Goal: Task Accomplishment & Management: Manage account settings

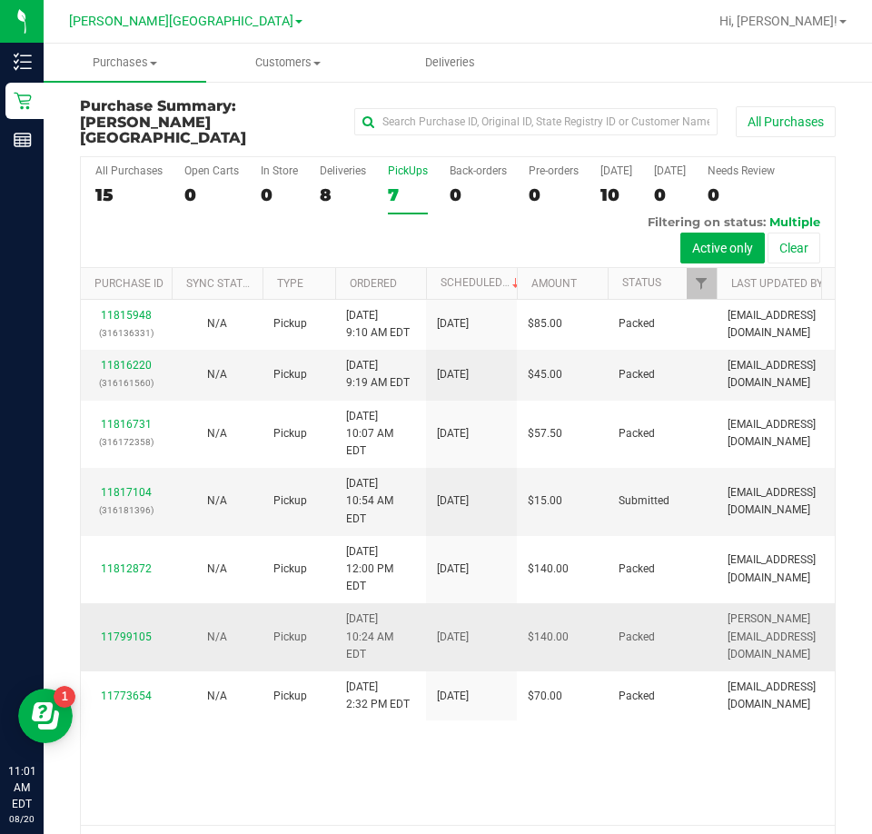
scroll to position [41, 0]
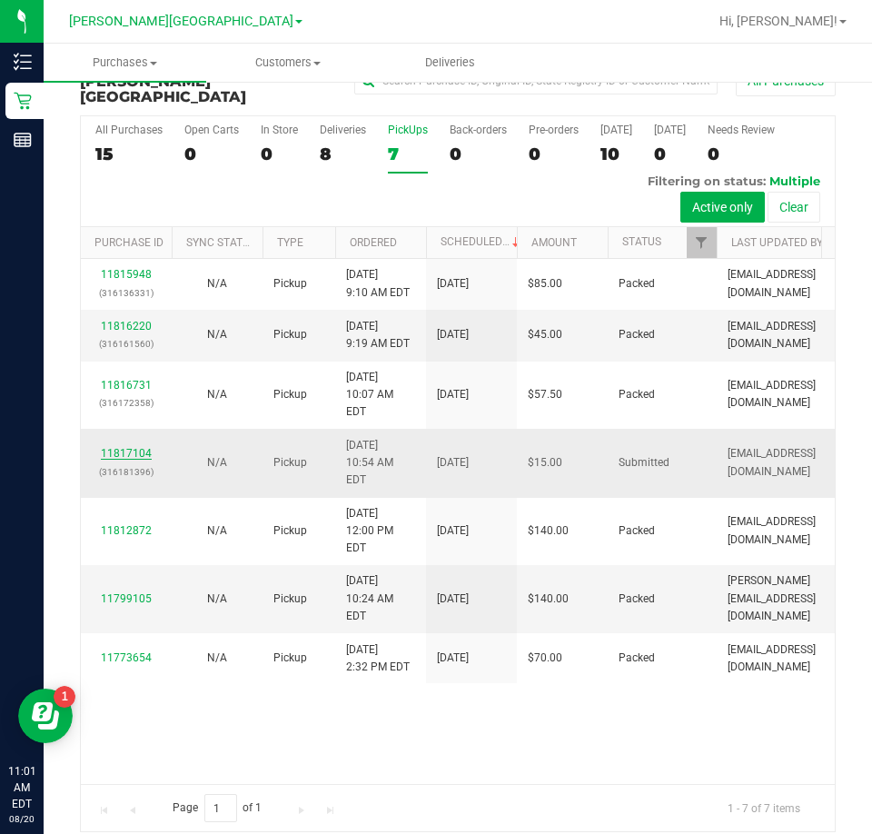
click at [139, 447] on link "11817104" at bounding box center [126, 453] width 51 height 13
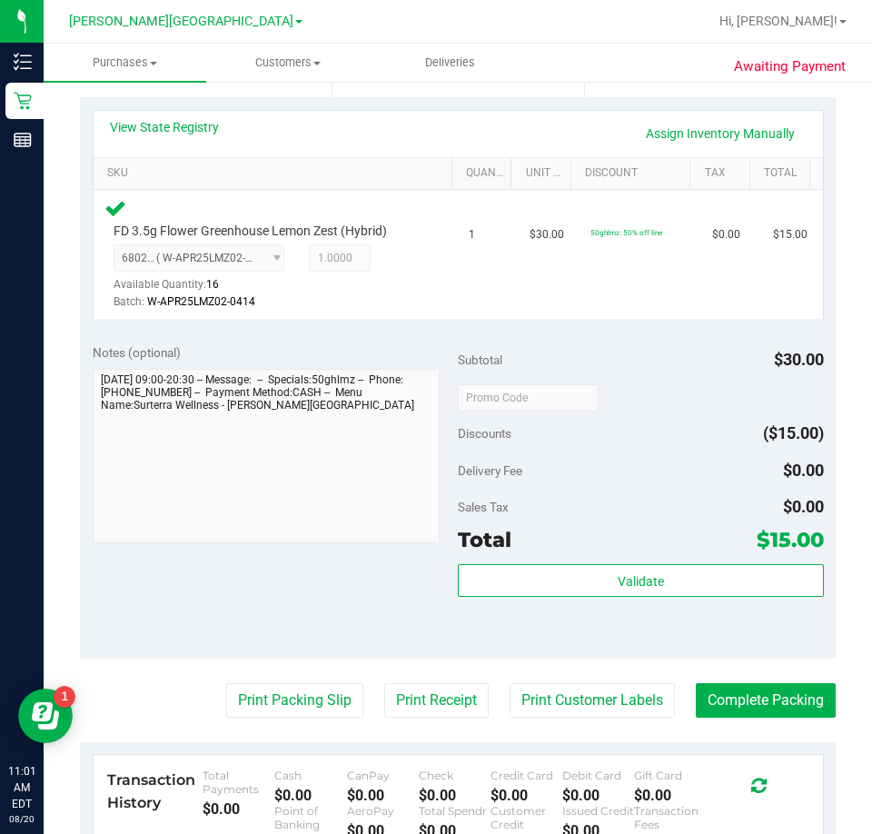
scroll to position [404, 0]
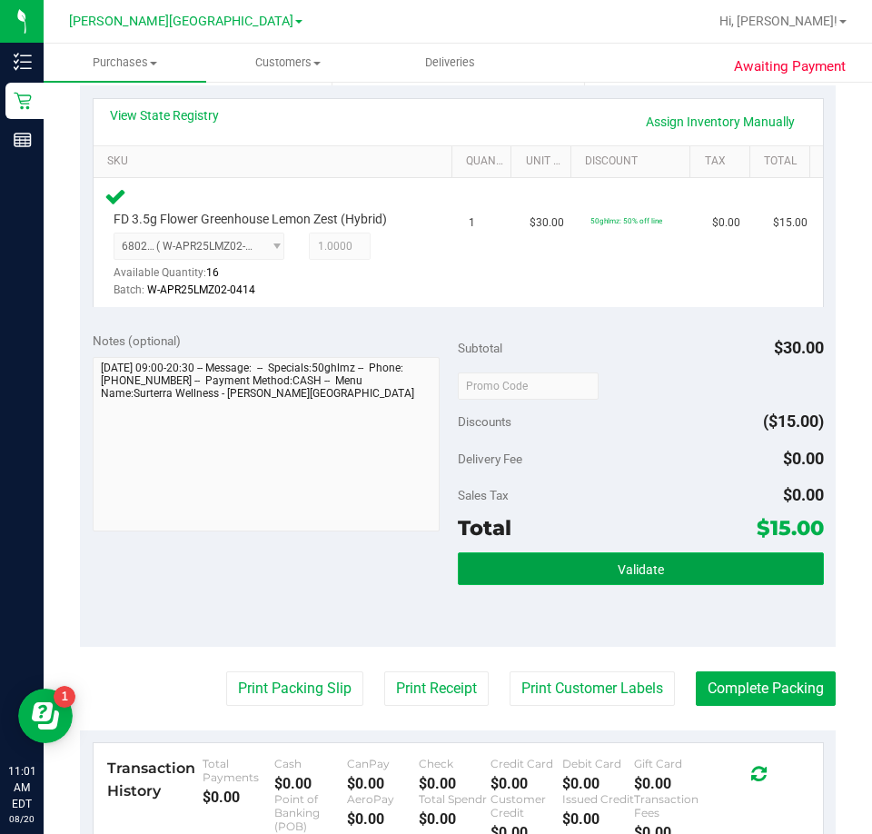
click at [616, 555] on button "Validate" at bounding box center [641, 568] width 366 height 33
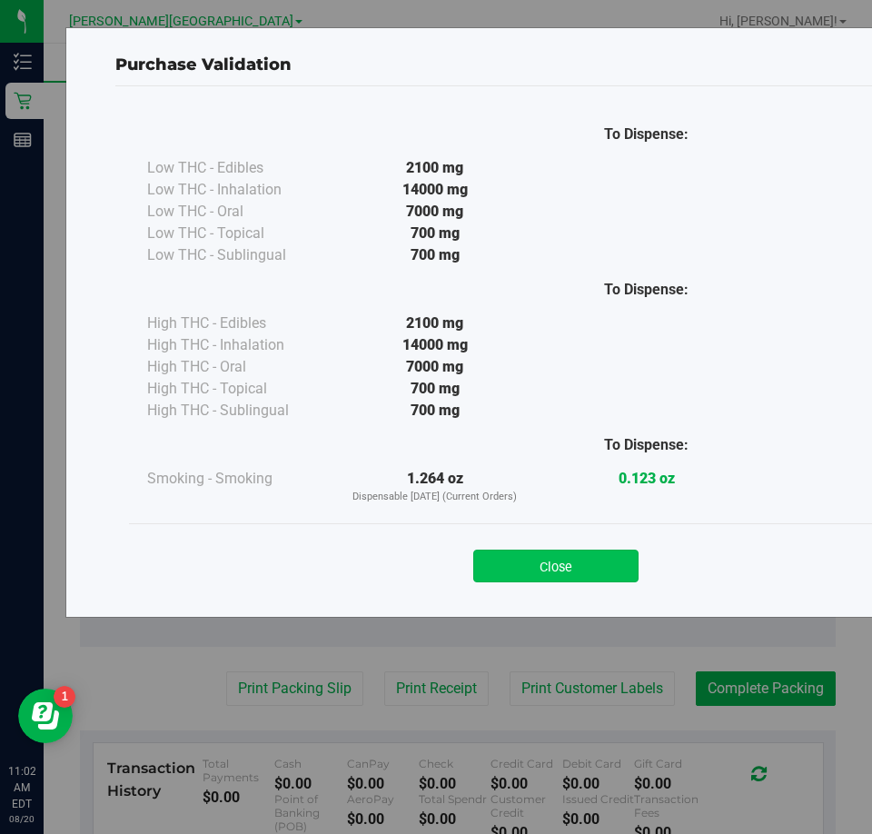
click at [559, 579] on button "Close" at bounding box center [555, 566] width 165 height 33
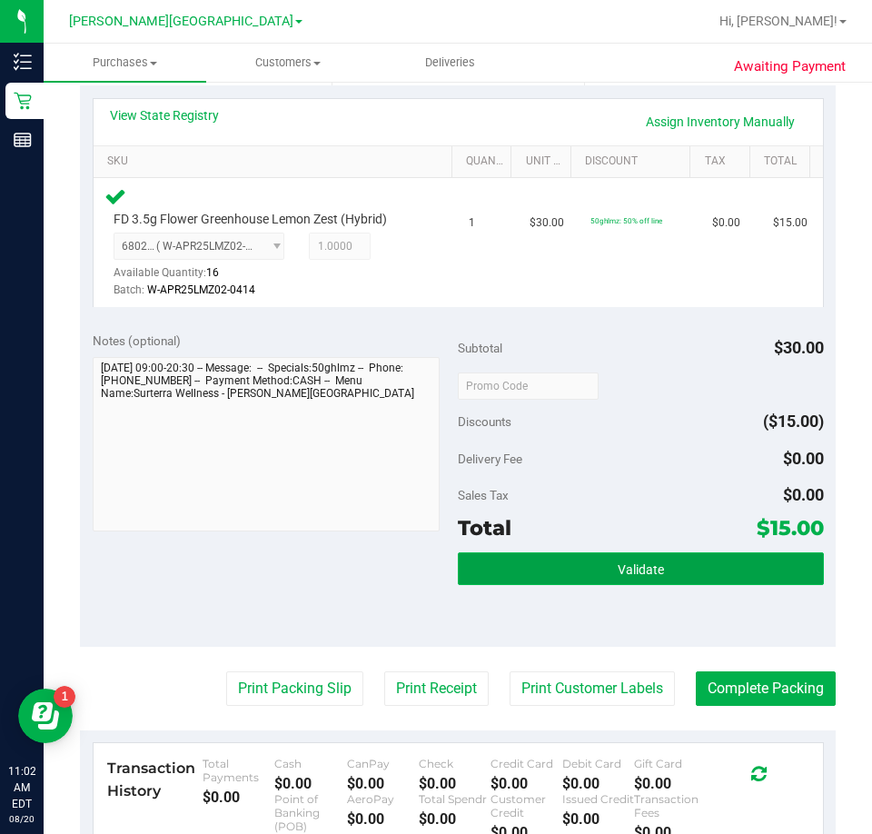
click at [508, 579] on button "Validate" at bounding box center [641, 568] width 366 height 33
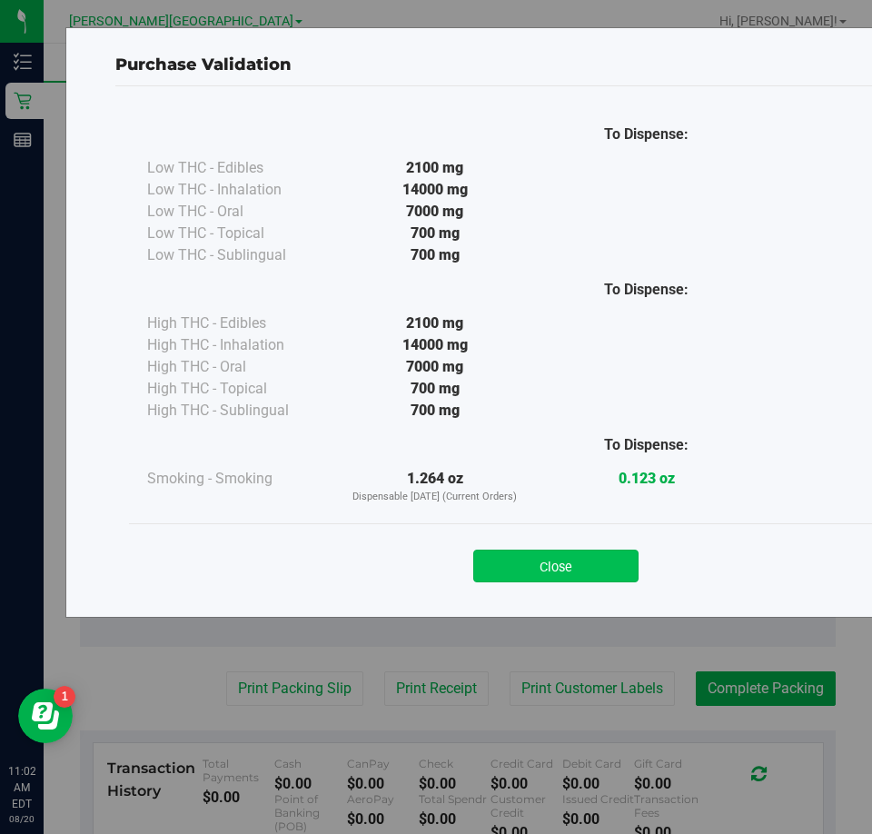
click at [520, 562] on button "Close" at bounding box center [555, 566] width 165 height 33
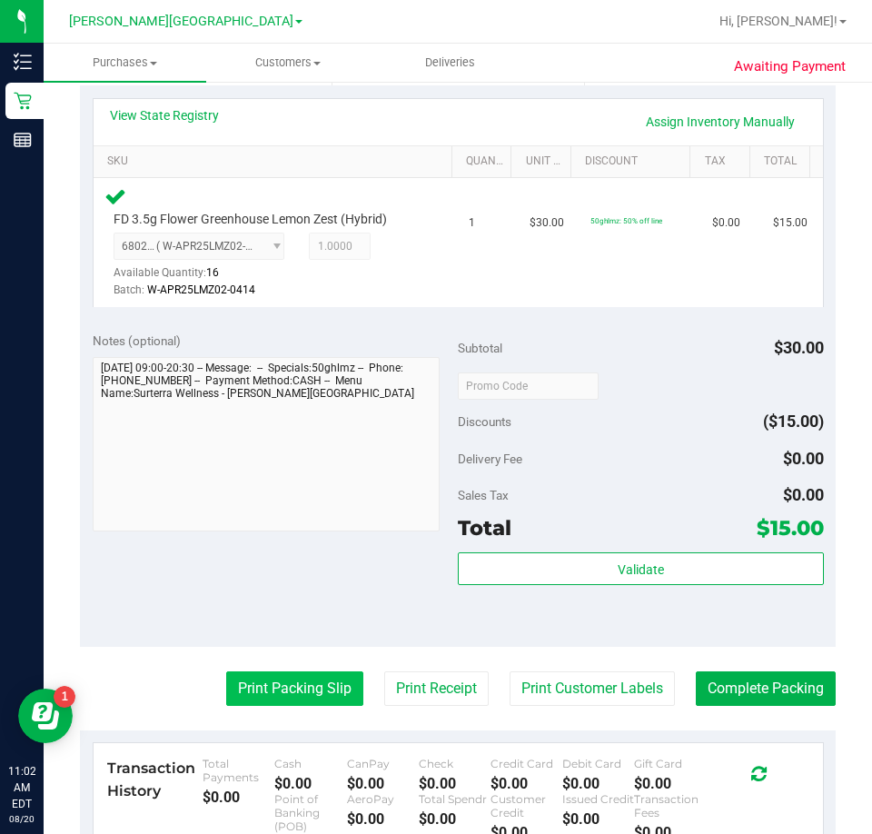
click at [298, 688] on button "Print Packing Slip" at bounding box center [294, 688] width 137 height 35
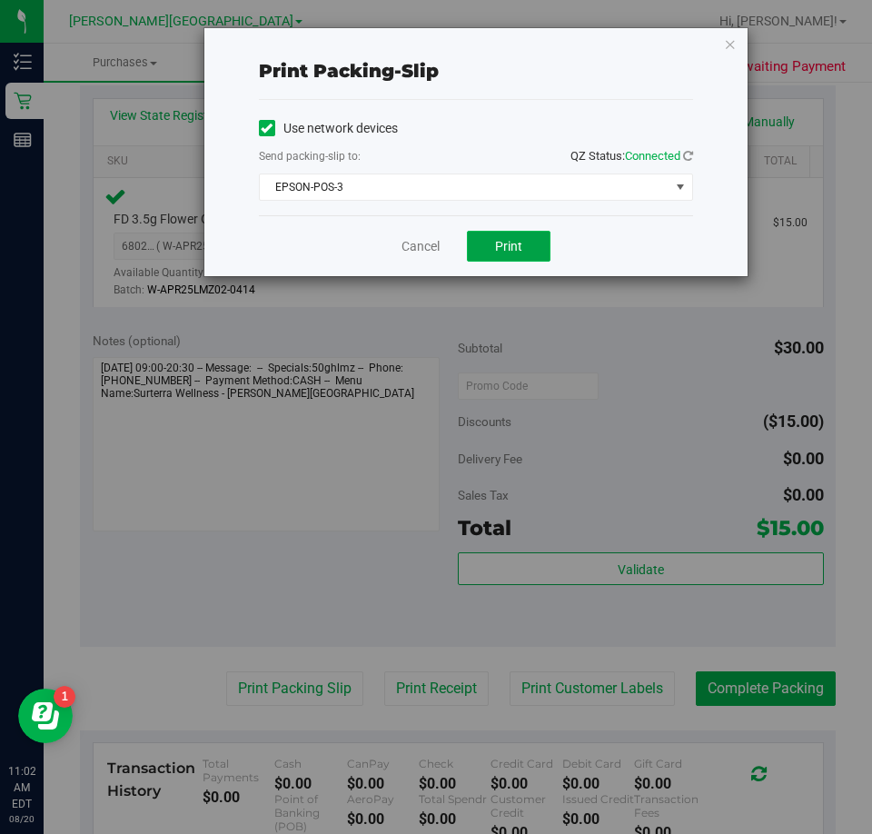
click at [491, 243] on button "Print" at bounding box center [509, 246] width 84 height 31
click at [730, 49] on icon "button" at bounding box center [730, 44] width 13 height 22
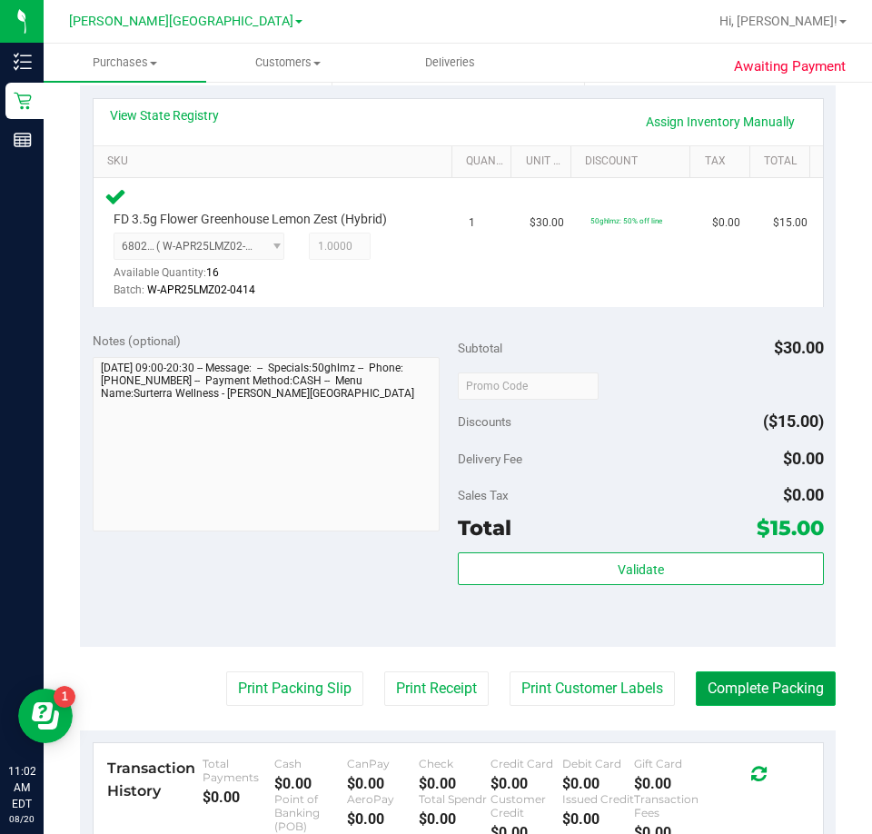
click at [780, 679] on button "Complete Packing" at bounding box center [766, 688] width 140 height 35
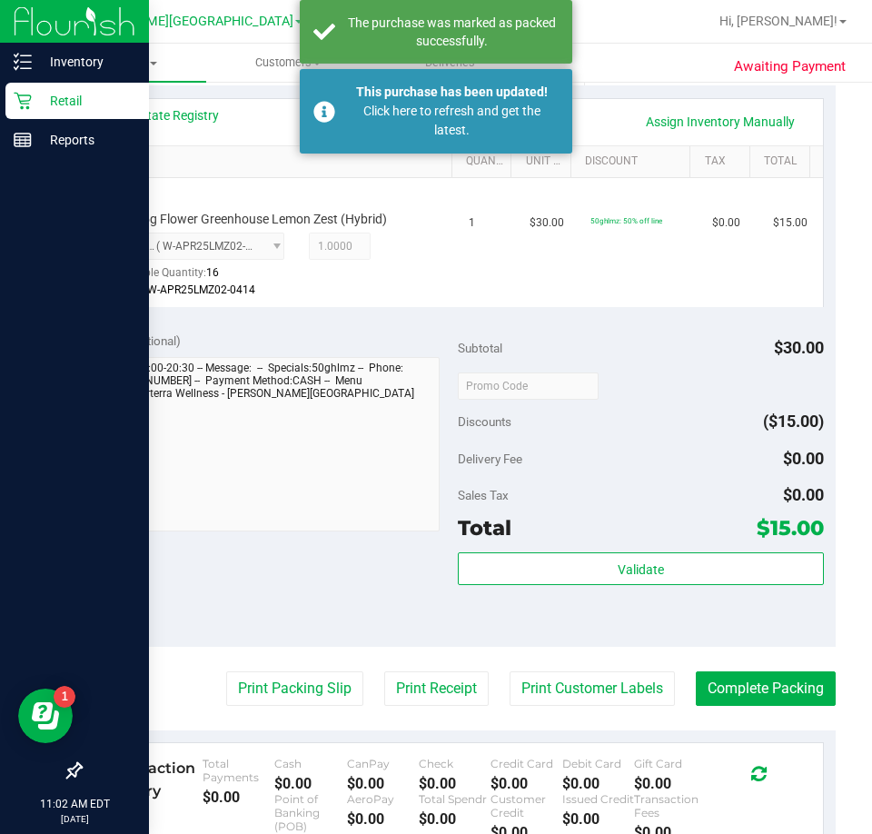
click at [34, 103] on p "Retail" at bounding box center [86, 101] width 109 height 22
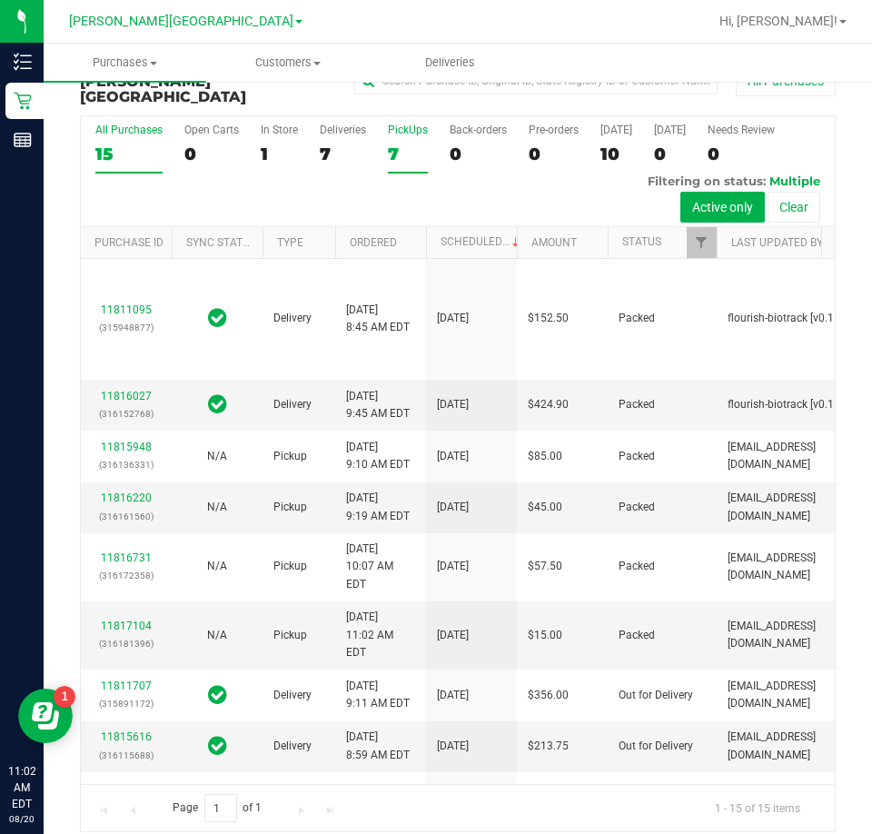
click at [394, 144] on div "7" at bounding box center [408, 154] width 40 height 21
click at [0, 0] on input "PickUps 7" at bounding box center [0, 0] width 0 height 0
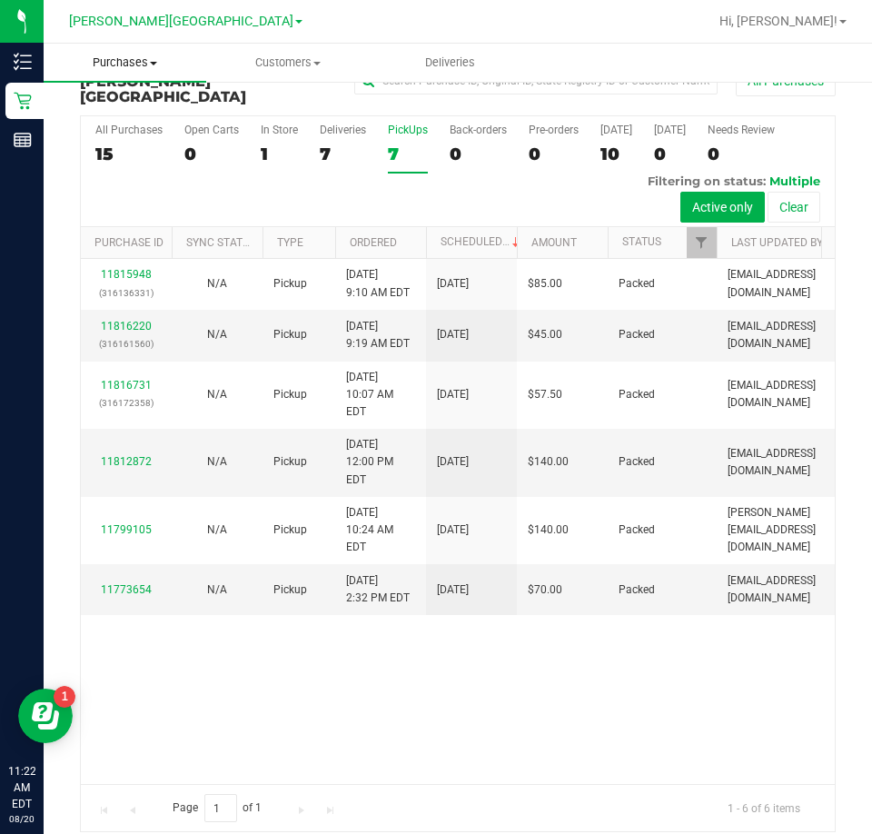
click at [135, 67] on span "Purchases" at bounding box center [125, 63] width 163 height 16
click at [108, 130] on span "Fulfillment" at bounding box center [100, 131] width 113 height 15
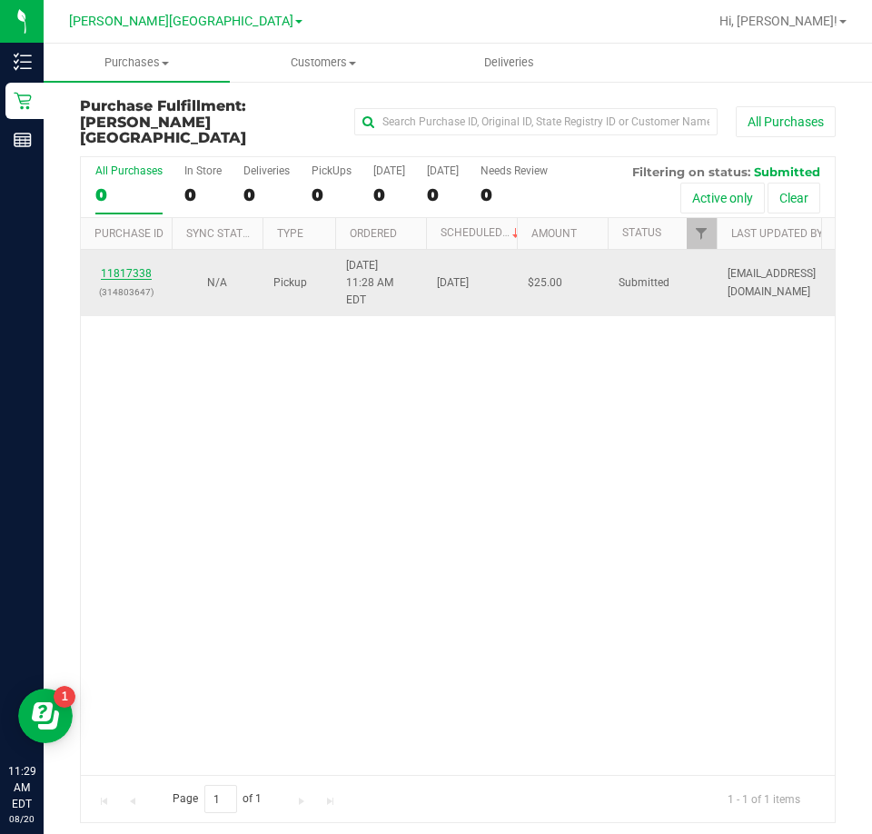
click at [134, 267] on link "11817338" at bounding box center [126, 273] width 51 height 13
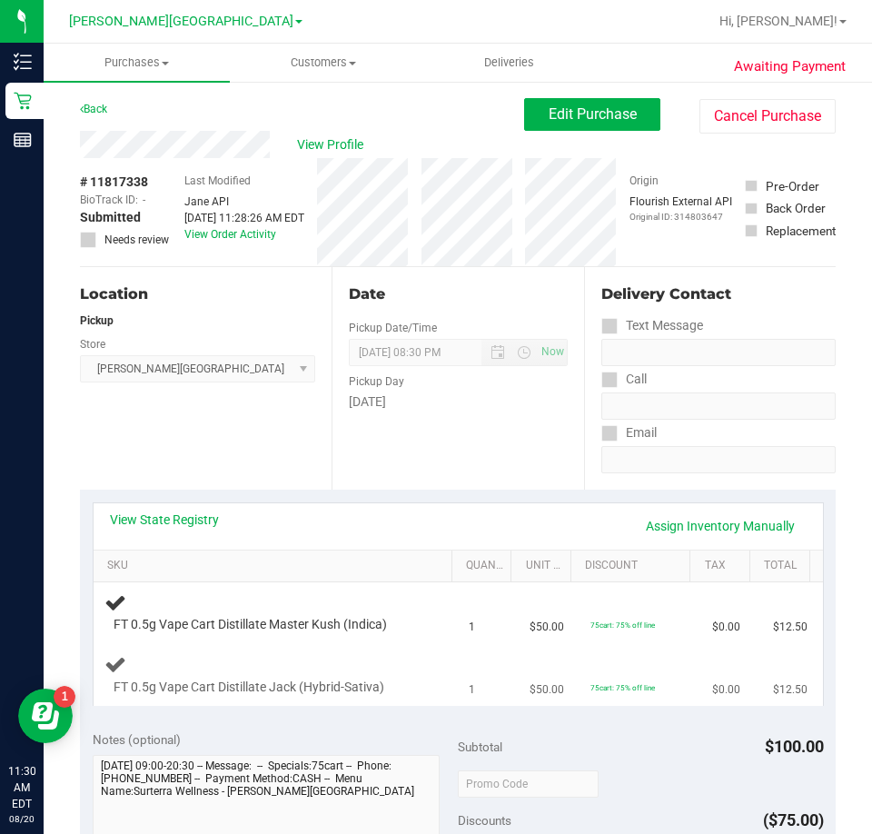
click at [425, 645] on td "FT 0.5g Vape Cart Distillate Jack (Hybrid-Sativa)" at bounding box center [276, 675] width 365 height 61
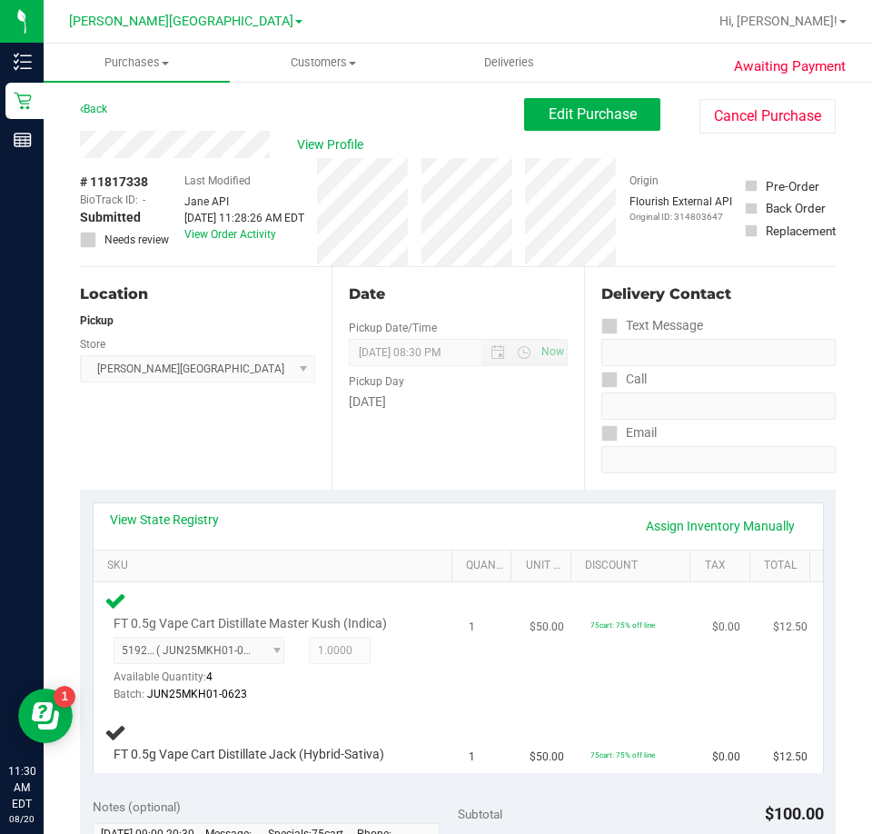
click at [424, 695] on div "FT 0.5g Vape Cart Distillate Master Kush (Indica) 5192489055282566 ( JUN25MKH01…" at bounding box center [275, 647] width 343 height 114
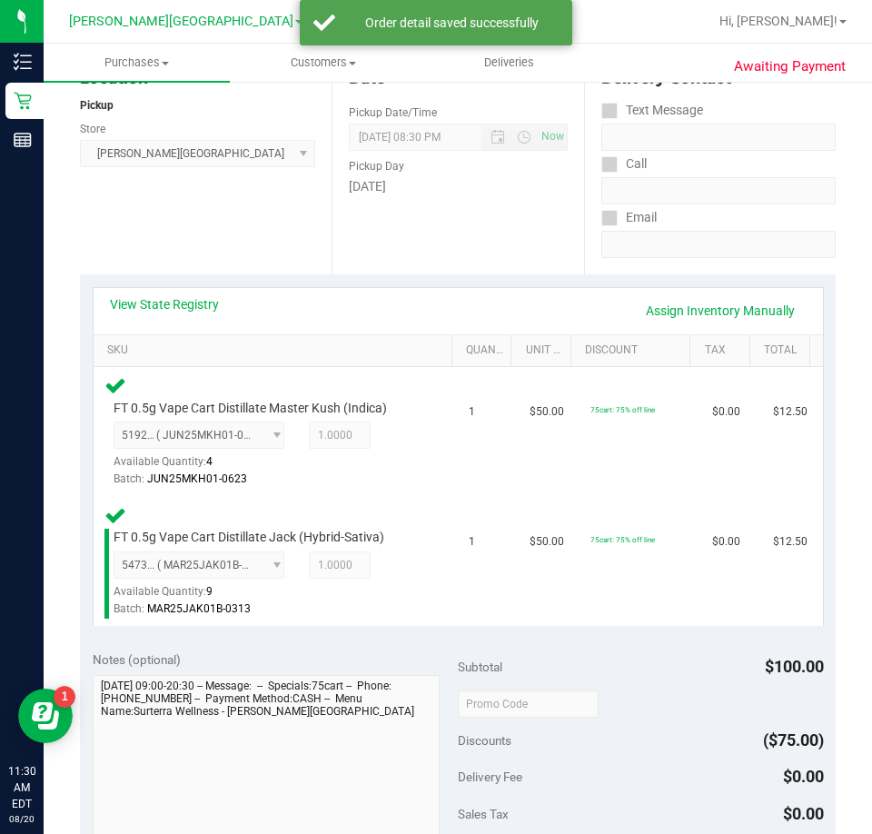
scroll to position [454, 0]
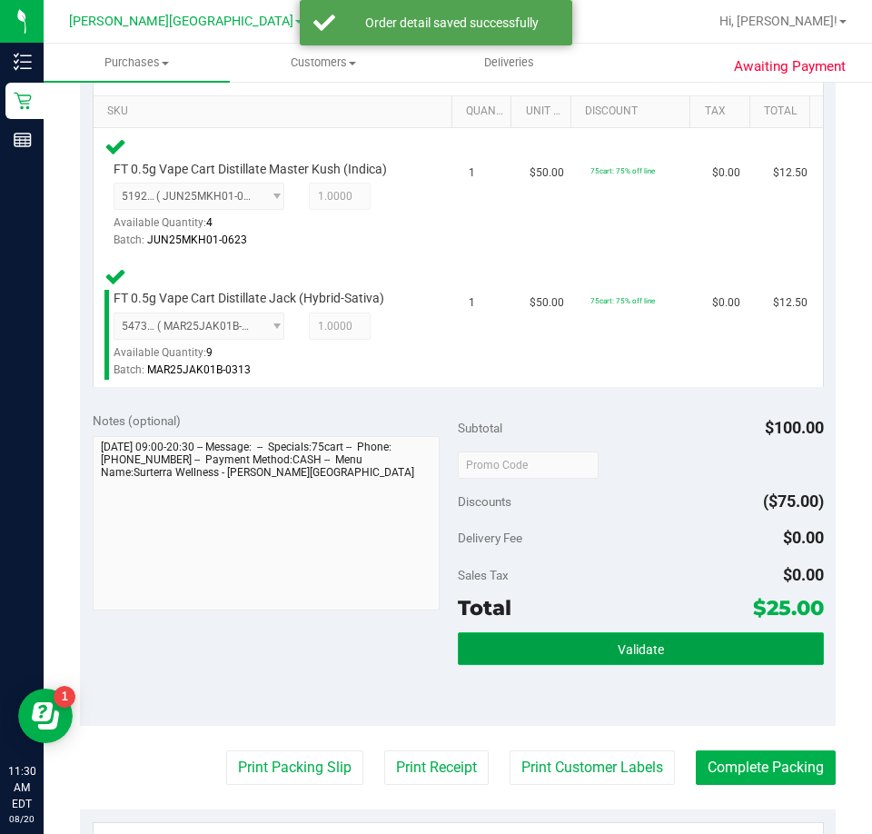
click at [590, 639] on button "Validate" at bounding box center [641, 648] width 366 height 33
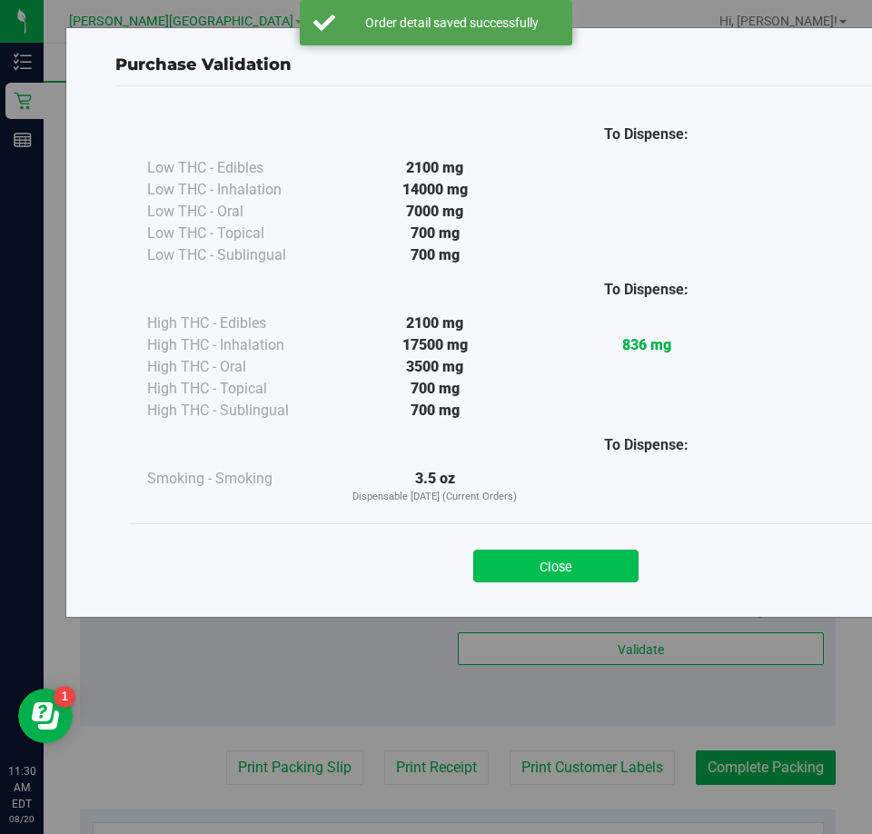
click at [561, 564] on button "Close" at bounding box center [555, 566] width 165 height 33
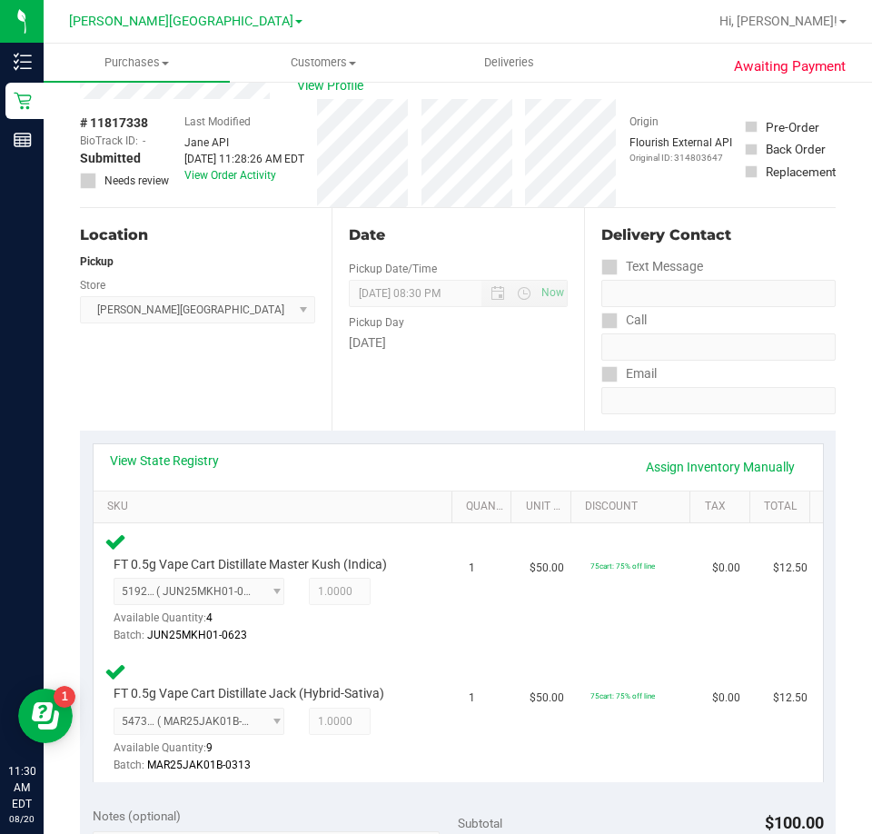
scroll to position [636, 0]
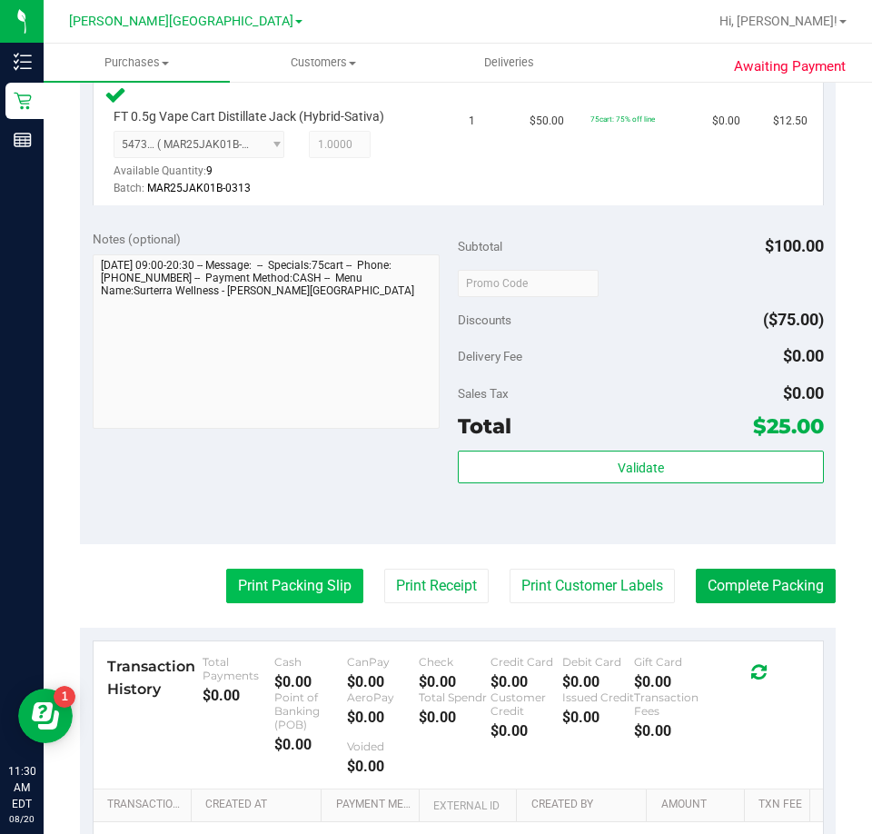
click at [313, 594] on button "Print Packing Slip" at bounding box center [294, 586] width 137 height 35
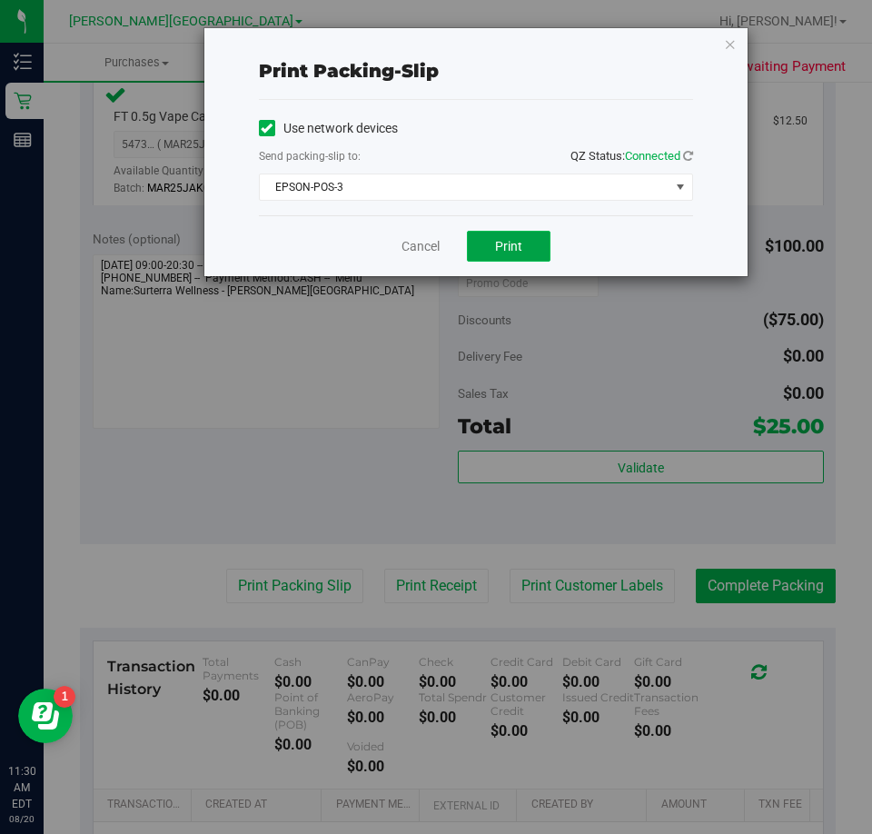
click at [531, 247] on button "Print" at bounding box center [509, 246] width 84 height 31
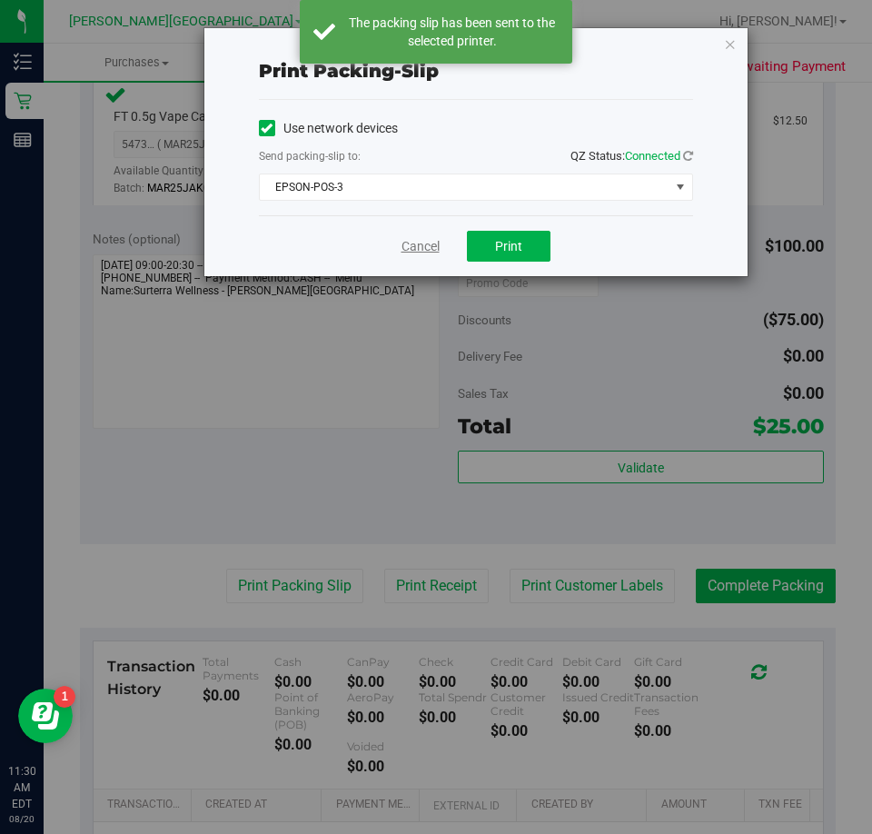
click at [425, 243] on link "Cancel" at bounding box center [421, 246] width 38 height 19
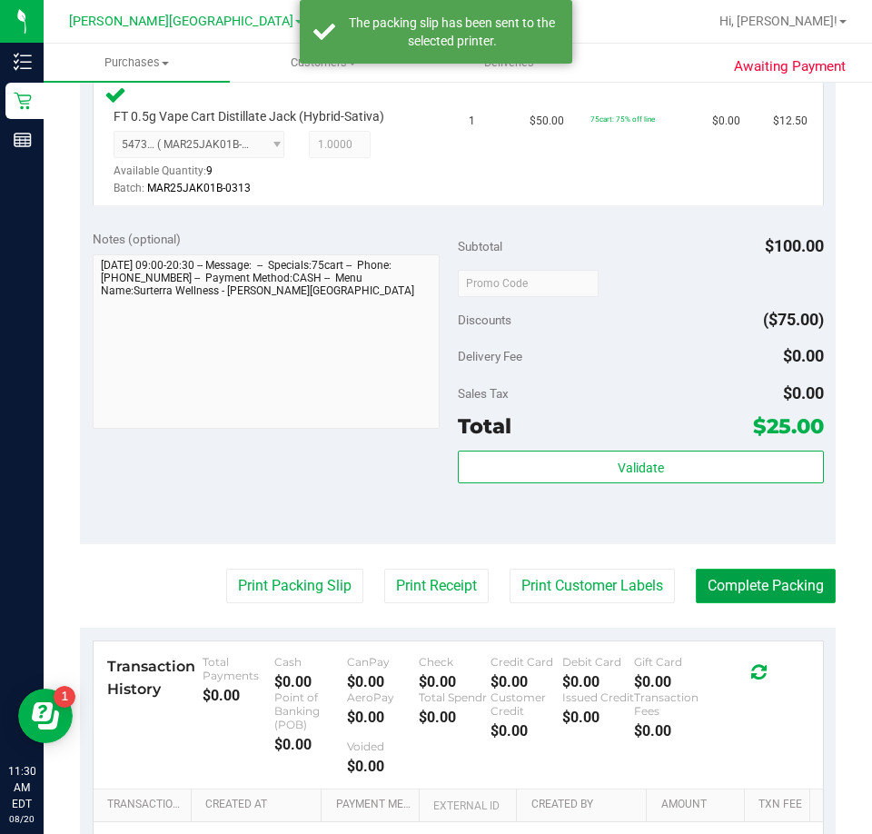
click at [722, 570] on button "Complete Packing" at bounding box center [766, 586] width 140 height 35
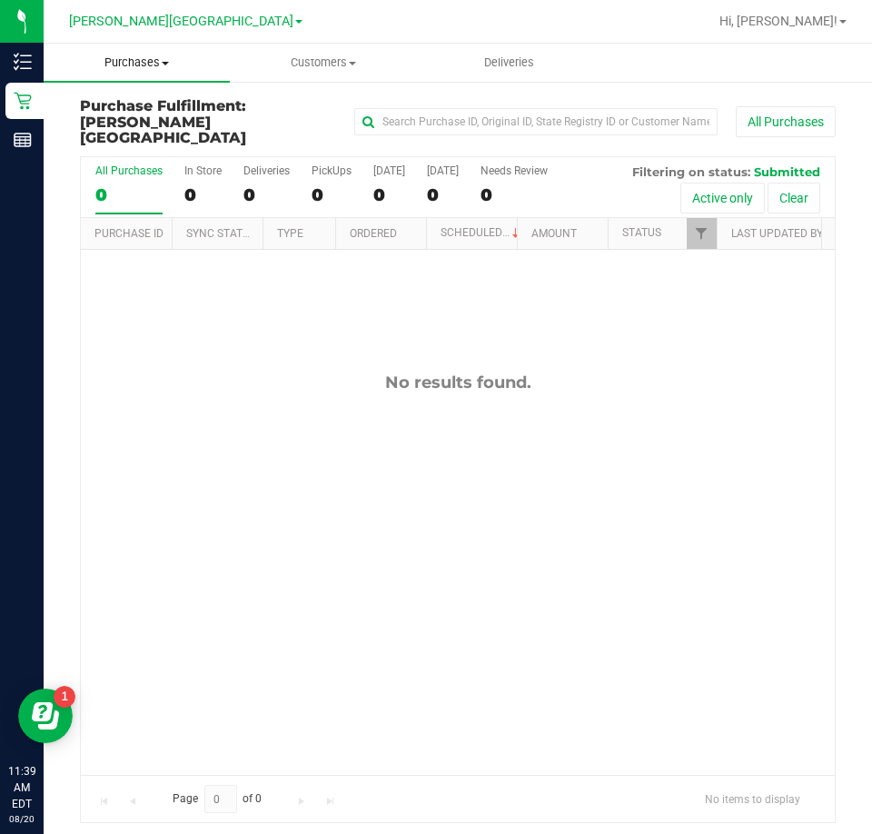
click at [131, 64] on span "Purchases" at bounding box center [137, 63] width 186 height 16
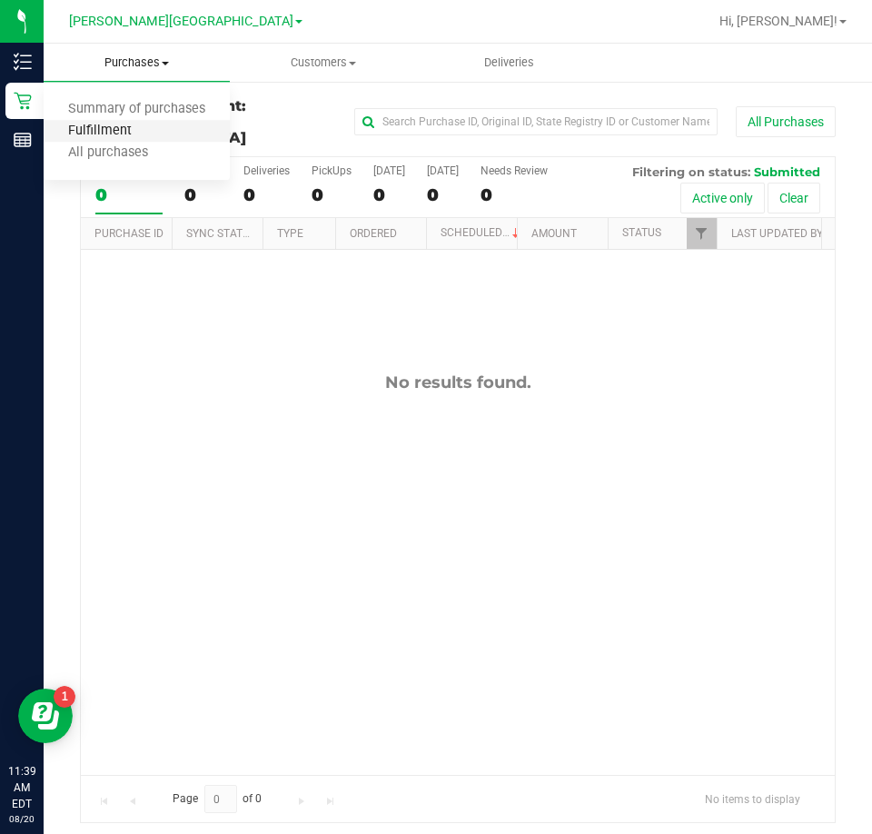
click at [101, 137] on span "Fulfillment" at bounding box center [100, 131] width 113 height 15
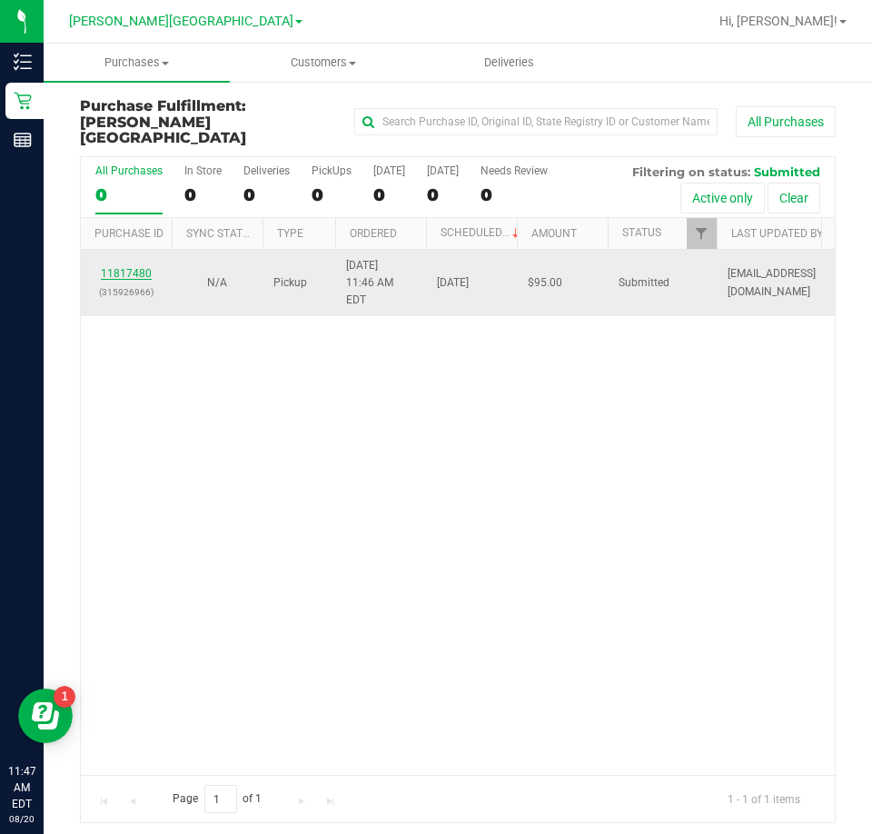
click at [144, 267] on link "11817480" at bounding box center [126, 273] width 51 height 13
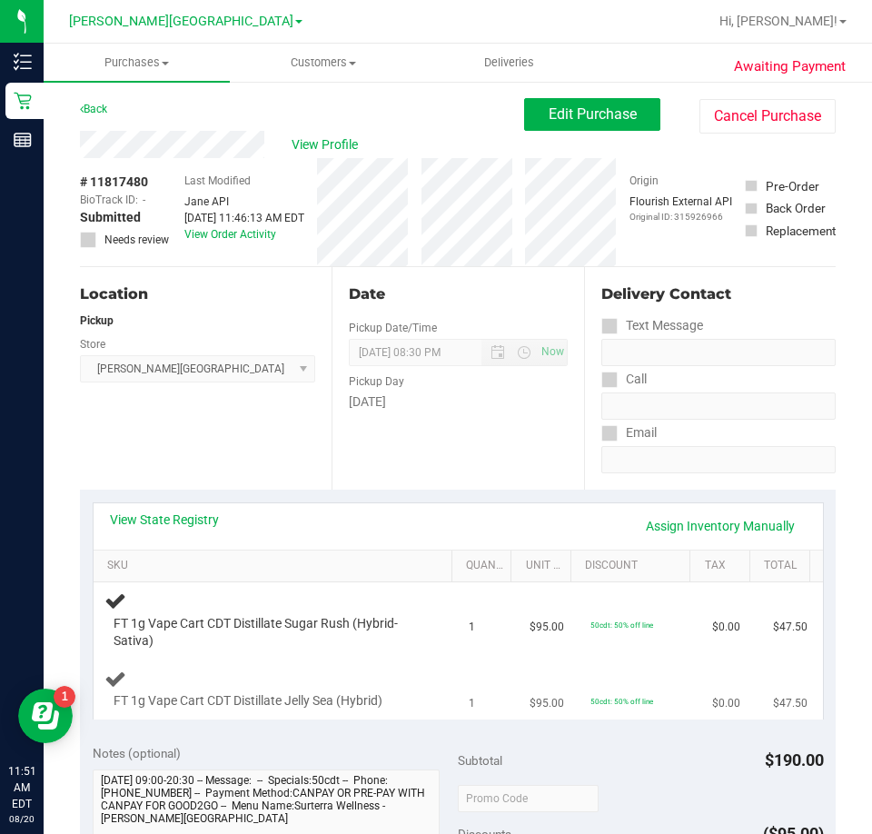
click at [339, 669] on div "FT 1g Vape Cart CDT Distillate Jelly Sea (Hybrid)" at bounding box center [275, 689] width 343 height 43
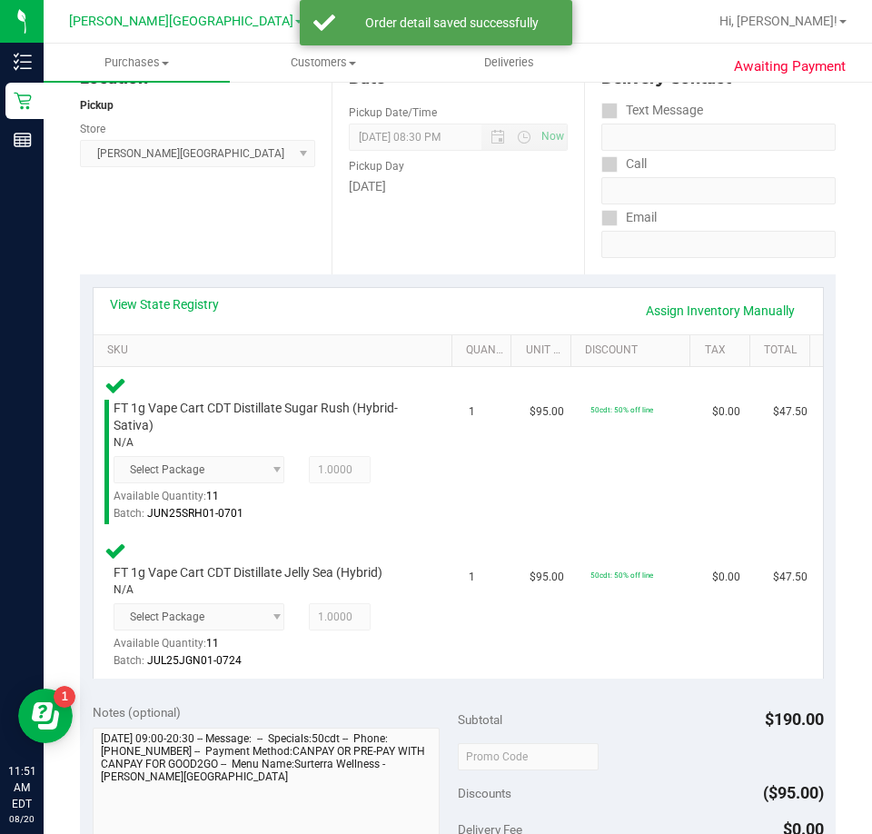
scroll to position [636, 0]
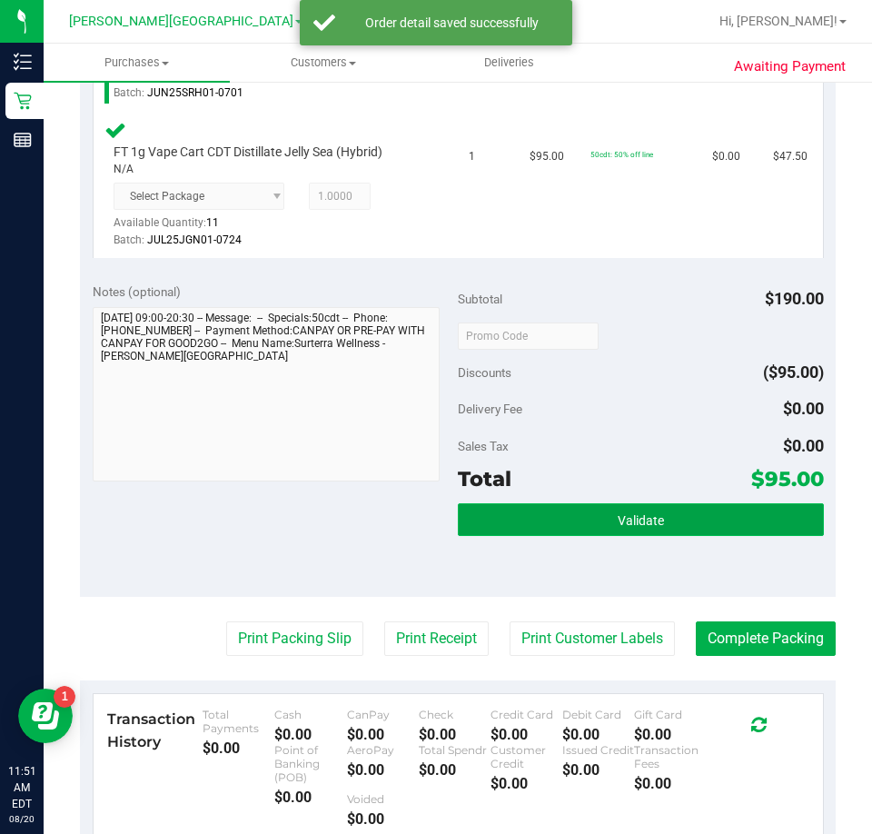
click at [635, 506] on button "Validate" at bounding box center [641, 519] width 366 height 33
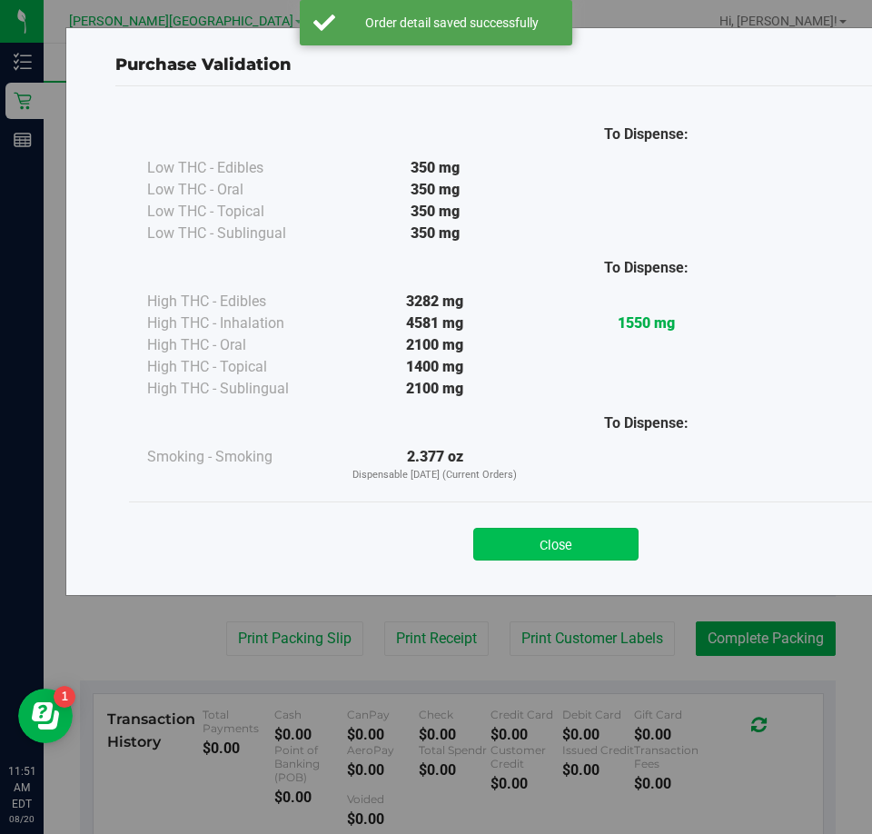
click at [581, 537] on button "Close" at bounding box center [555, 544] width 165 height 33
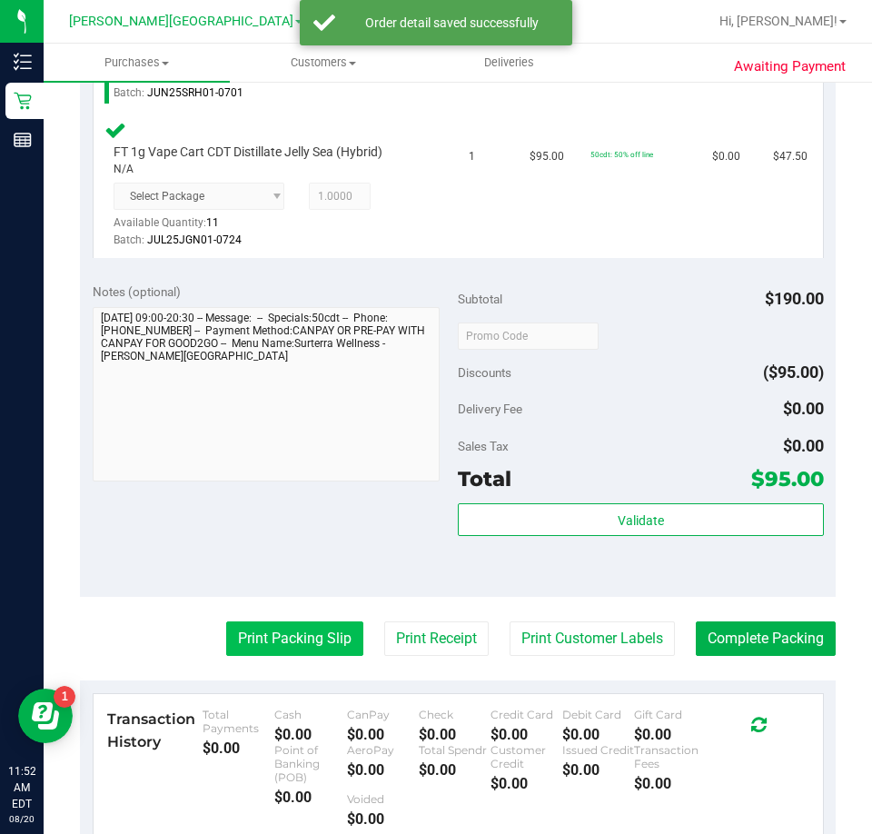
click at [303, 634] on button "Print Packing Slip" at bounding box center [294, 638] width 137 height 35
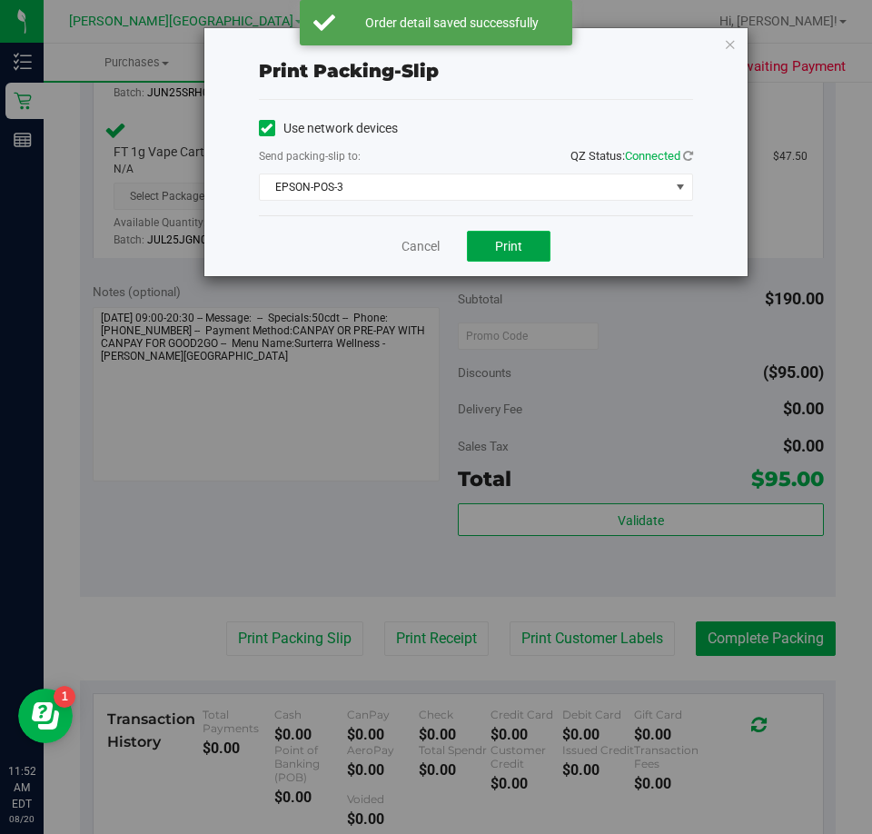
click at [501, 246] on span "Print" at bounding box center [508, 246] width 27 height 15
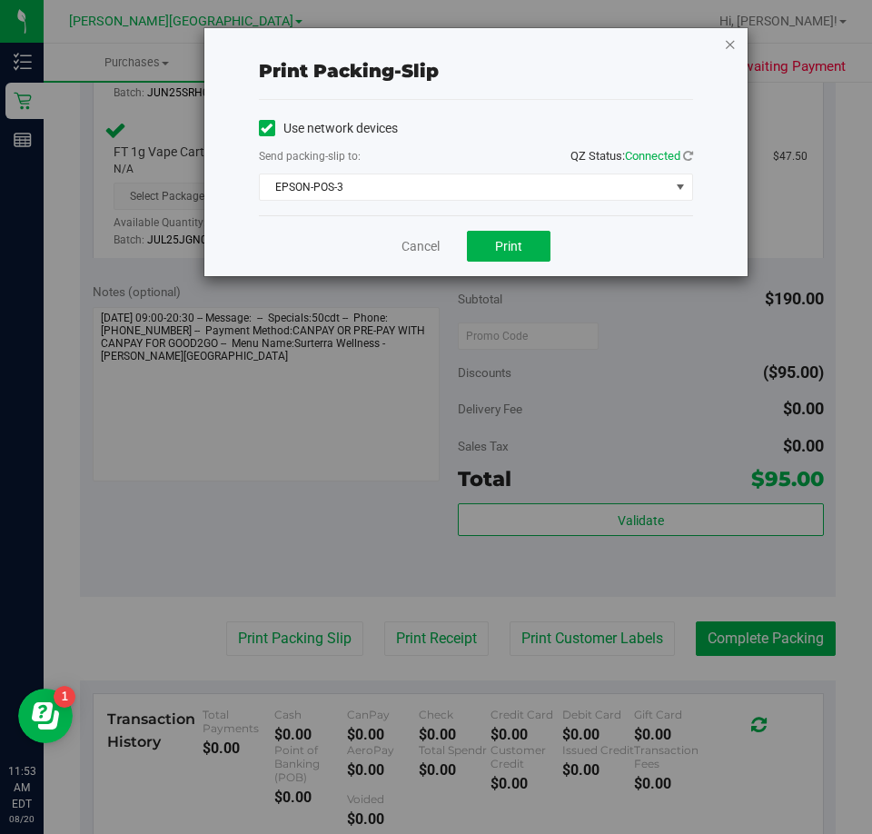
click at [731, 46] on icon "button" at bounding box center [730, 44] width 13 height 22
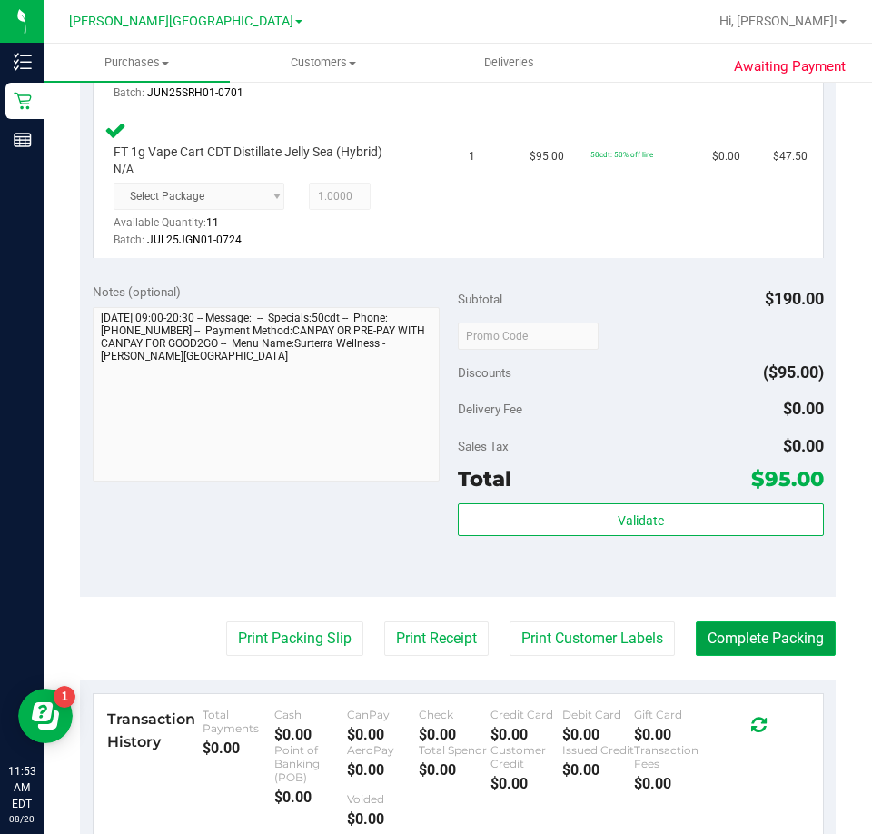
click at [717, 646] on button "Complete Packing" at bounding box center [766, 638] width 140 height 35
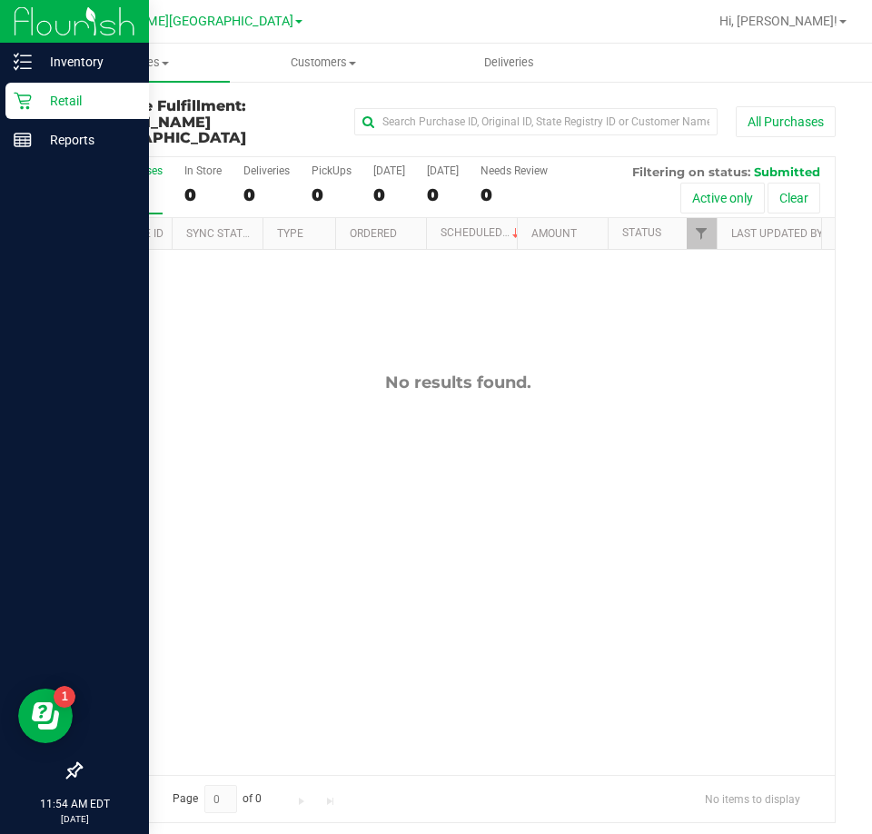
click at [62, 104] on p "Retail" at bounding box center [86, 101] width 109 height 22
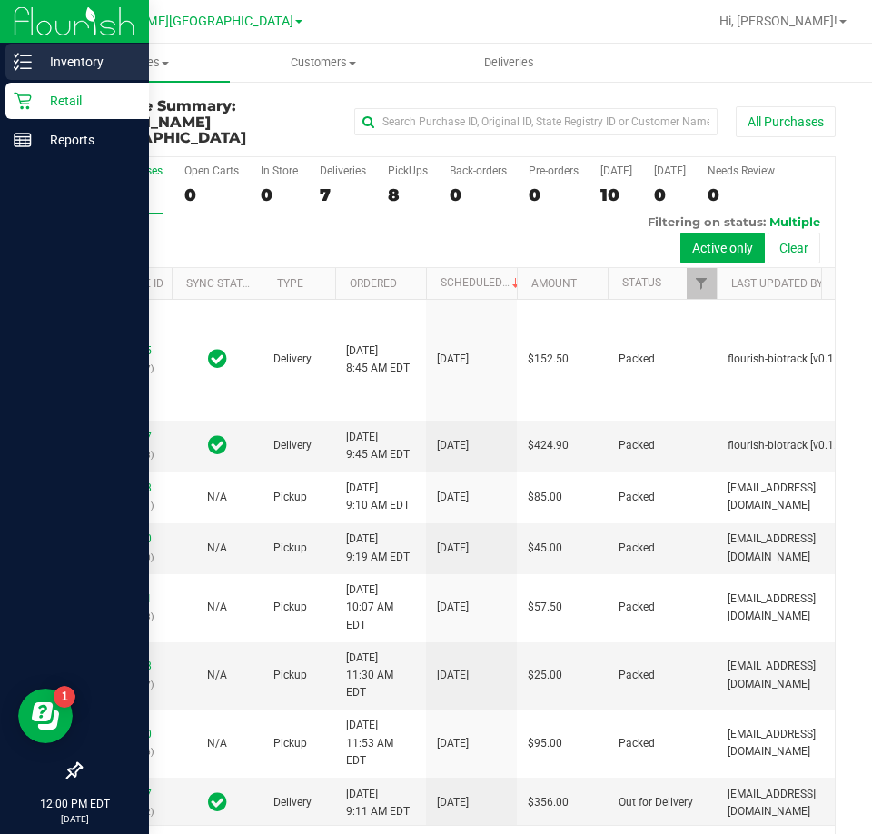
click at [49, 63] on p "Inventory" at bounding box center [86, 62] width 109 height 22
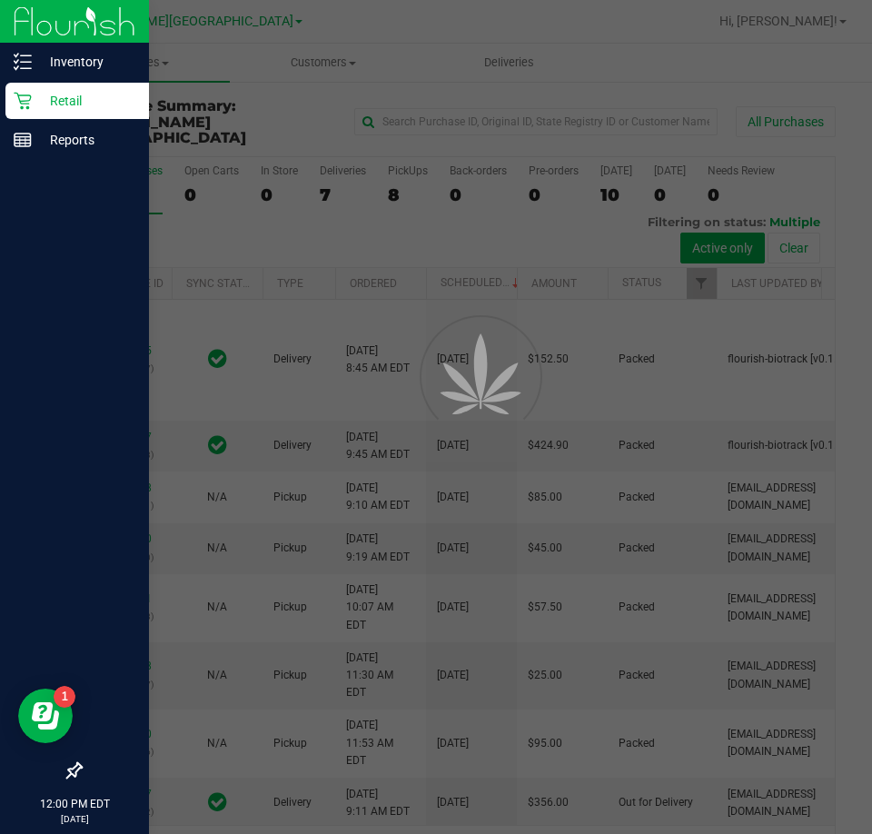
click at [81, 83] on div "Retail" at bounding box center [77, 101] width 144 height 36
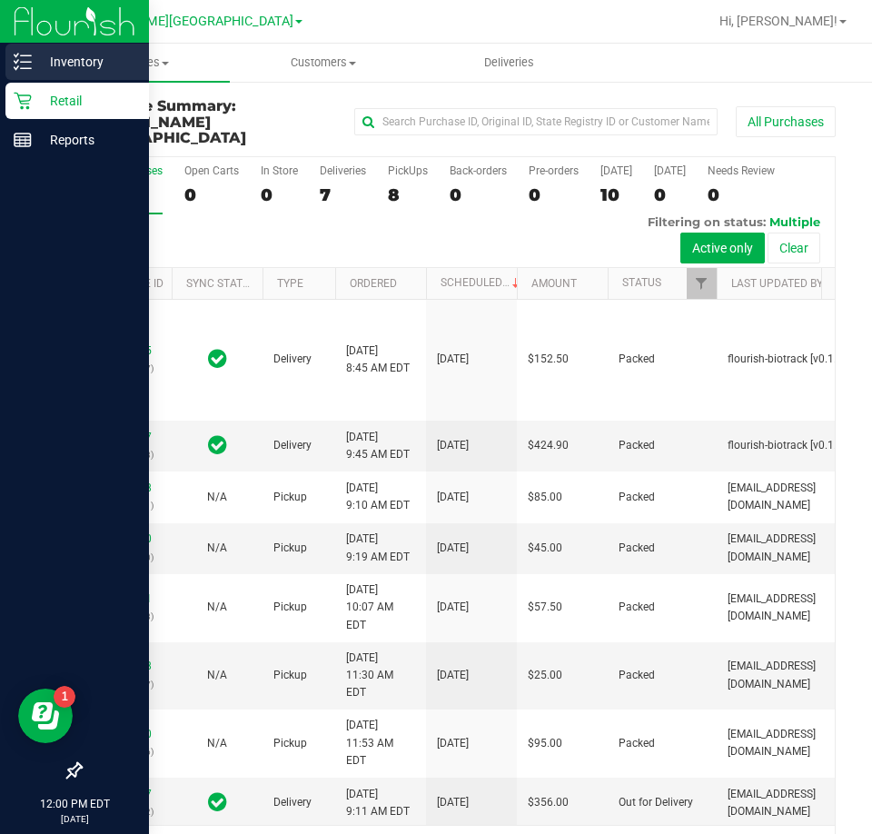
click at [81, 74] on div "Inventory" at bounding box center [77, 62] width 144 height 36
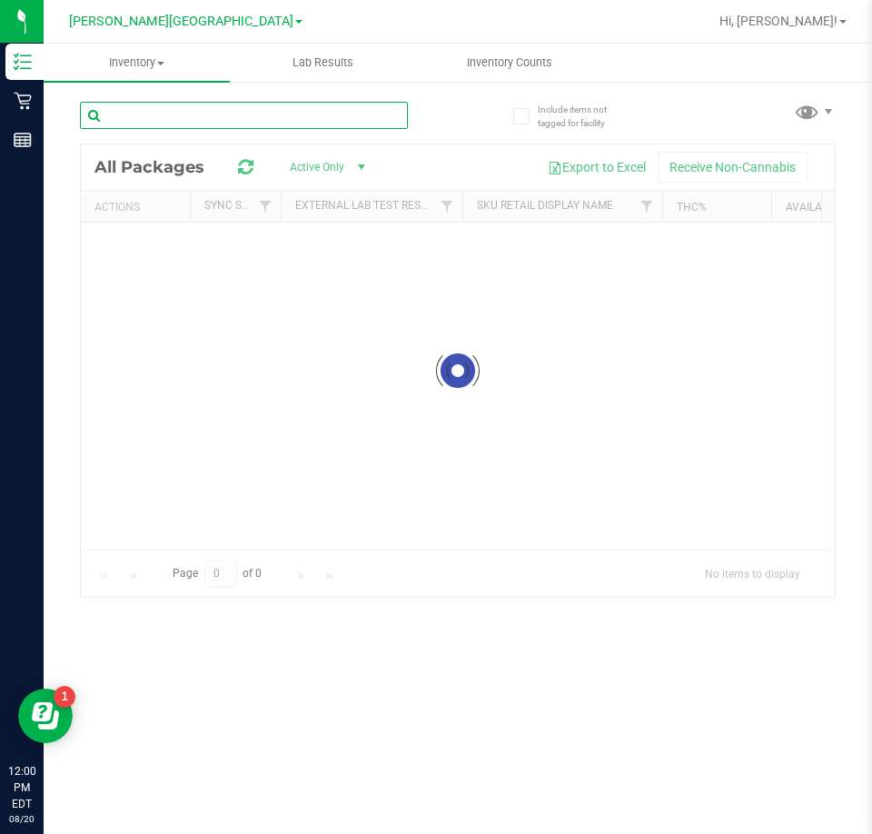
click at [225, 118] on input "text" at bounding box center [244, 115] width 328 height 27
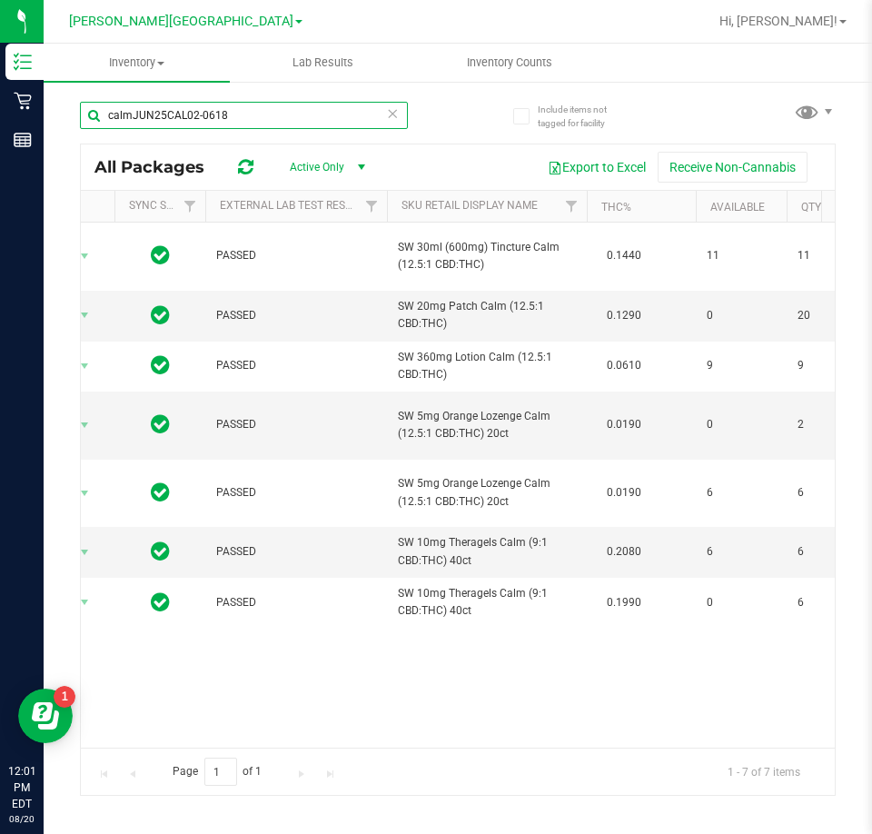
type input "calmJUN25CAL02-0618"
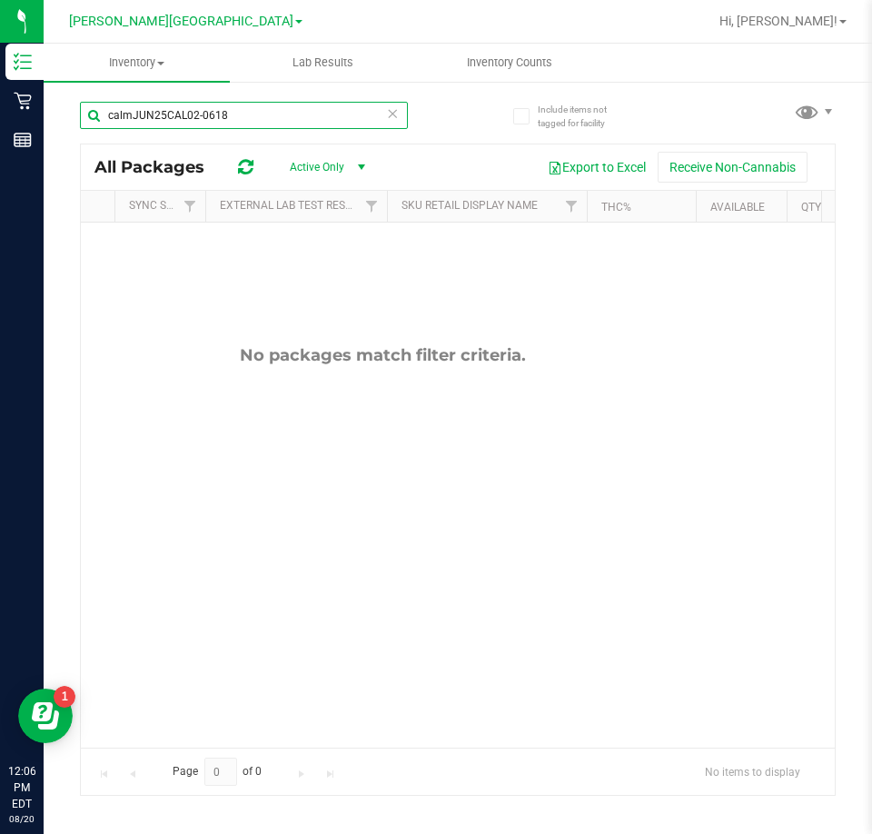
drag, startPoint x: 248, startPoint y: 108, endPoint x: -1, endPoint y: 207, distance: 267.9
click at [0, 207] on html "Inventory Retail Reports 12:06 PM EDT [DATE] 08/20 [PERSON_NAME][GEOGRAPHIC_DAT…" at bounding box center [436, 417] width 872 height 834
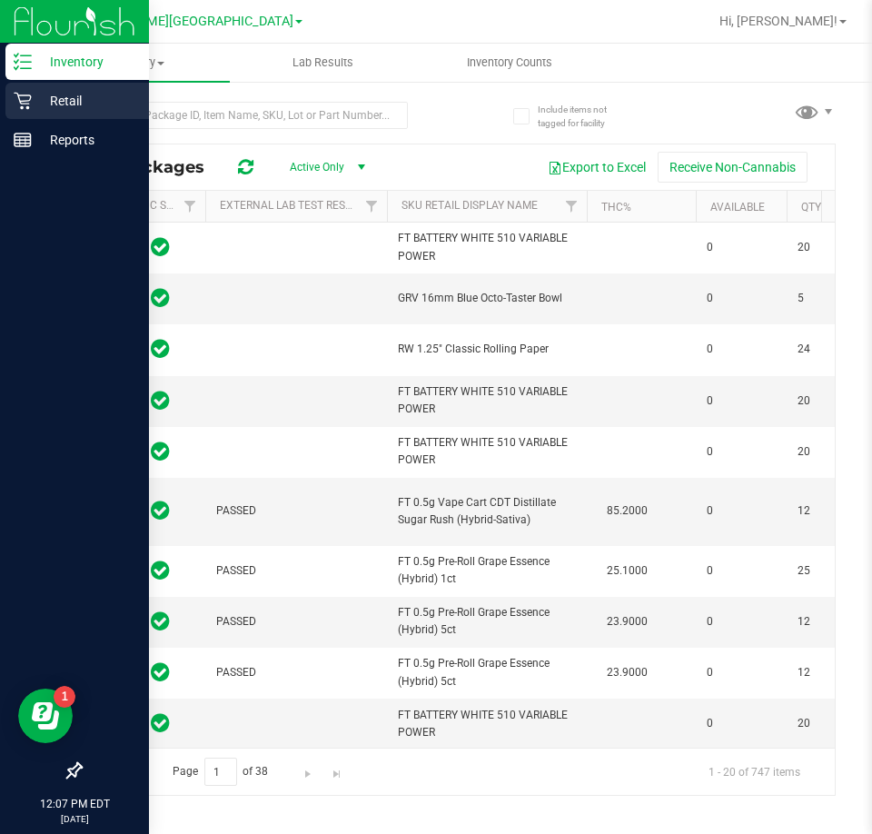
click at [35, 95] on p "Retail" at bounding box center [86, 101] width 109 height 22
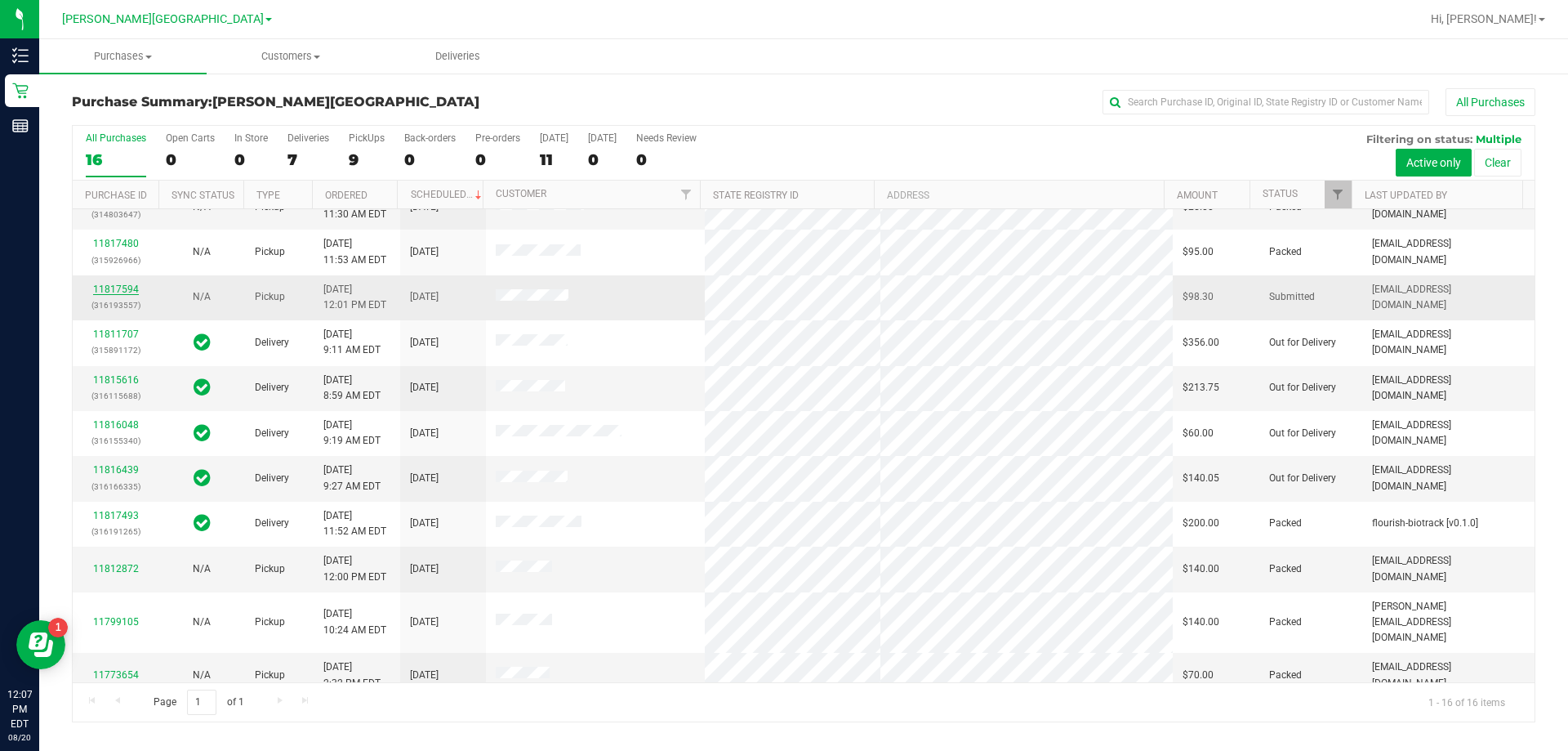
click at [120, 286] on link "11817594" at bounding box center [116, 289] width 46 height 12
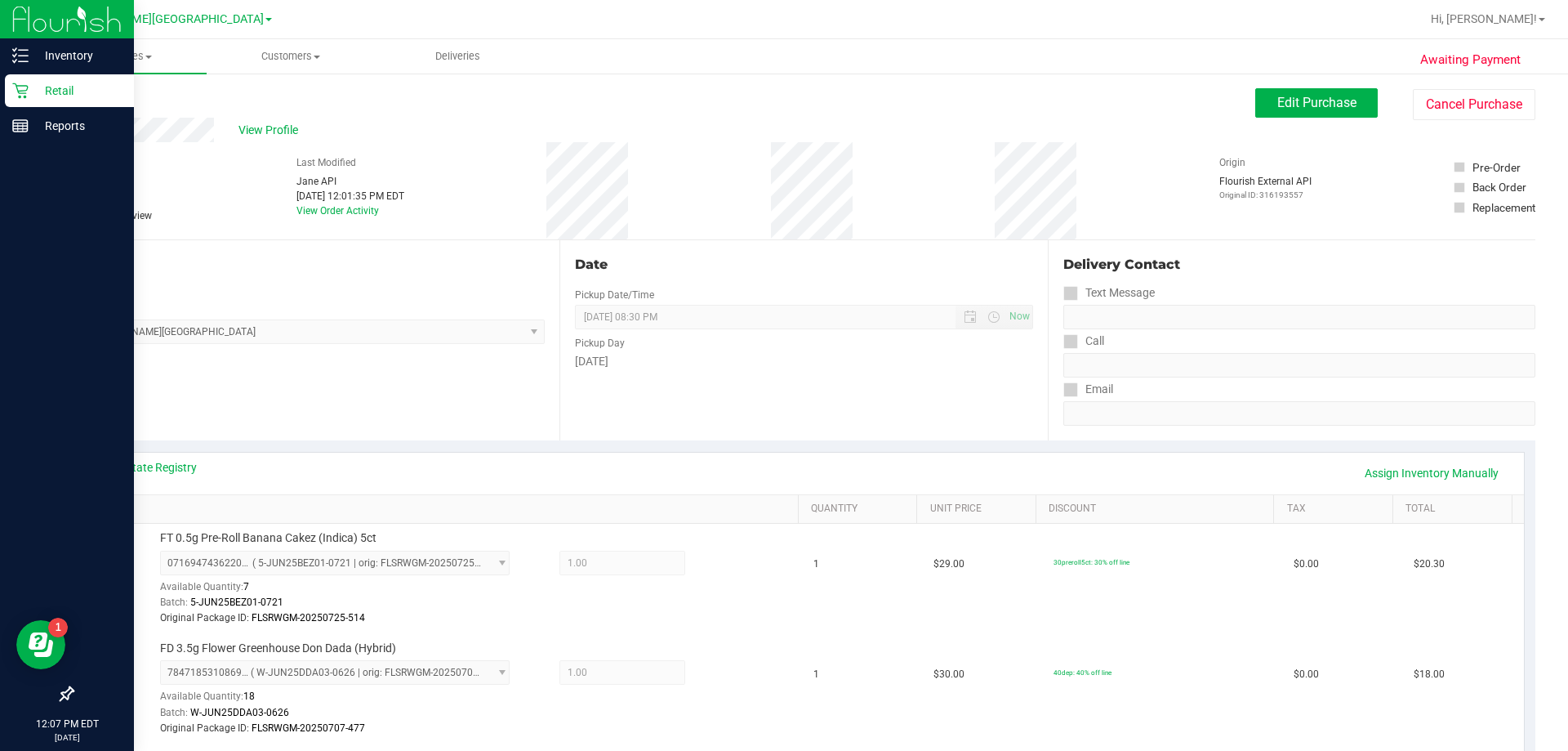
click at [58, 76] on div "Retail" at bounding box center [69, 91] width 129 height 32
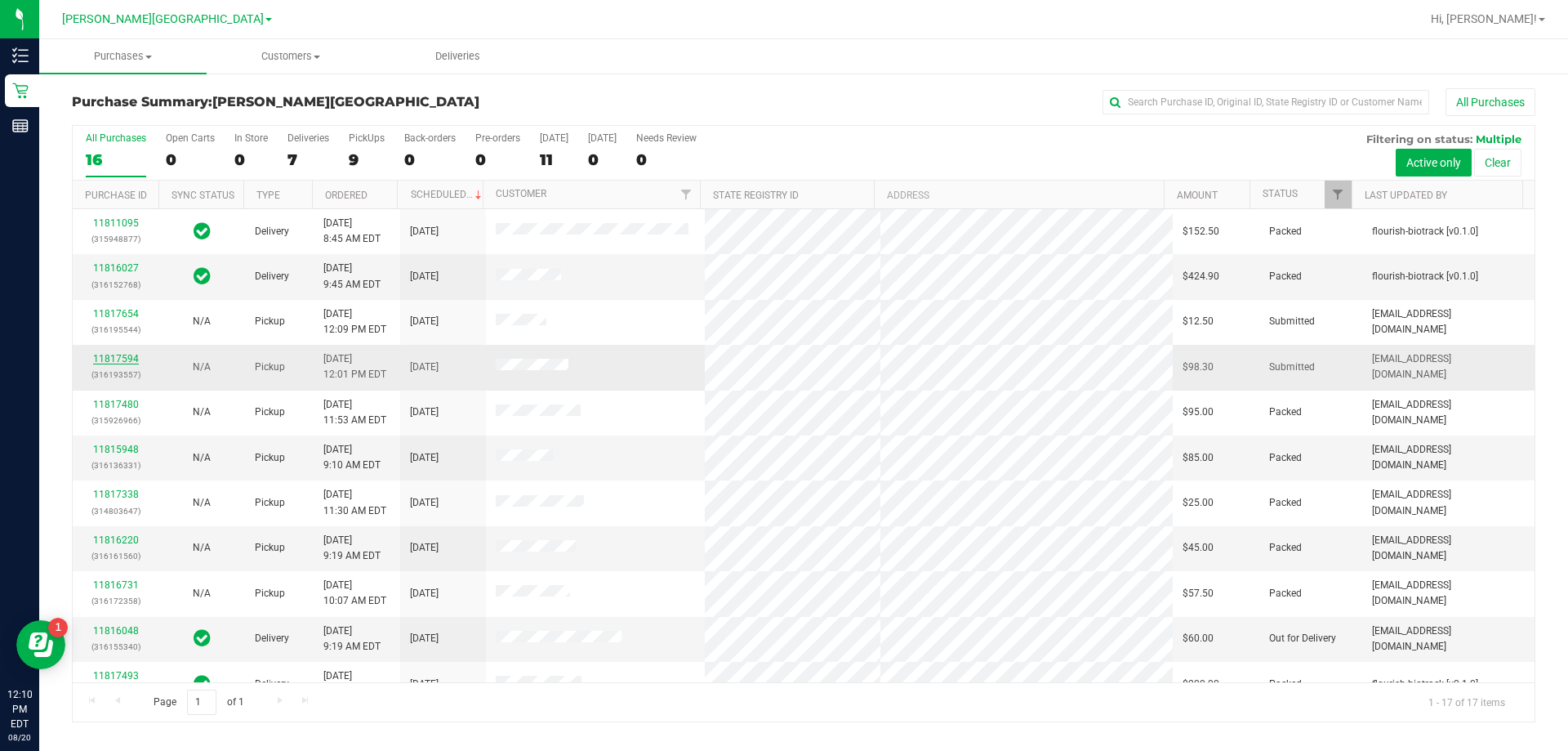
click at [120, 360] on link "11817594" at bounding box center [116, 358] width 46 height 12
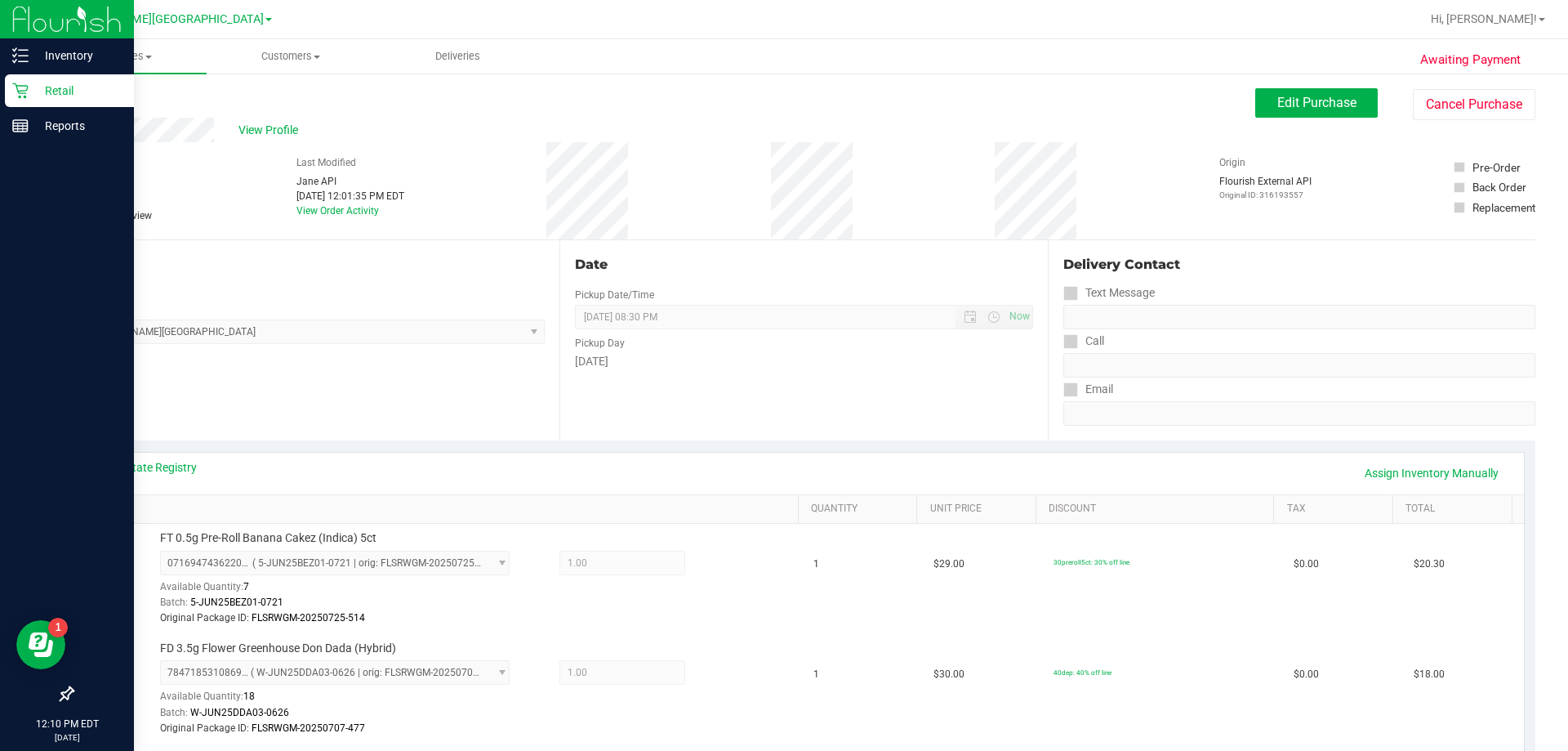
click at [58, 92] on p "Retail" at bounding box center [77, 91] width 98 height 20
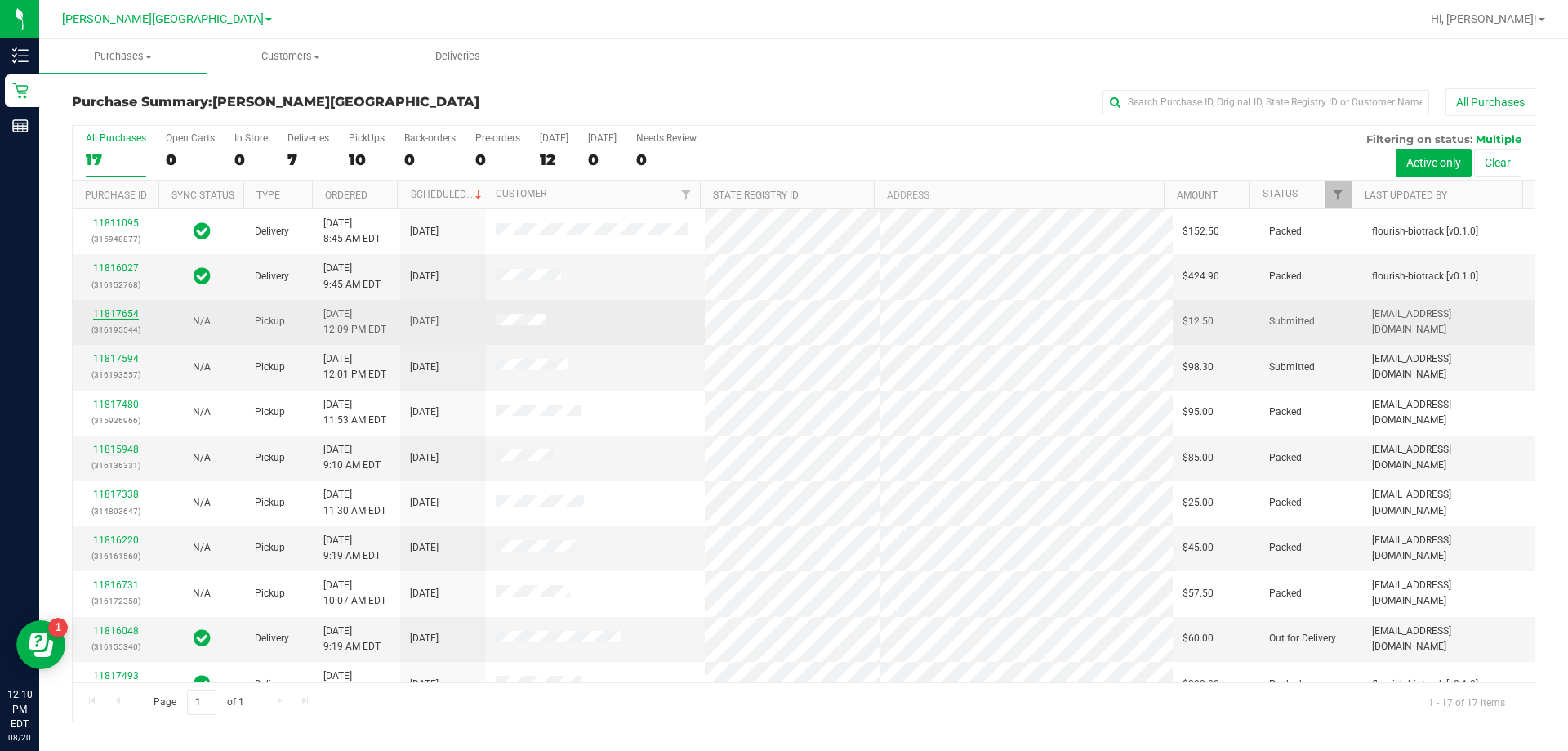
click at [120, 314] on link "11817654" at bounding box center [116, 313] width 46 height 12
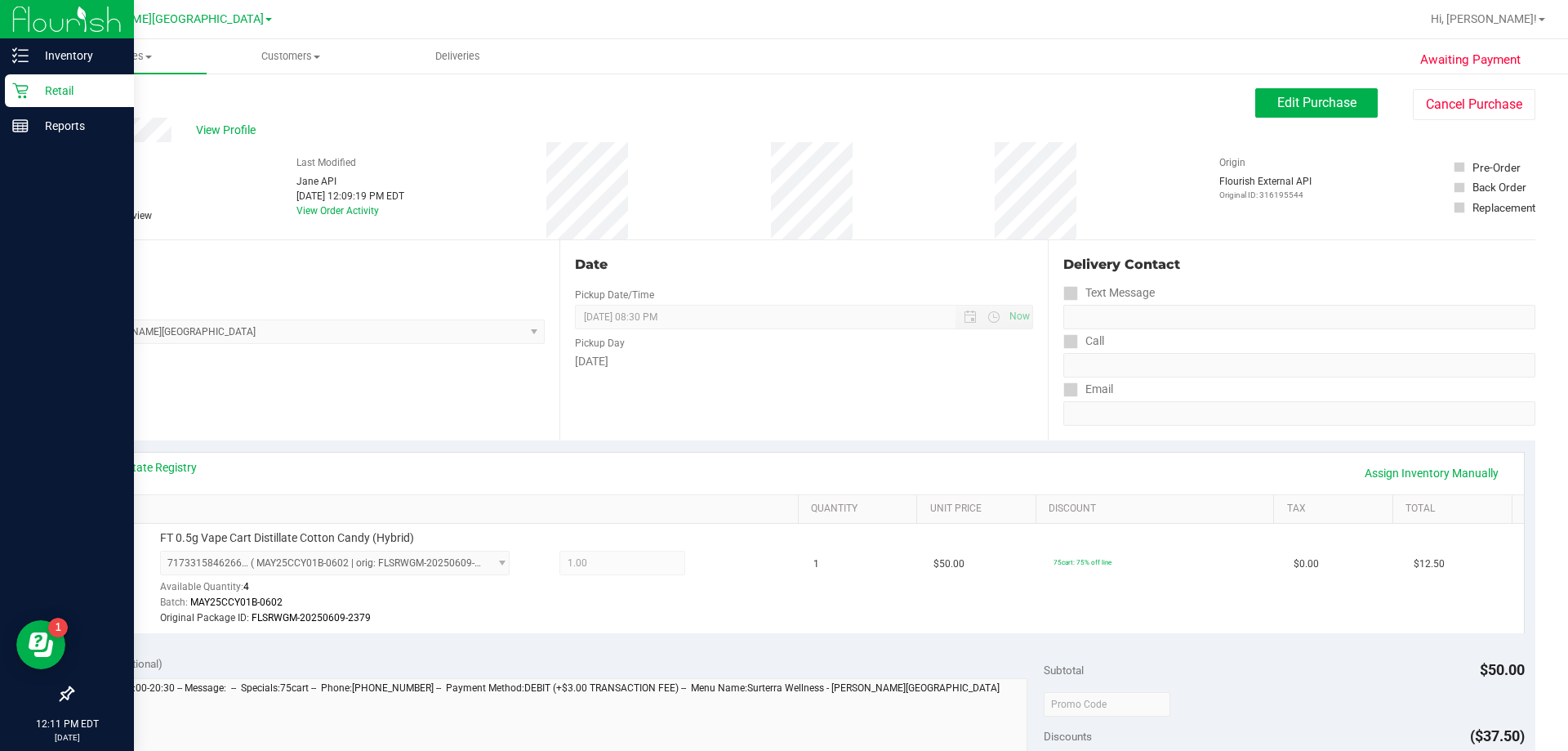
click at [41, 86] on p "Retail" at bounding box center [77, 91] width 98 height 20
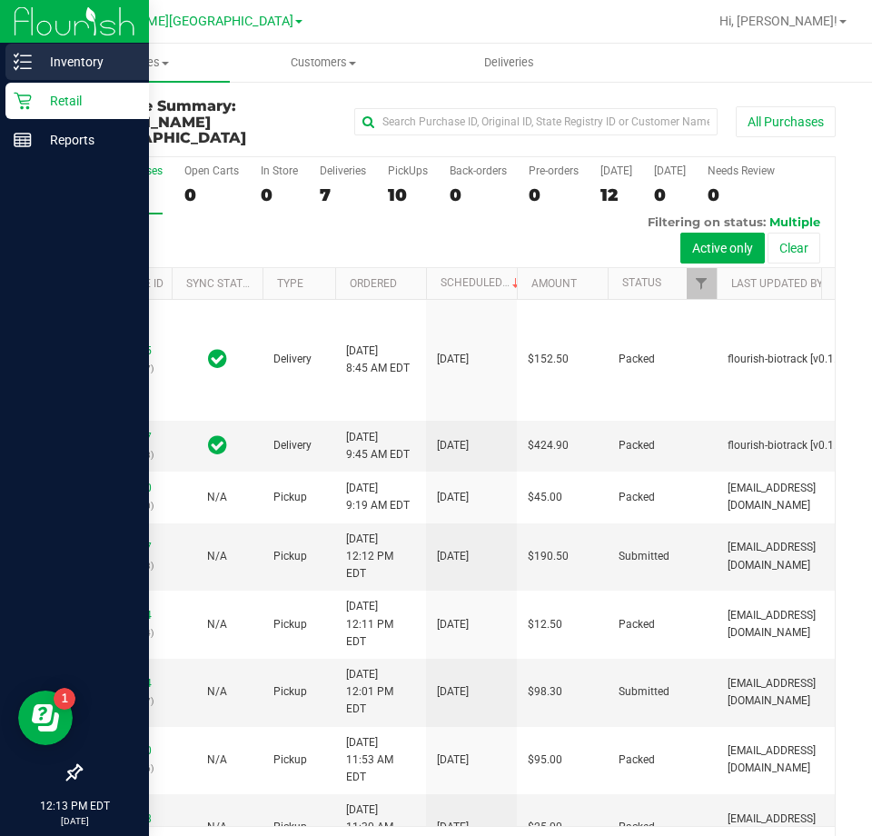
click at [52, 51] on p "Inventory" at bounding box center [86, 62] width 109 height 22
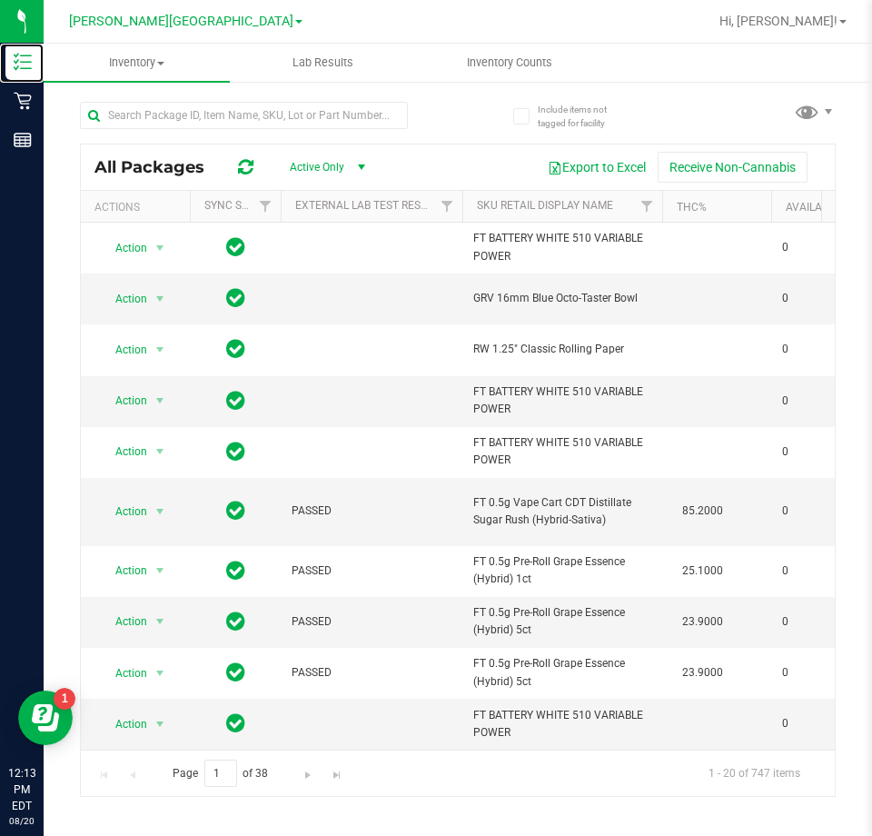
click at [0, 44] on link "Inventory" at bounding box center [22, 63] width 44 height 39
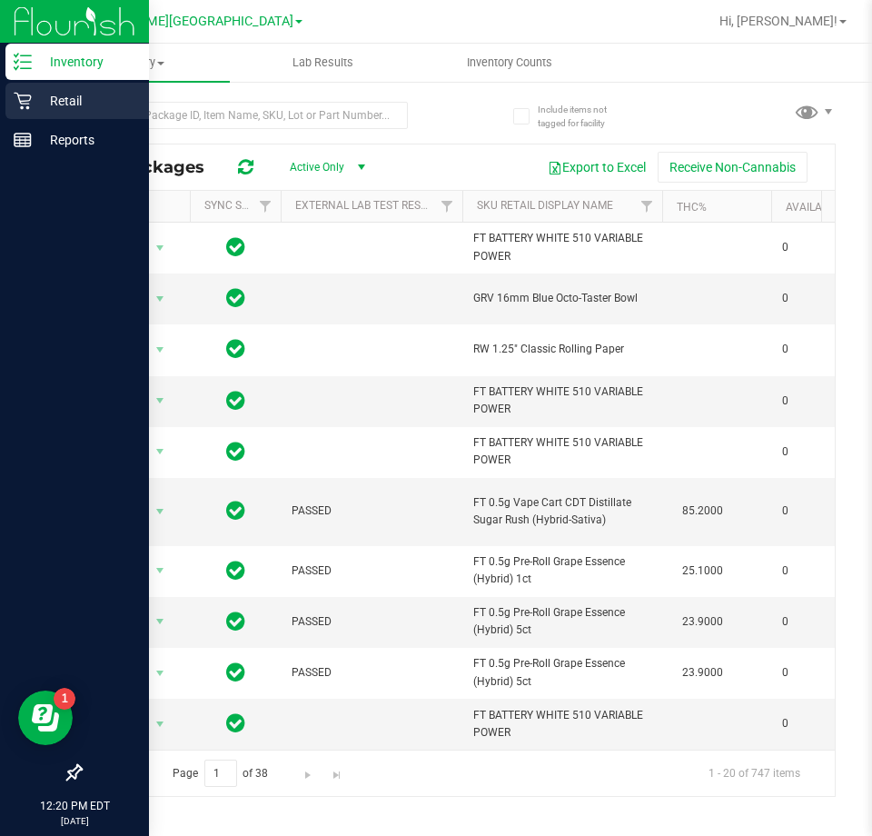
click at [47, 97] on p "Retail" at bounding box center [86, 101] width 109 height 22
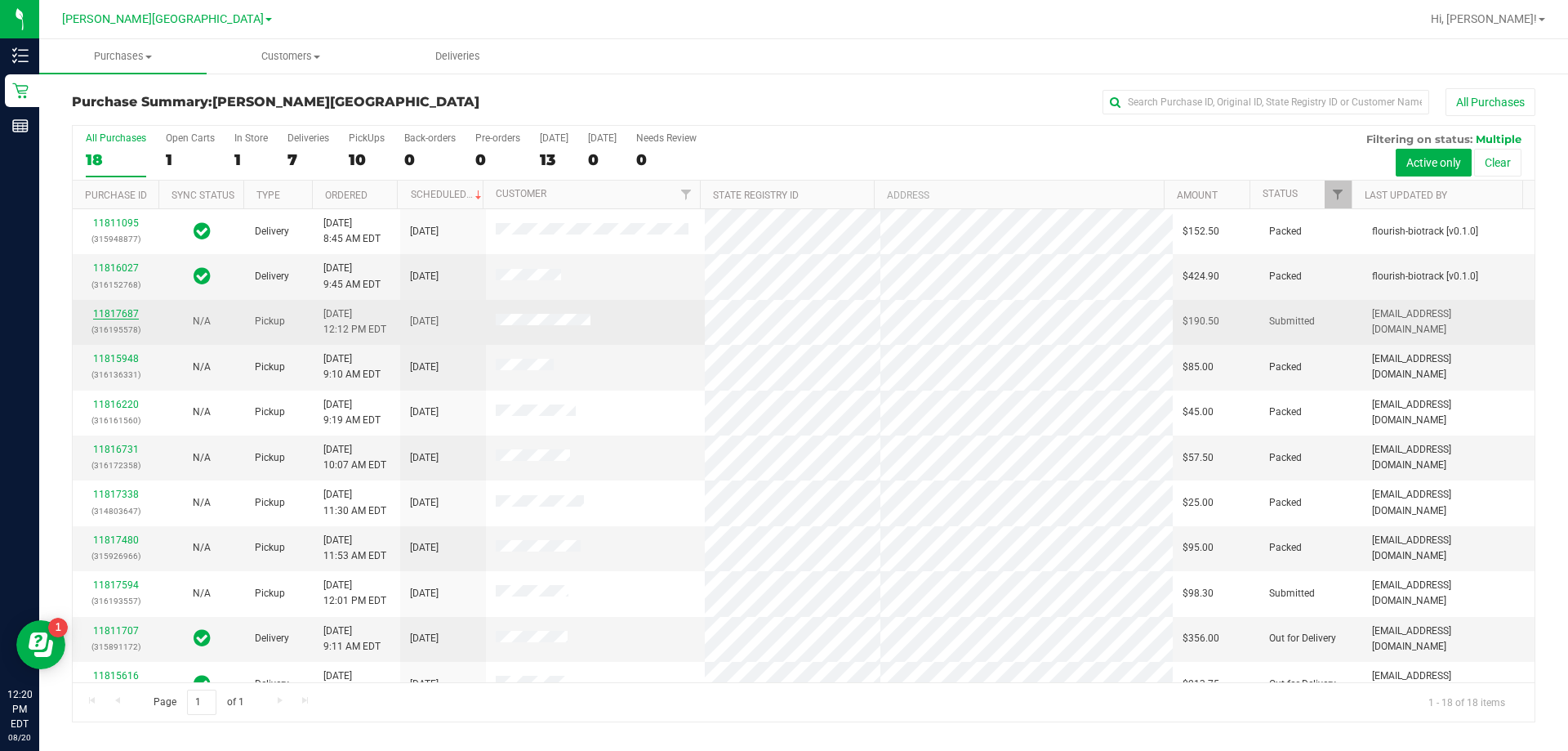
click at [129, 312] on link "11817687" at bounding box center [116, 313] width 46 height 12
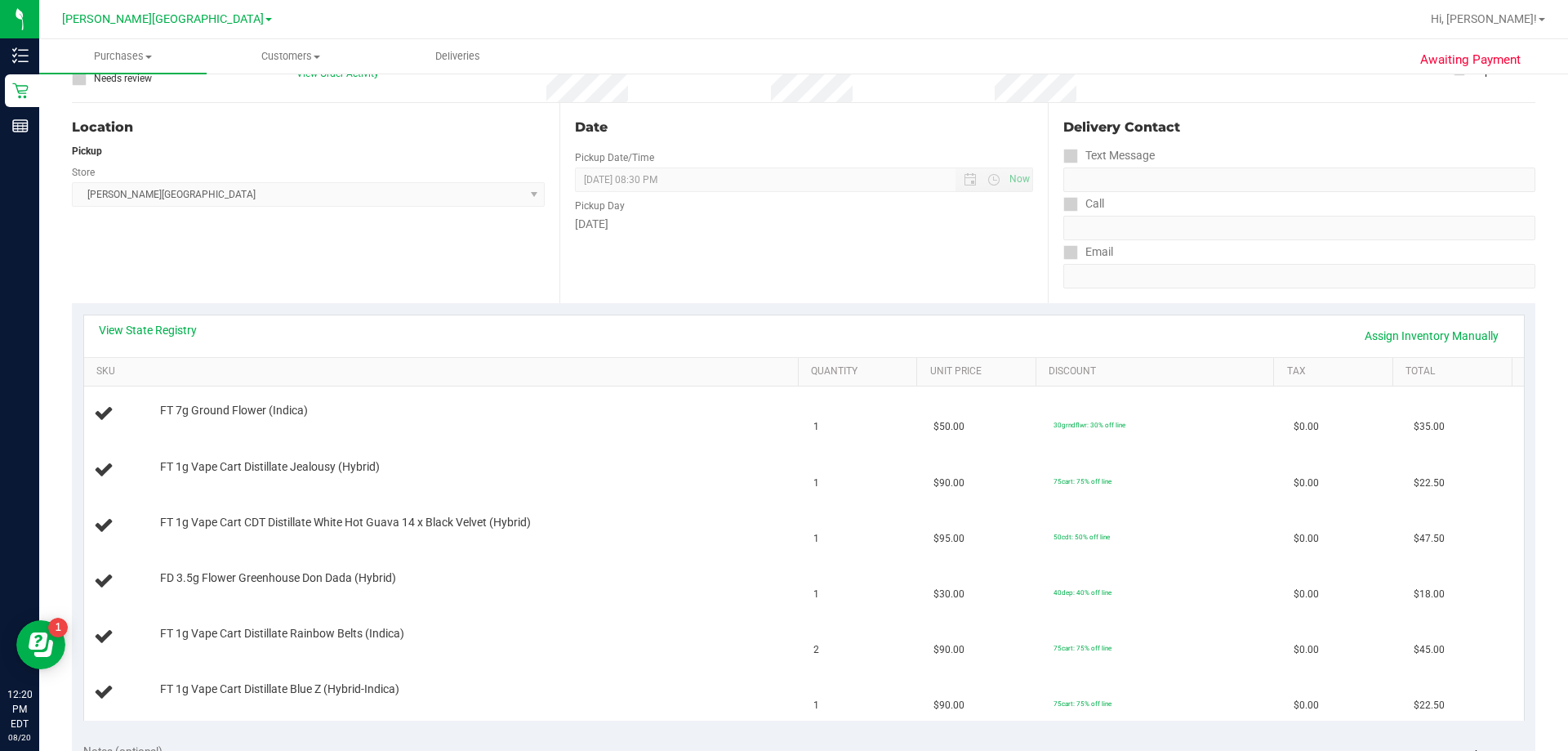
scroll to position [164, 0]
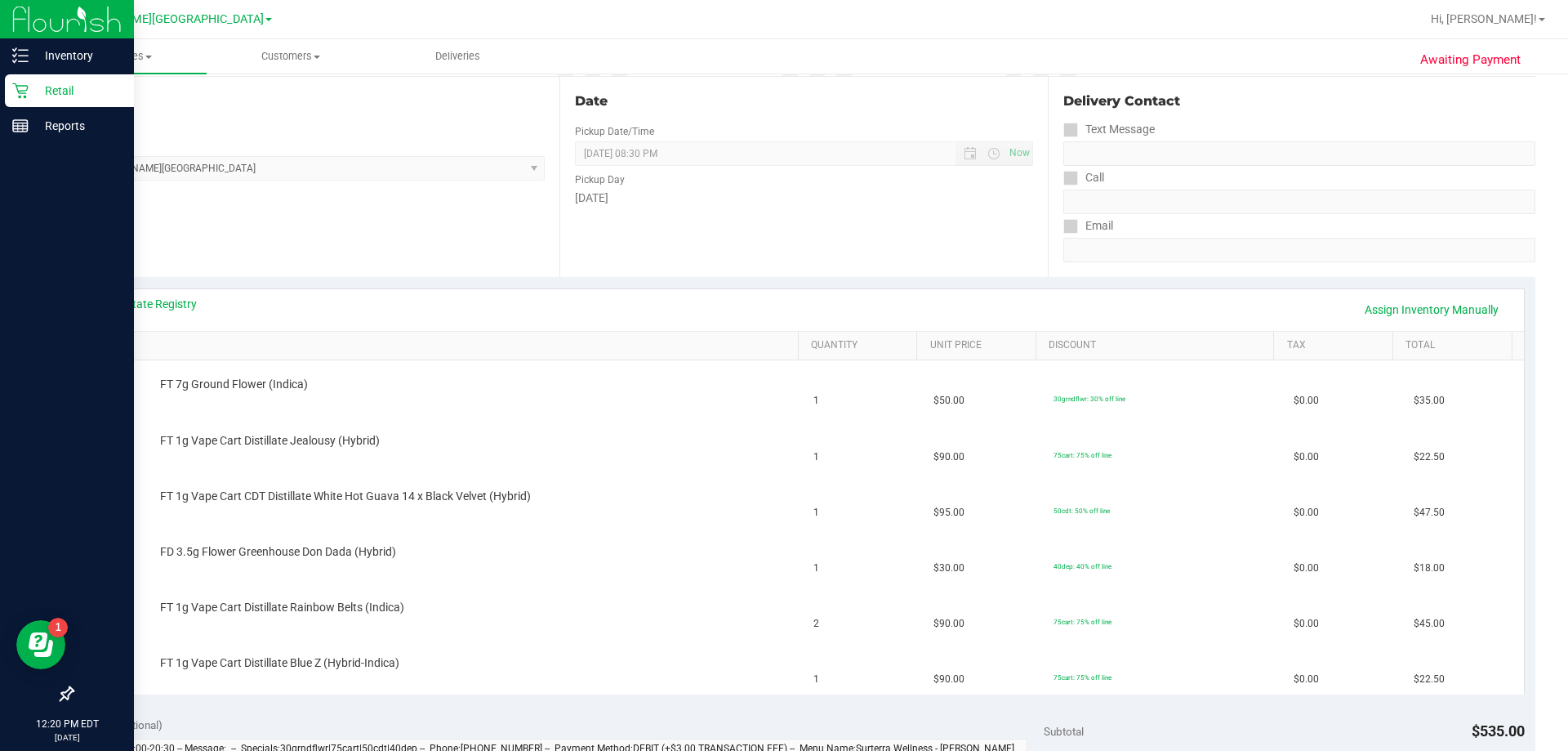
click at [26, 94] on icon at bounding box center [21, 91] width 16 height 16
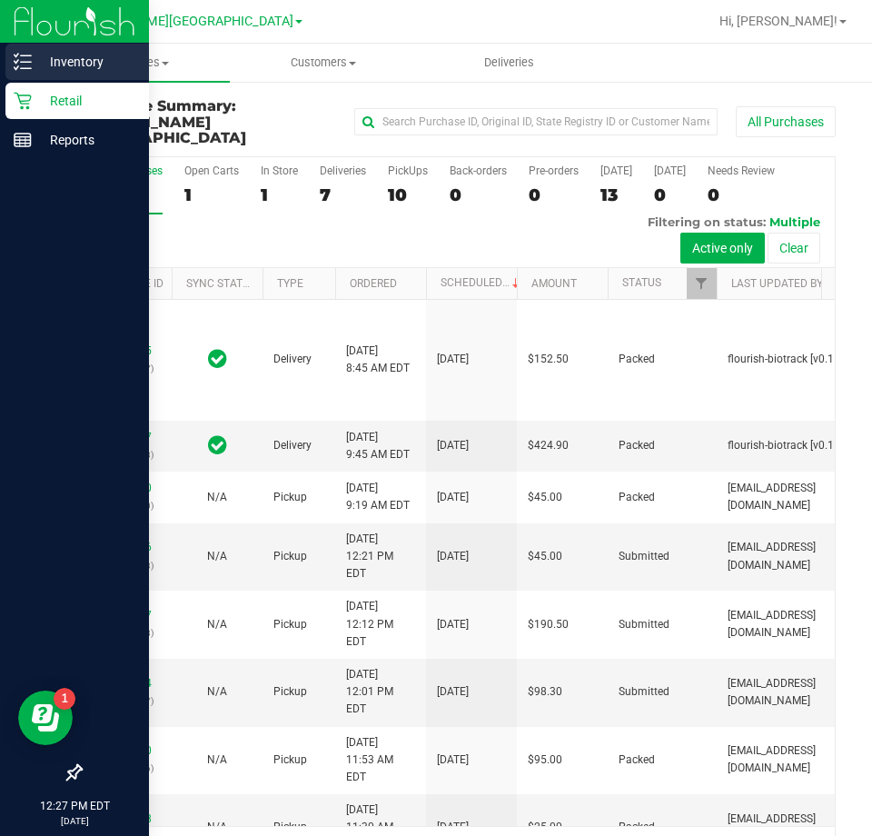
drag, startPoint x: 42, startPoint y: 65, endPoint x: 65, endPoint y: 64, distance: 23.7
click at [42, 65] on p "Inventory" at bounding box center [86, 62] width 109 height 22
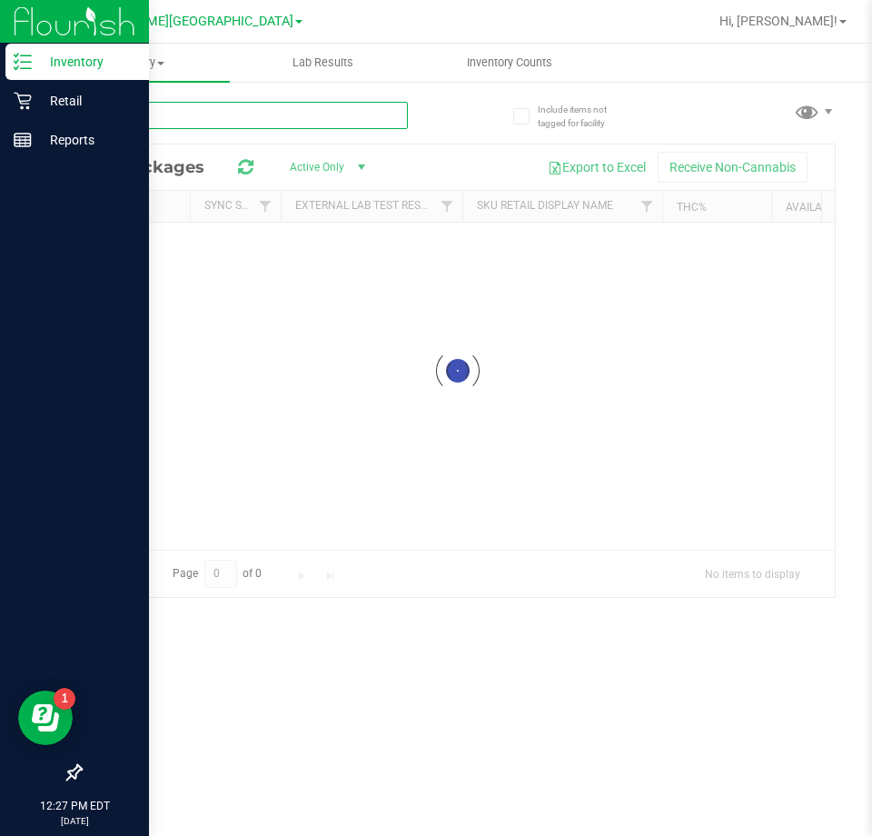
click at [206, 110] on input "text" at bounding box center [244, 115] width 328 height 27
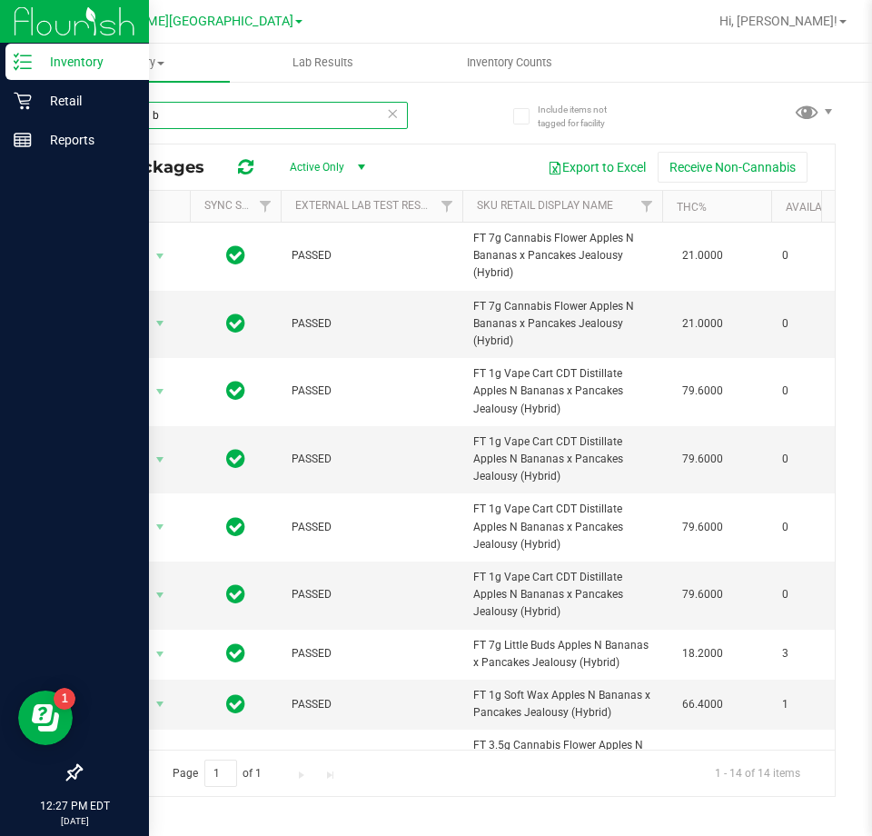
type input "apples n b"
drag, startPoint x: 209, startPoint y: 120, endPoint x: -1, endPoint y: 151, distance: 212.1
click at [0, 151] on html "Inventory Retail Reports 12:32 PM EDT [DATE] 08/20 [PERSON_NAME][GEOGRAPHIC_DAT…" at bounding box center [436, 418] width 872 height 836
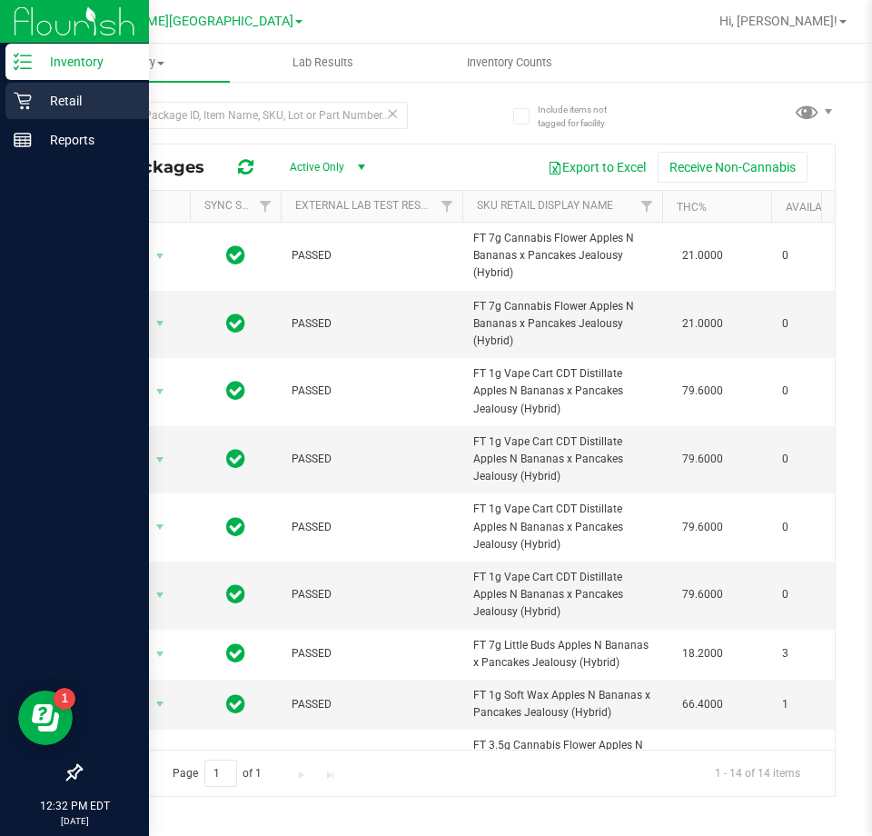
click at [45, 101] on p "Retail" at bounding box center [86, 101] width 109 height 22
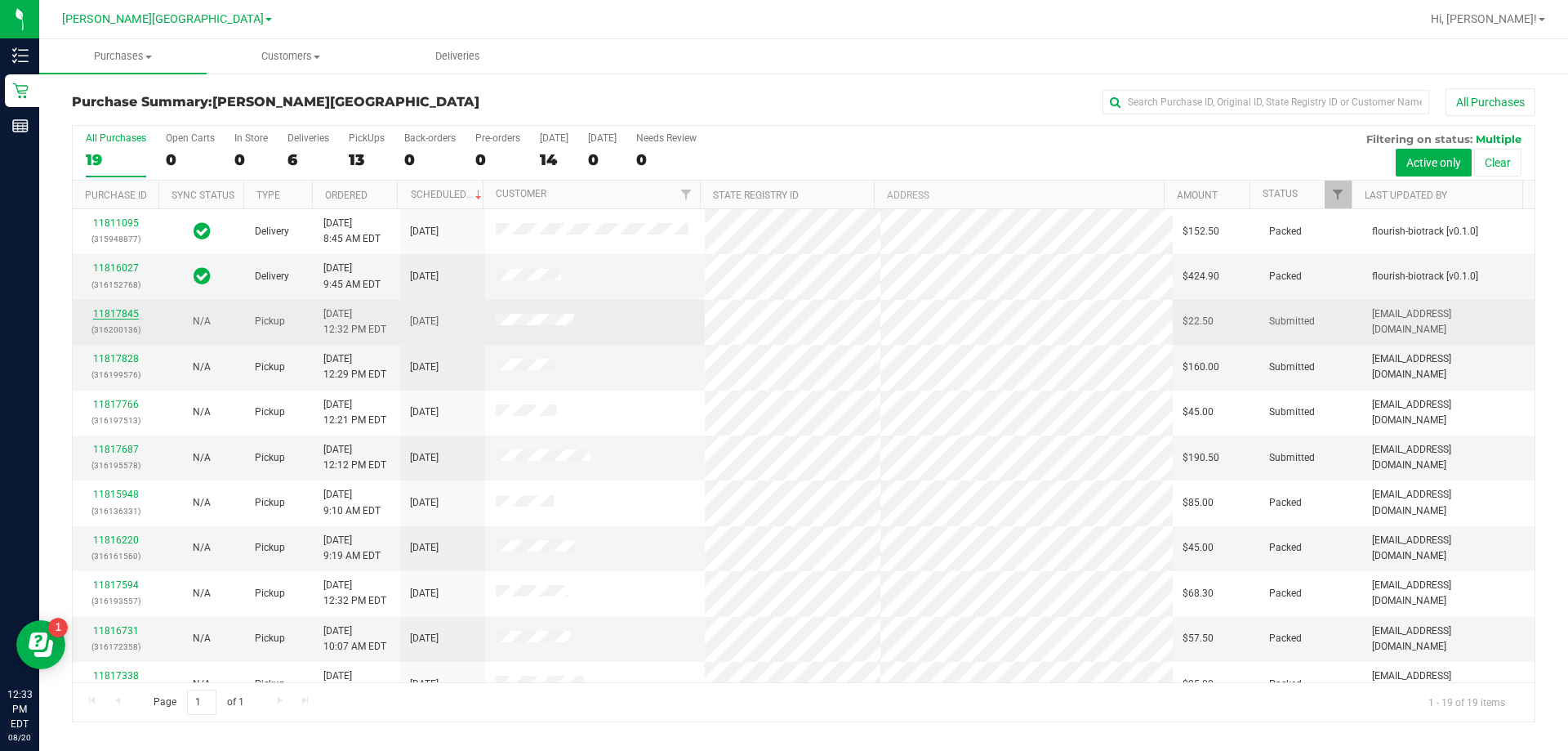
click at [122, 318] on link "11817845" at bounding box center [116, 313] width 46 height 12
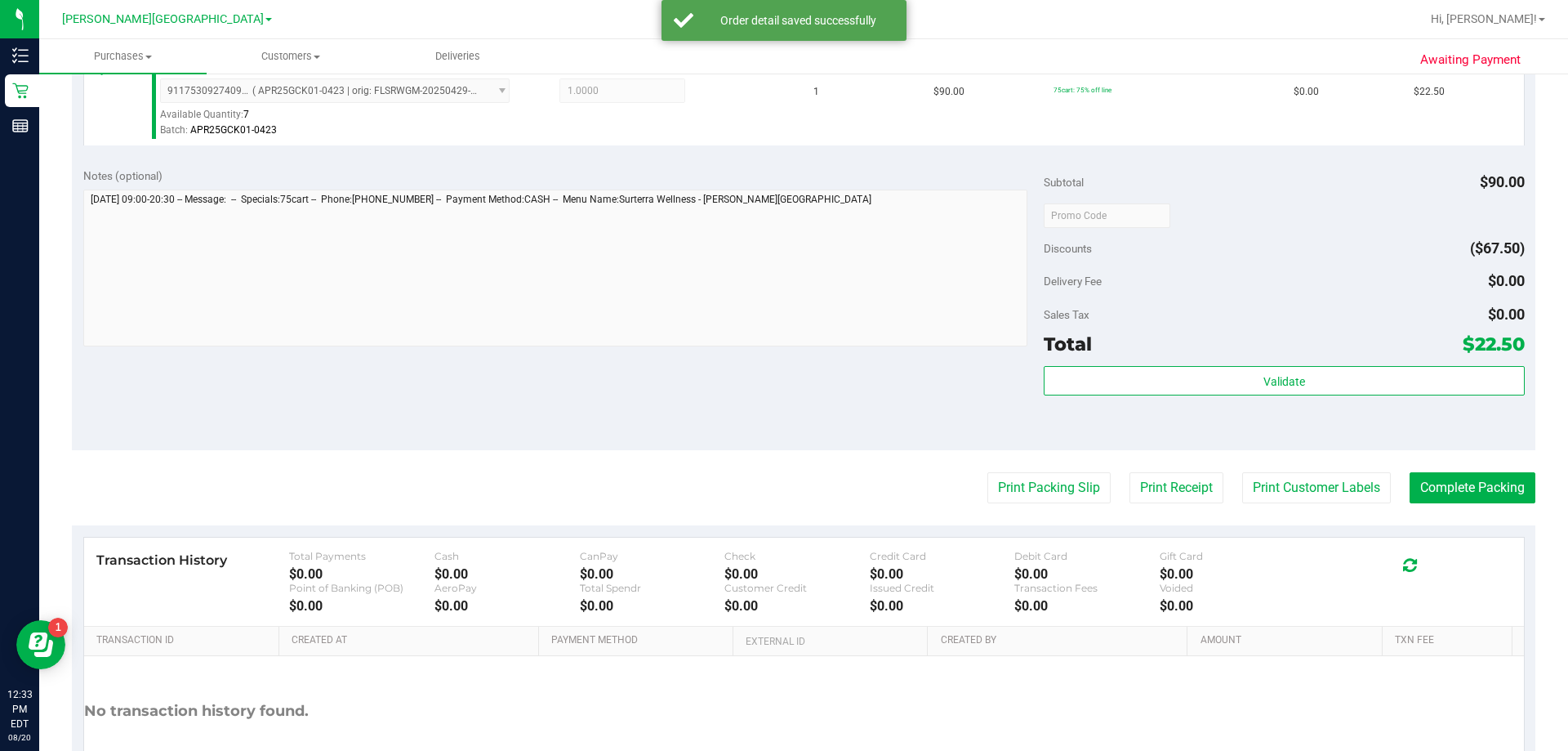
scroll to position [490, 0]
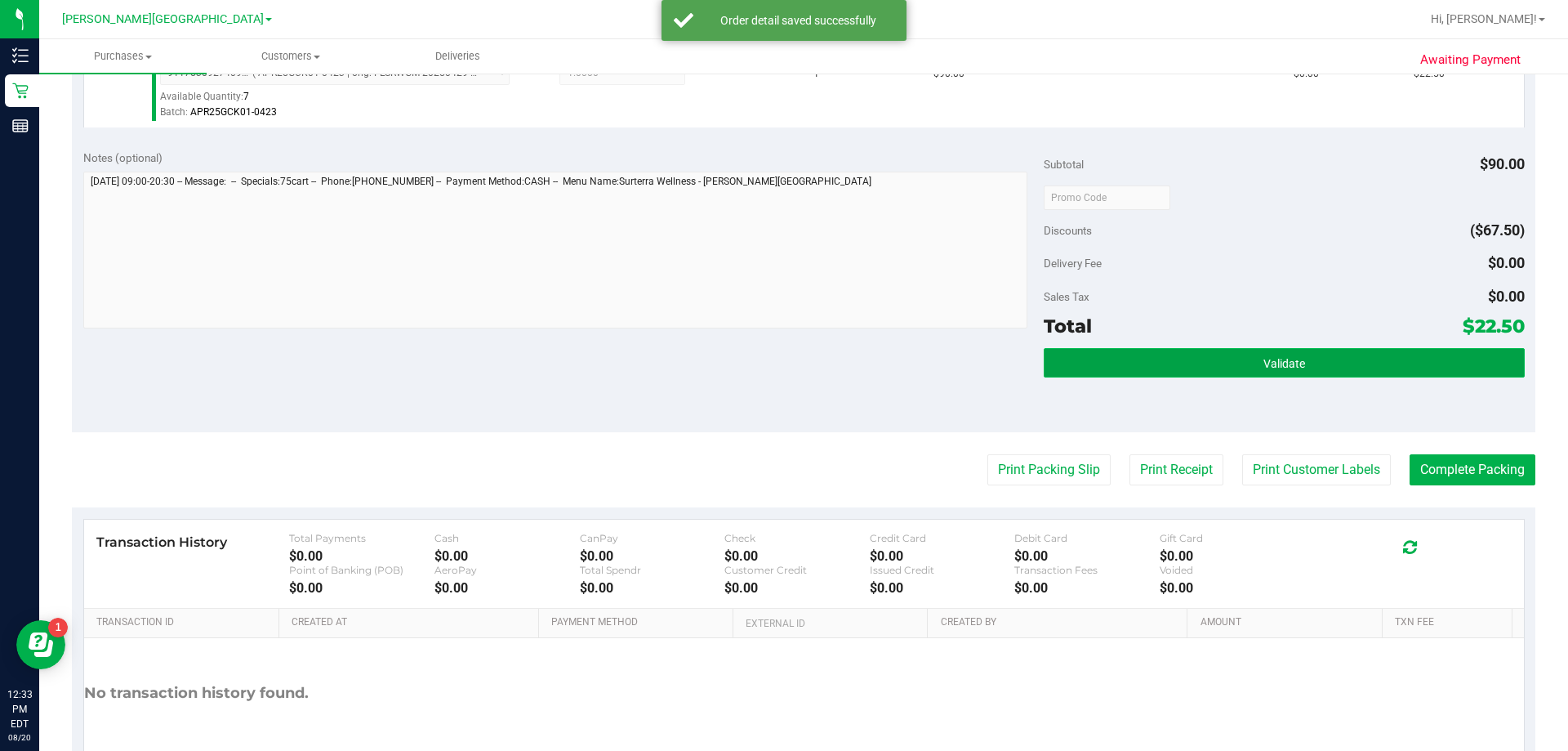
click at [783, 363] on span "Validate" at bounding box center [1284, 363] width 41 height 13
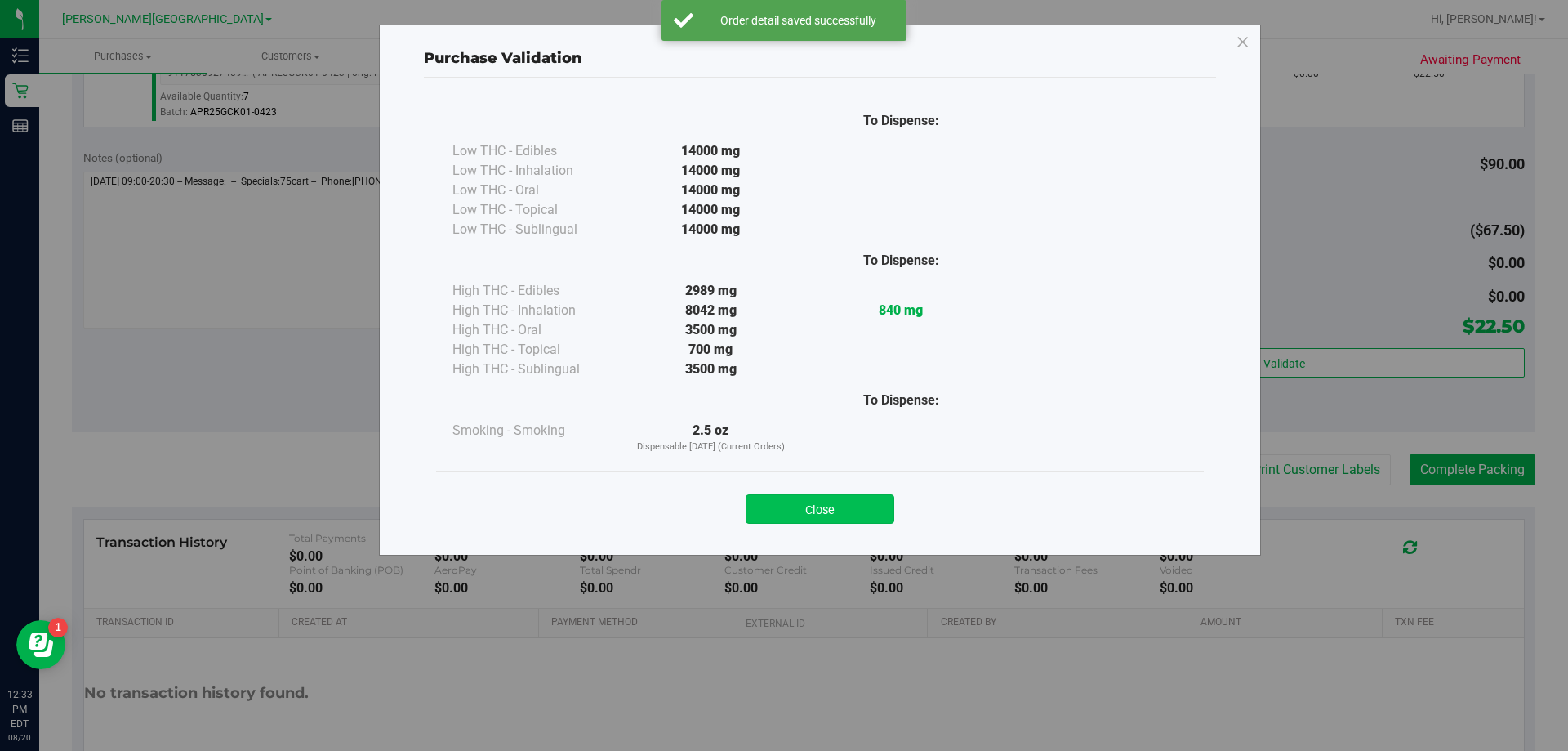
click at [783, 521] on button "Close" at bounding box center [819, 509] width 148 height 30
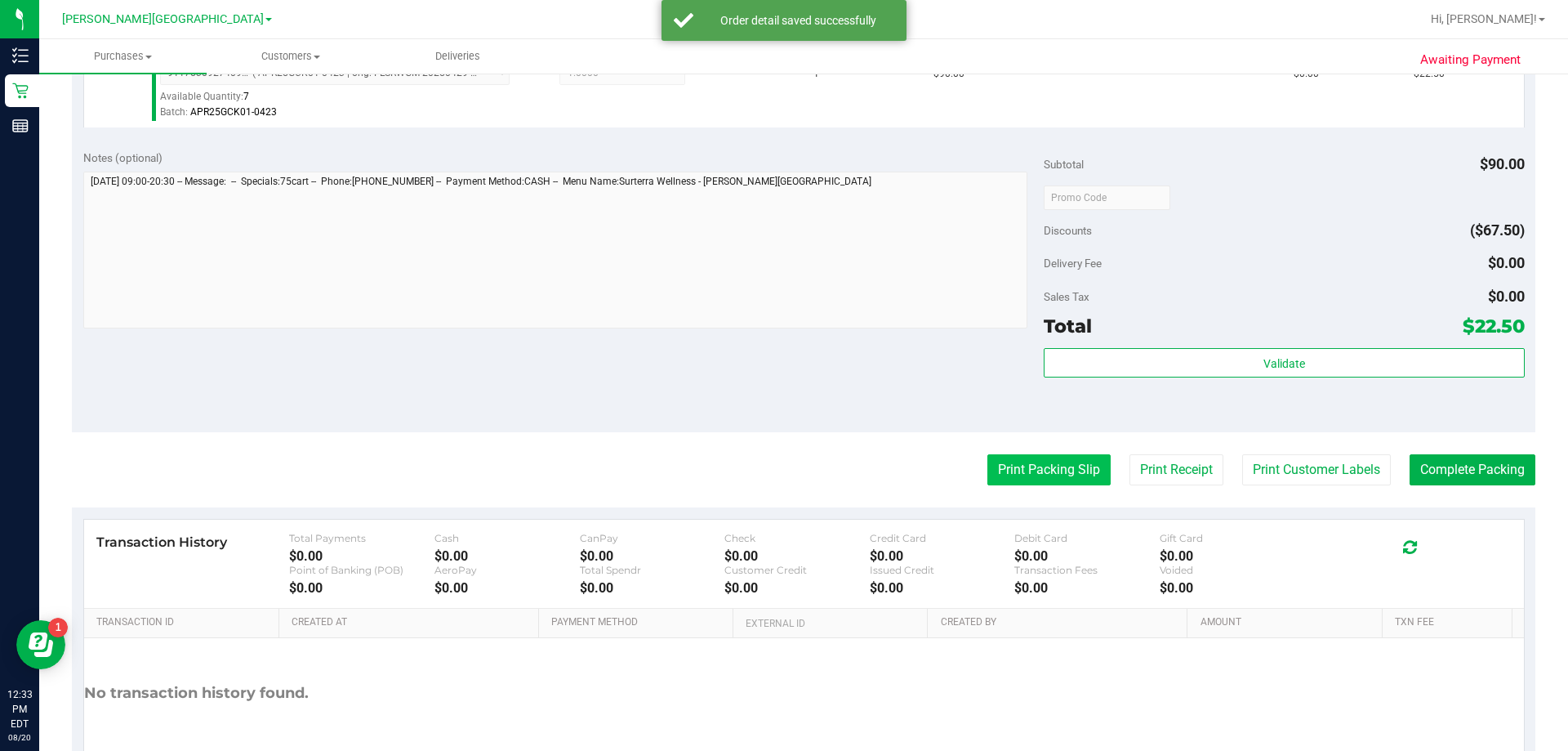
click at [783, 485] on button "Print Packing Slip" at bounding box center [1048, 469] width 123 height 31
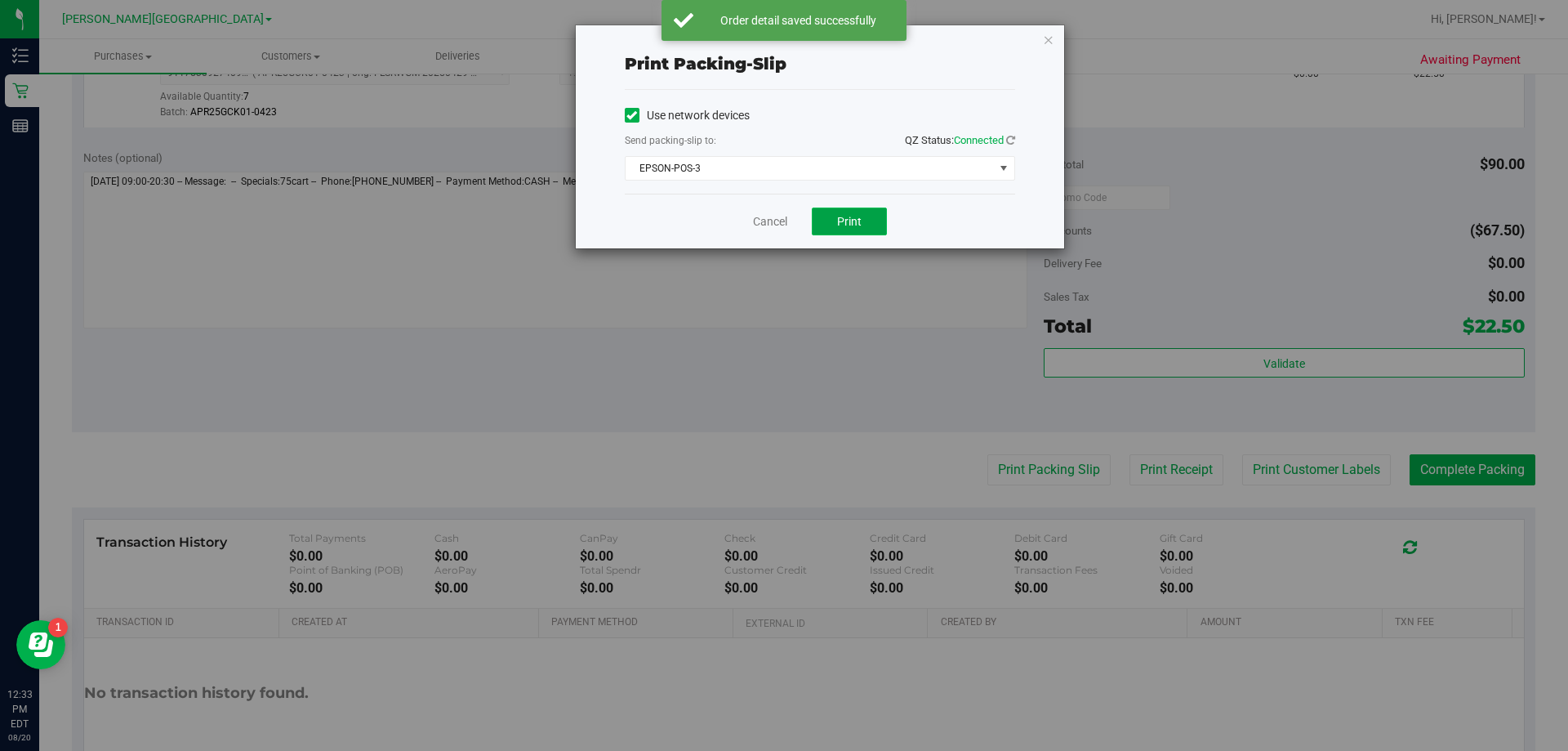
click at [783, 233] on button "Print" at bounding box center [850, 221] width 76 height 28
click at [783, 40] on icon "button" at bounding box center [1048, 40] width 12 height 20
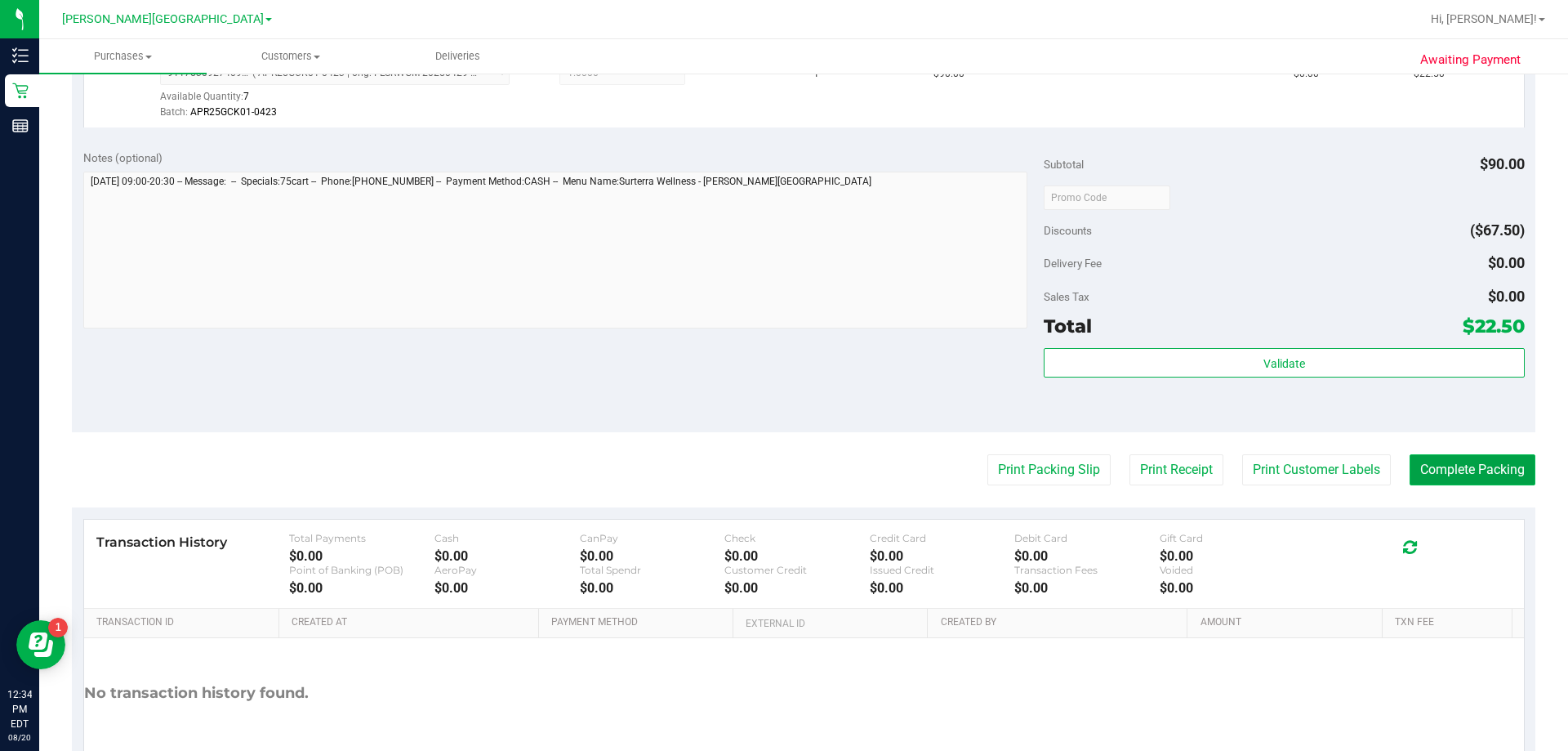
click at [783, 473] on button "Complete Packing" at bounding box center [1473, 469] width 126 height 31
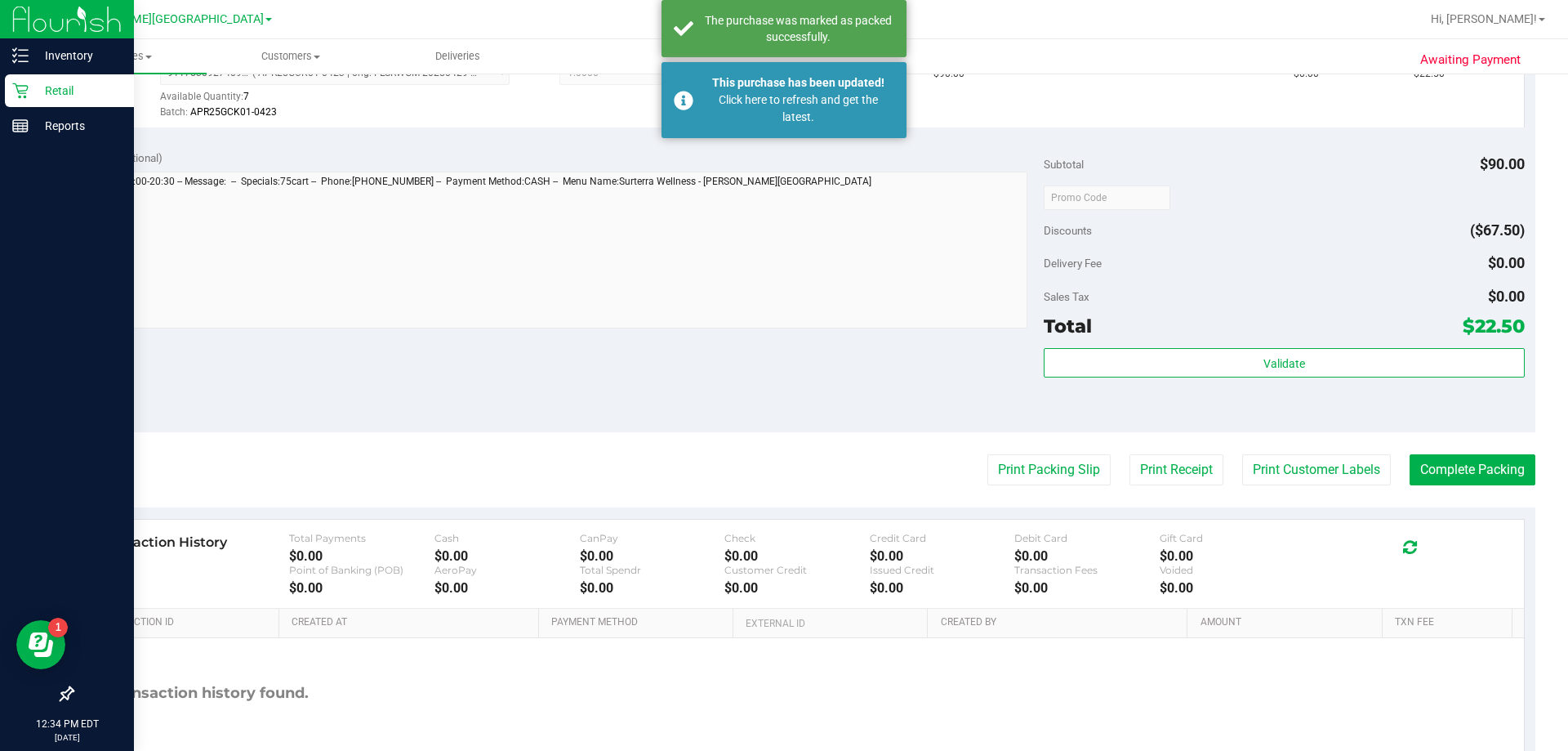
click at [39, 94] on p "Retail" at bounding box center [77, 91] width 98 height 20
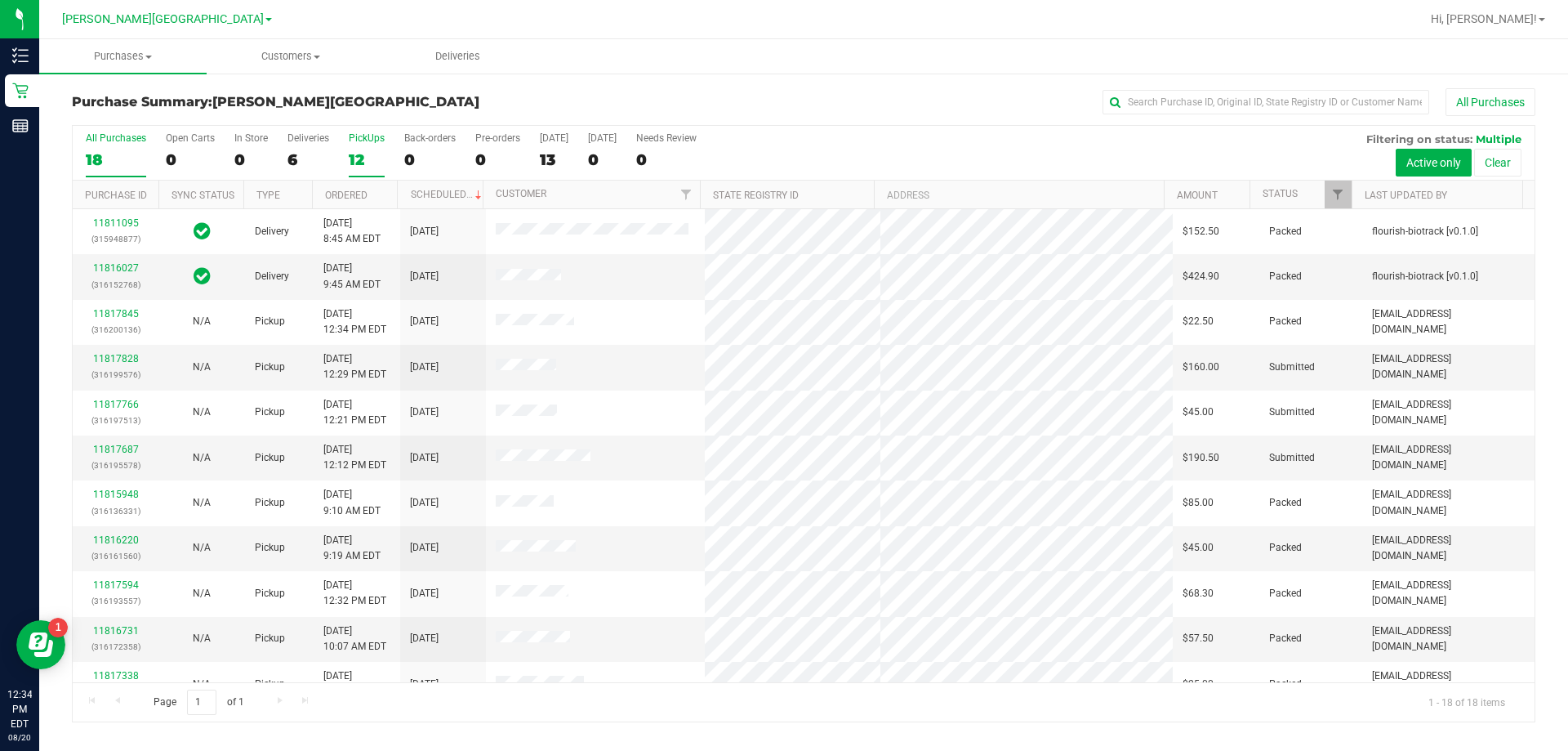
click at [361, 162] on div "12" at bounding box center [367, 159] width 36 height 19
click at [0, 0] on input "PickUps 12" at bounding box center [0, 0] width 0 height 0
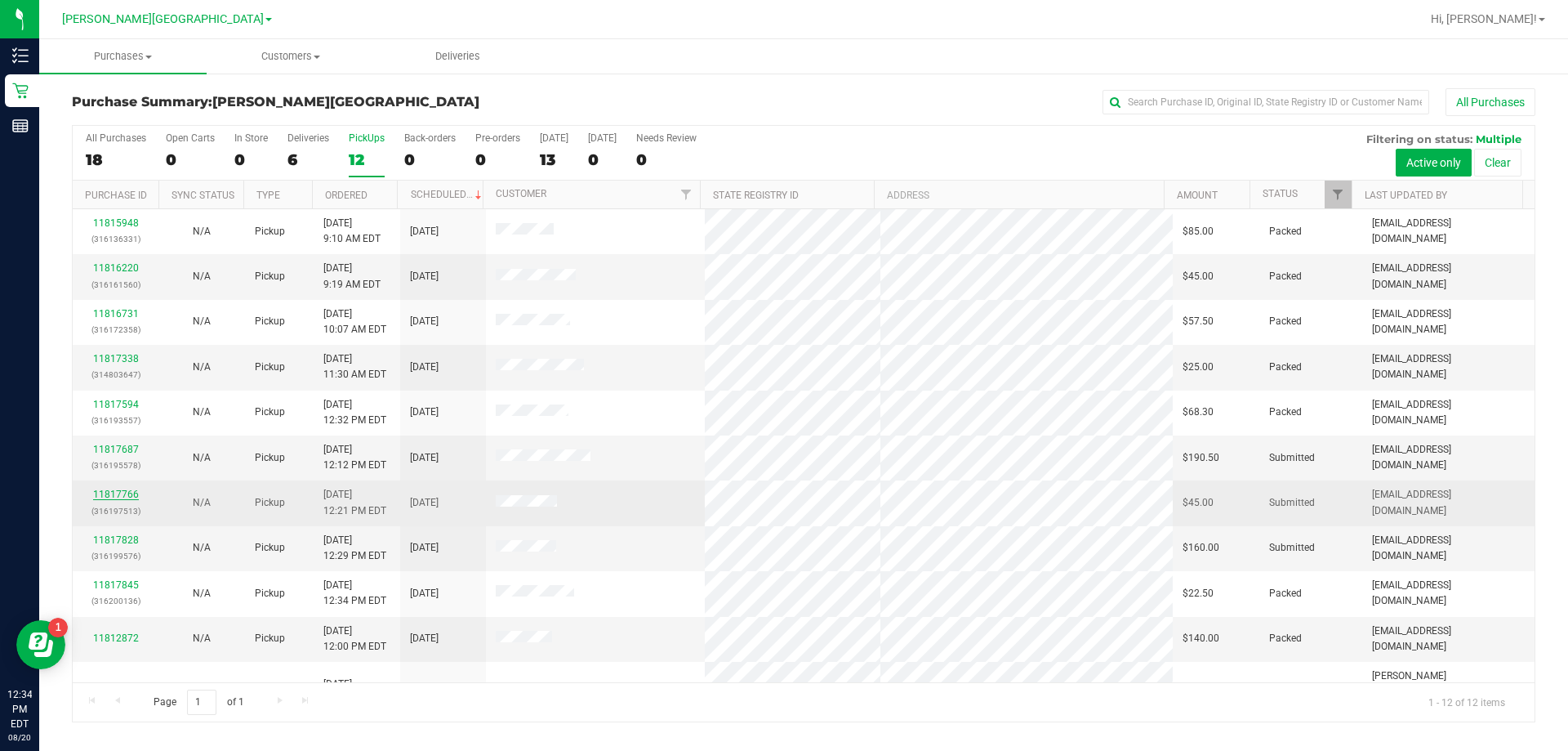
click at [124, 489] on link "11817766" at bounding box center [116, 494] width 46 height 12
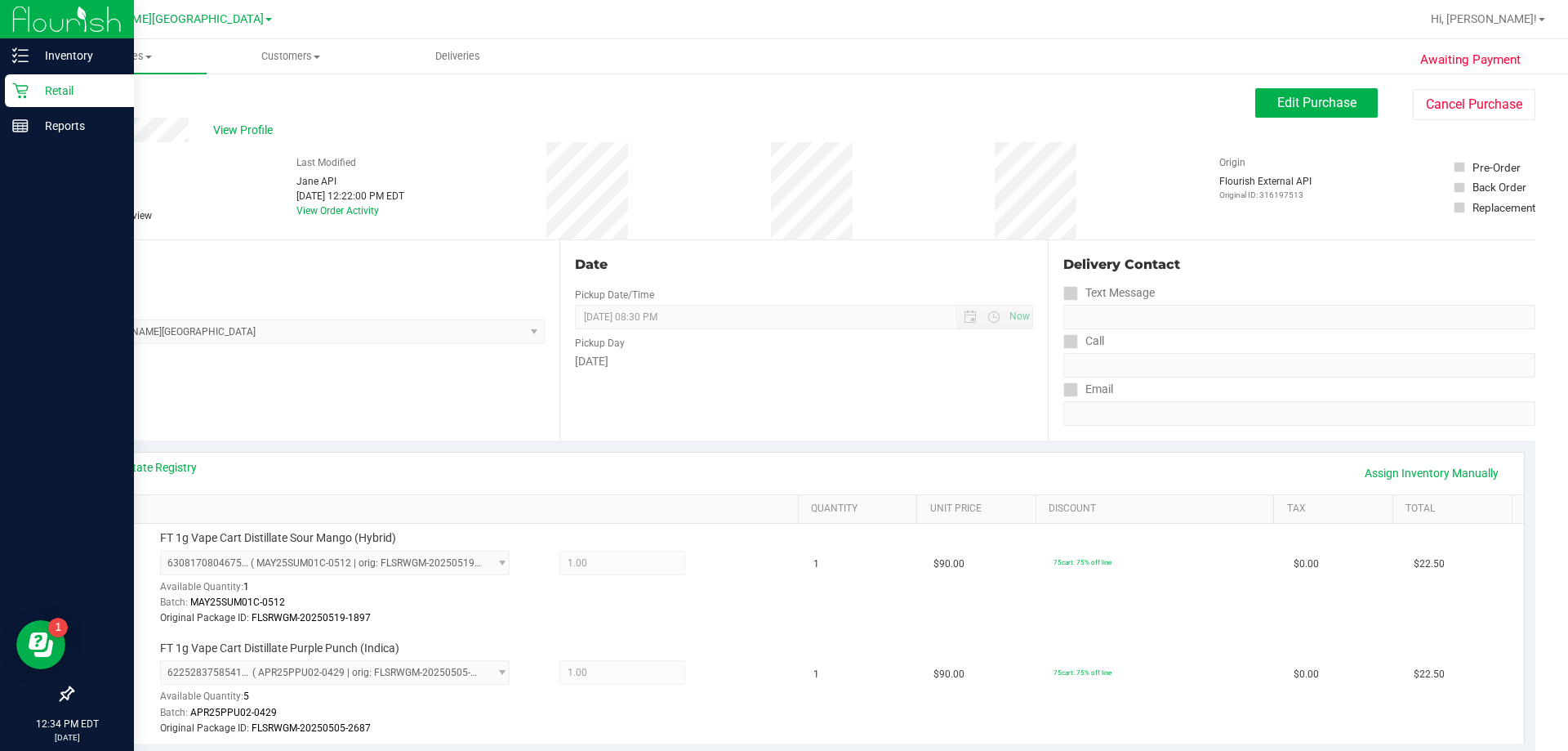
click at [33, 90] on p "Retail" at bounding box center [77, 91] width 98 height 20
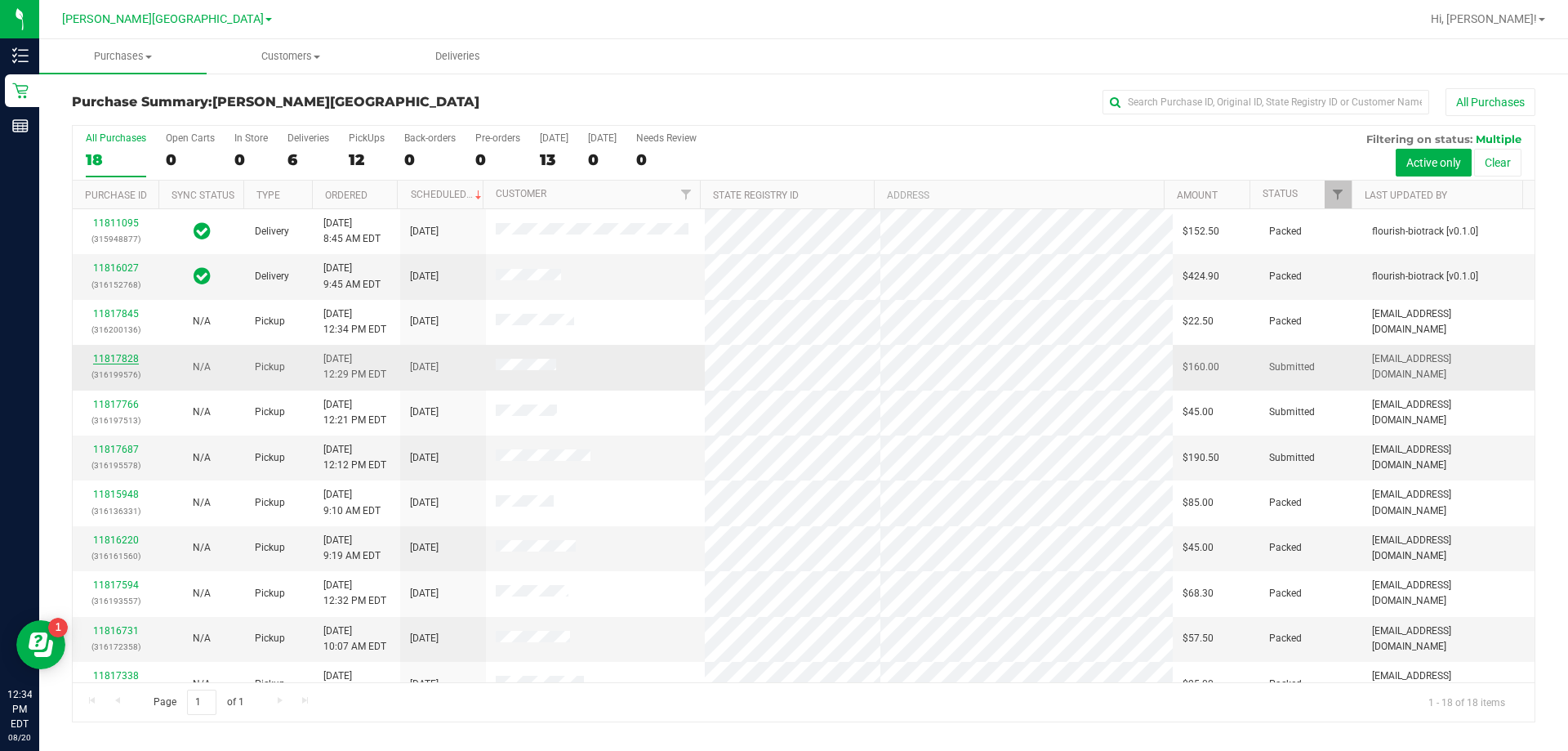
click at [107, 353] on link "11817828" at bounding box center [116, 358] width 46 height 12
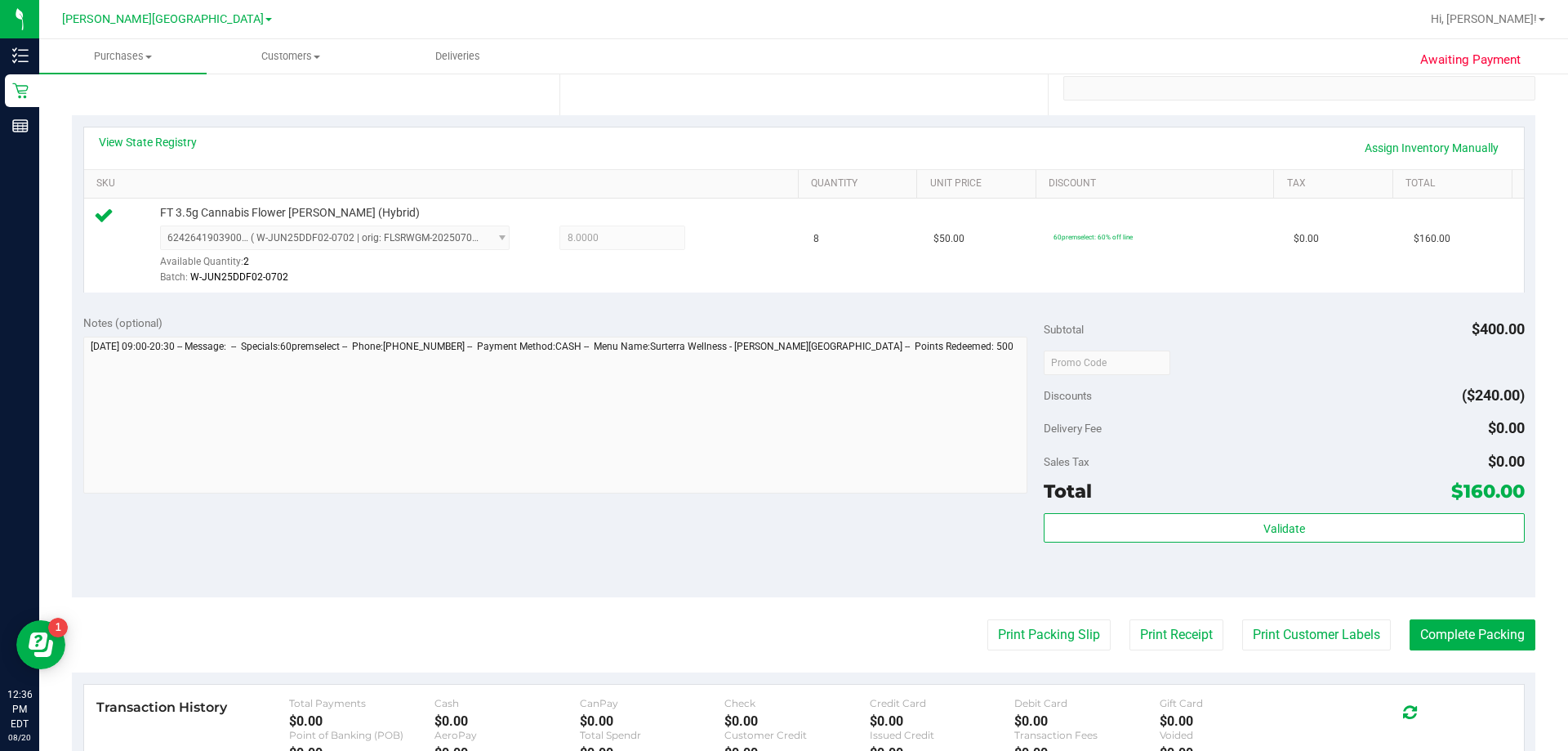
scroll to position [326, 0]
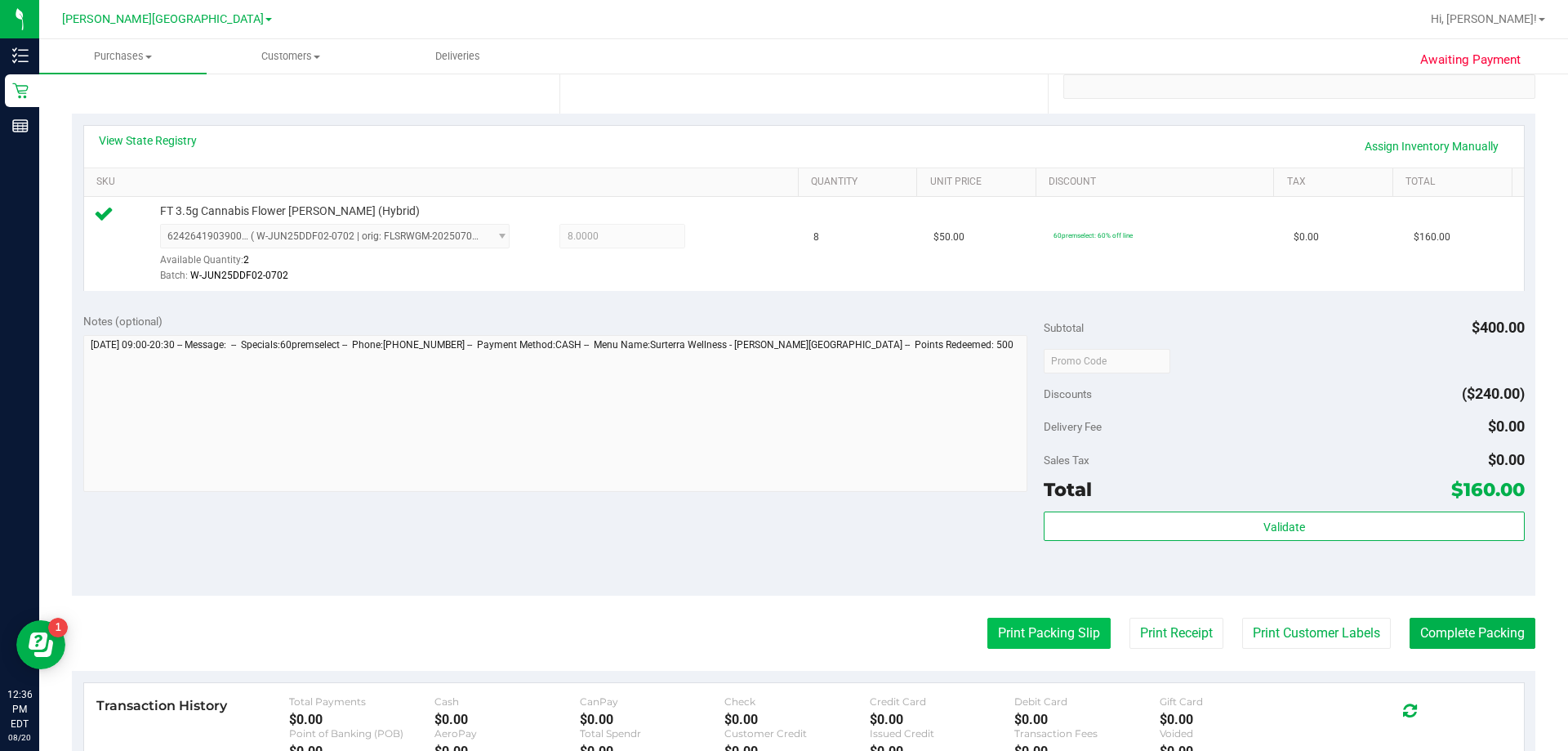
click at [783, 630] on button "Print Packing Slip" at bounding box center [1048, 633] width 123 height 31
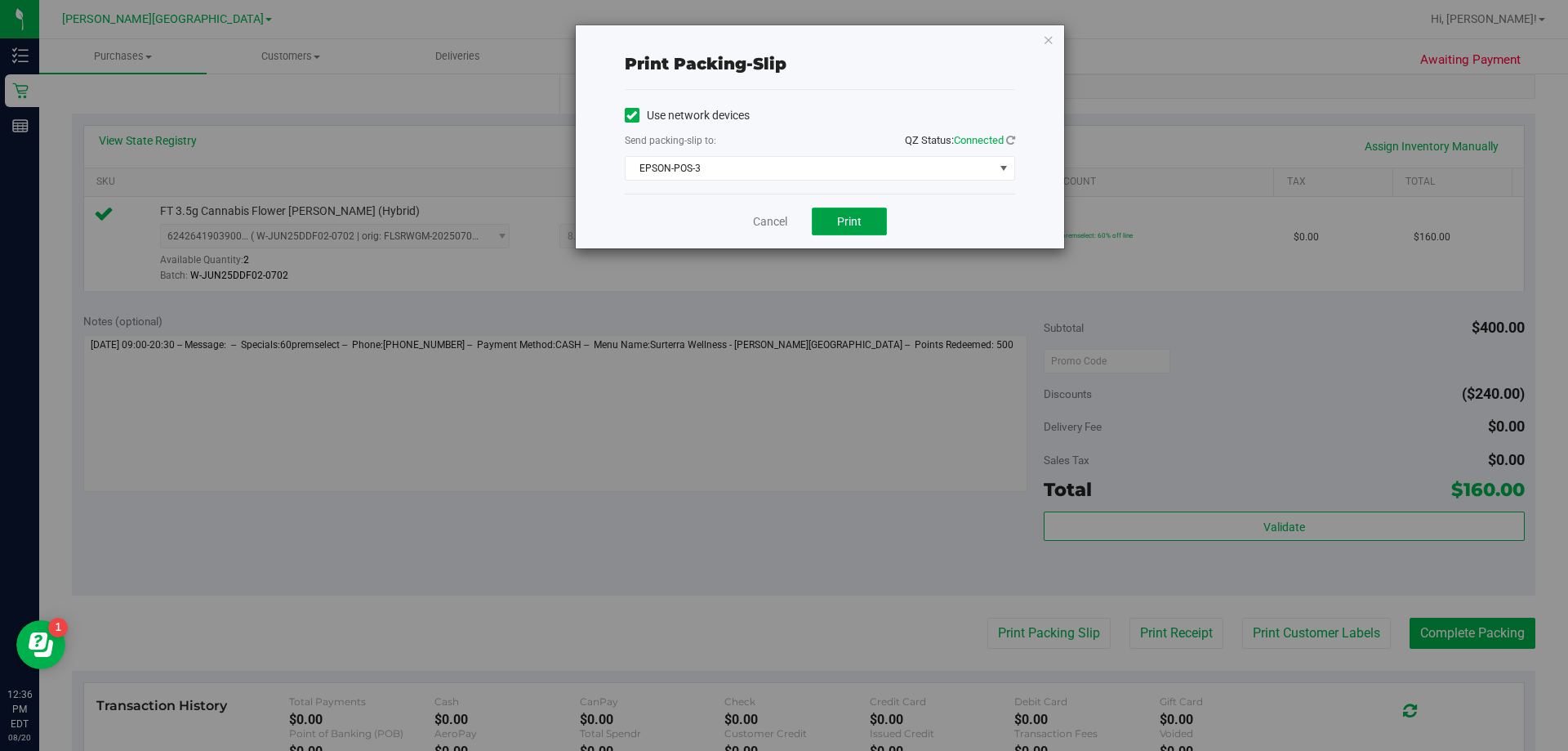
click at [783, 210] on button "Print" at bounding box center [850, 221] width 76 height 28
click at [783, 41] on div "Print packing-slip Use network devices Send packing-slip to: QZ Status: Connect…" at bounding box center [819, 137] width 488 height 223
click at [783, 40] on icon "button" at bounding box center [1048, 40] width 12 height 20
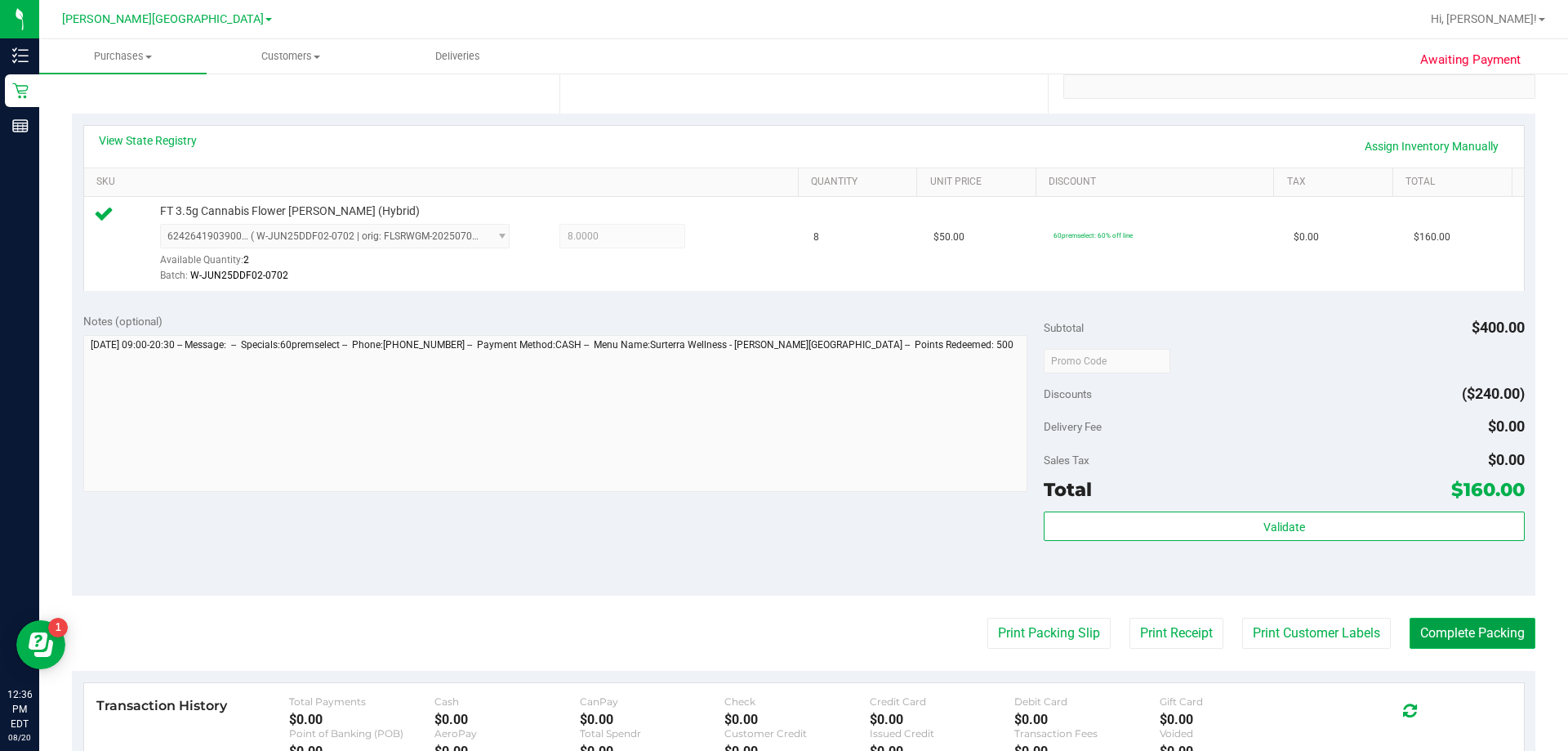
click at [783, 639] on button "Complete Packing" at bounding box center [1473, 633] width 126 height 31
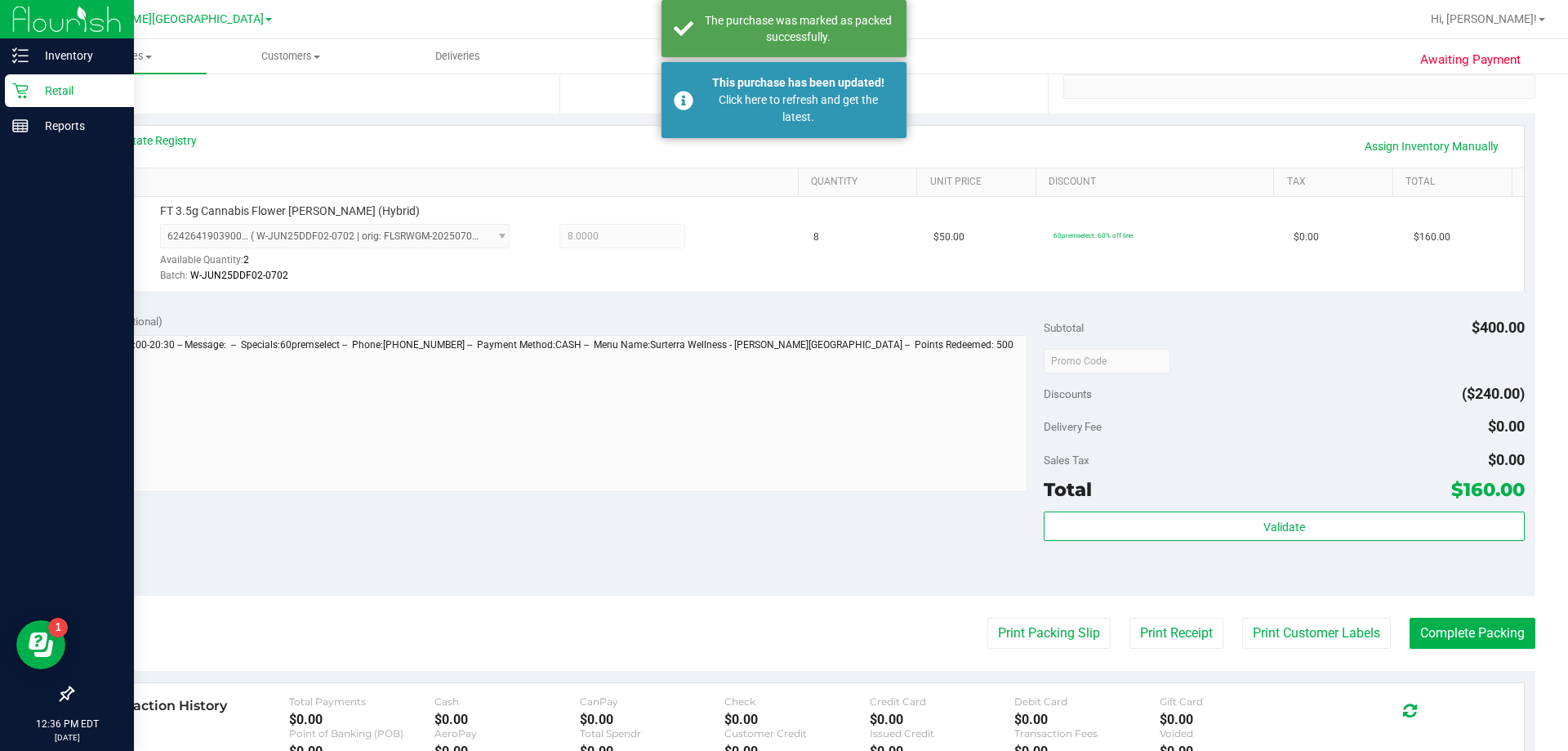
click at [42, 98] on p "Retail" at bounding box center [77, 91] width 98 height 20
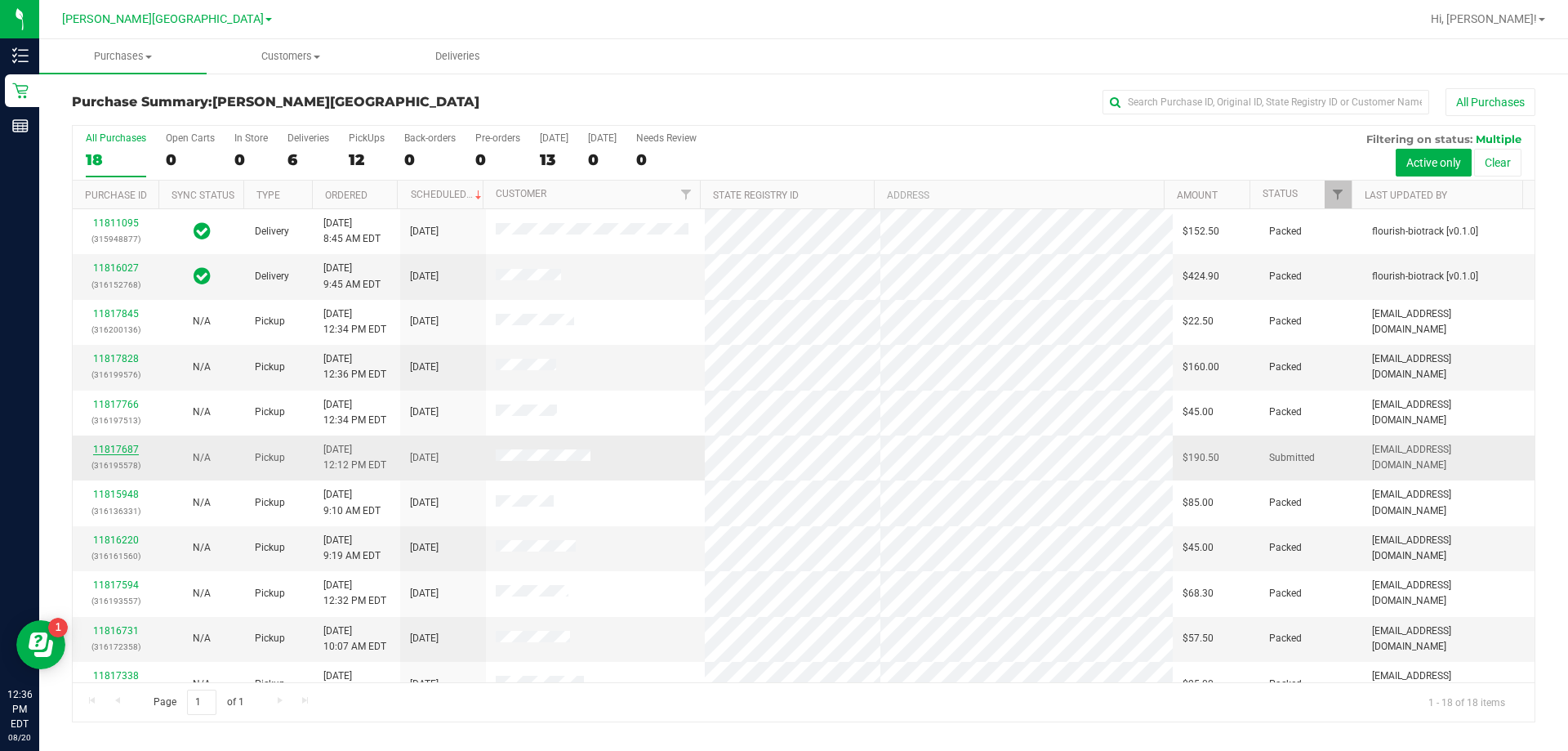
click at [127, 446] on link "11817687" at bounding box center [116, 449] width 46 height 12
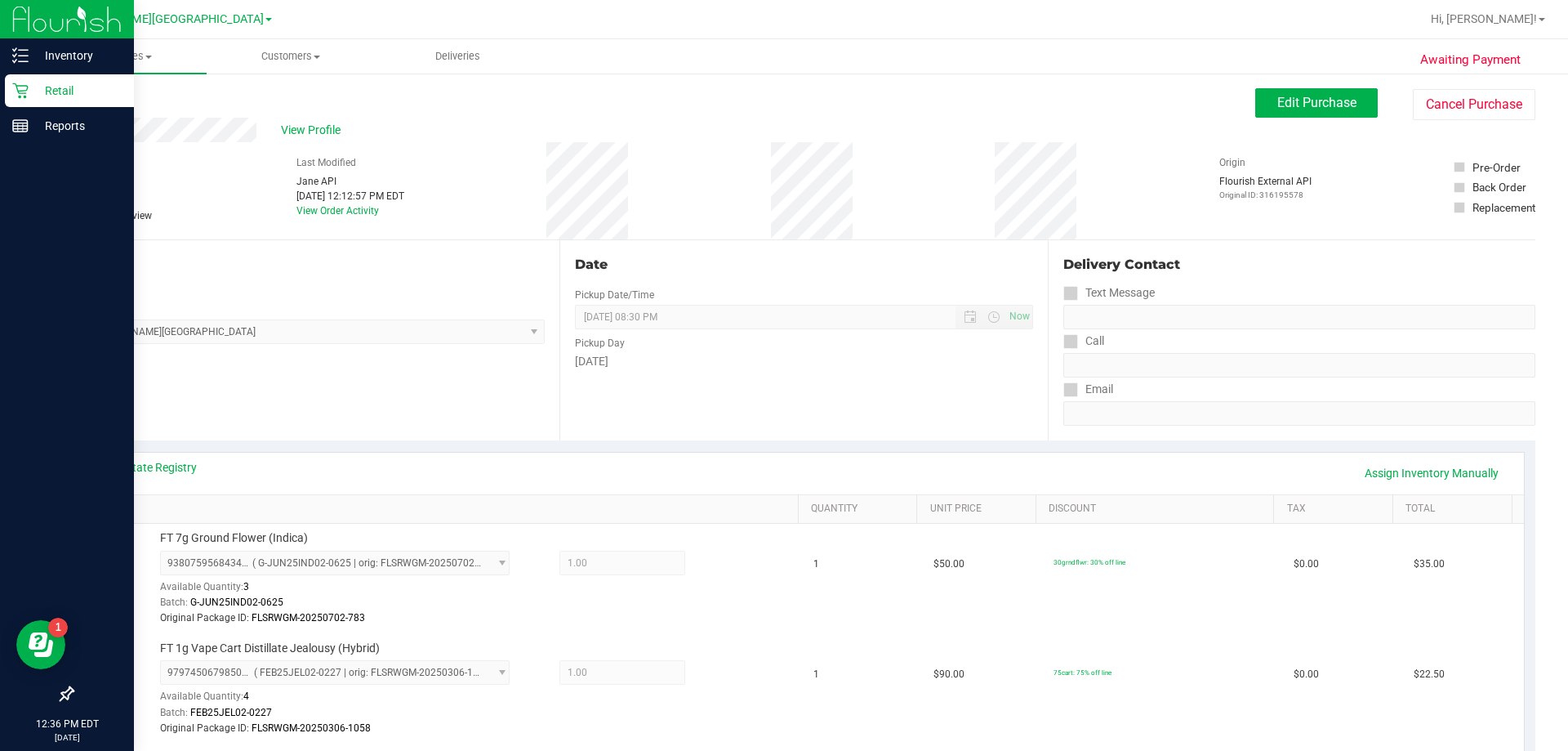
click at [42, 98] on p "Retail" at bounding box center [77, 91] width 98 height 20
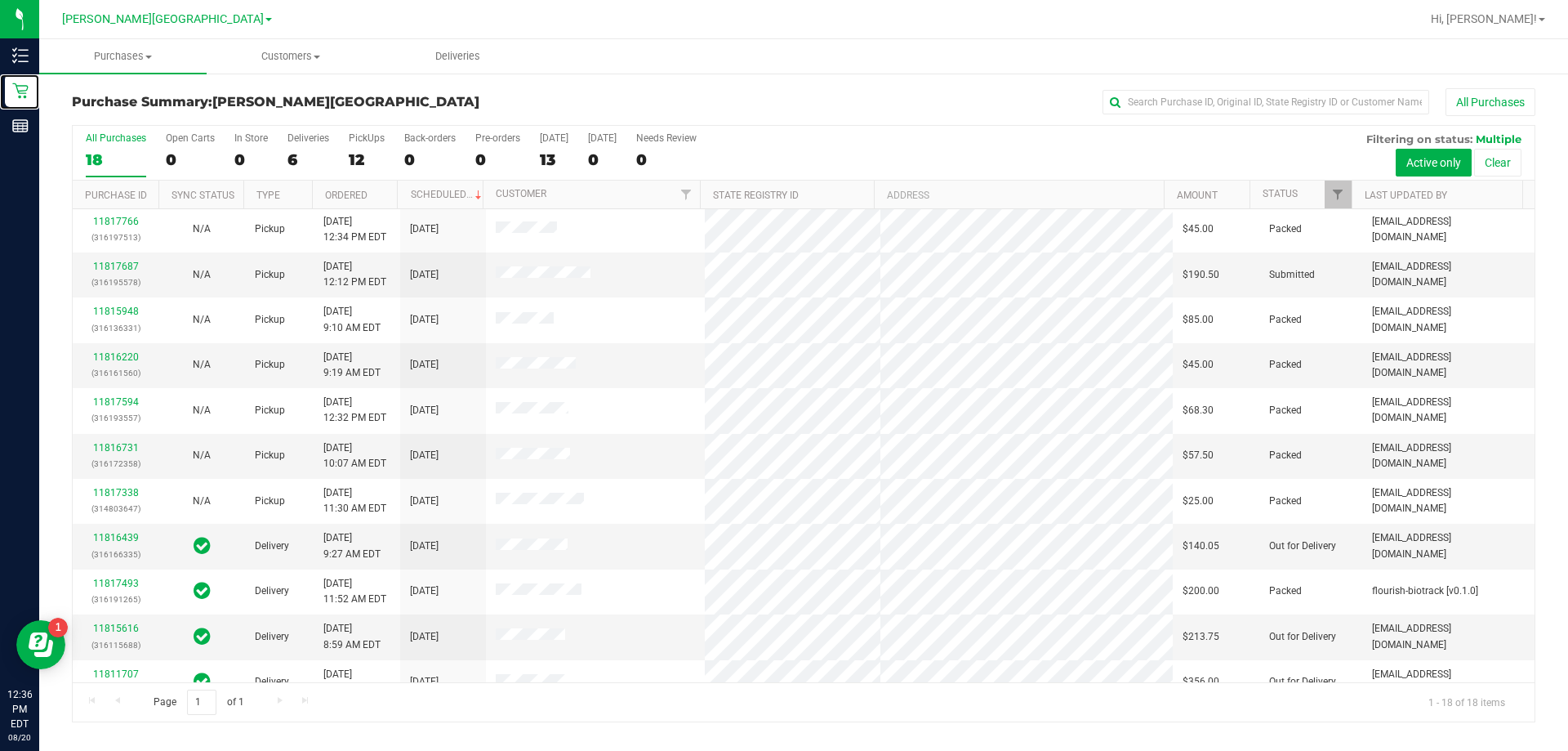
scroll to position [341, 0]
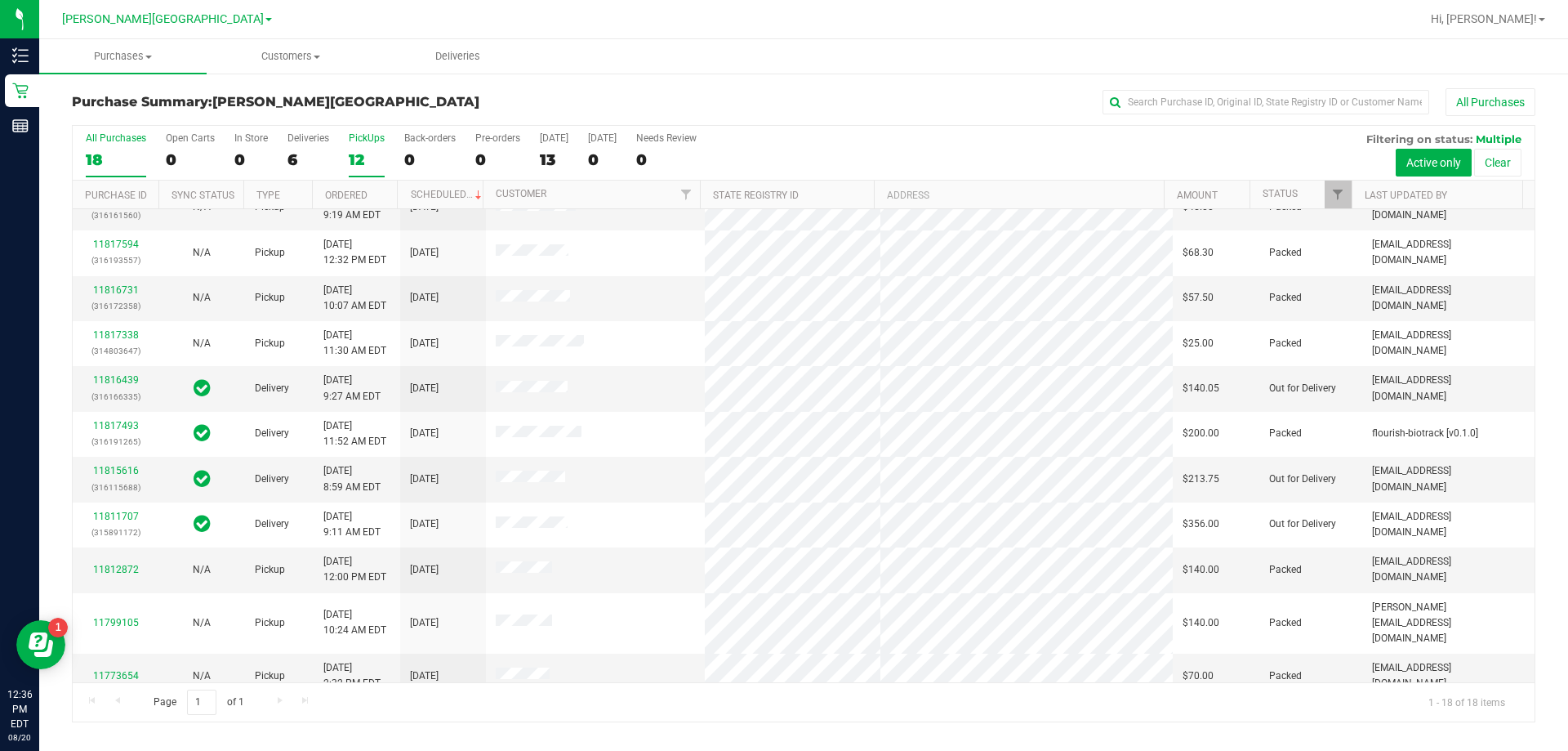
click at [355, 161] on div "12" at bounding box center [367, 159] width 36 height 19
click at [0, 0] on input "PickUps 12" at bounding box center [0, 0] width 0 height 0
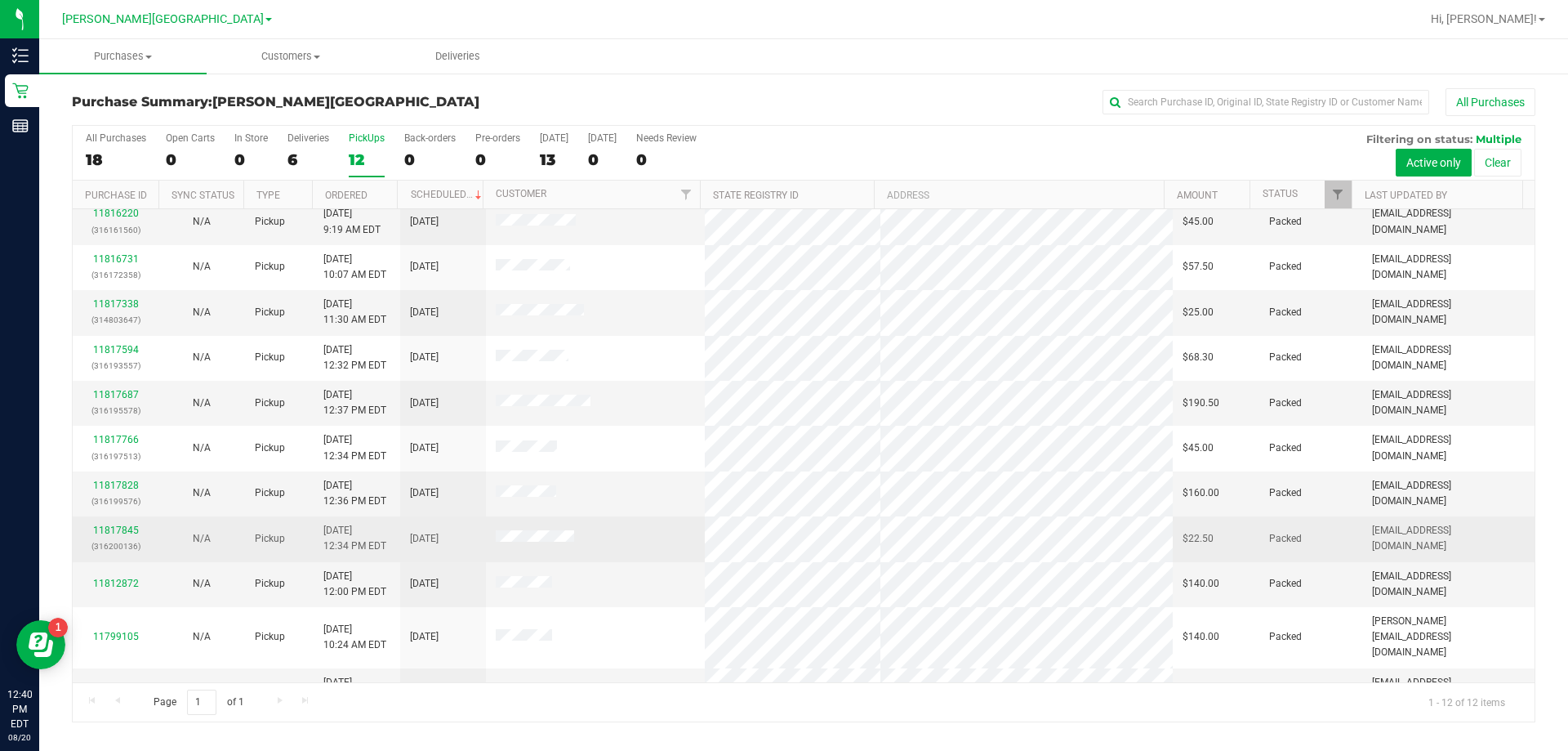
scroll to position [69, 0]
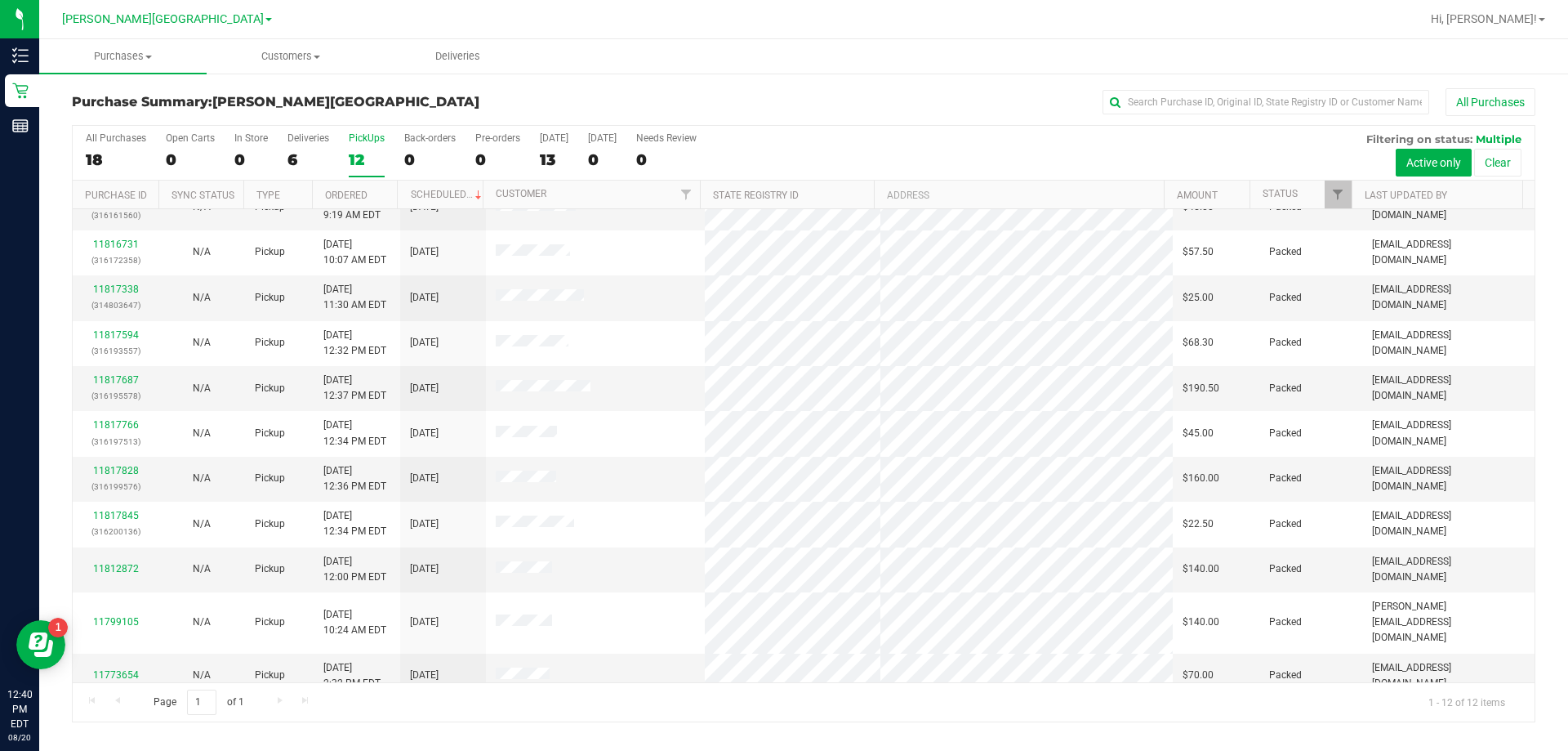
click at [361, 159] on div "12" at bounding box center [367, 159] width 36 height 19
click at [0, 0] on input "PickUps 12" at bounding box center [0, 0] width 0 height 0
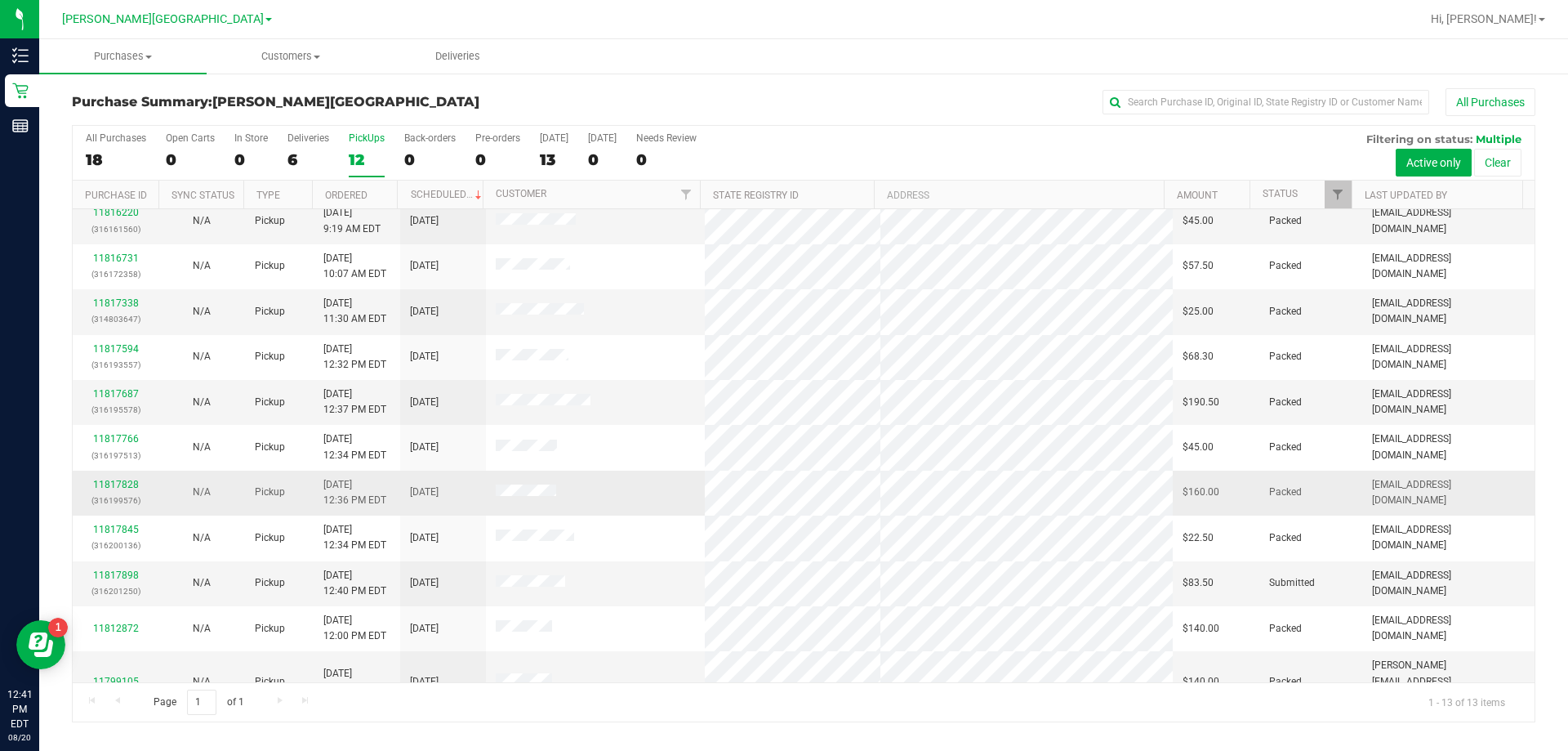
scroll to position [114, 0]
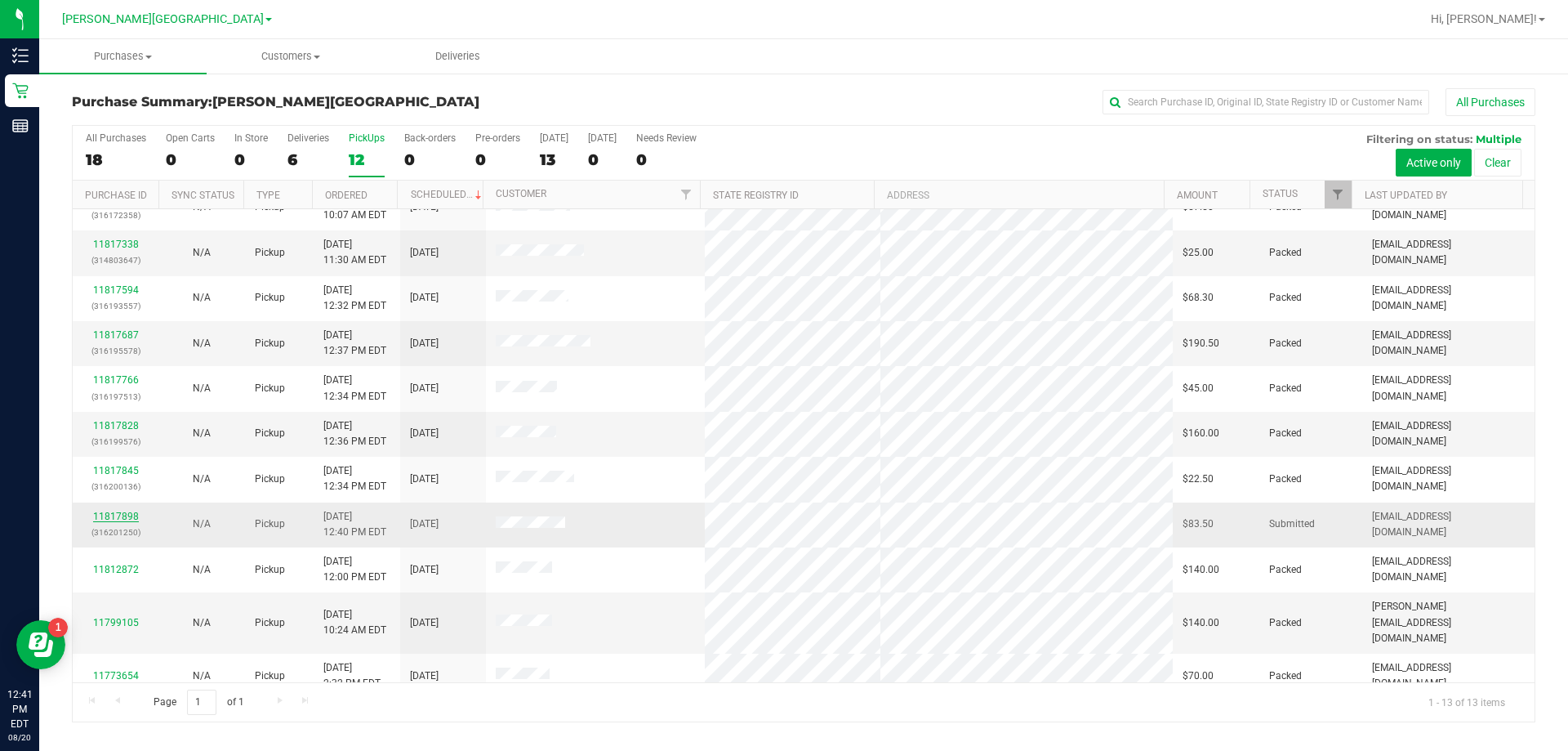
click at [105, 513] on link "11817898" at bounding box center [116, 516] width 46 height 12
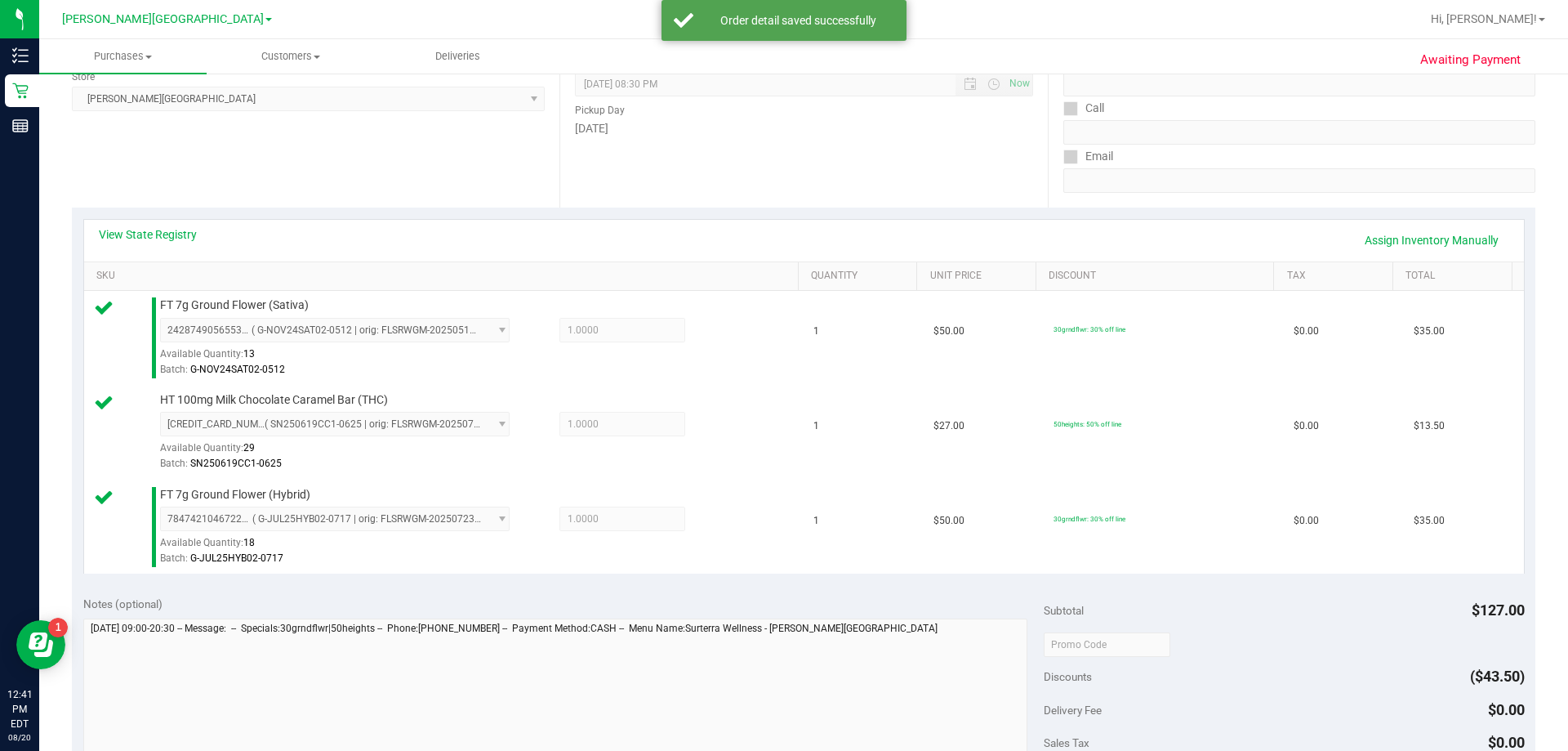
scroll to position [408, 0]
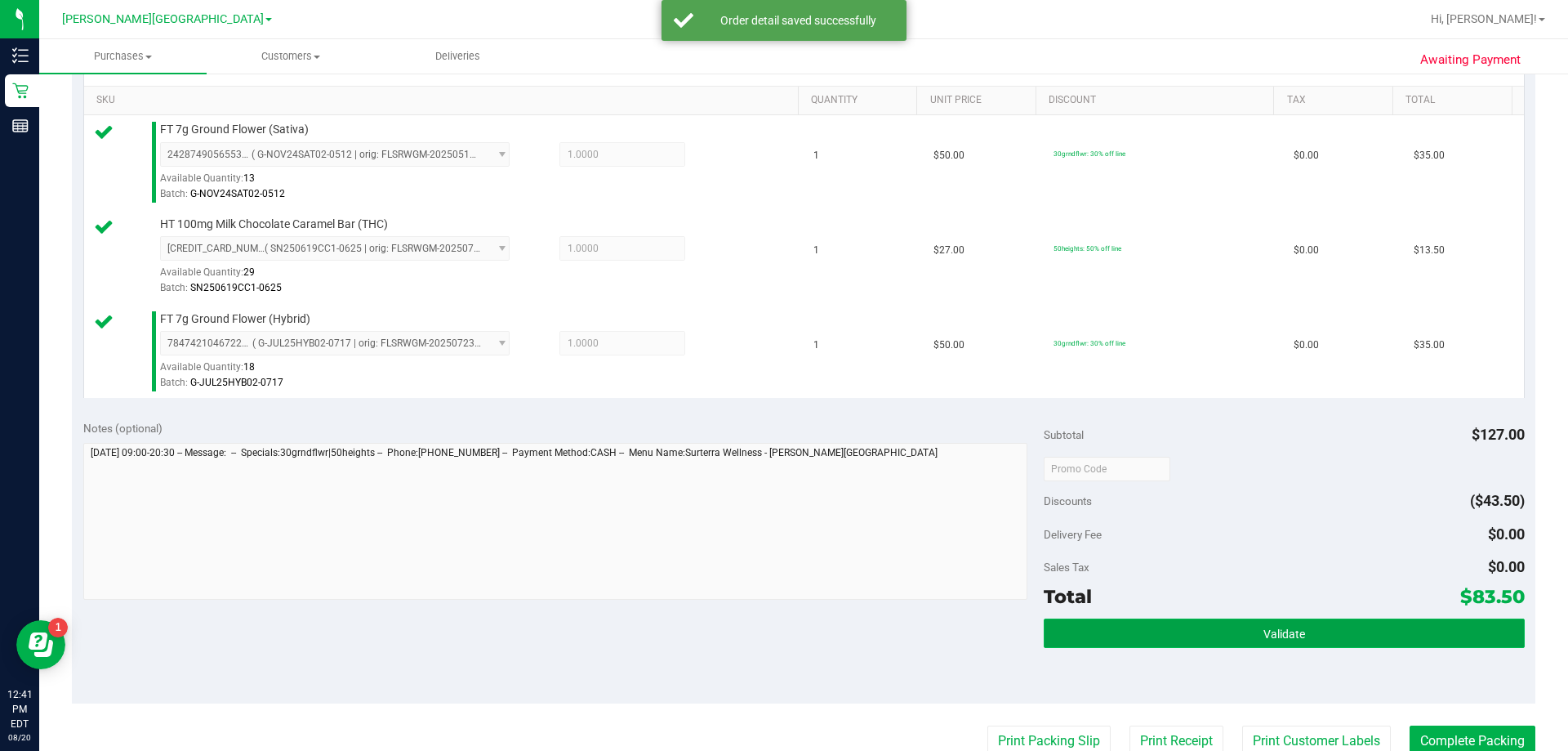
click at [783, 621] on button "Validate" at bounding box center [1284, 633] width 480 height 30
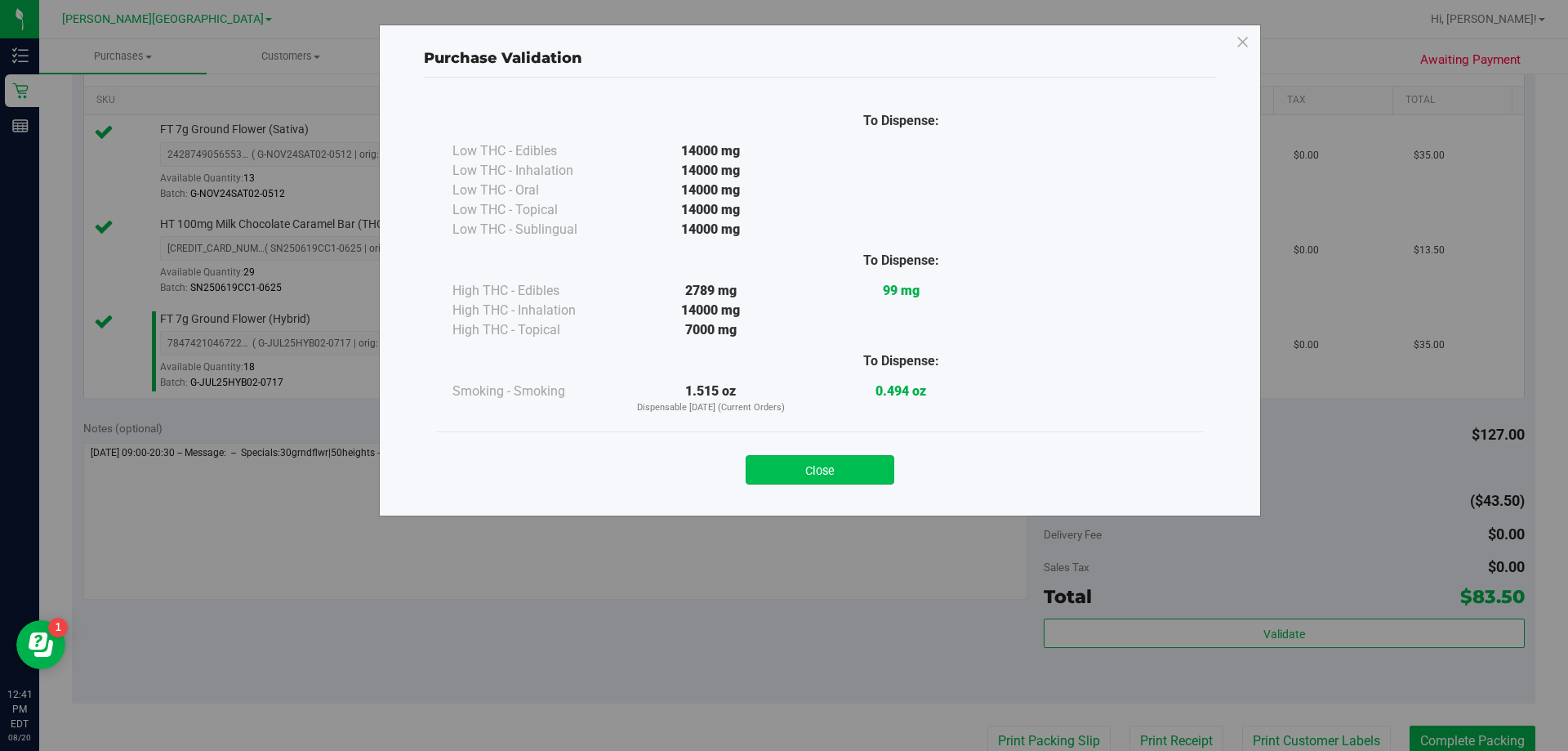
click at [783, 473] on button "Close" at bounding box center [819, 469] width 148 height 30
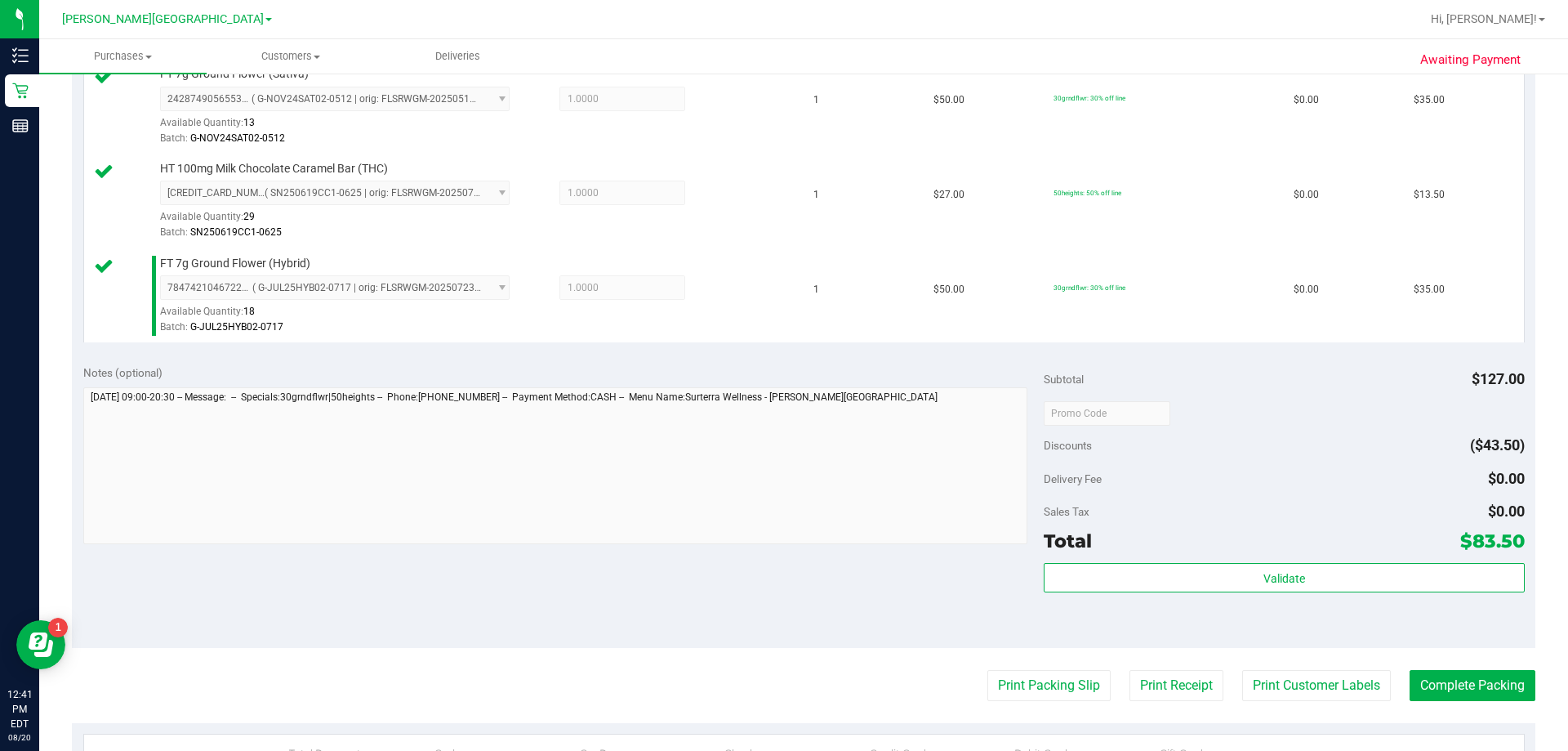
scroll to position [736, 0]
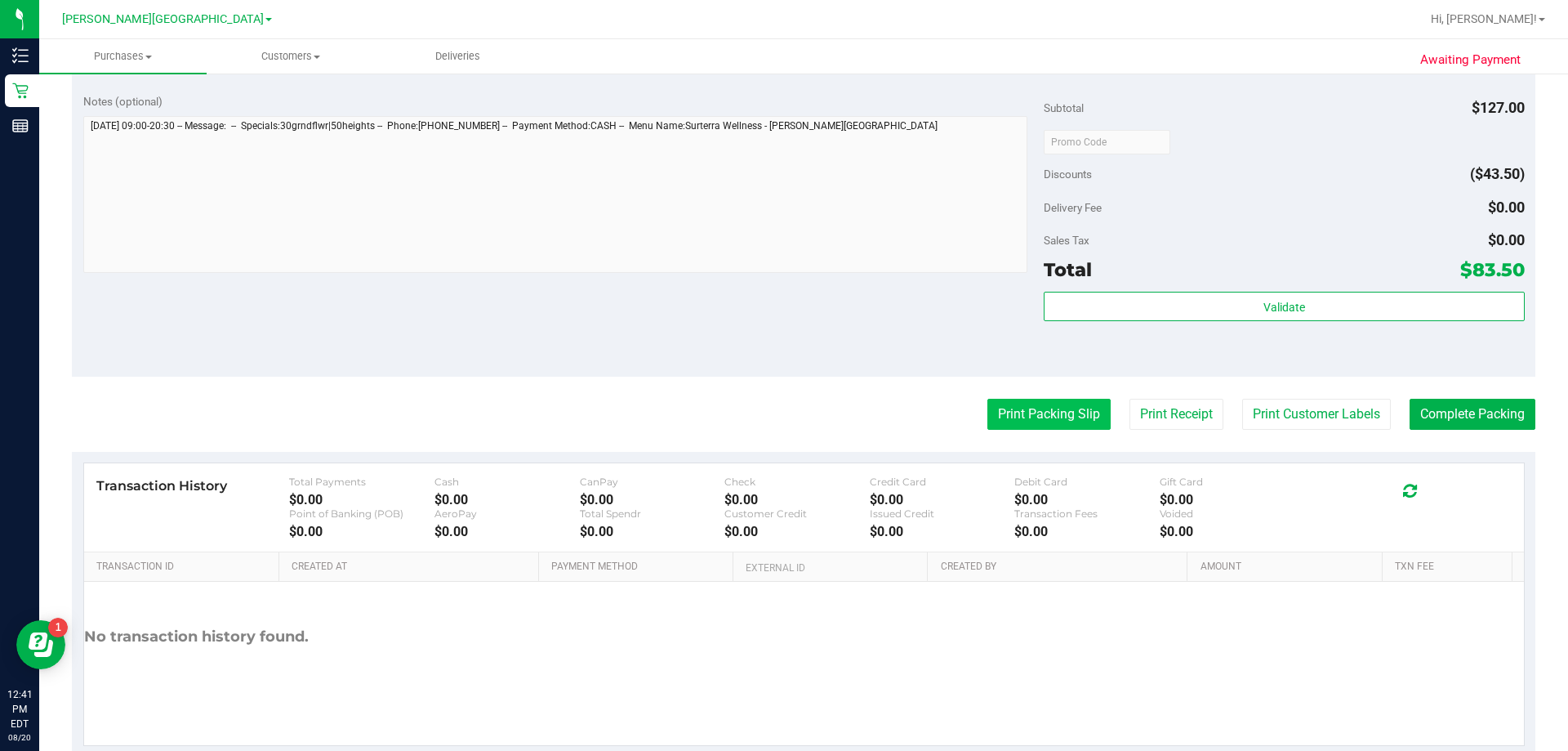
click at [783, 420] on button "Print Packing Slip" at bounding box center [1048, 414] width 123 height 31
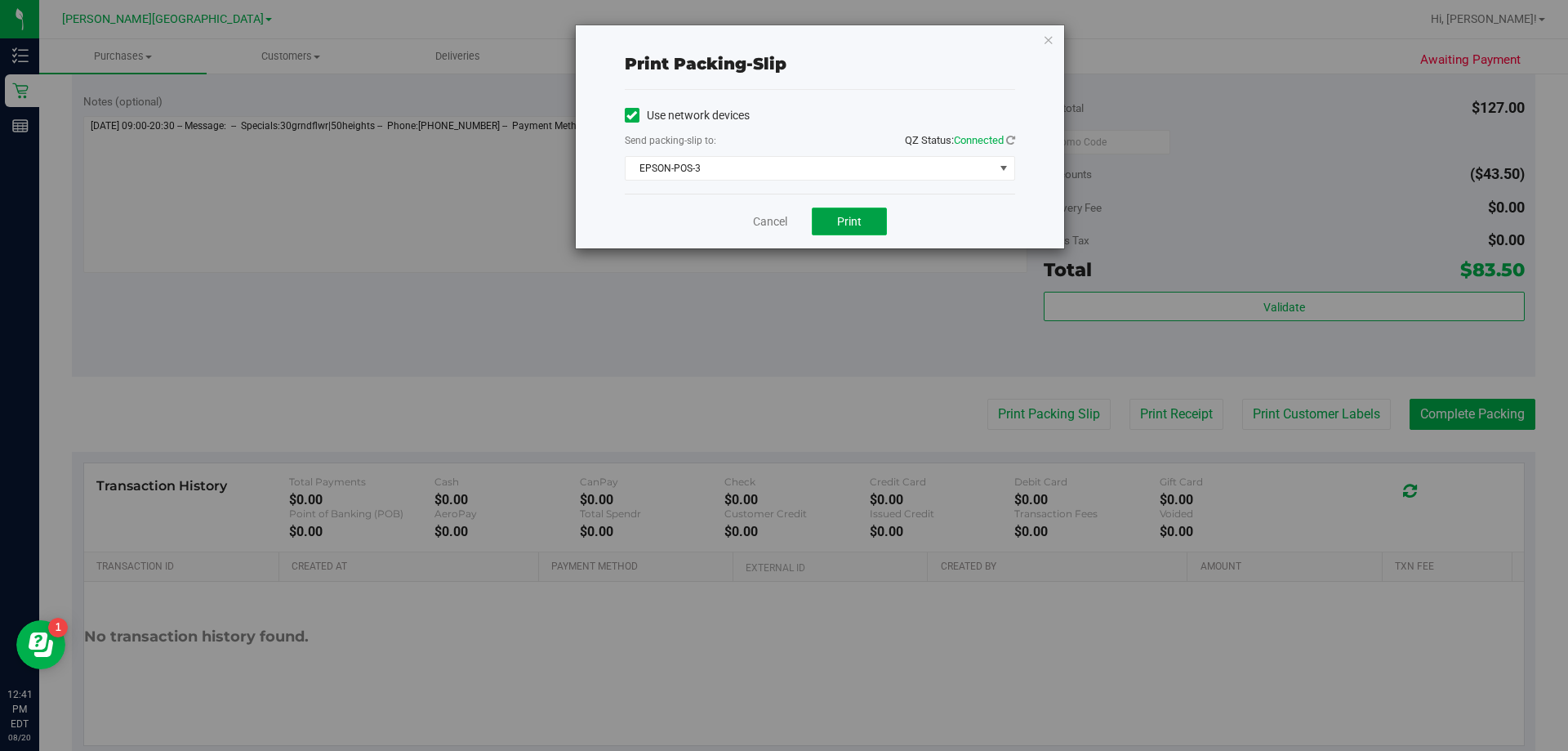
click at [783, 215] on span "Print" at bounding box center [849, 221] width 24 height 13
click at [783, 40] on icon "button" at bounding box center [1048, 40] width 12 height 20
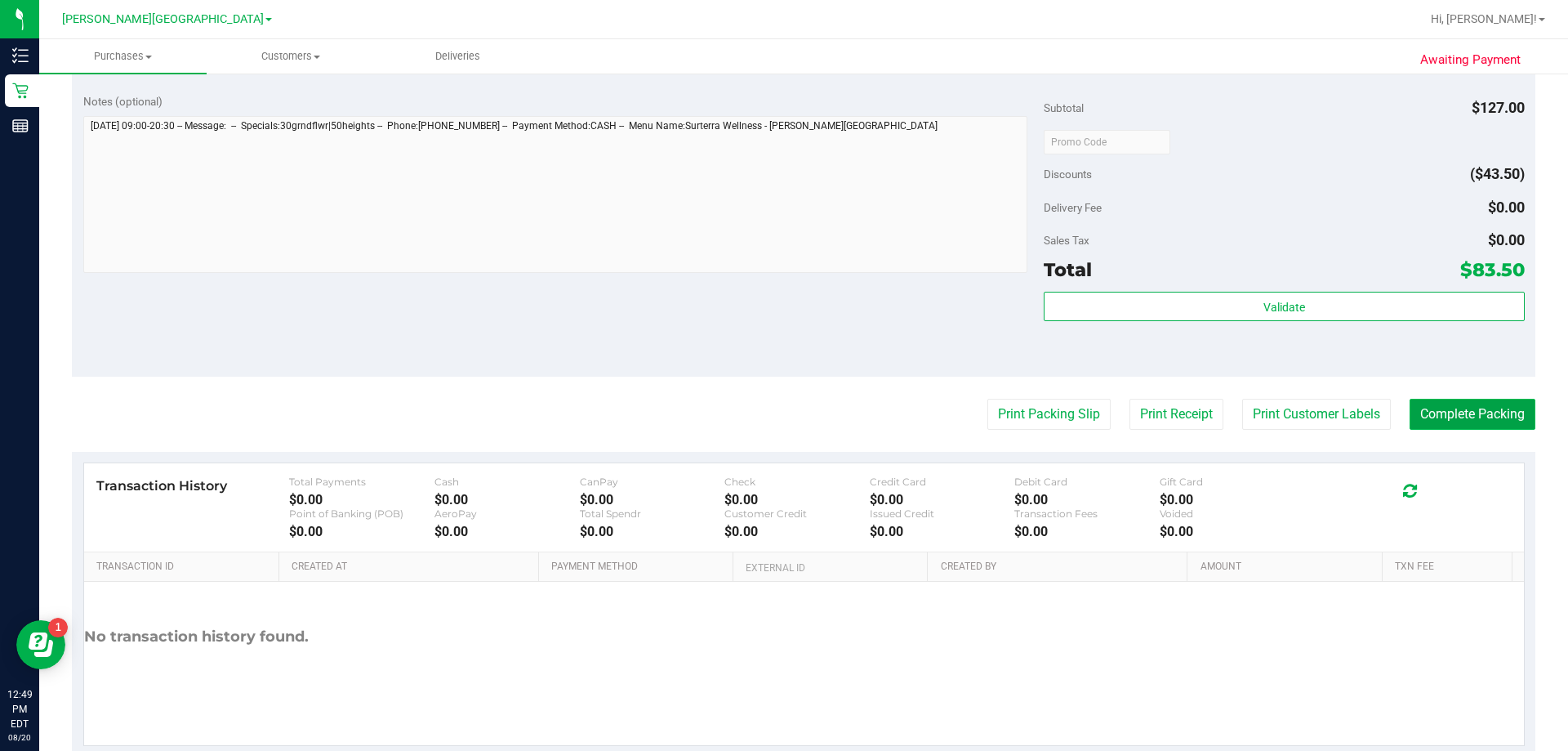
click at [783, 425] on button "Complete Packing" at bounding box center [1473, 414] width 126 height 31
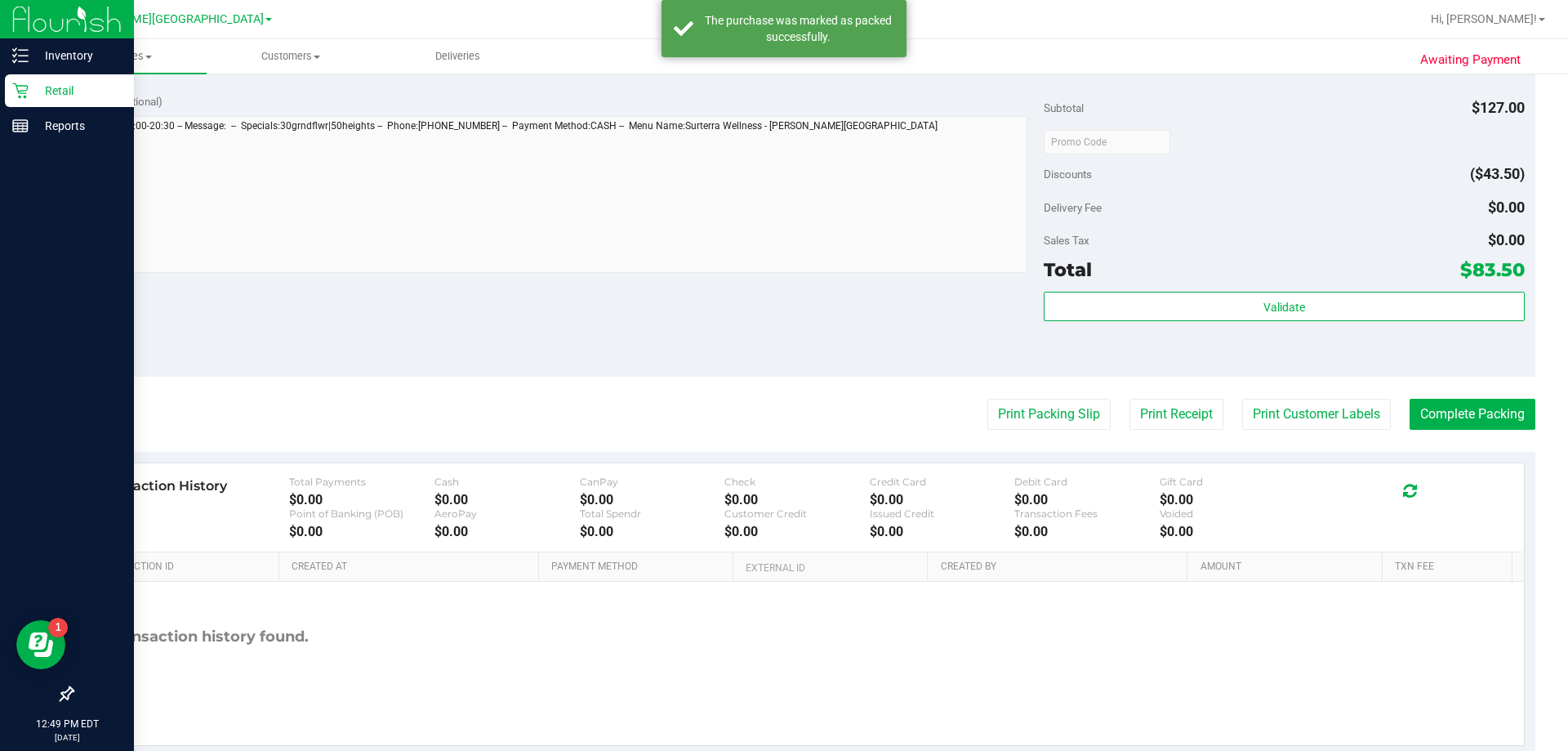
click at [28, 87] on icon at bounding box center [20, 91] width 15 height 15
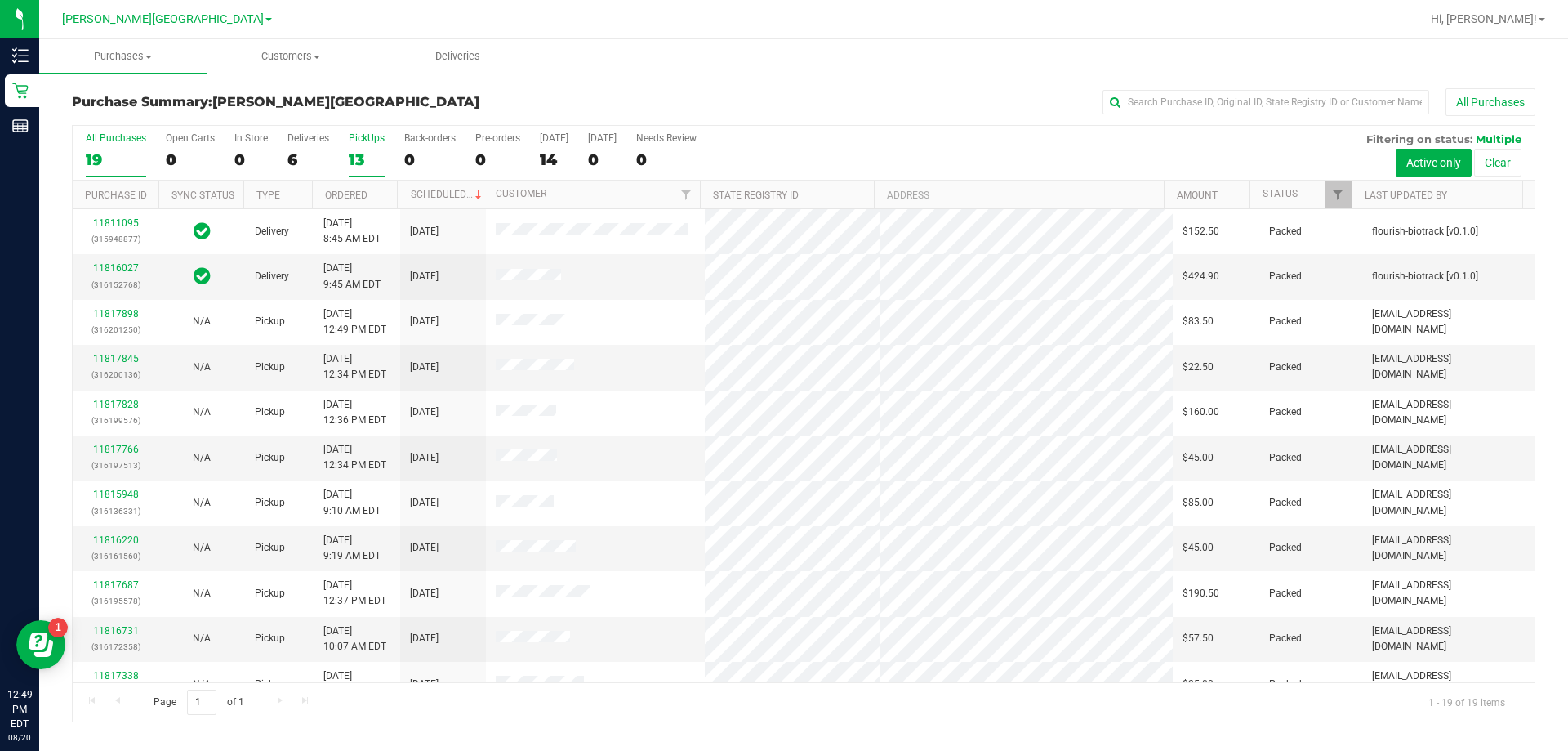
click at [350, 153] on div "13" at bounding box center [367, 159] width 36 height 19
click at [0, 0] on input "PickUps 13" at bounding box center [0, 0] width 0 height 0
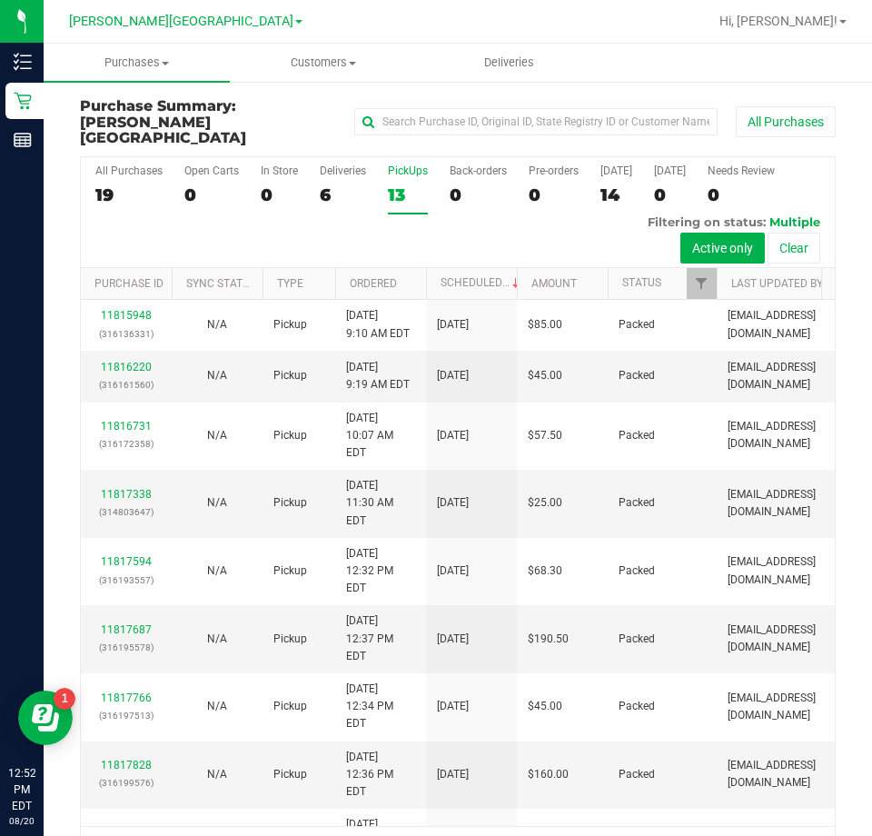
click at [392, 184] on div "13" at bounding box center [408, 194] width 40 height 21
click at [0, 0] on input "PickUps 13" at bounding box center [0, 0] width 0 height 0
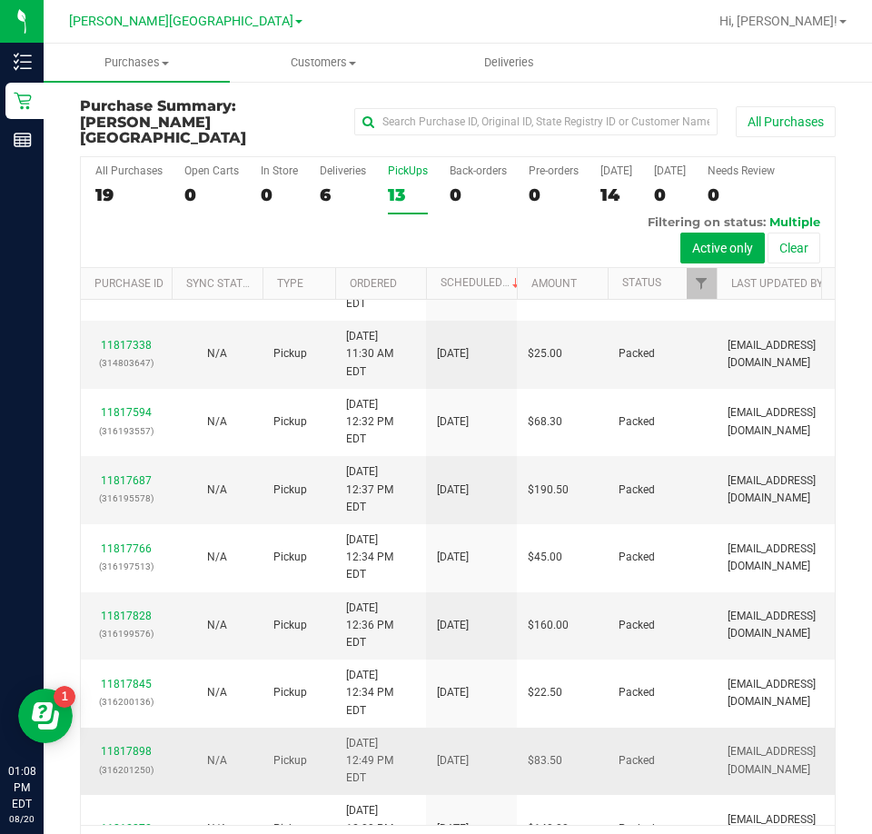
scroll to position [316, 0]
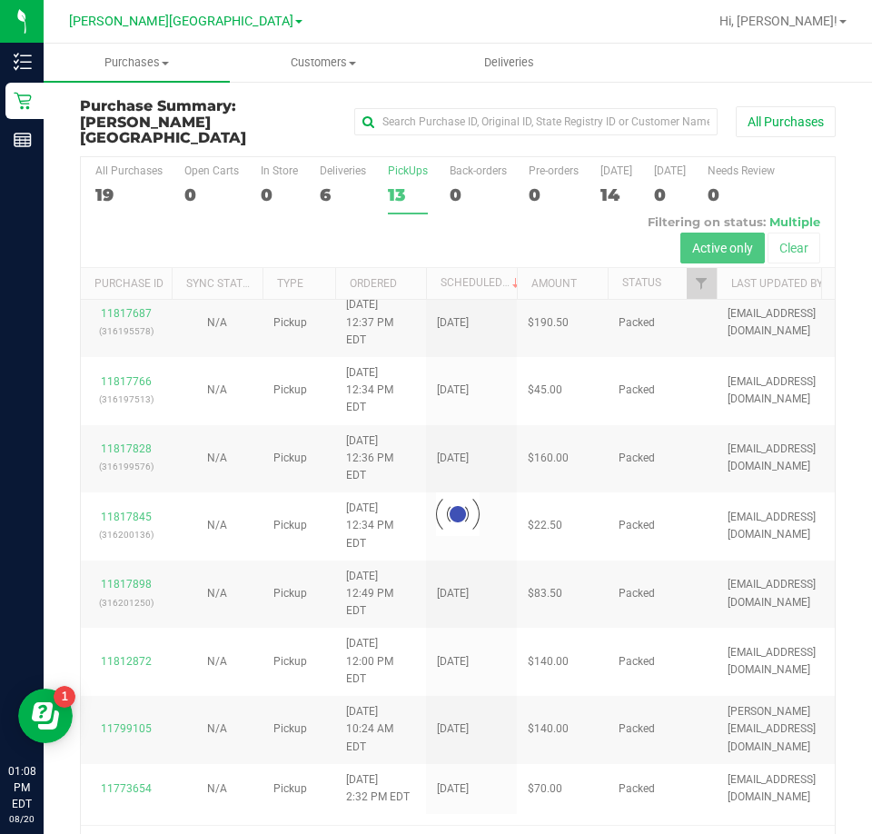
click at [394, 183] on div at bounding box center [458, 514] width 754 height 715
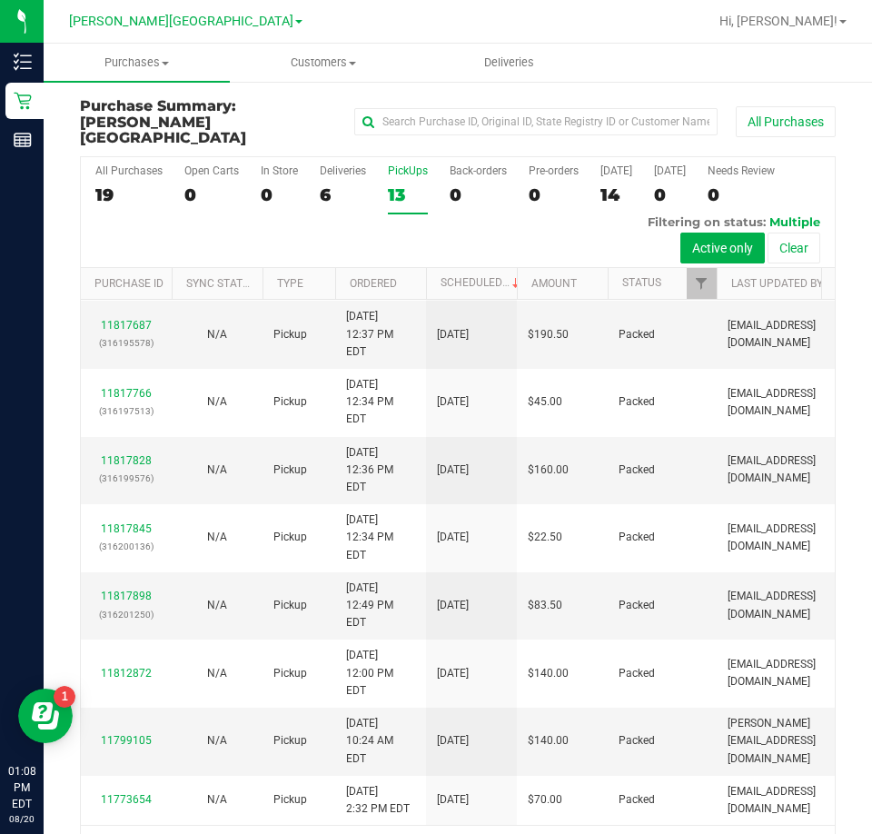
scroll to position [0, 0]
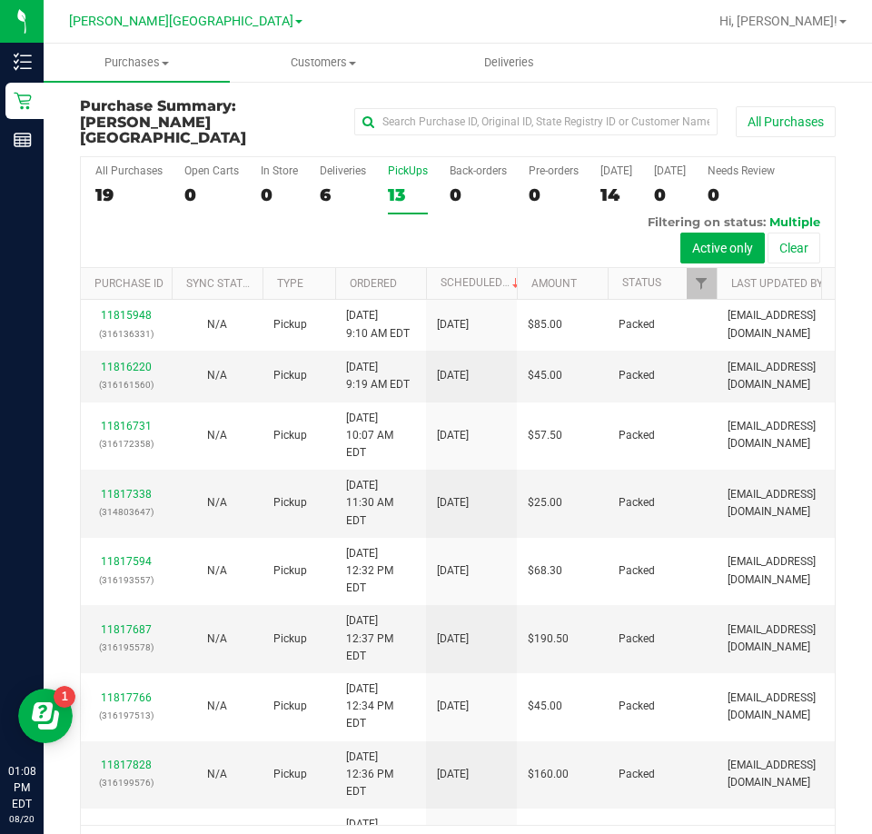
click at [394, 184] on div "13" at bounding box center [408, 194] width 40 height 21
click at [0, 0] on input "PickUps 13" at bounding box center [0, 0] width 0 height 0
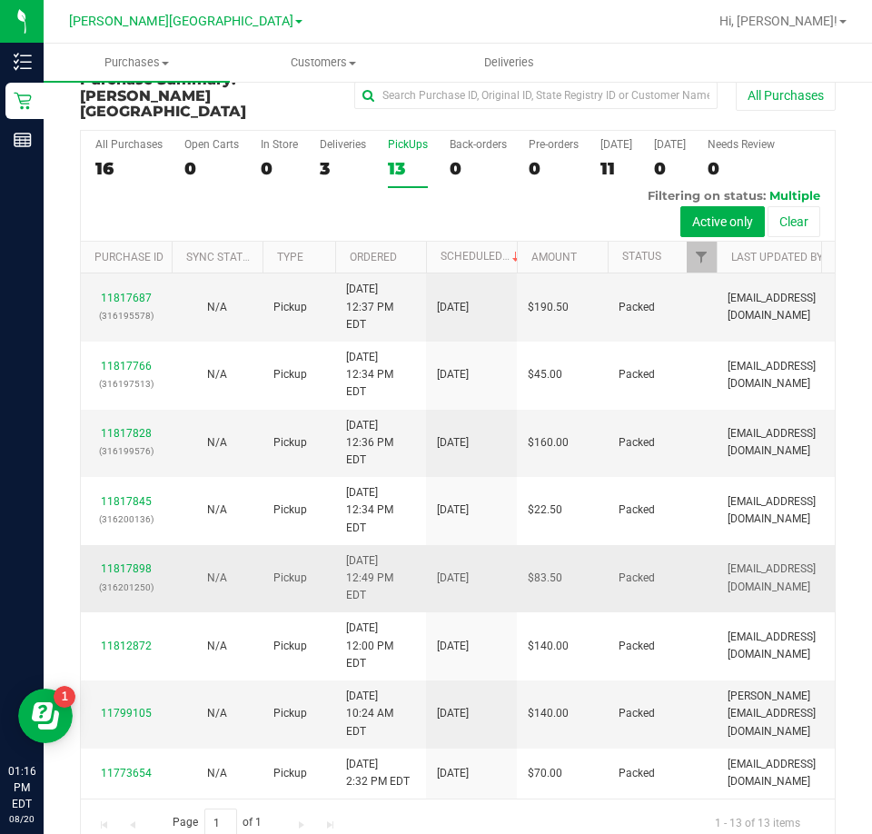
scroll to position [41, 0]
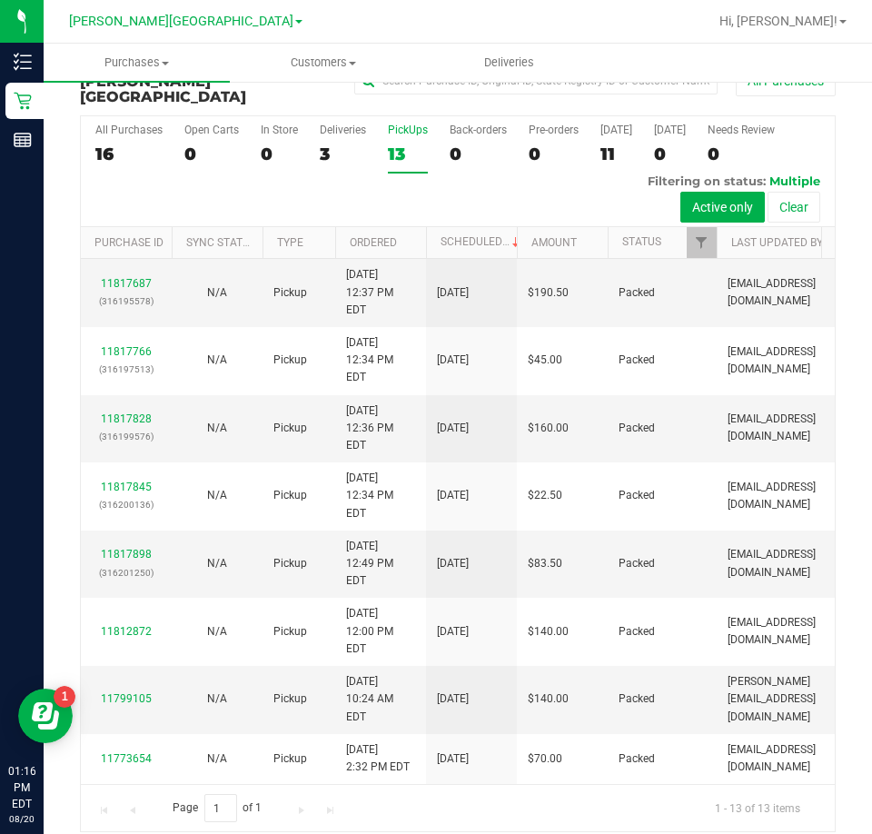
click at [395, 144] on div "13" at bounding box center [408, 154] width 40 height 21
click at [0, 0] on input "PickUps 13" at bounding box center [0, 0] width 0 height 0
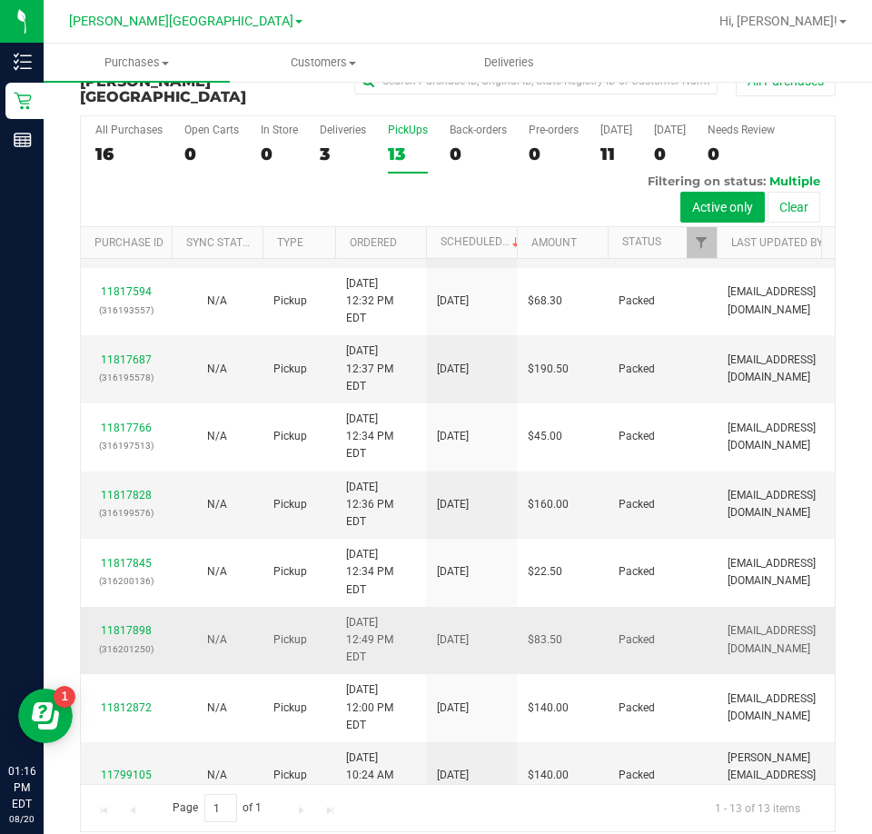
scroll to position [316, 0]
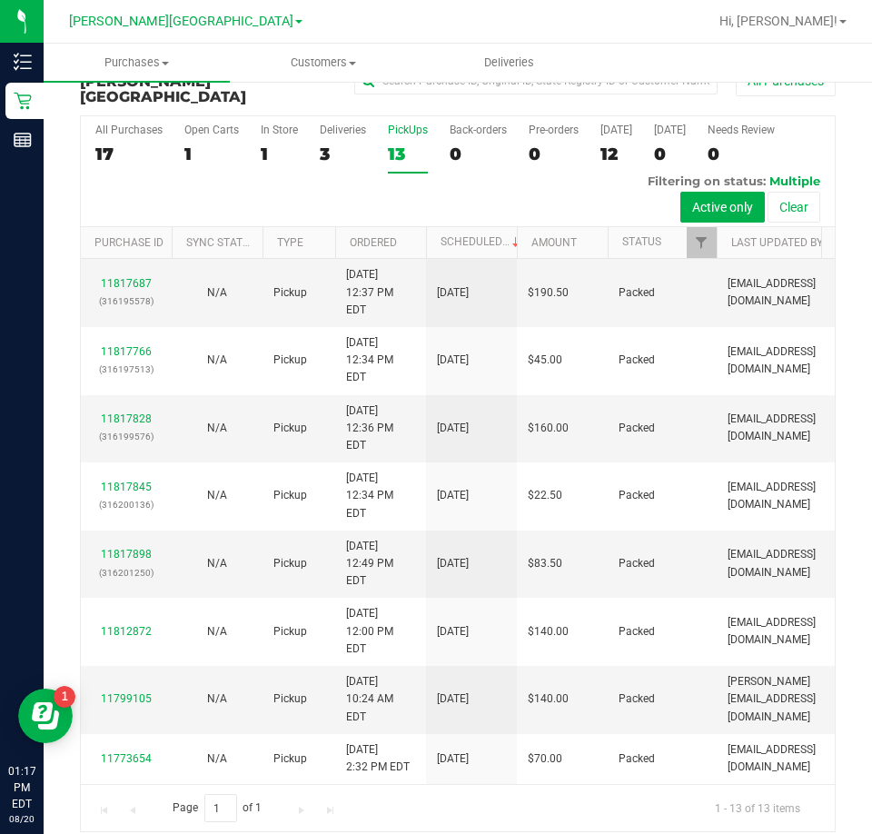
click at [393, 144] on div "13" at bounding box center [408, 154] width 40 height 21
click at [0, 0] on input "PickUps 13" at bounding box center [0, 0] width 0 height 0
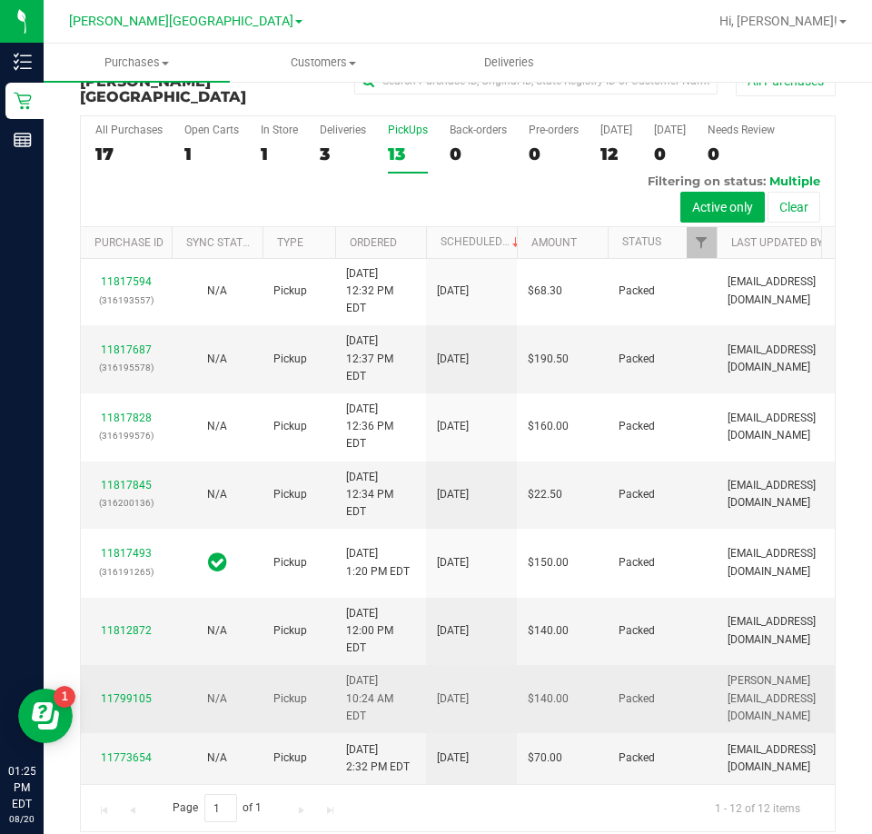
scroll to position [335, 0]
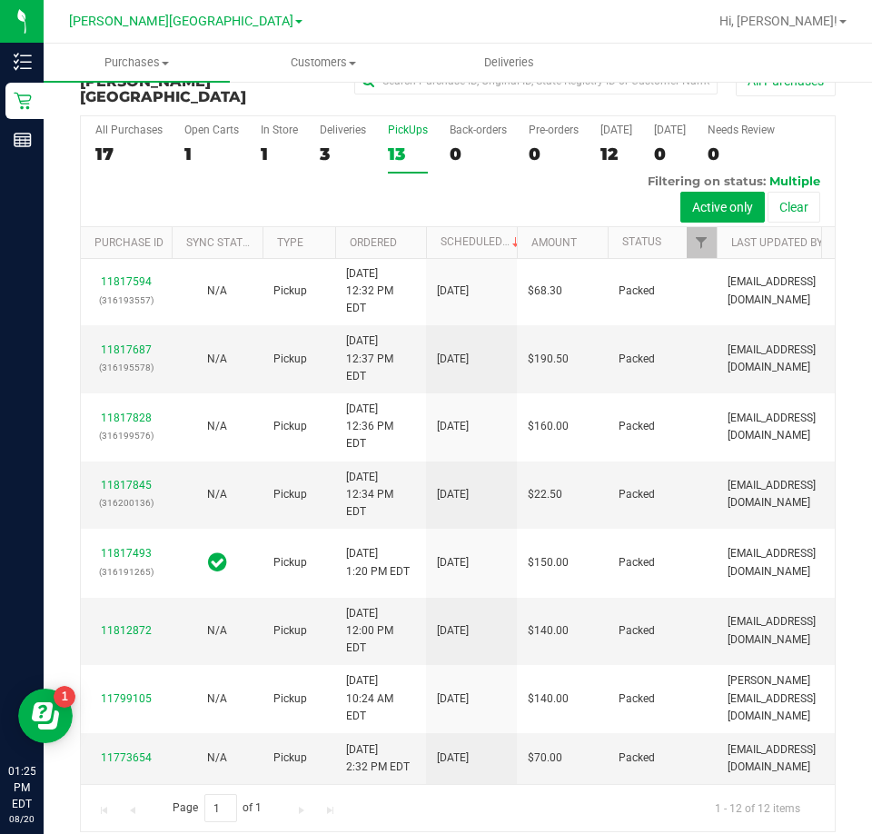
click at [393, 144] on div "13" at bounding box center [408, 154] width 40 height 21
click at [0, 0] on input "PickUps 13" at bounding box center [0, 0] width 0 height 0
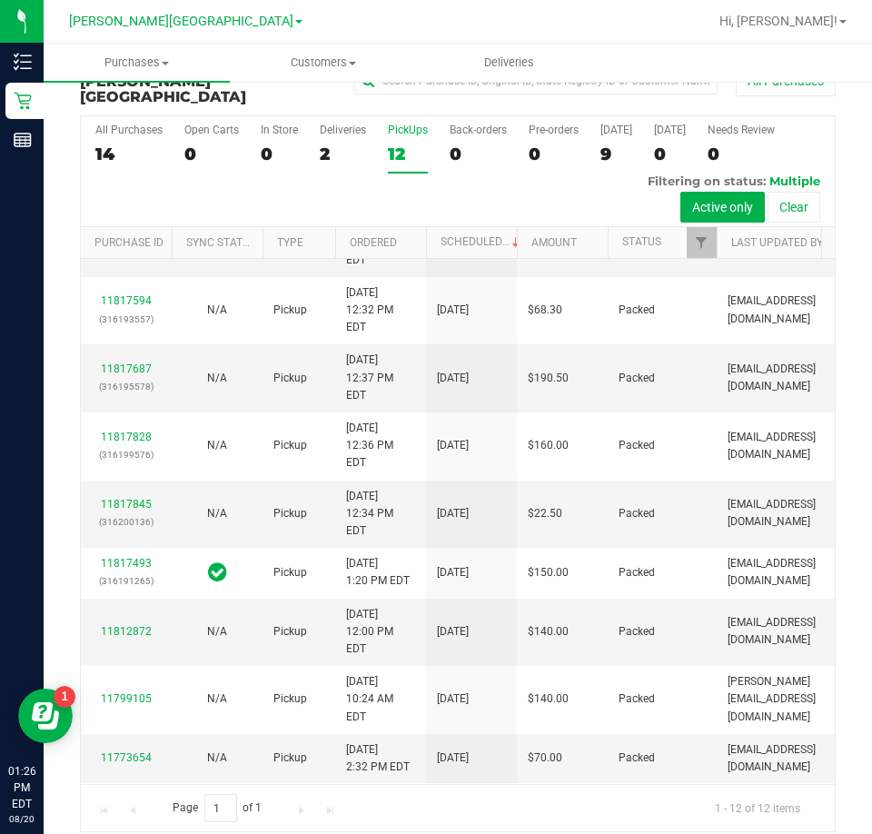
scroll to position [0, 0]
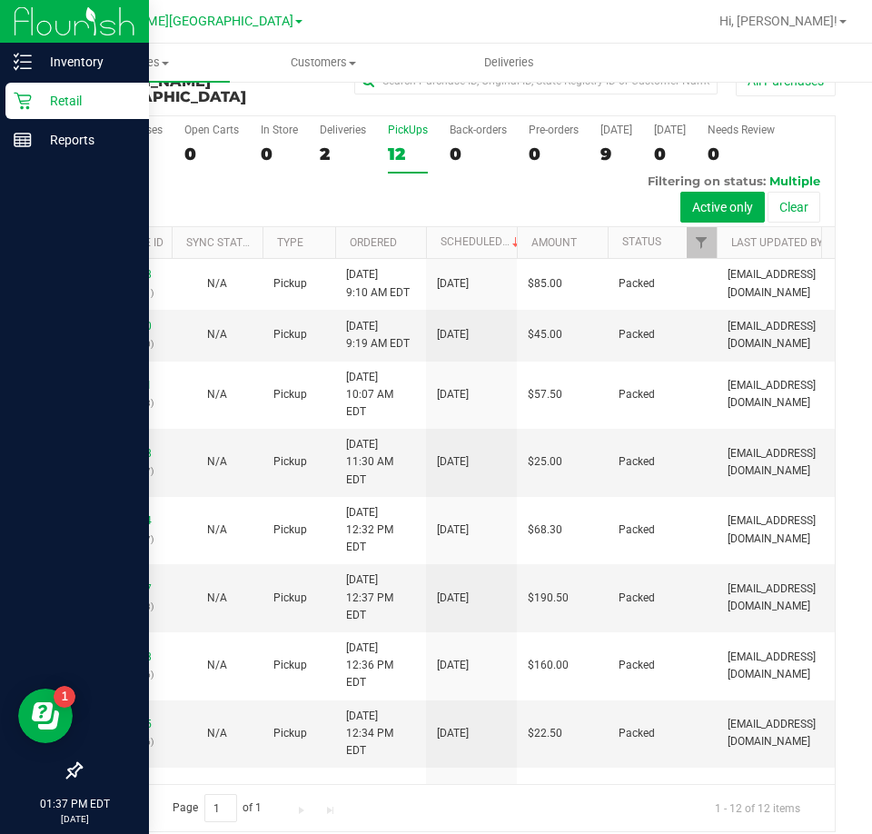
click at [41, 100] on p "Retail" at bounding box center [86, 101] width 109 height 22
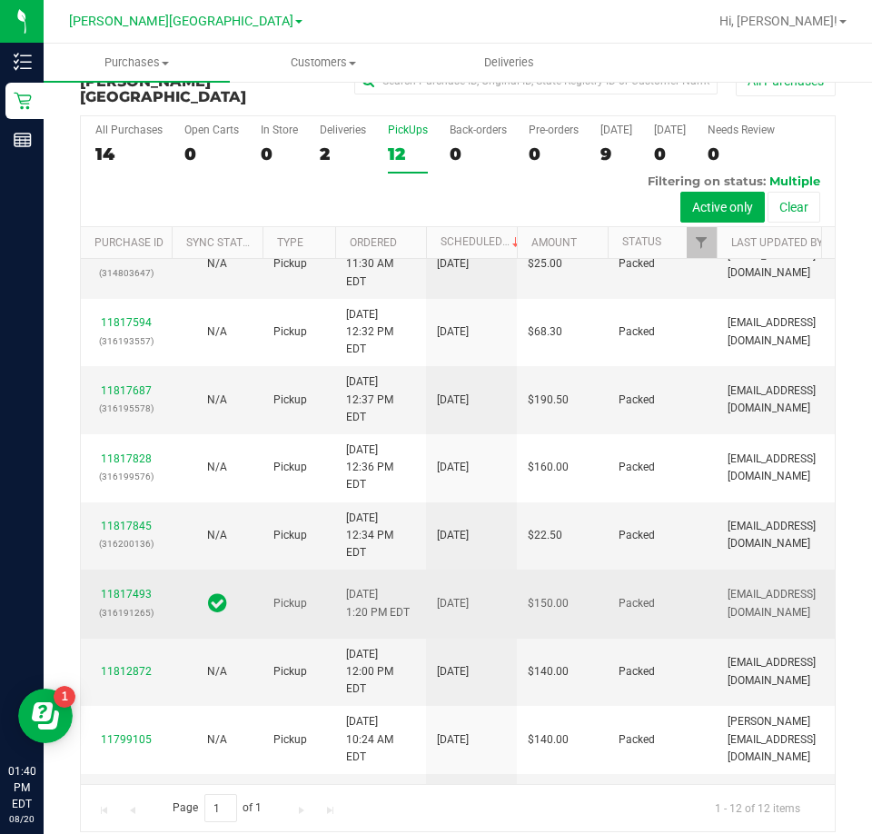
scroll to position [335, 0]
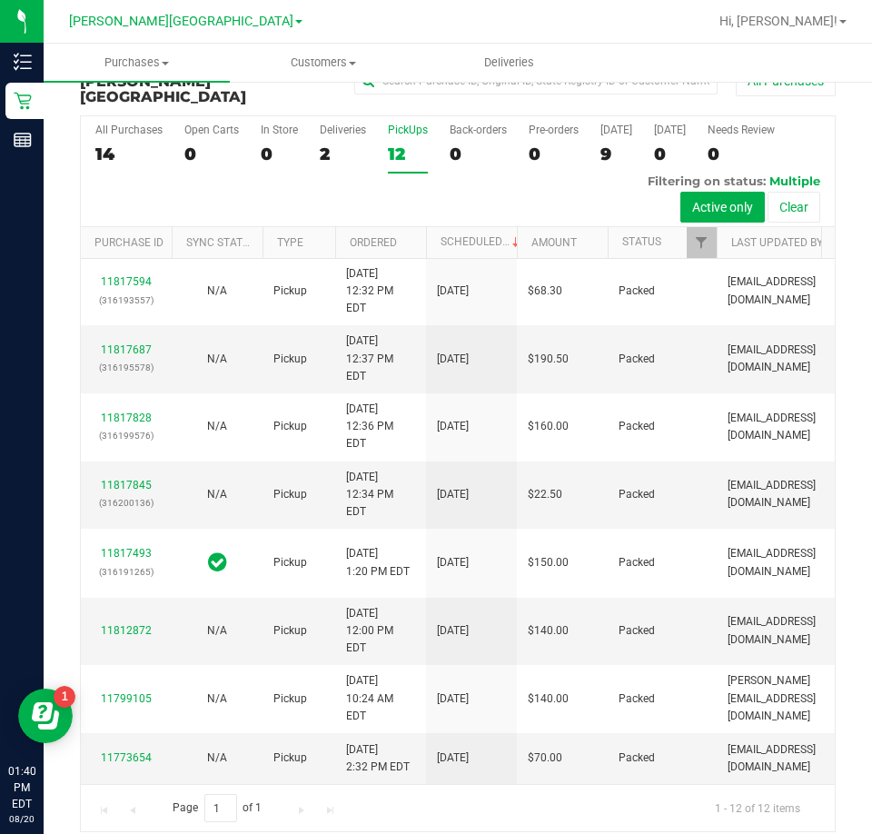
click at [389, 144] on div "12" at bounding box center [408, 154] width 40 height 21
click at [0, 0] on input "PickUps 12" at bounding box center [0, 0] width 0 height 0
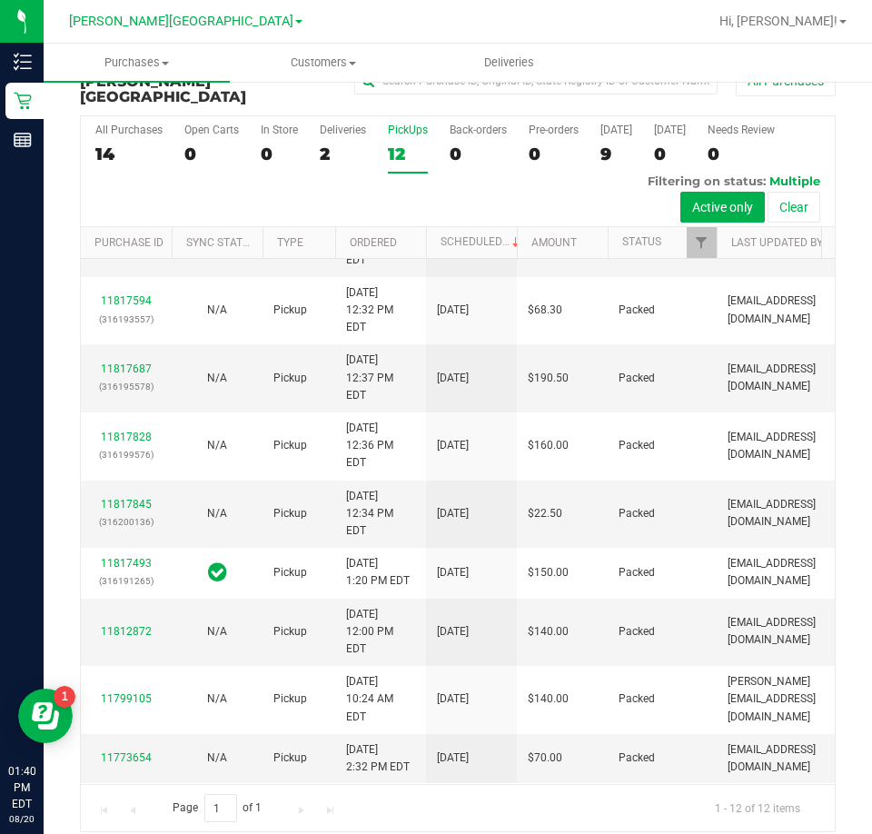
scroll to position [0, 0]
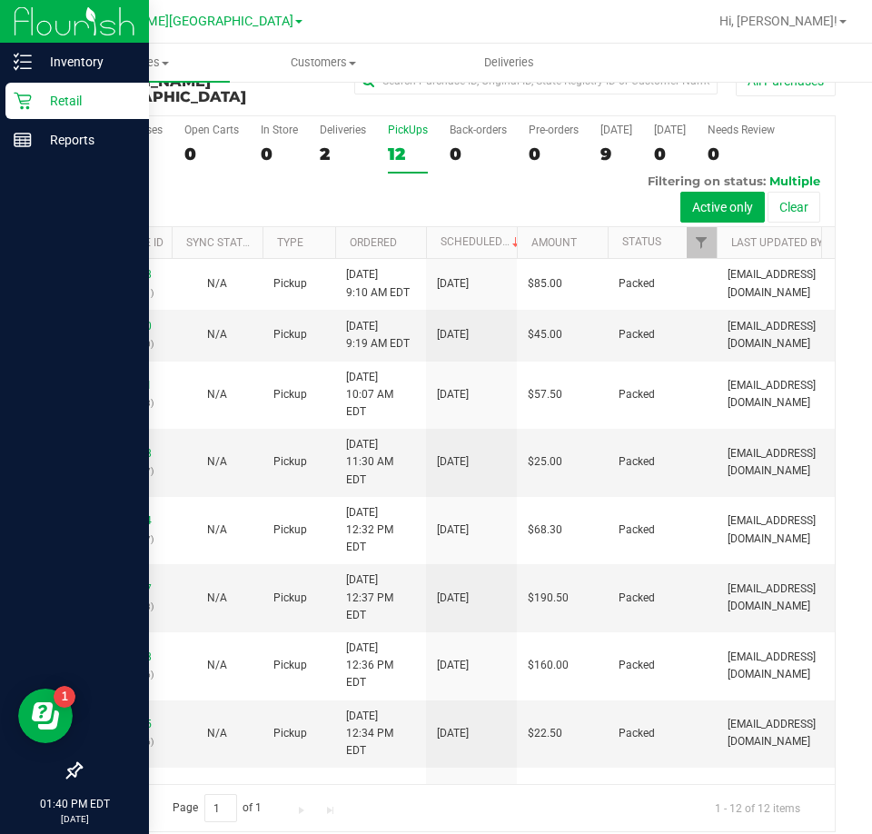
click at [27, 102] on icon at bounding box center [23, 101] width 18 height 18
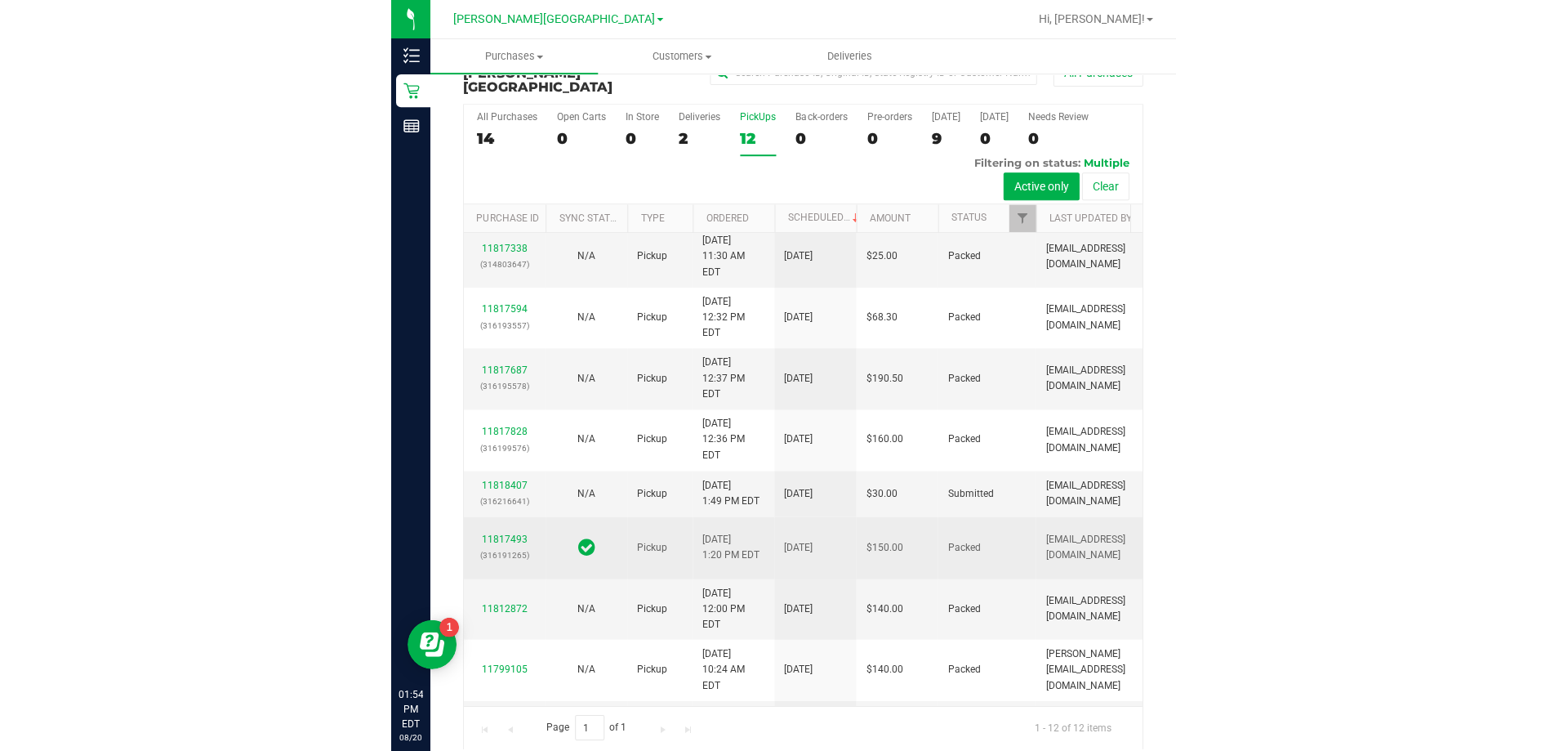
scroll to position [246, 0]
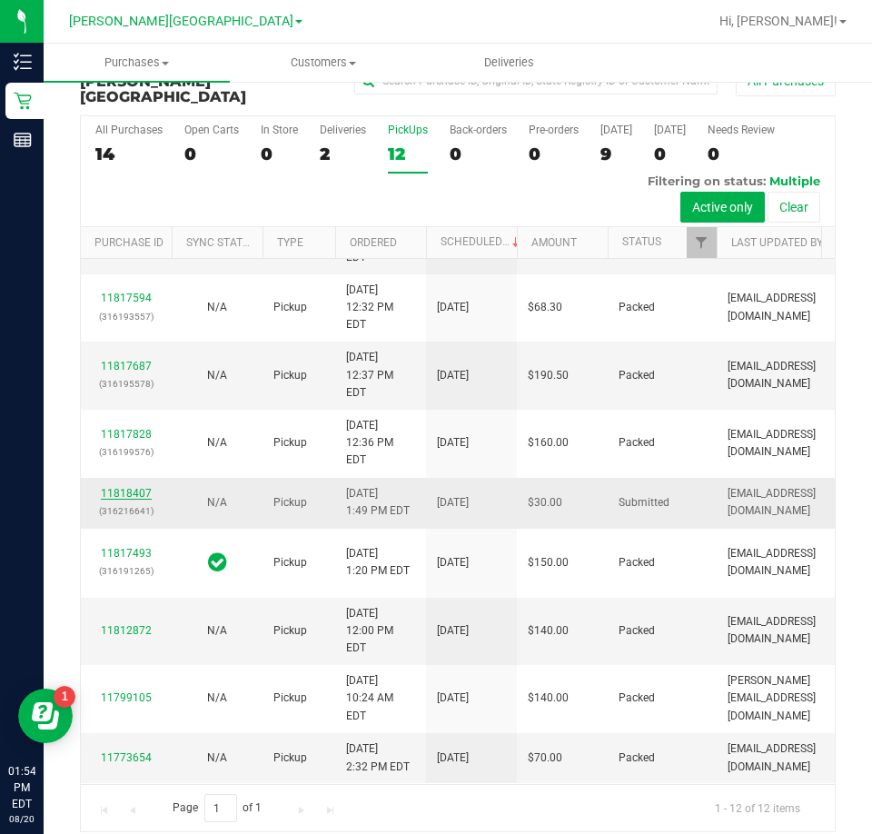
click at [144, 487] on link "11818407" at bounding box center [126, 493] width 51 height 13
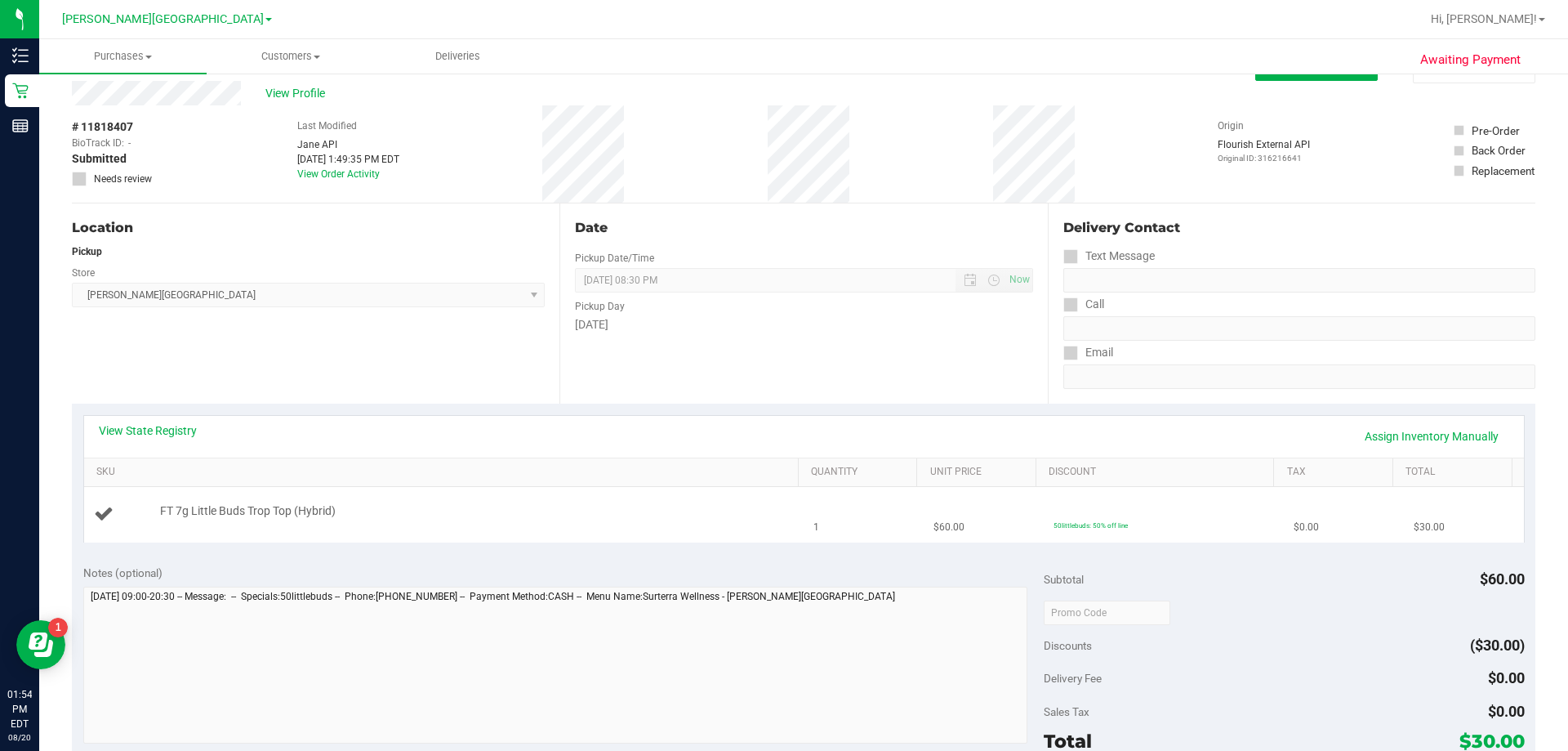
click at [575, 540] on td "FT 7g Little Buds Trop Top (Hybrid)" at bounding box center [444, 514] width 720 height 55
click at [783, 429] on link "Assign Inventory Manually" at bounding box center [1431, 436] width 156 height 28
click at [783, 431] on link "Save & Exit" at bounding box center [1470, 436] width 76 height 28
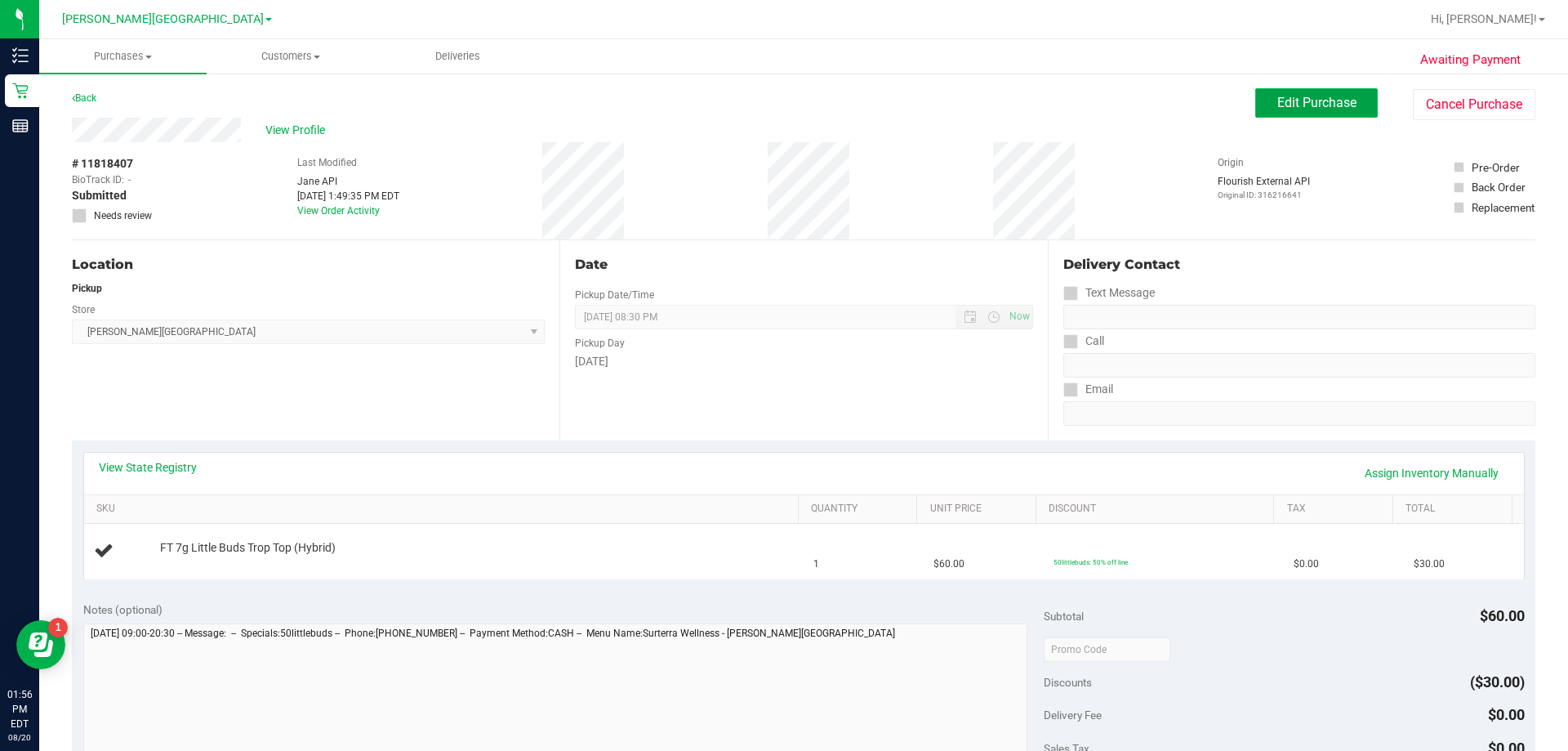
click at [783, 114] on button "Edit Purchase" at bounding box center [1316, 103] width 122 height 30
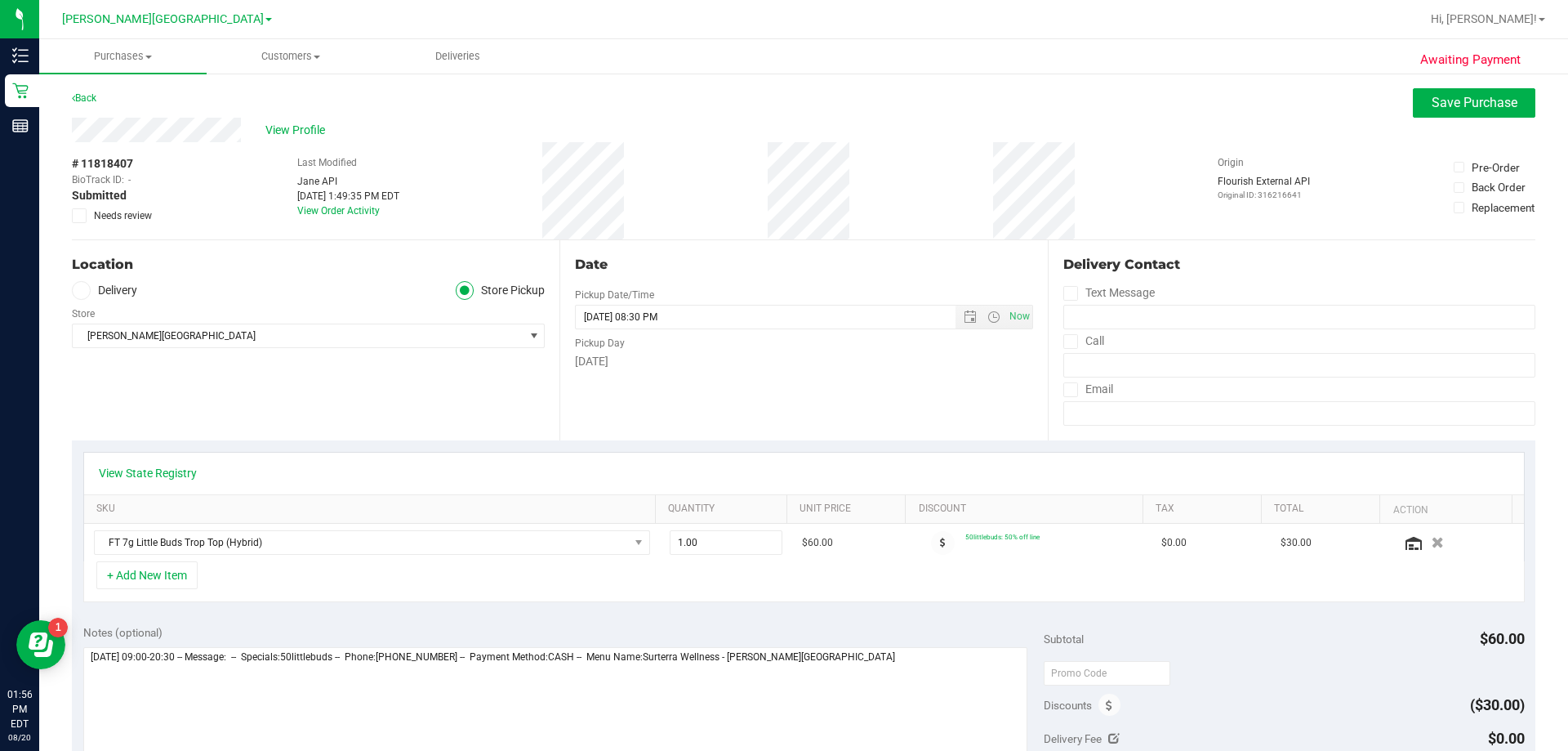
click at [74, 217] on span at bounding box center [79, 216] width 14 height 14
click at [0, 0] on input "Needs review" at bounding box center [0, 0] width 0 height 0
click at [783, 99] on span "Save Purchase" at bounding box center [1474, 102] width 85 height 15
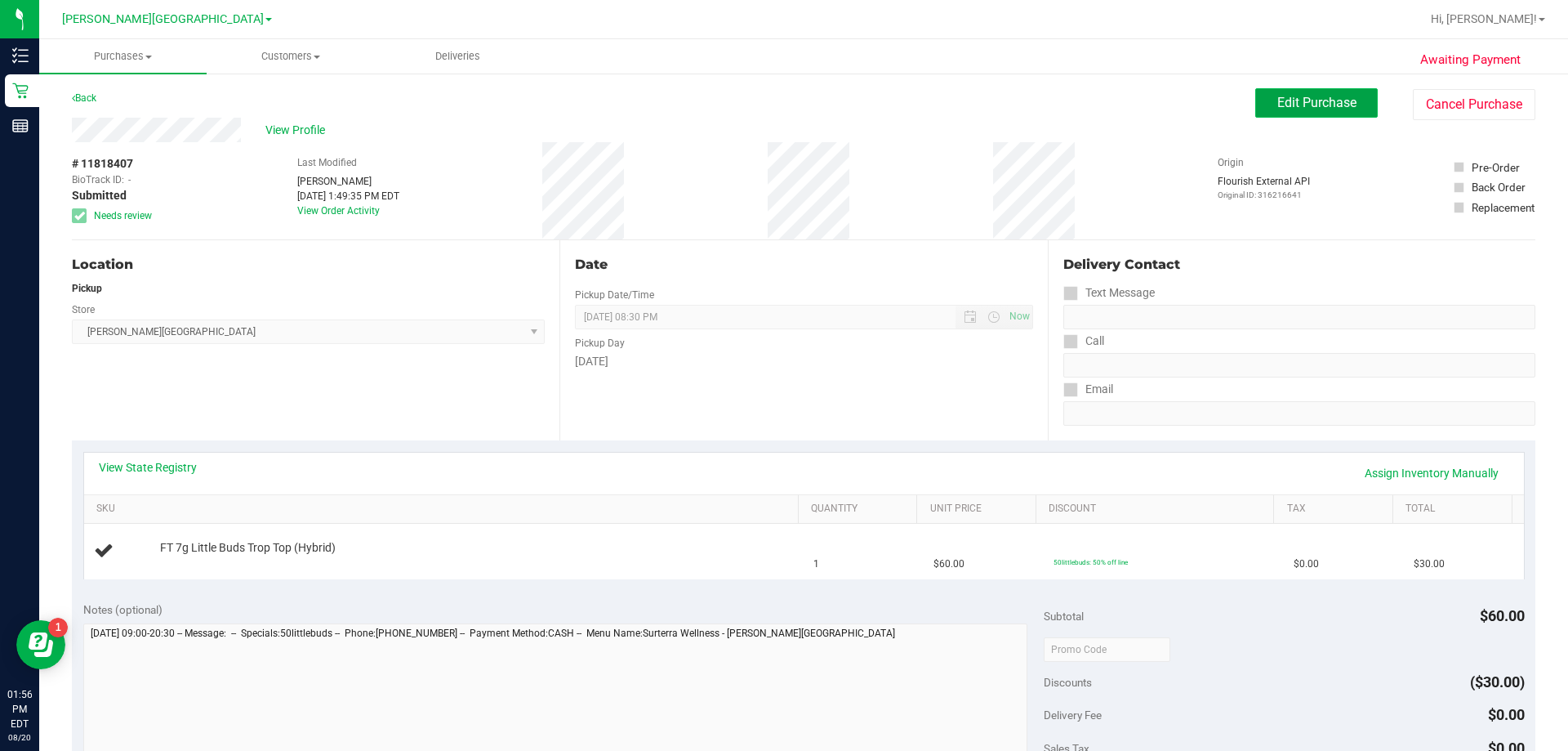
click at [783, 103] on button "Edit Purchase" at bounding box center [1316, 103] width 122 height 30
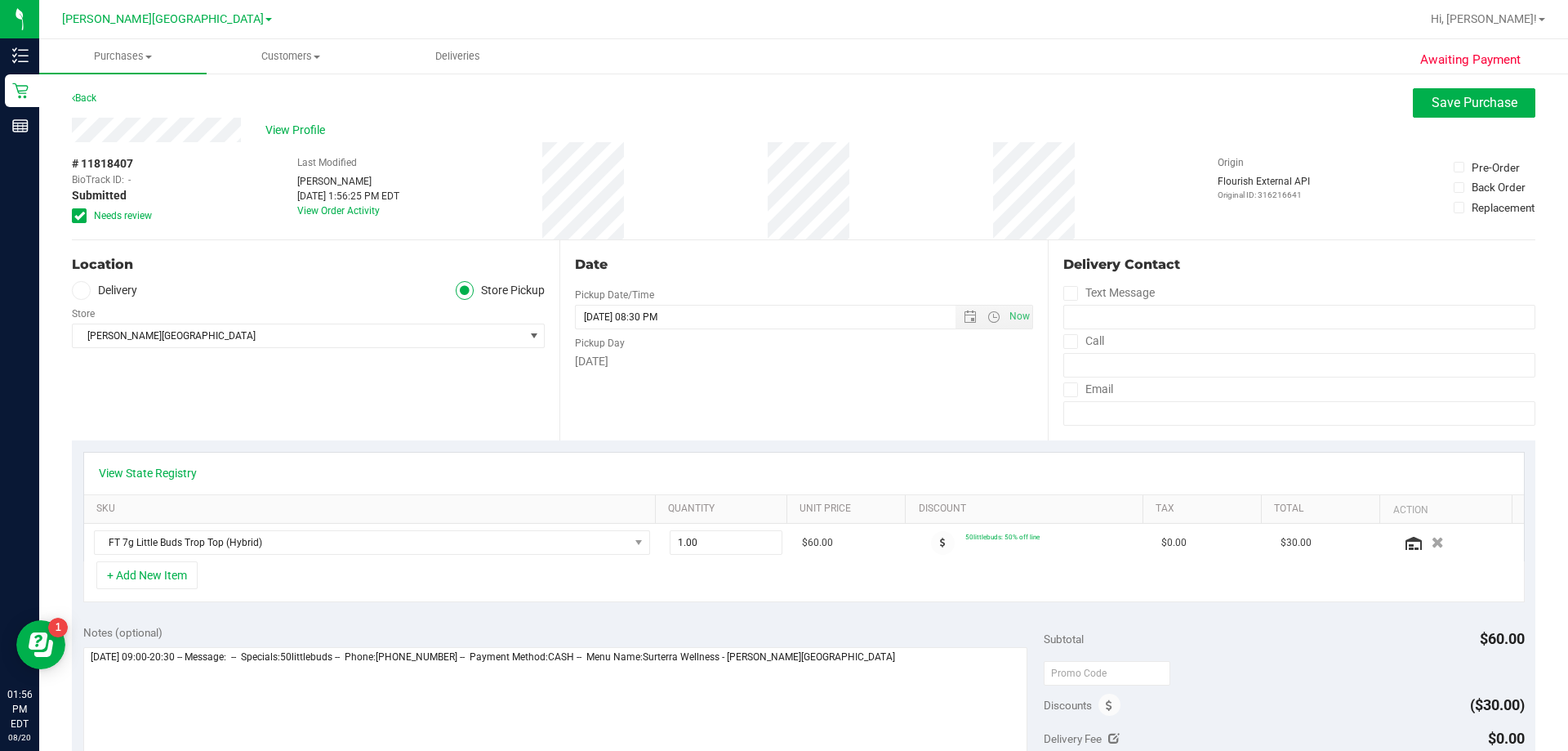
click at [783, 645] on div "Notes (optional)" at bounding box center [564, 715] width 961 height 183
click at [783, 656] on textarea at bounding box center [556, 725] width 945 height 156
type textarea "[DATE] 09:00-20:30 -- Message: -- Specials:50littlebuds -- Phone:[PHONE_NUMBER]…"
click at [783, 104] on span "Save Purchase" at bounding box center [1474, 102] width 85 height 15
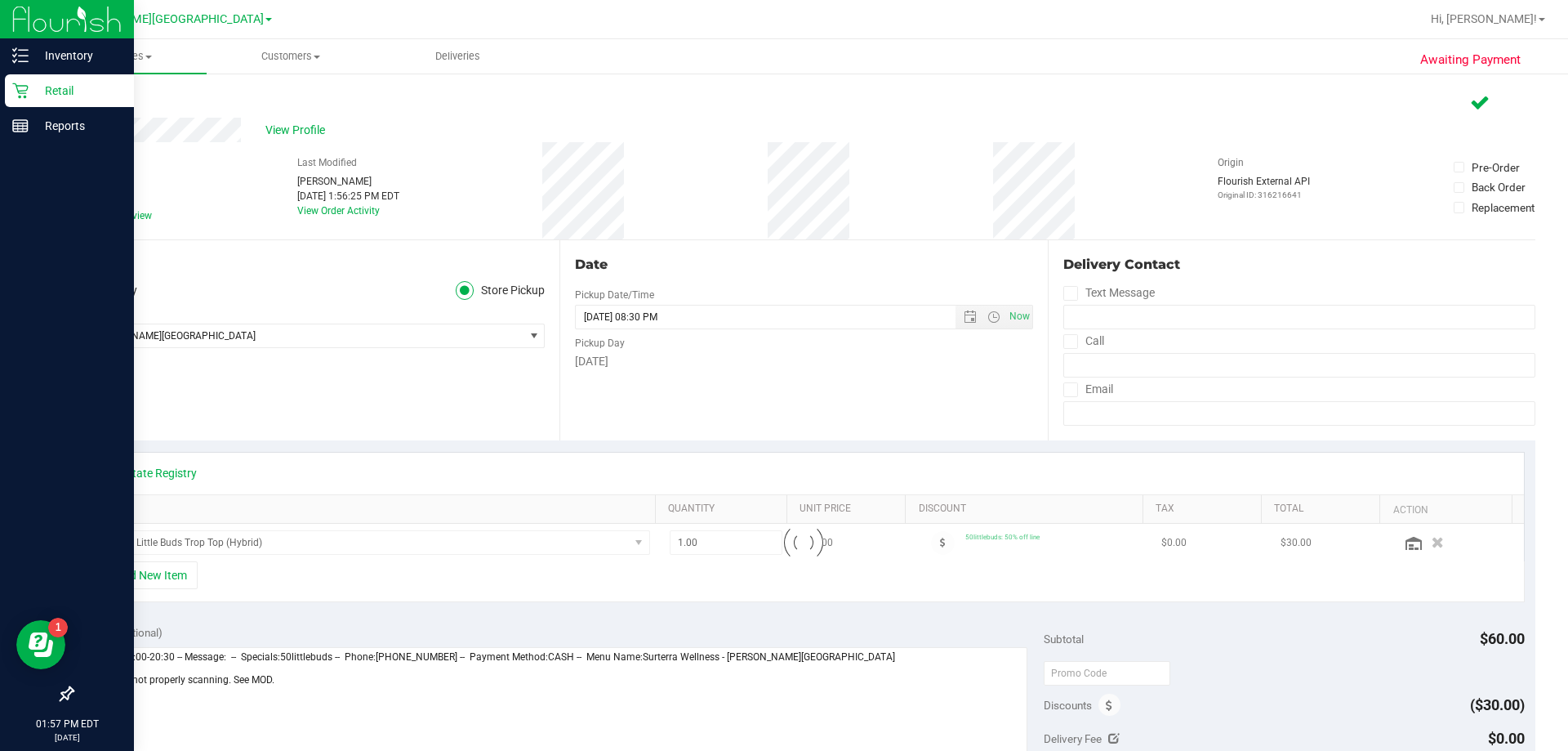
click at [24, 89] on icon at bounding box center [21, 91] width 16 height 16
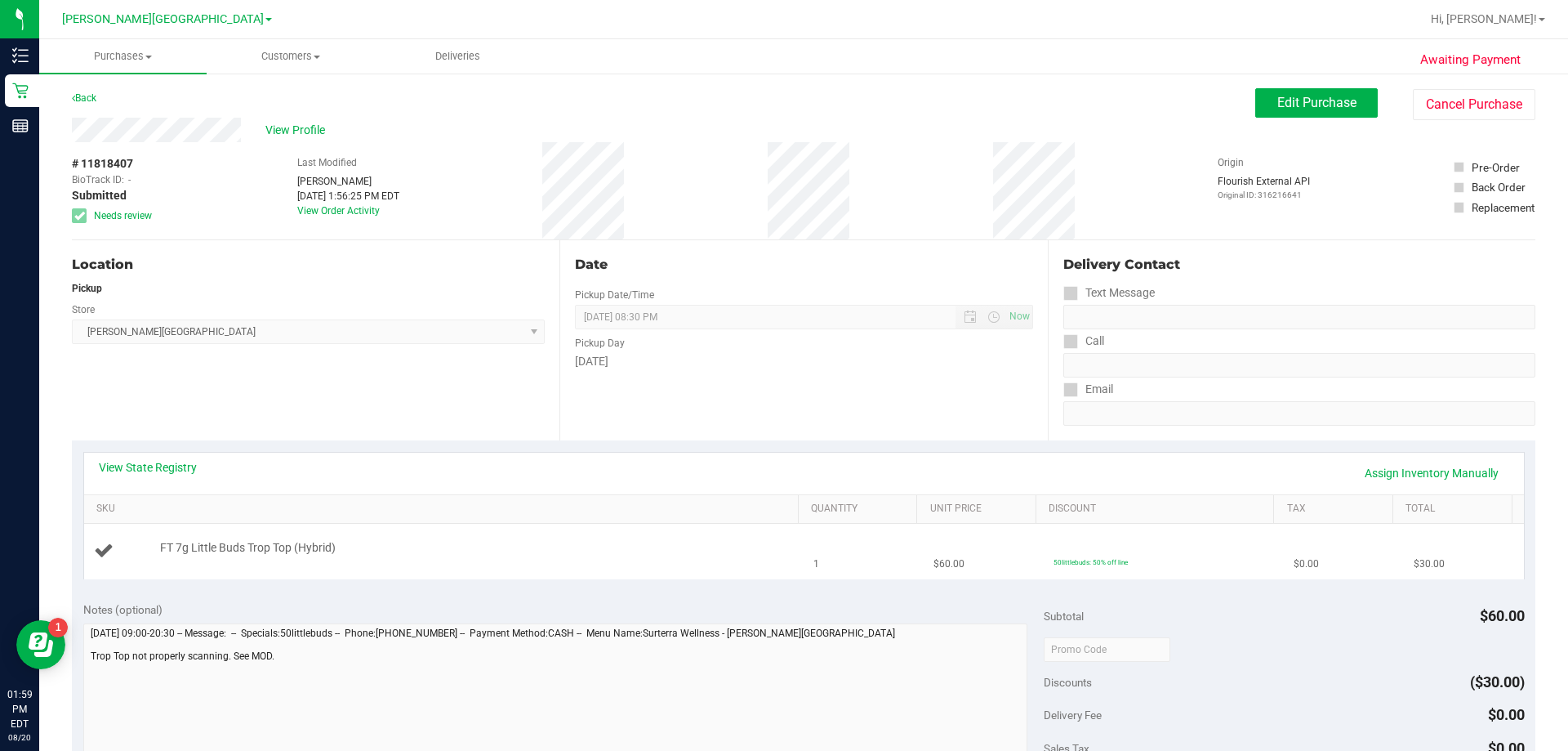
click at [621, 569] on td "FT 7g Little Buds Trop Top (Hybrid)" at bounding box center [444, 550] width 720 height 55
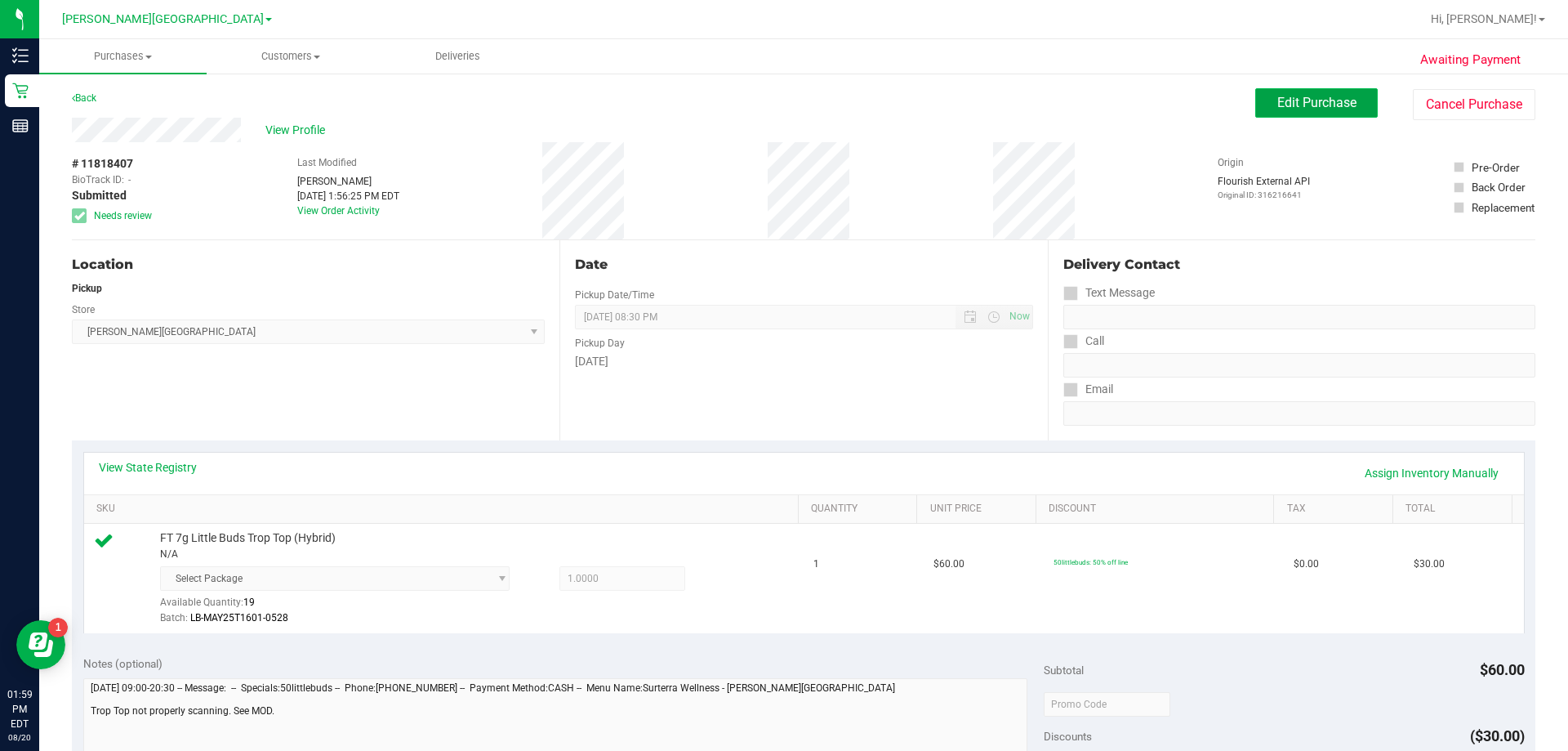
click at [783, 98] on span "Edit Purchase" at bounding box center [1317, 102] width 79 height 15
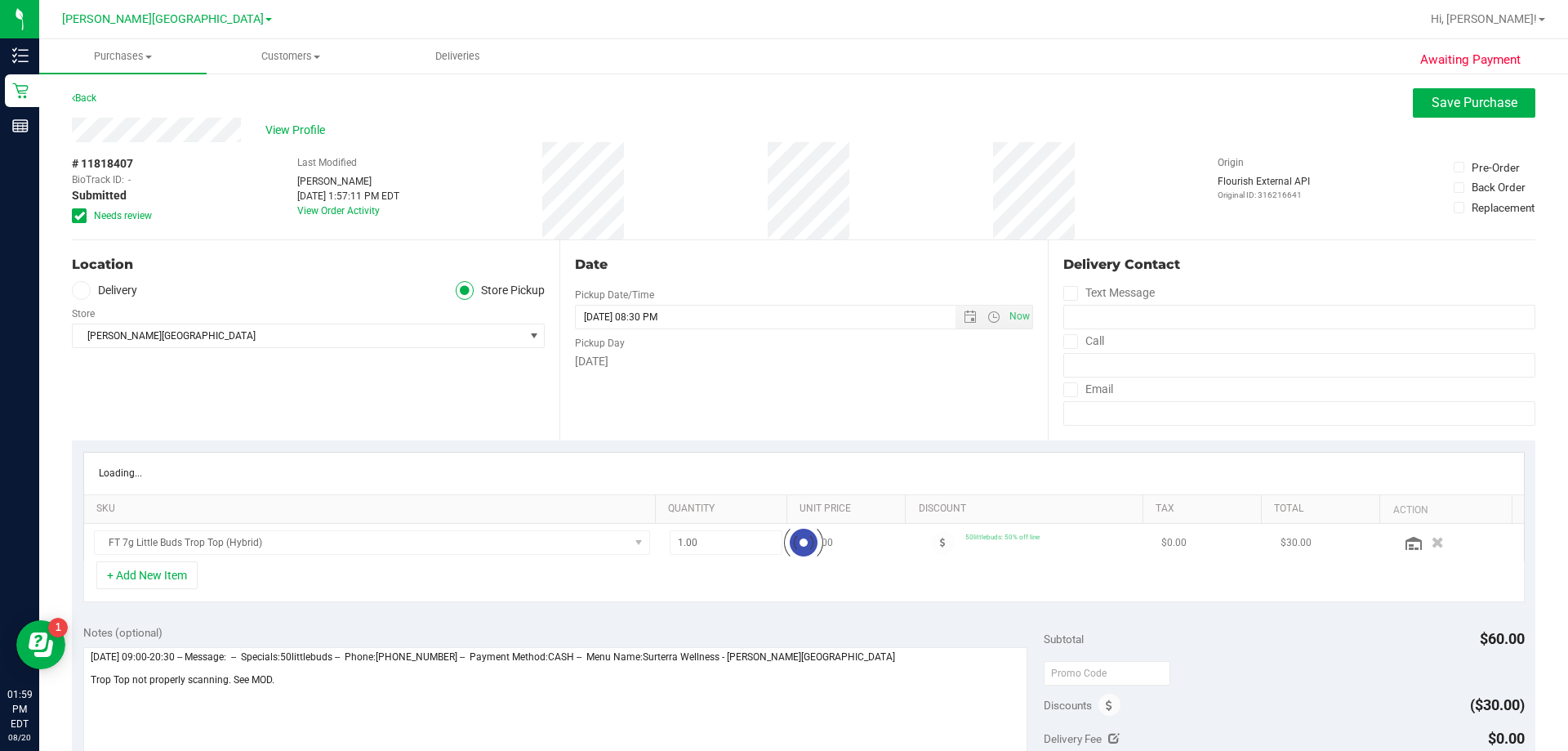
click at [76, 216] on icon at bounding box center [80, 216] width 11 height 0
click at [0, 0] on input "Needs review" at bounding box center [0, 0] width 0 height 0
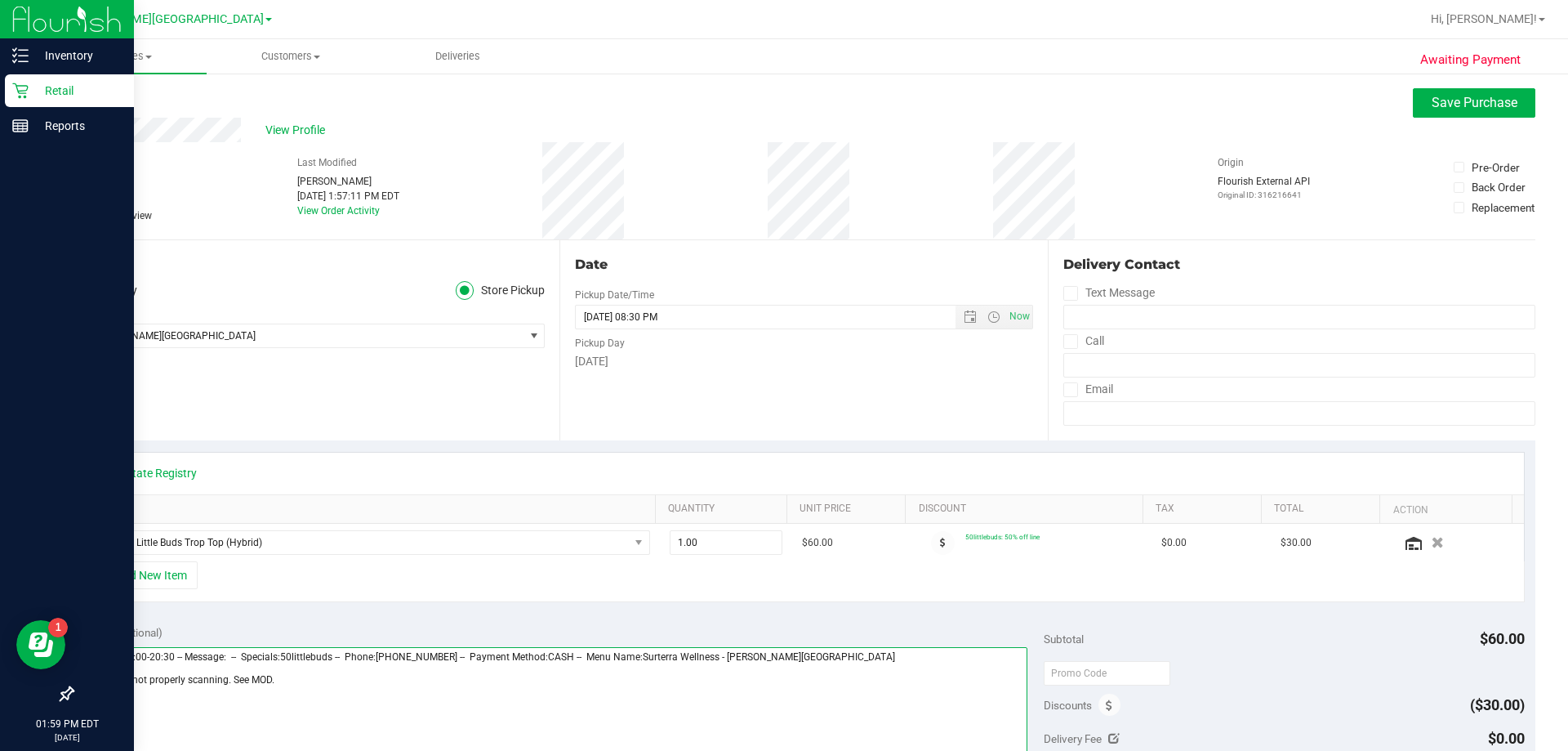
drag, startPoint x: 275, startPoint y: 684, endPoint x: 31, endPoint y: 685, distance: 244.0
click at [40, 691] on div "Awaiting Payment Back Save Purchase View Profile # 11818407 BioTrack ID: - Subm…" at bounding box center [804, 696] width 1529 height 1249
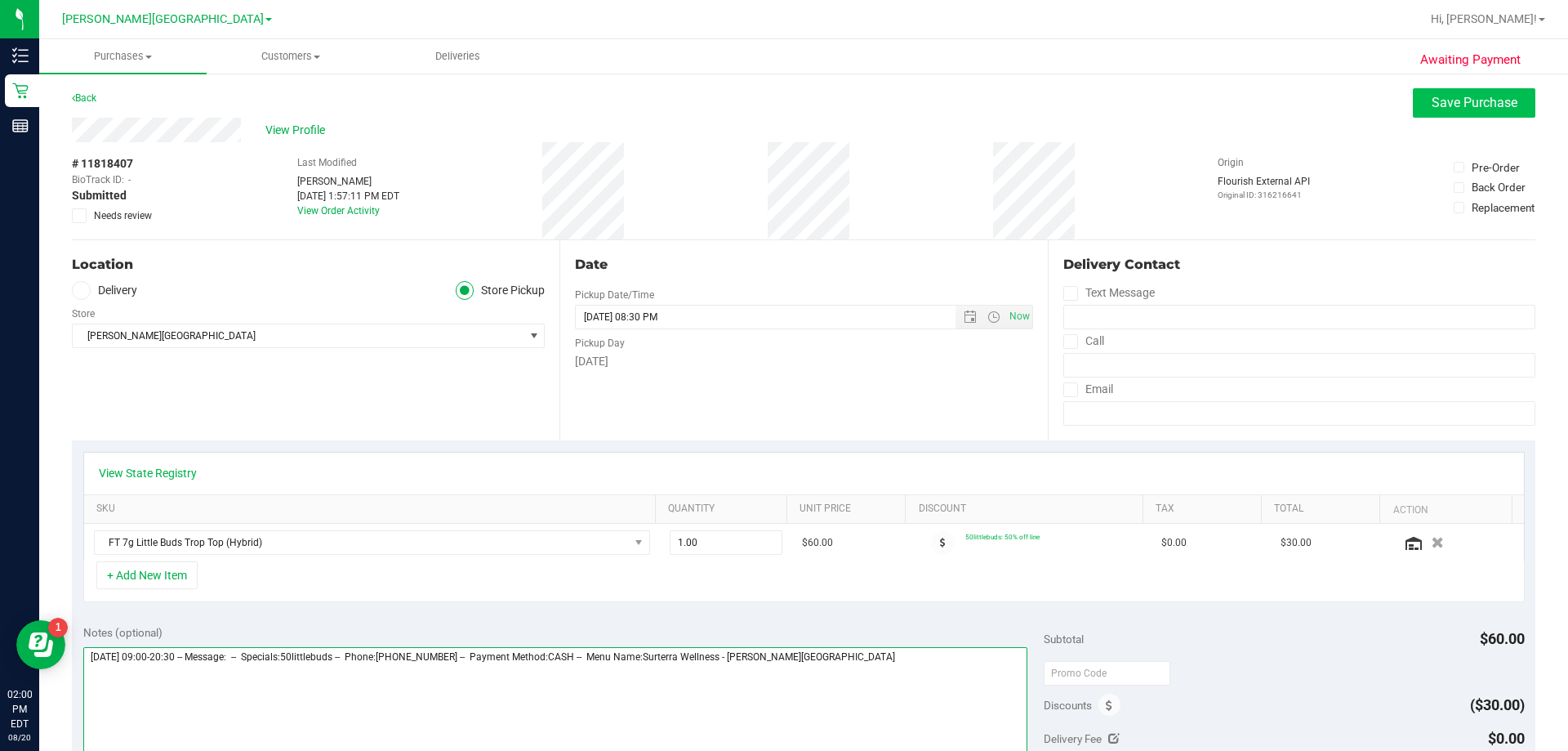
type textarea "[DATE] 09:00-20:30 -- Message: -- Specials:50littlebuds -- Phone:[PHONE_NUMBER]…"
click at [783, 113] on button "Save Purchase" at bounding box center [1474, 103] width 122 height 30
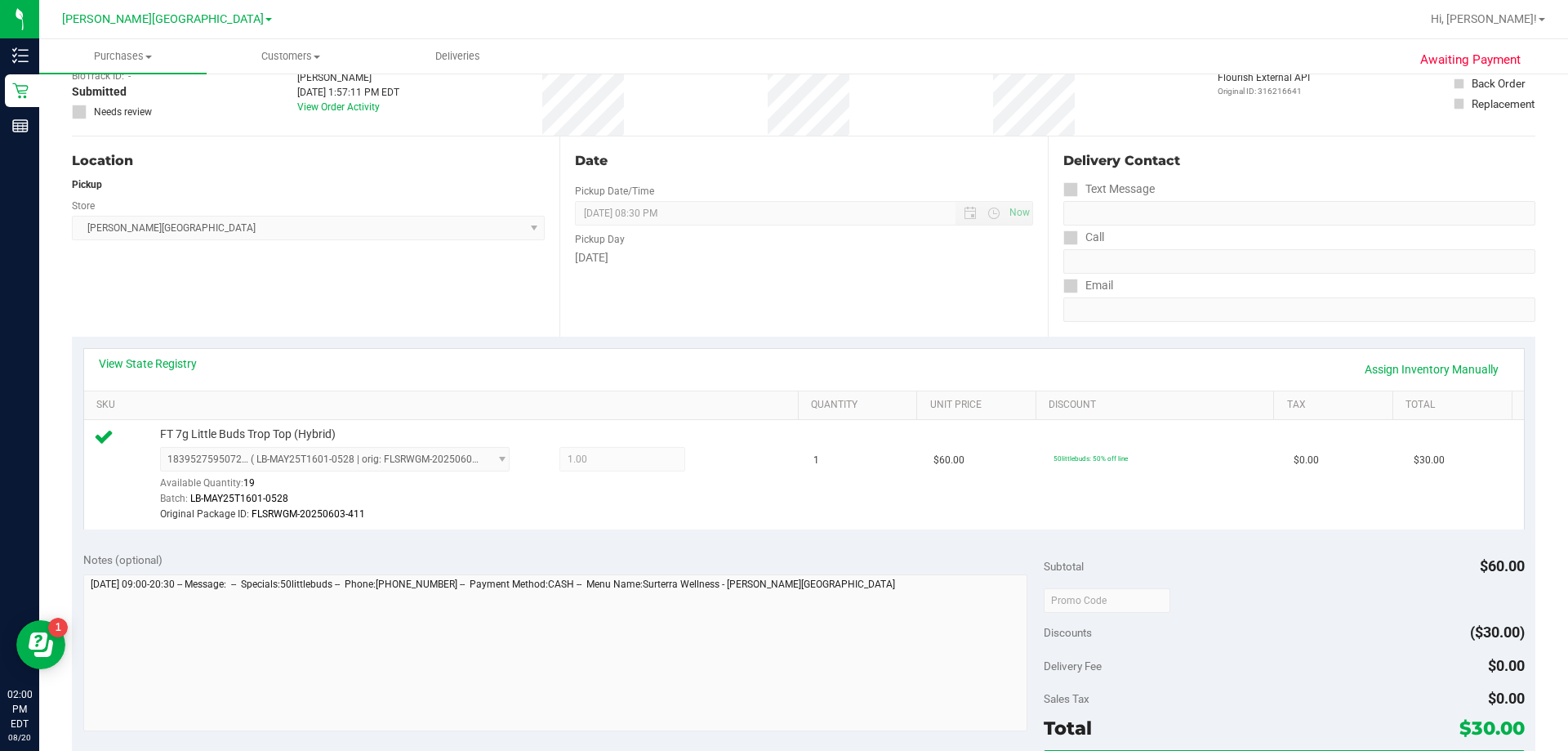
scroll to position [326, 0]
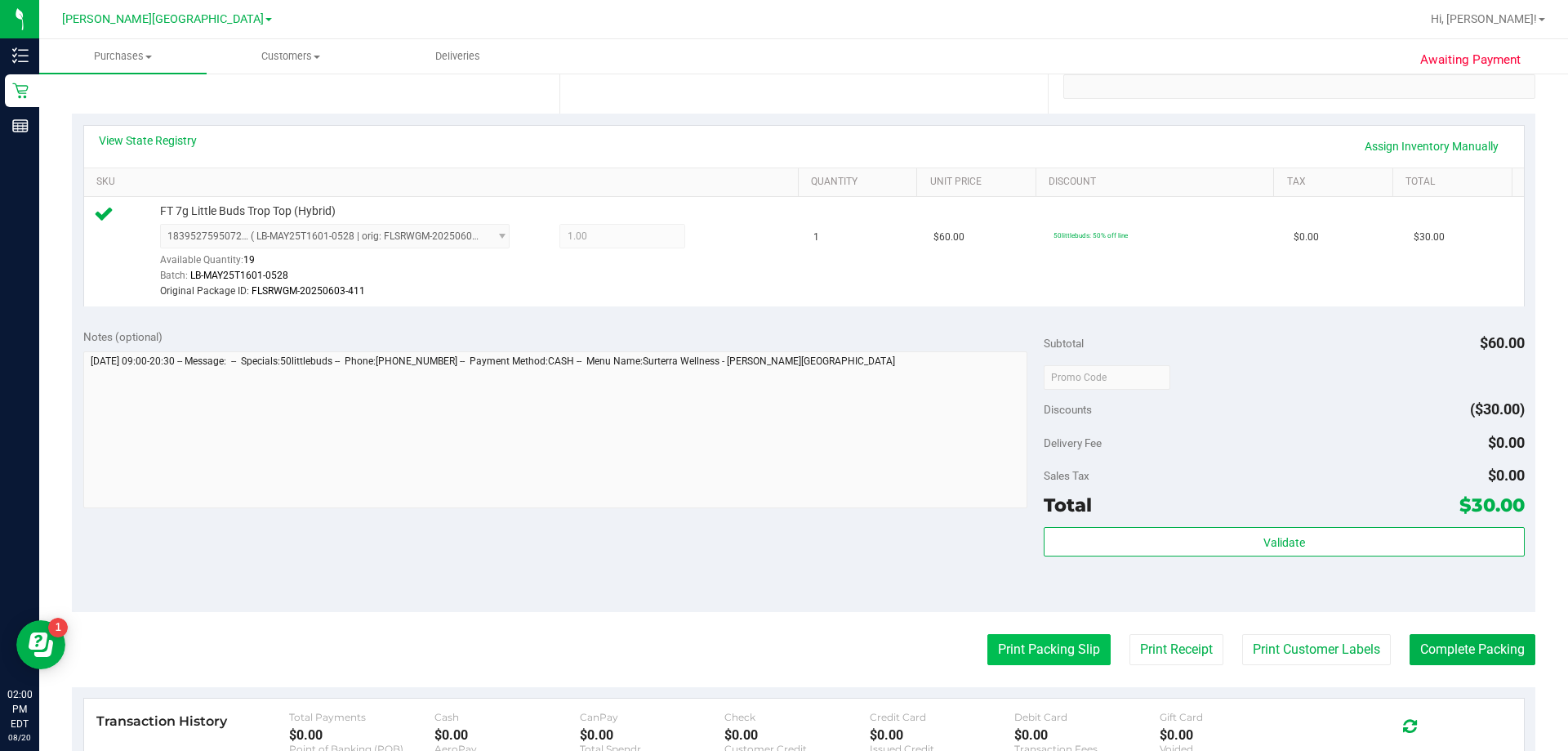
click at [783, 655] on button "Print Packing Slip" at bounding box center [1048, 649] width 123 height 31
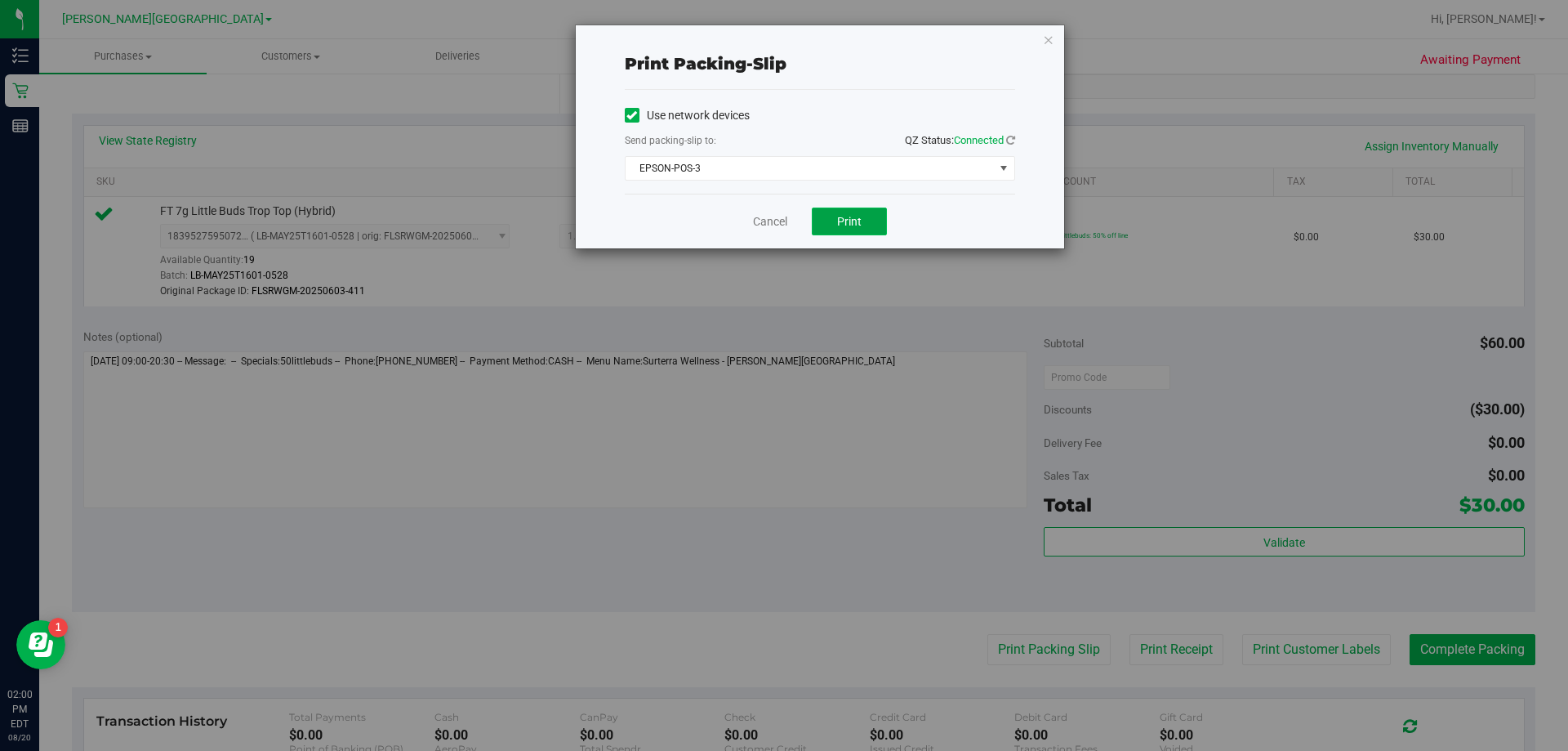
click at [783, 224] on span "Print" at bounding box center [849, 221] width 24 height 13
click at [783, 36] on icon "button" at bounding box center [1048, 40] width 12 height 20
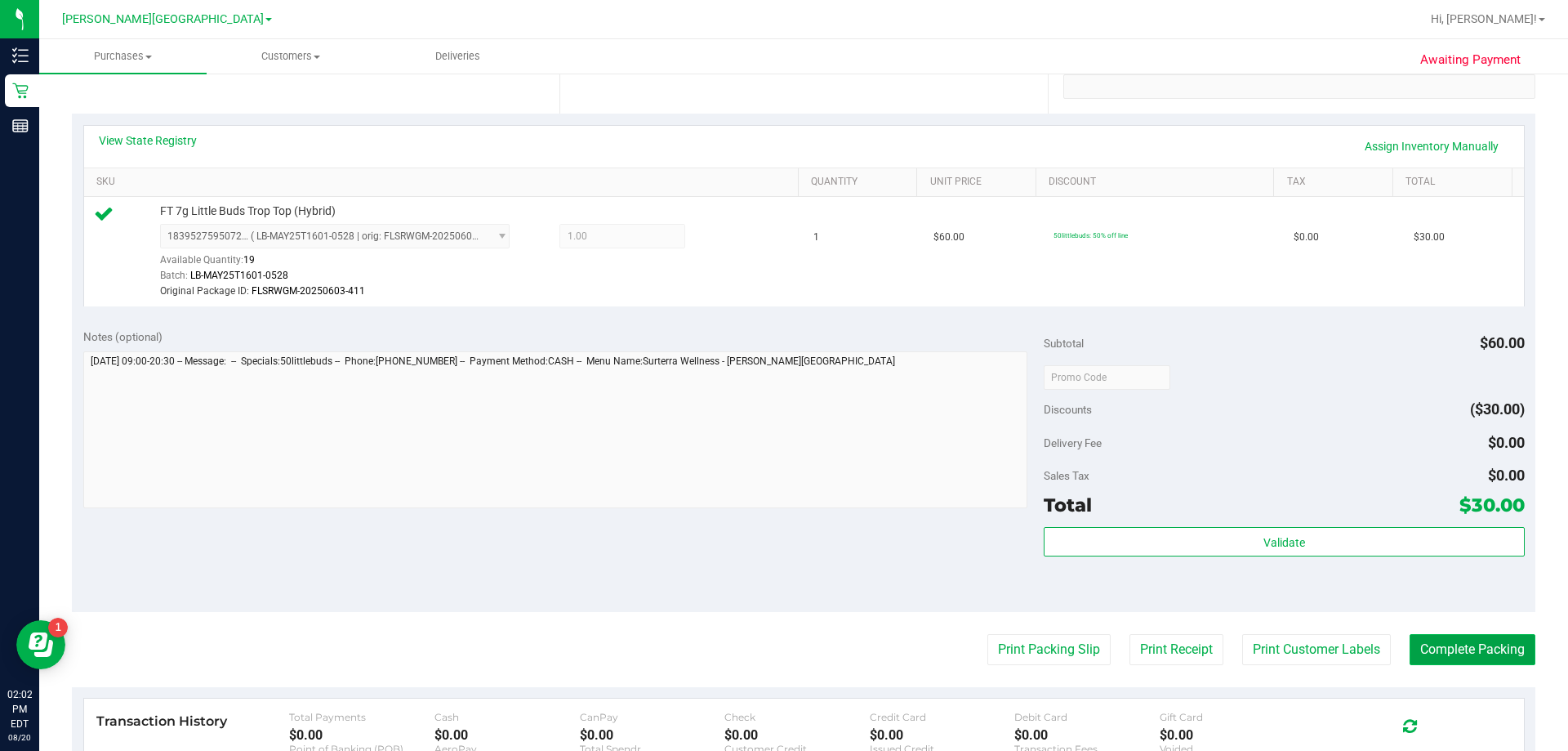
click at [783, 647] on button "Complete Packing" at bounding box center [1473, 649] width 126 height 31
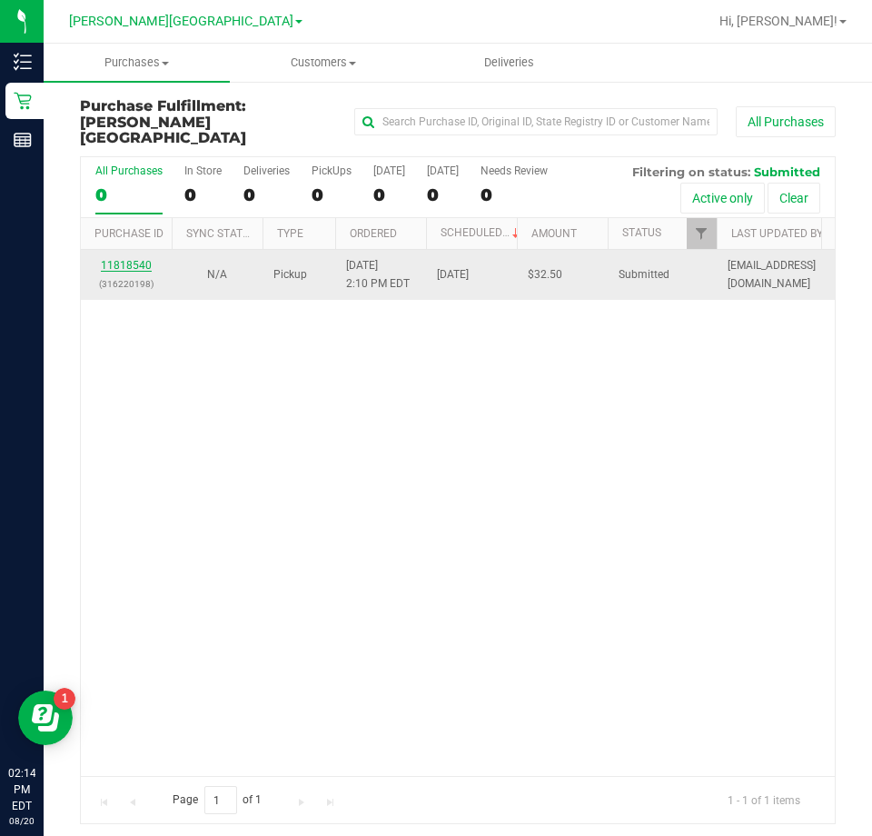
click at [122, 259] on link "11818540" at bounding box center [126, 265] width 51 height 13
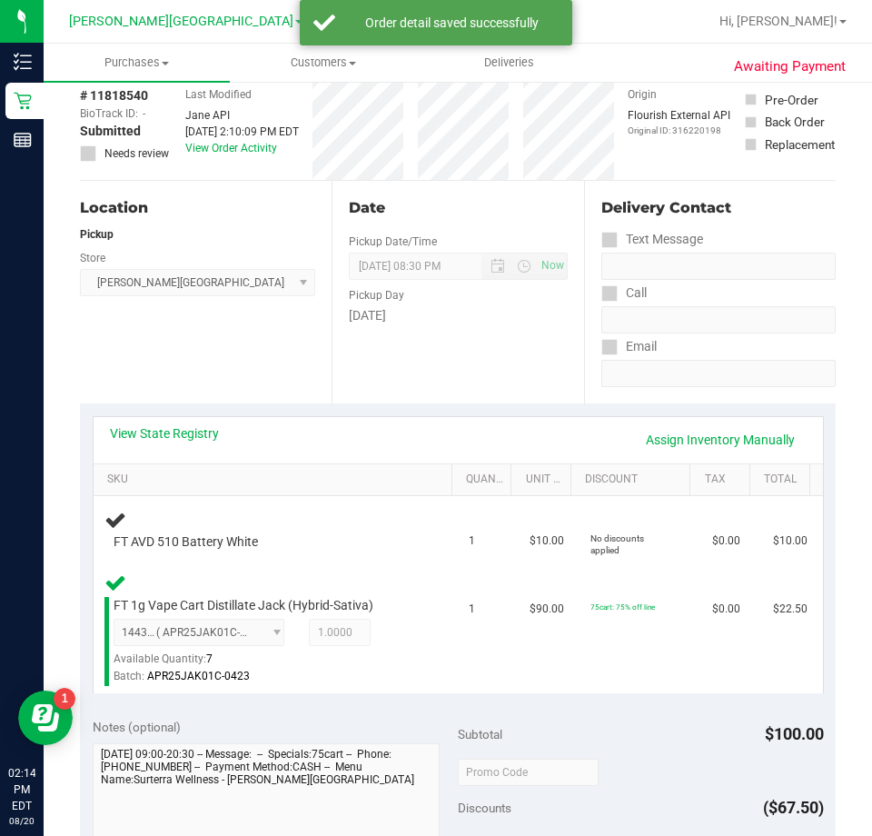
scroll to position [88, 0]
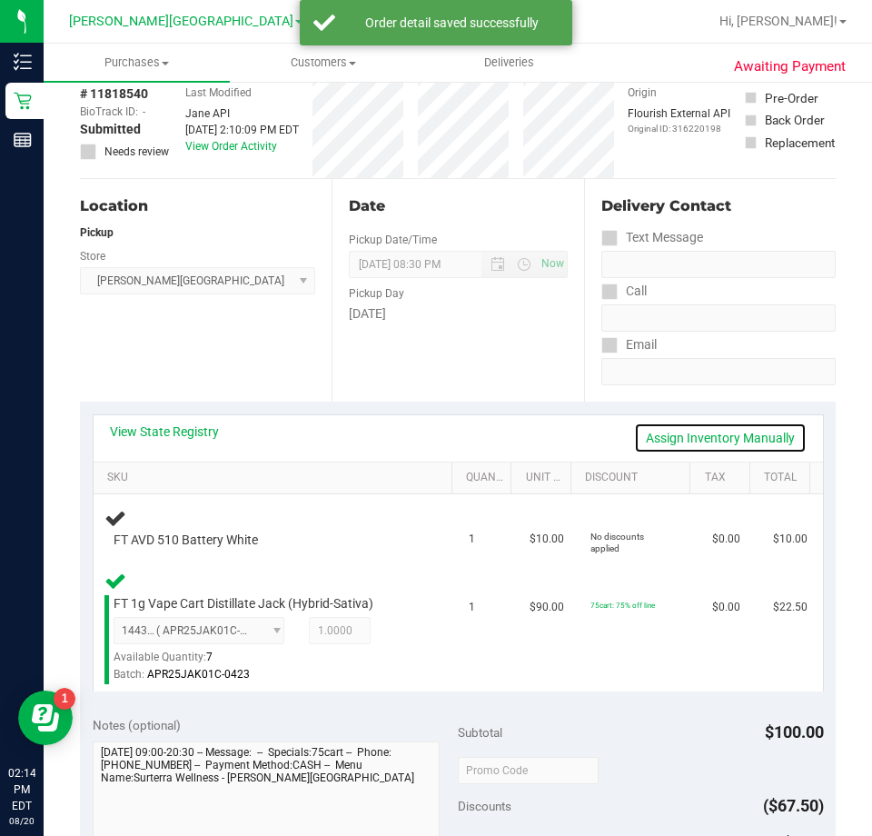
click at [686, 437] on link "Assign Inventory Manually" at bounding box center [720, 437] width 173 height 31
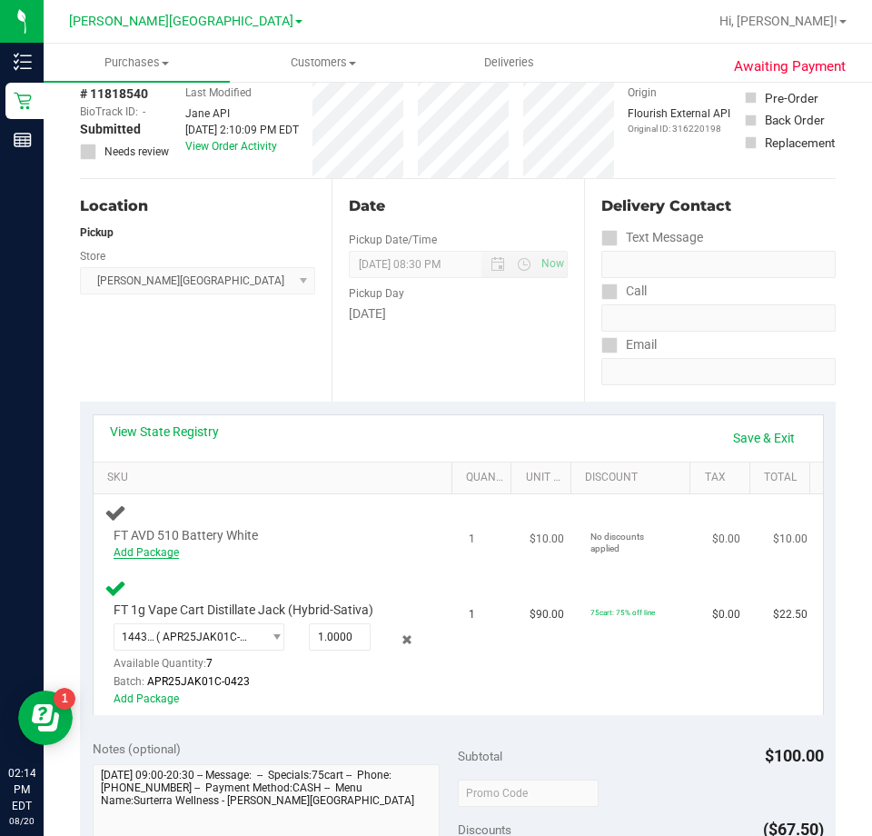
click at [149, 551] on link "Add Package" at bounding box center [146, 552] width 65 height 13
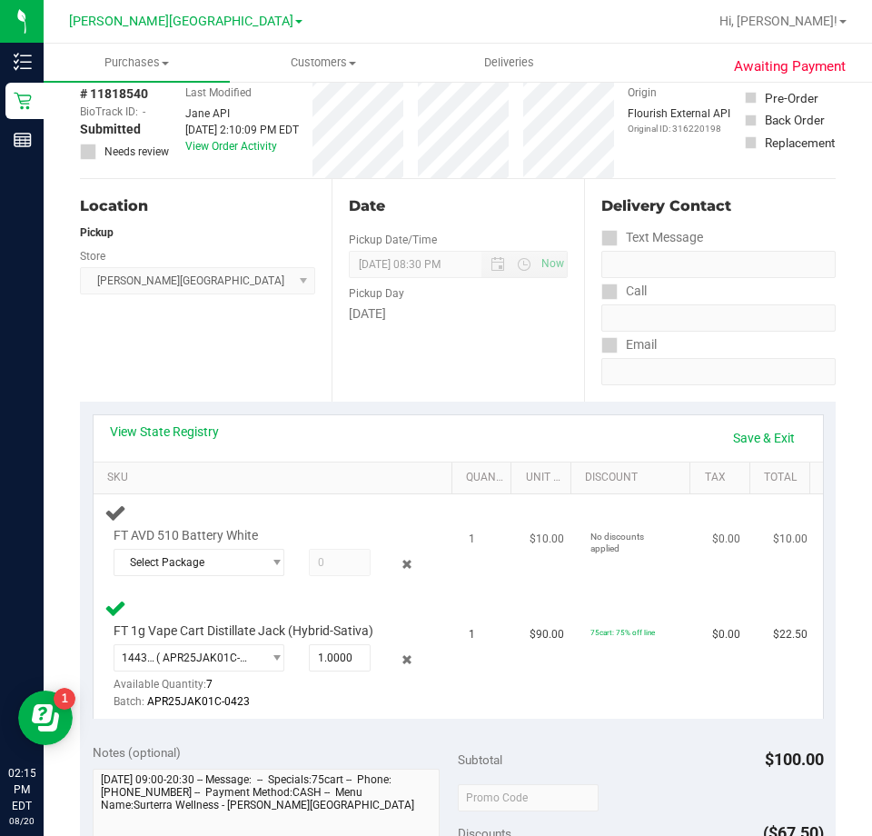
click at [346, 513] on div "FT AVD 510 Battery White Select Package 7834707982302348" at bounding box center [275, 541] width 343 height 80
click at [721, 428] on link "Save & Exit" at bounding box center [763, 437] width 85 height 31
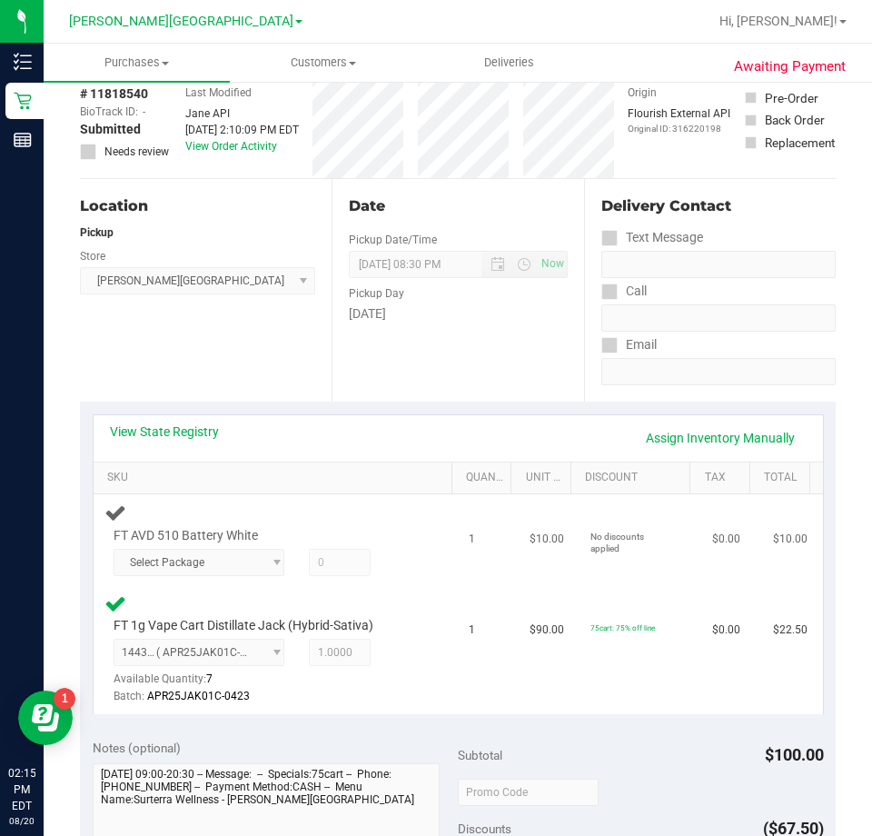
click at [413, 558] on div "FT AVD 510 Battery White Select Package 7834707982302348" at bounding box center [275, 538] width 343 height 74
click at [189, 576] on div at bounding box center [268, 576] width 309 height 1
click at [209, 576] on div at bounding box center [268, 576] width 309 height 1
click at [264, 564] on span "Select Package 7834707982302348" at bounding box center [199, 562] width 171 height 27
click at [349, 569] on span at bounding box center [340, 562] width 62 height 27
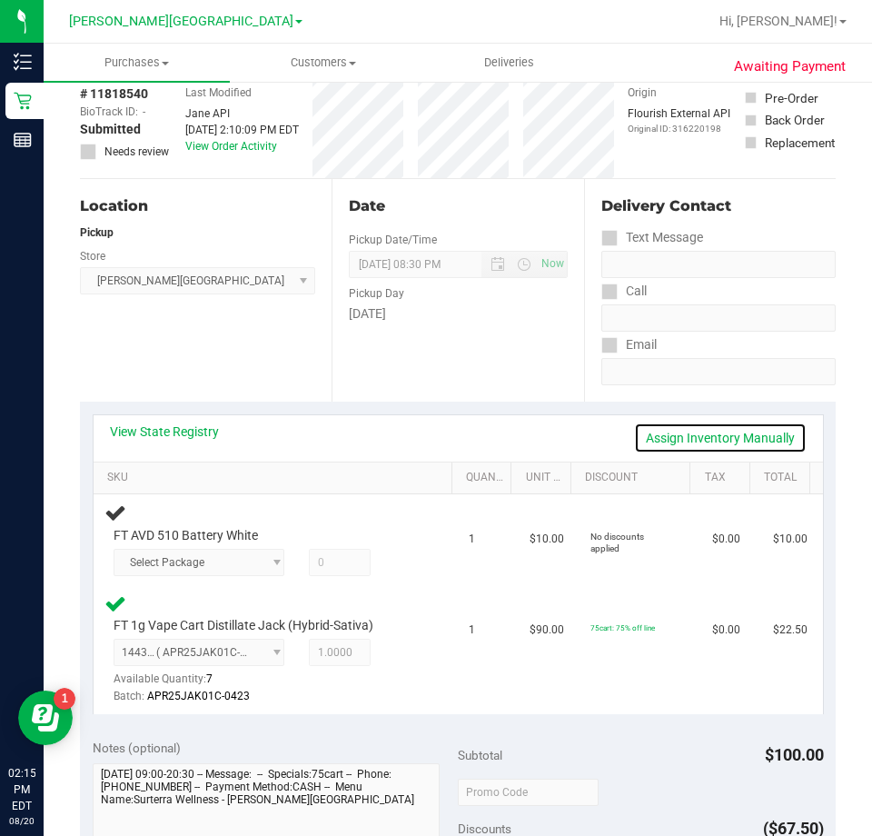
click at [677, 439] on link "Assign Inventory Manually" at bounding box center [720, 437] width 173 height 31
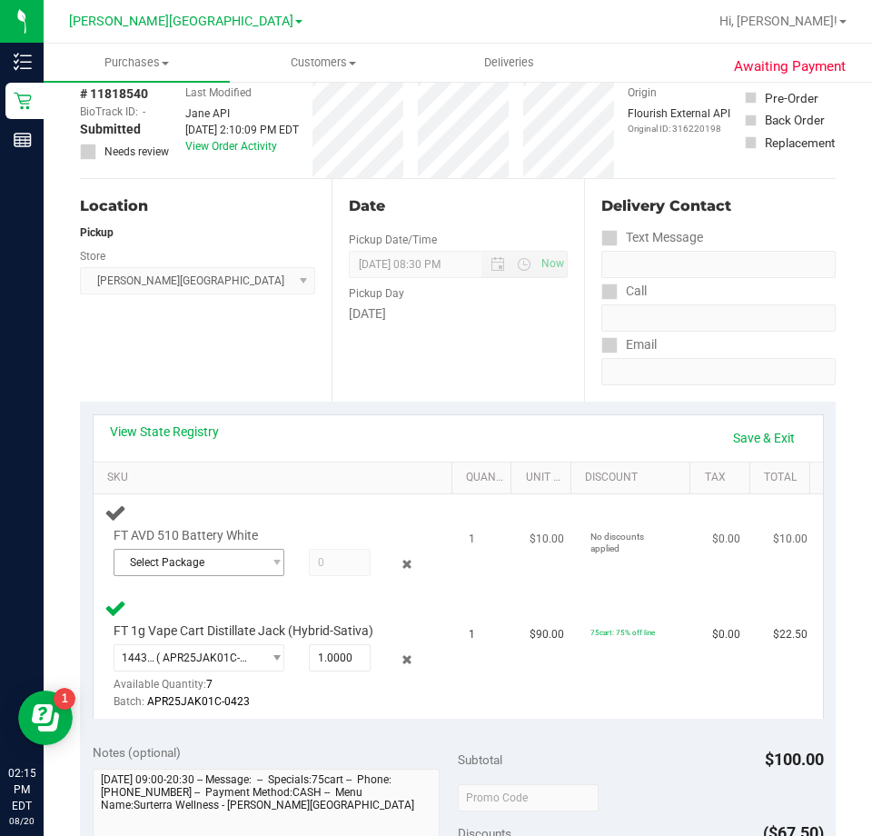
click at [201, 564] on span "Select Package" at bounding box center [187, 562] width 146 height 25
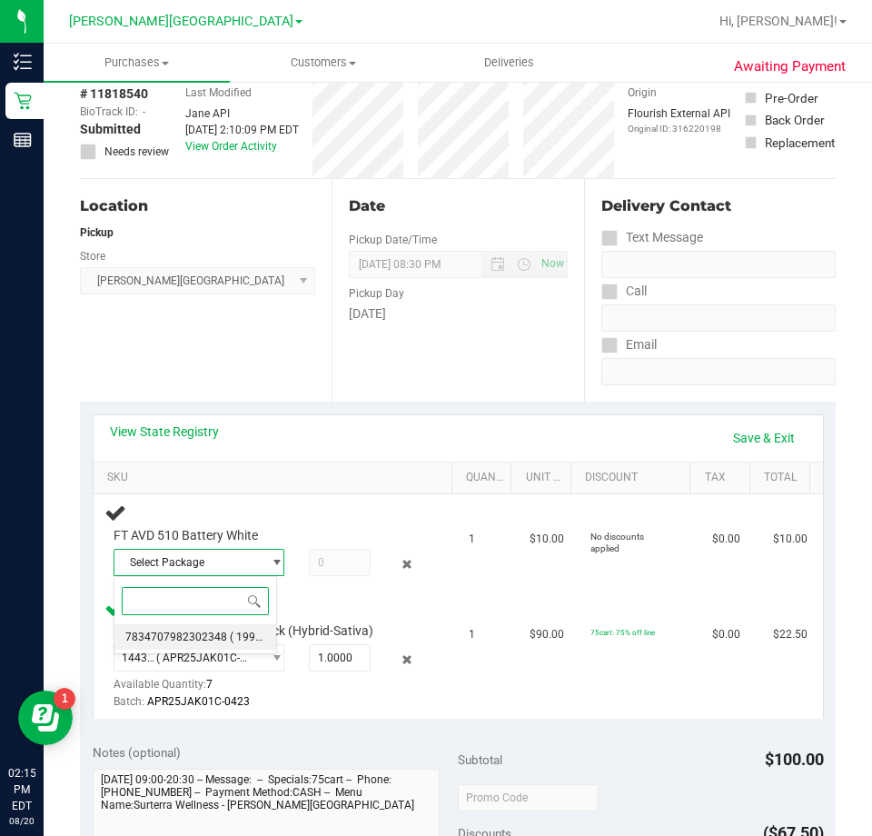
click at [171, 638] on span "7834707982302348" at bounding box center [176, 636] width 102 height 13
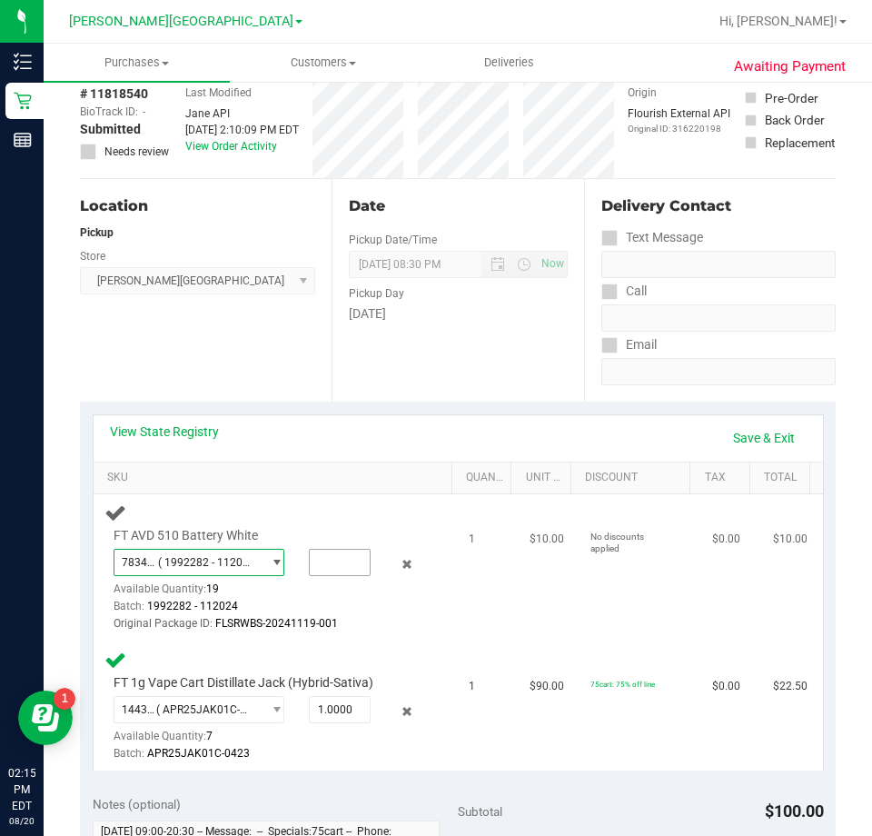
click at [337, 562] on input "text" at bounding box center [340, 562] width 60 height 25
type input "1"
type input "1.0000"
click at [519, 600] on td "$10.00" at bounding box center [549, 567] width 61 height 147
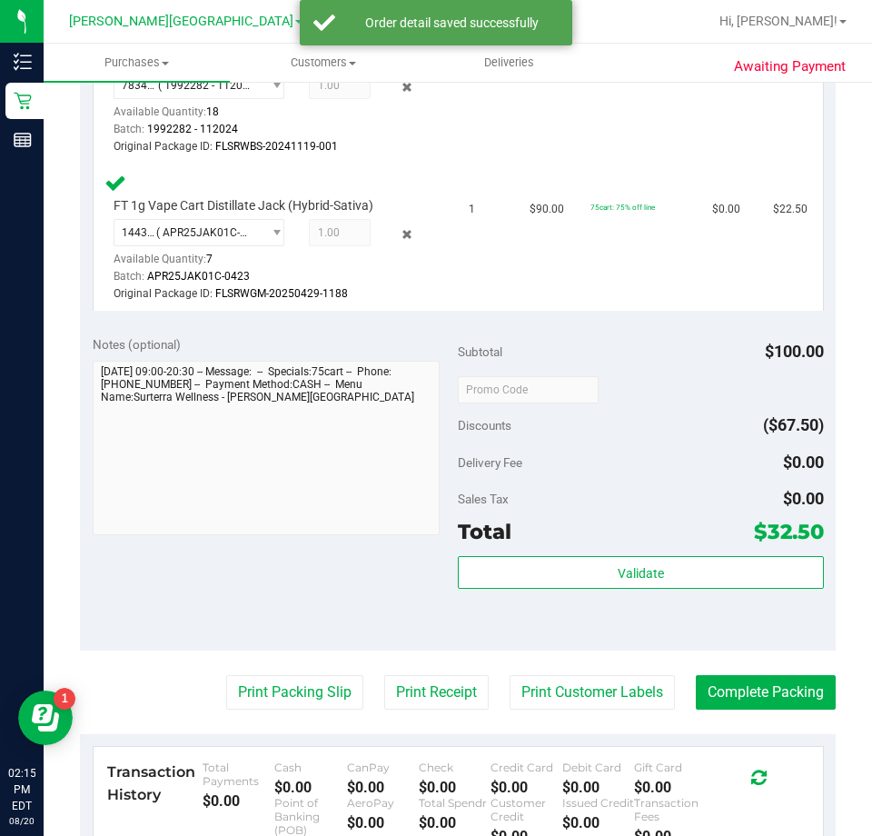
scroll to position [815, 0]
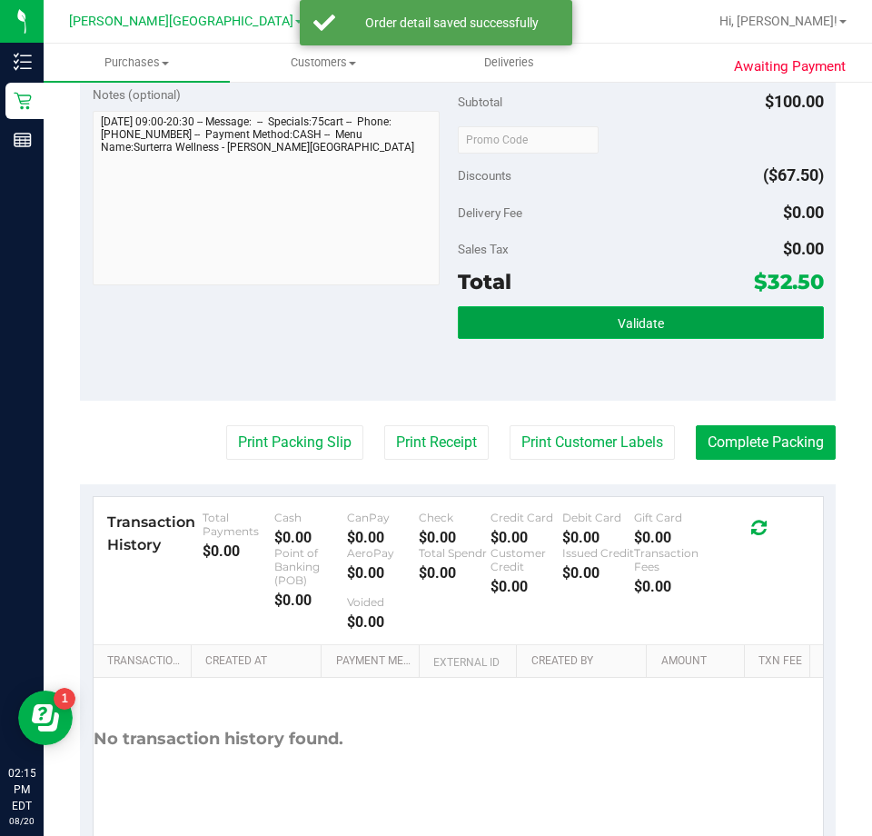
click at [600, 320] on button "Validate" at bounding box center [641, 322] width 366 height 33
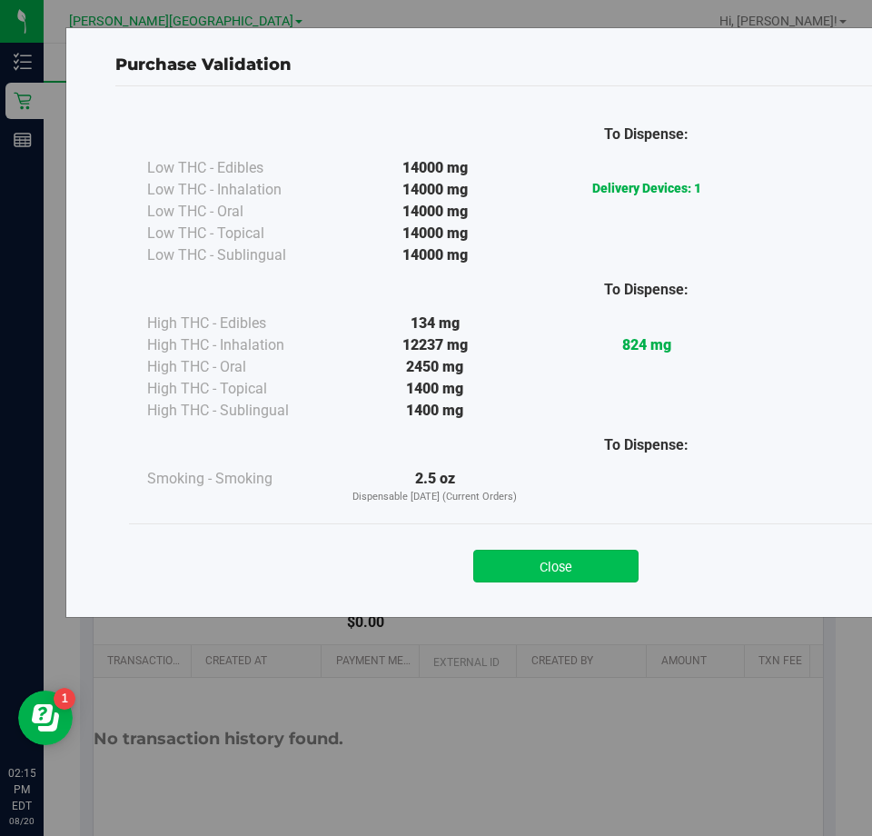
click at [538, 564] on button "Close" at bounding box center [555, 566] width 165 height 33
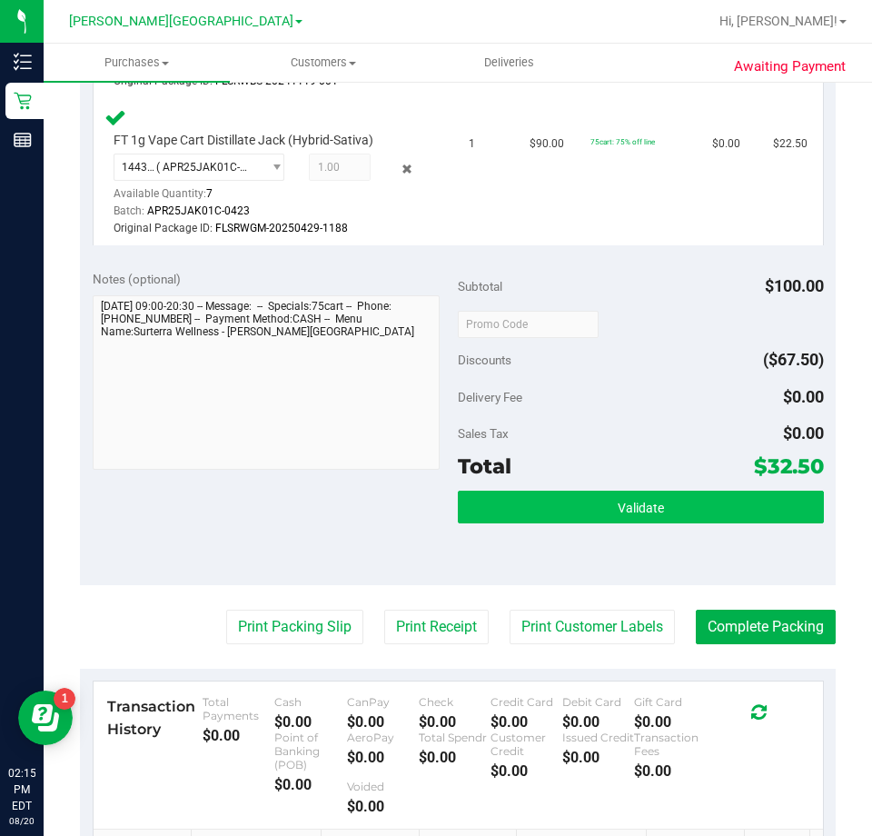
scroll to position [633, 0]
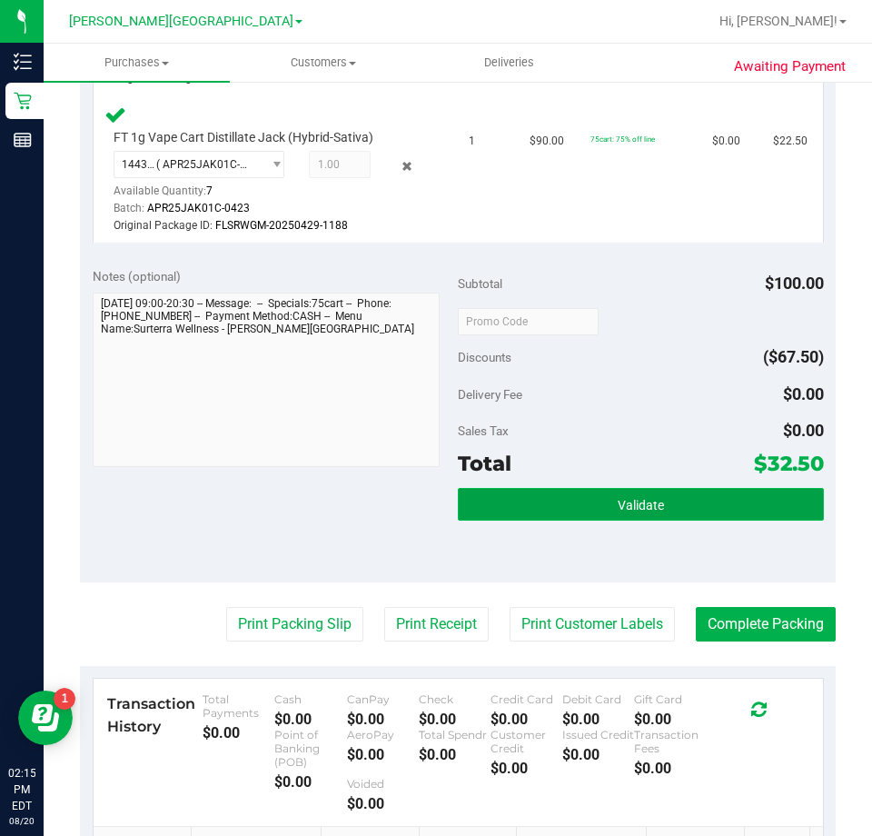
click at [580, 519] on button "Validate" at bounding box center [641, 504] width 366 height 33
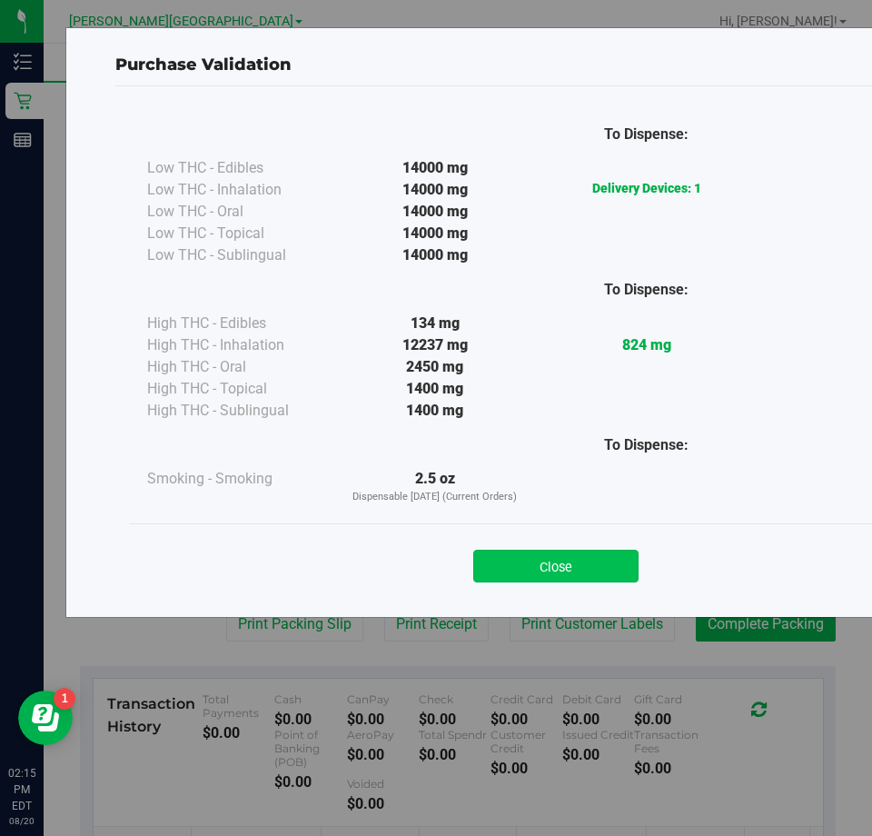
click at [558, 556] on button "Close" at bounding box center [555, 566] width 165 height 33
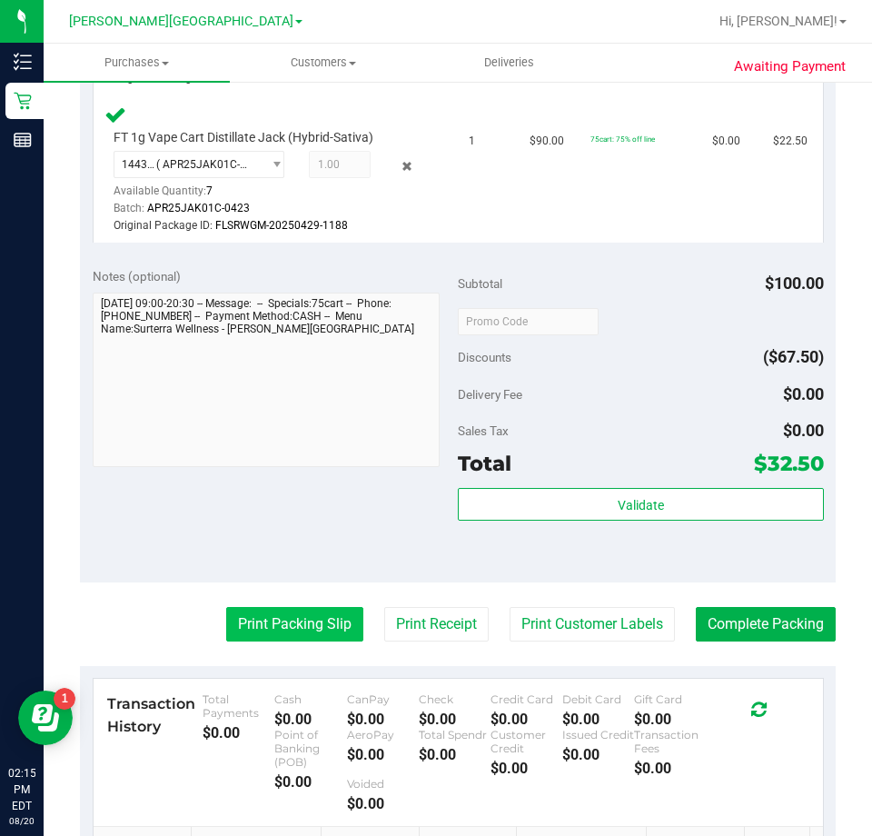
click at [312, 624] on button "Print Packing Slip" at bounding box center [294, 624] width 137 height 35
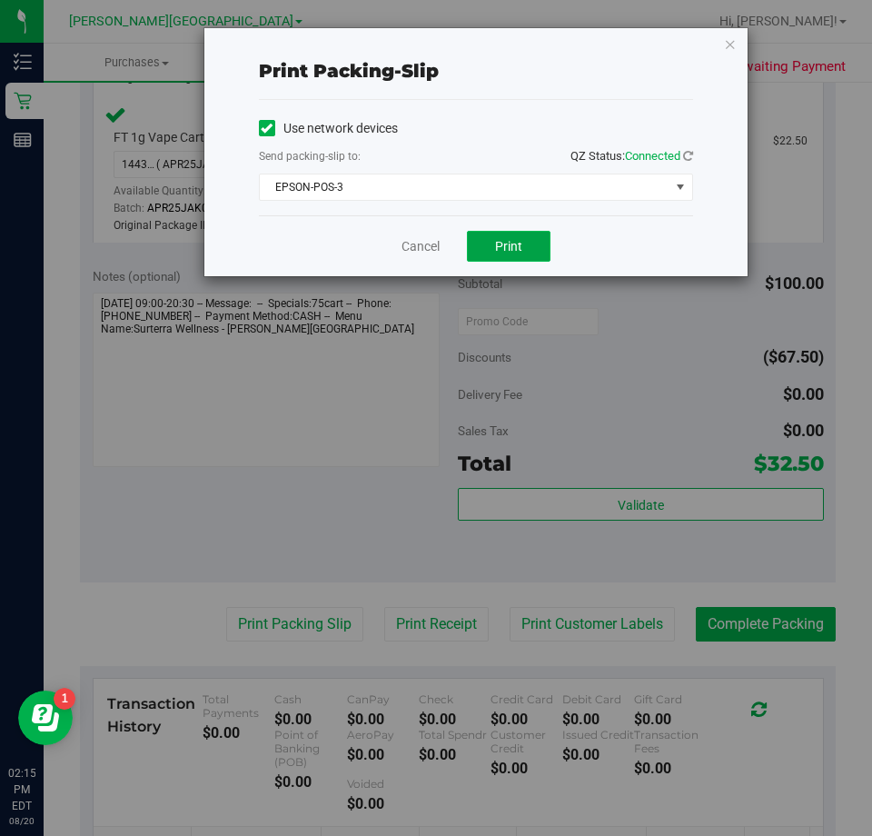
click at [476, 245] on button "Print" at bounding box center [509, 246] width 84 height 31
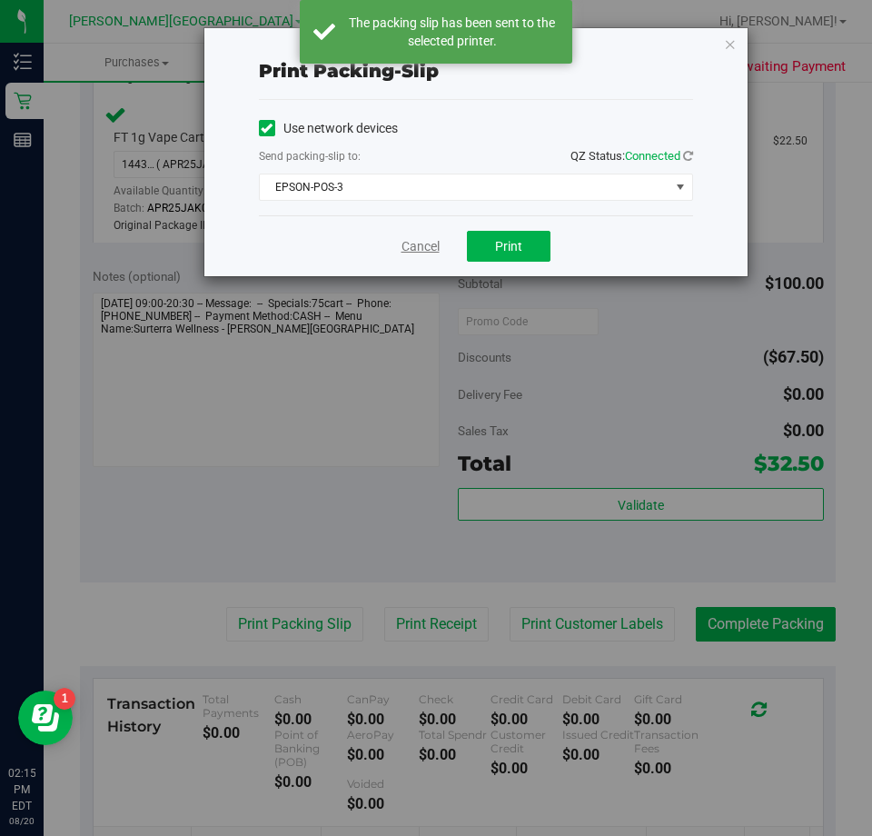
click at [420, 250] on link "Cancel" at bounding box center [421, 246] width 38 height 19
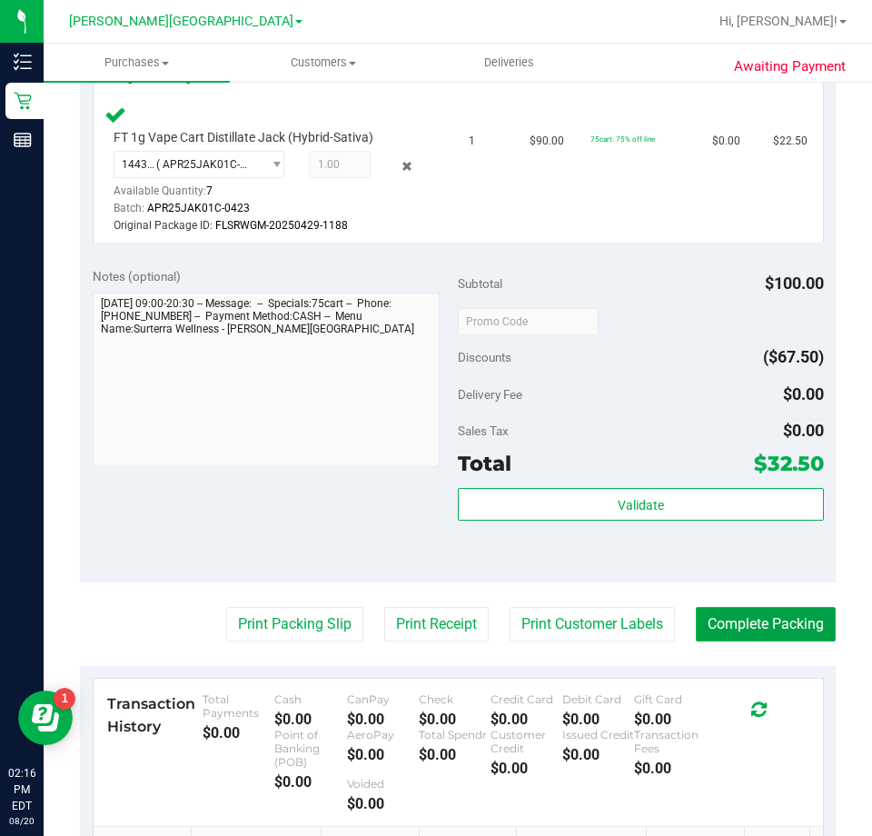
click at [755, 619] on button "Complete Packing" at bounding box center [766, 624] width 140 height 35
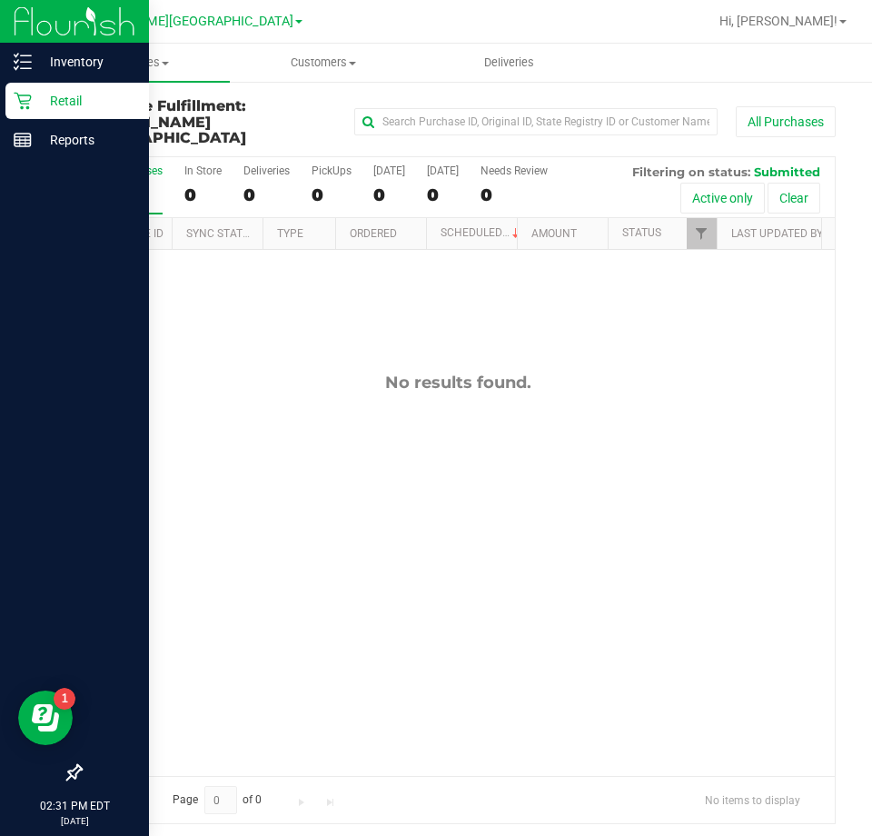
click at [35, 97] on p "Retail" at bounding box center [86, 101] width 109 height 22
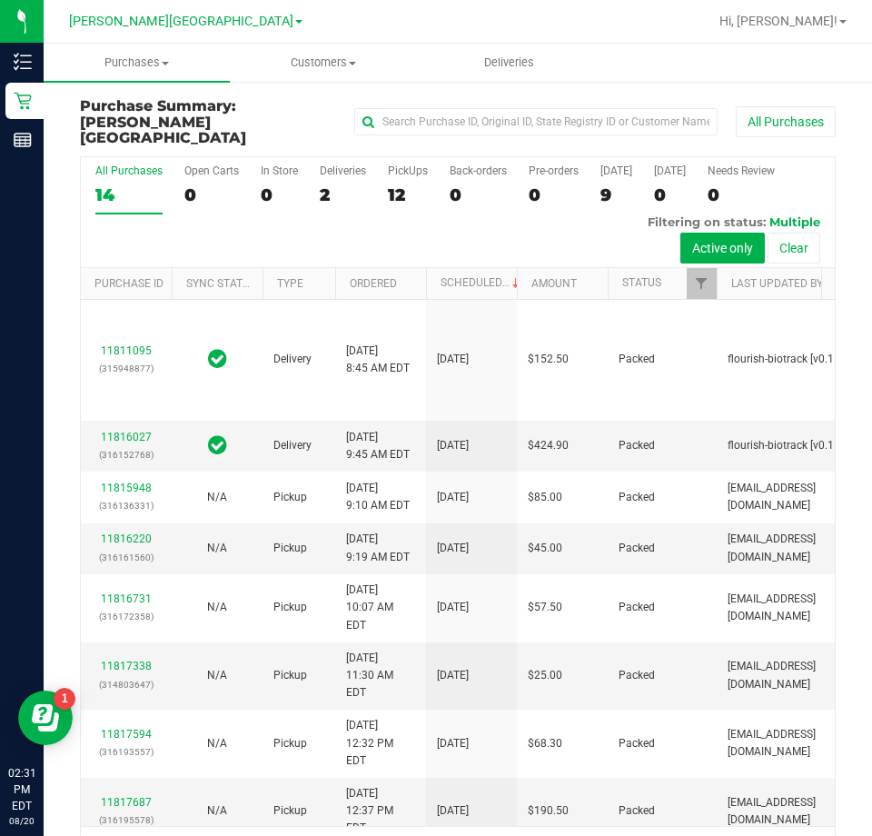
click at [392, 184] on div "12" at bounding box center [408, 194] width 40 height 21
click at [0, 0] on input "PickUps 12" at bounding box center [0, 0] width 0 height 0
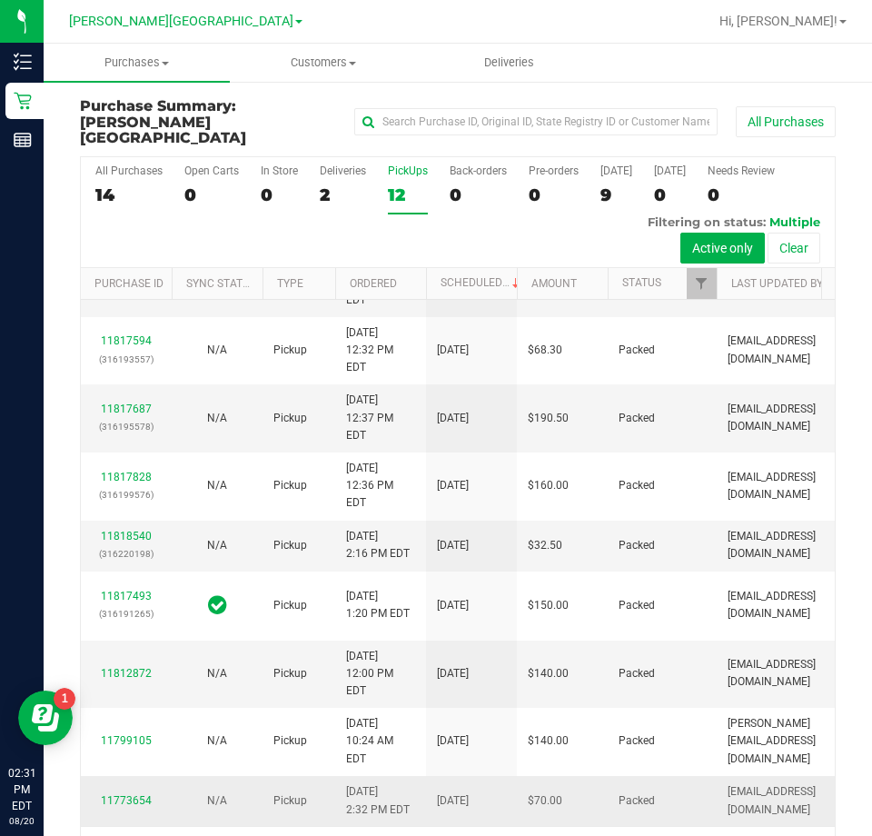
scroll to position [334, 0]
click at [398, 184] on div "12" at bounding box center [408, 194] width 40 height 21
click at [0, 0] on input "PickUps 12" at bounding box center [0, 0] width 0 height 0
click at [392, 184] on div "12" at bounding box center [408, 194] width 40 height 21
click at [0, 0] on input "PickUps 12" at bounding box center [0, 0] width 0 height 0
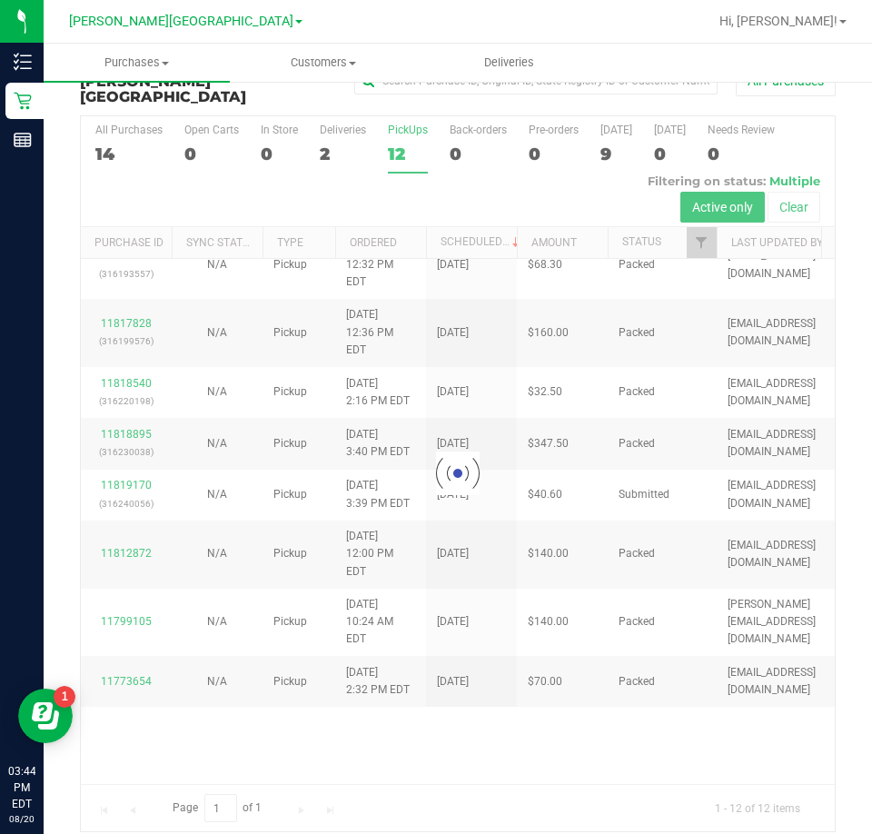
scroll to position [0, 0]
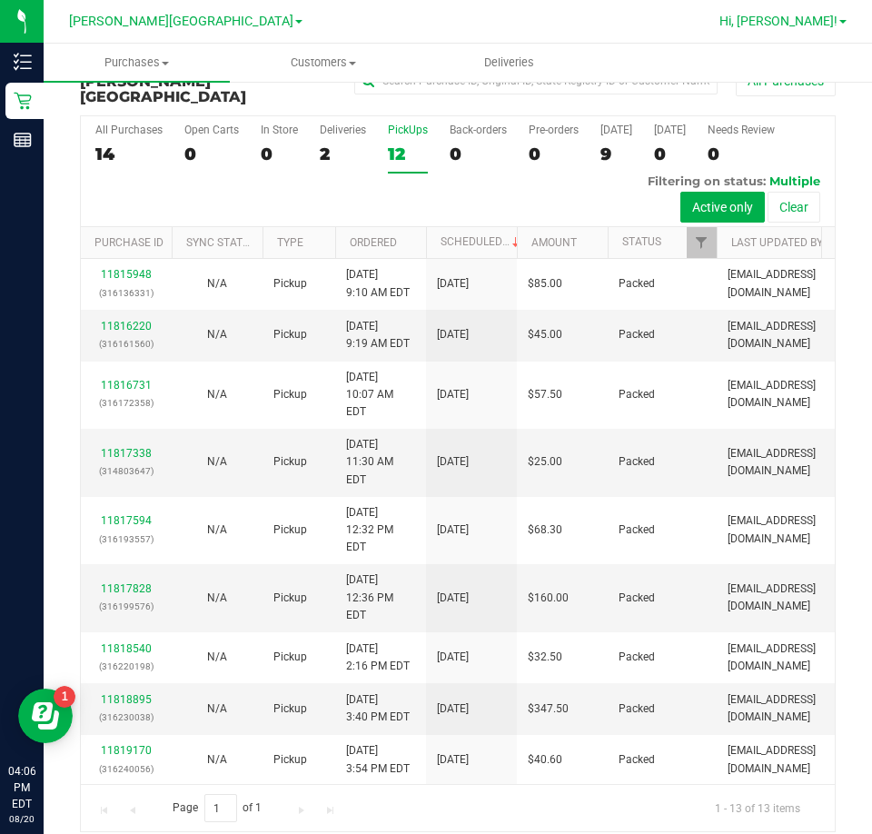
click at [833, 18] on span "Hi, [PERSON_NAME]!" at bounding box center [778, 21] width 118 height 15
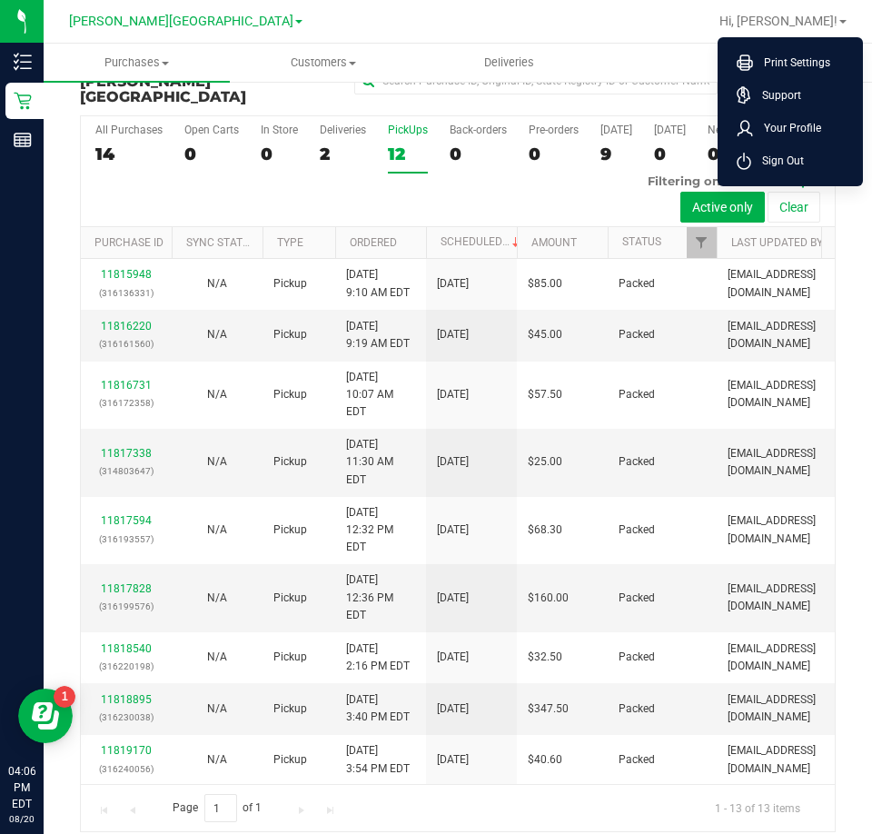
click at [580, 14] on div at bounding box center [516, 21] width 382 height 35
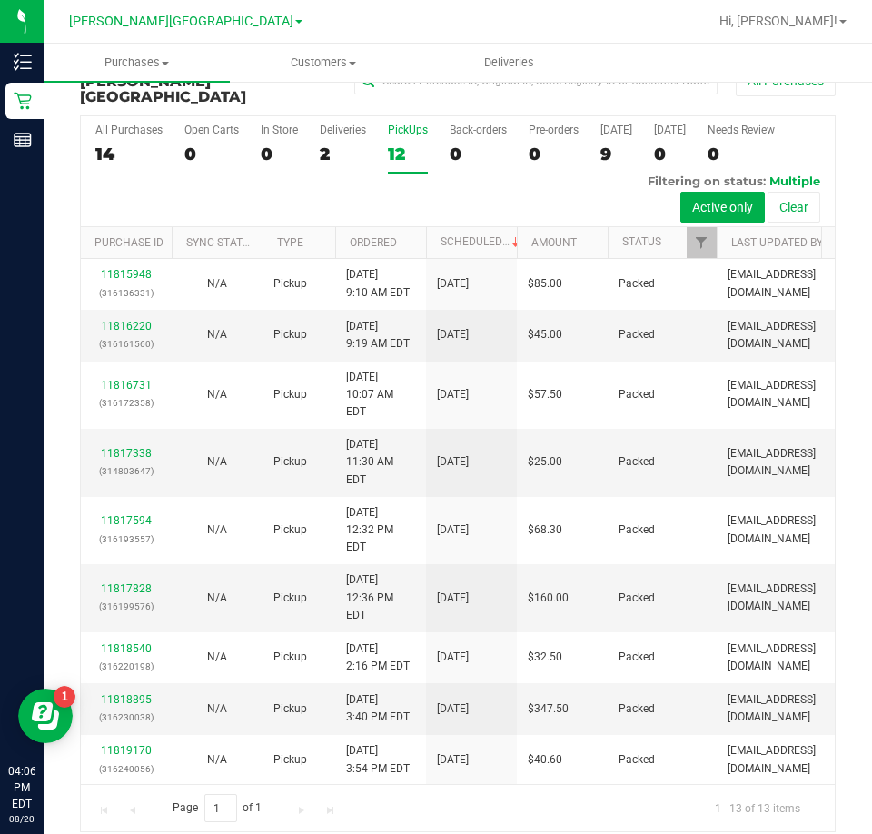
click at [821, 34] on div "Hi, [PERSON_NAME]! Print Settings Support Your Profile Sign Out" at bounding box center [783, 21] width 142 height 32
click at [826, 24] on span "Hi, [PERSON_NAME]!" at bounding box center [778, 21] width 118 height 15
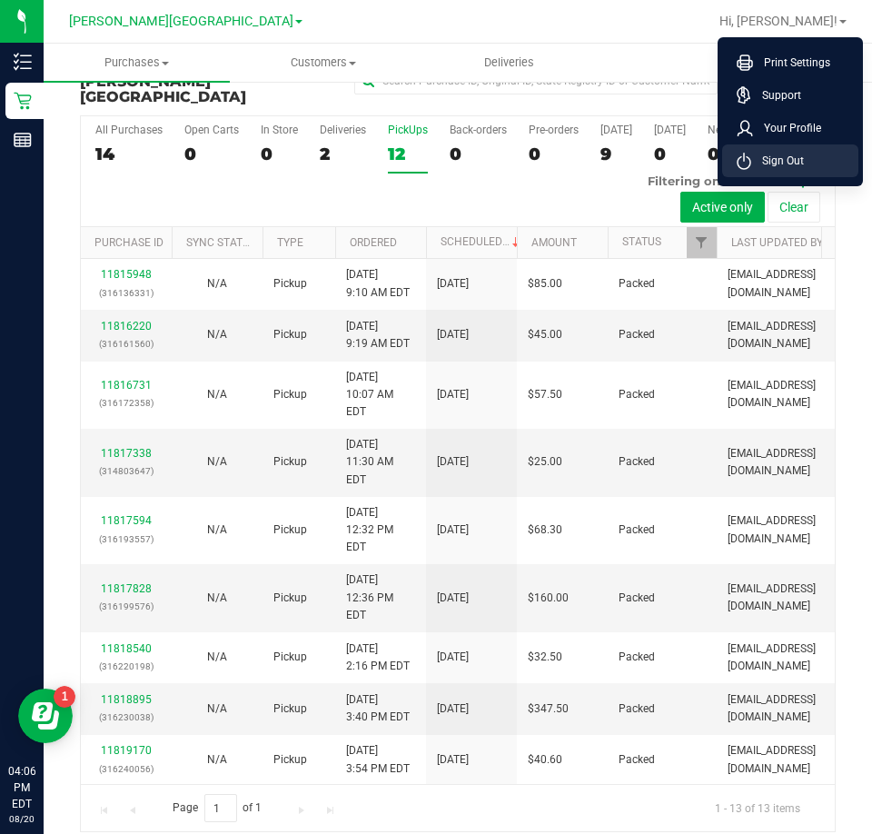
click at [799, 156] on span "Sign Out" at bounding box center [777, 161] width 53 height 18
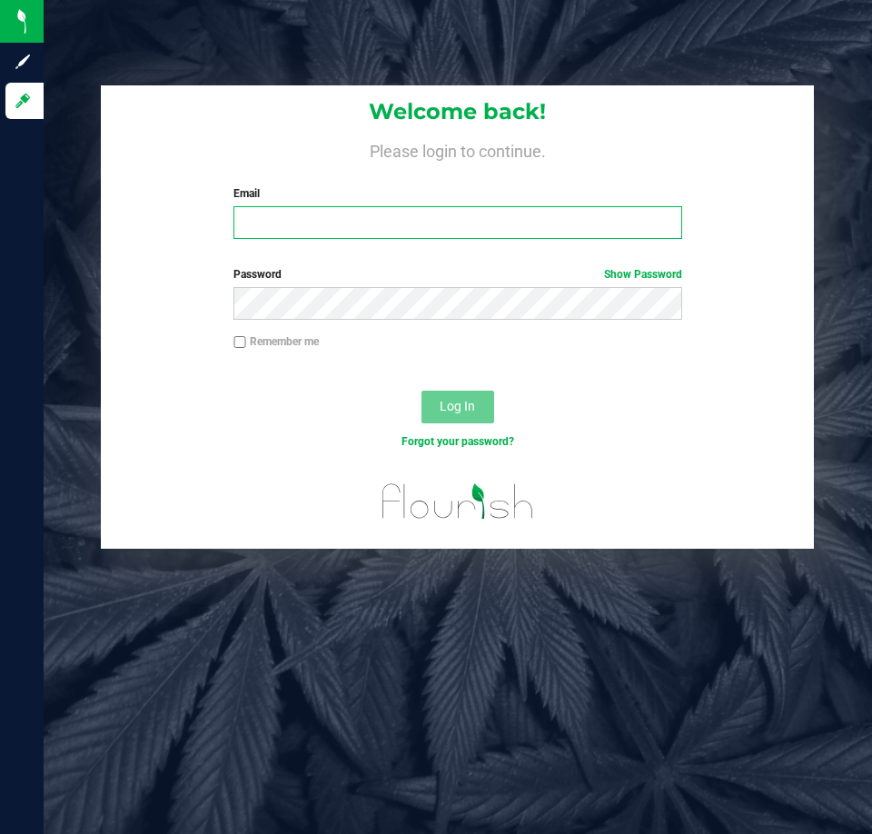
click at [379, 218] on input "Email" at bounding box center [457, 222] width 448 height 33
type input "[EMAIL_ADDRESS][DOMAIN_NAME]"
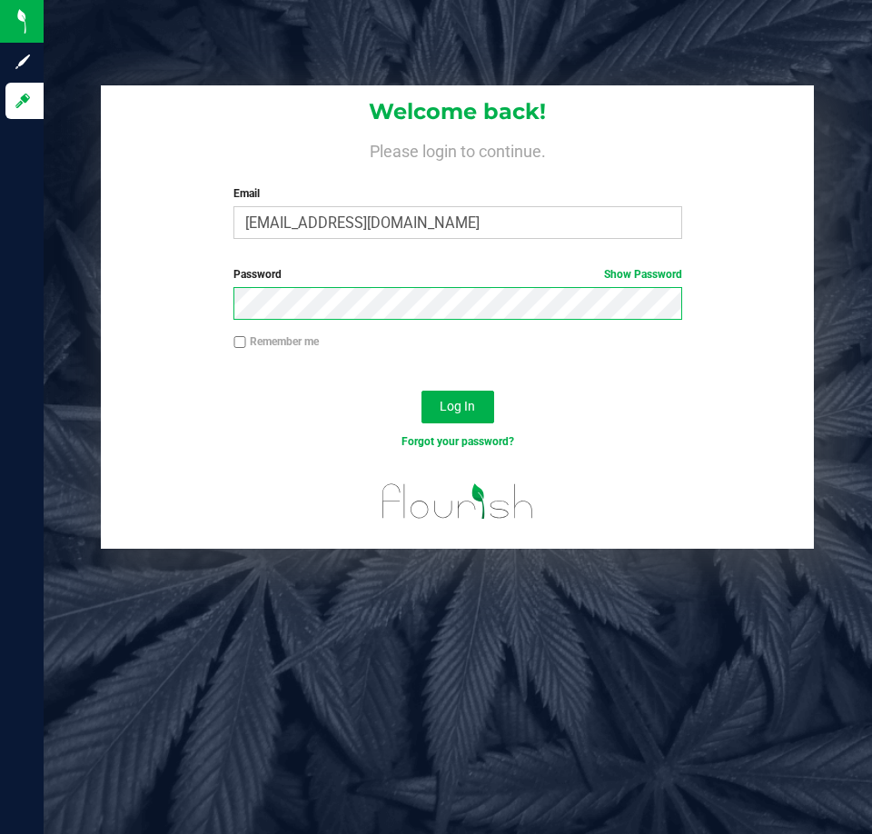
click at [422, 391] on button "Log In" at bounding box center [458, 407] width 73 height 33
